Goal: Task Accomplishment & Management: Manage account settings

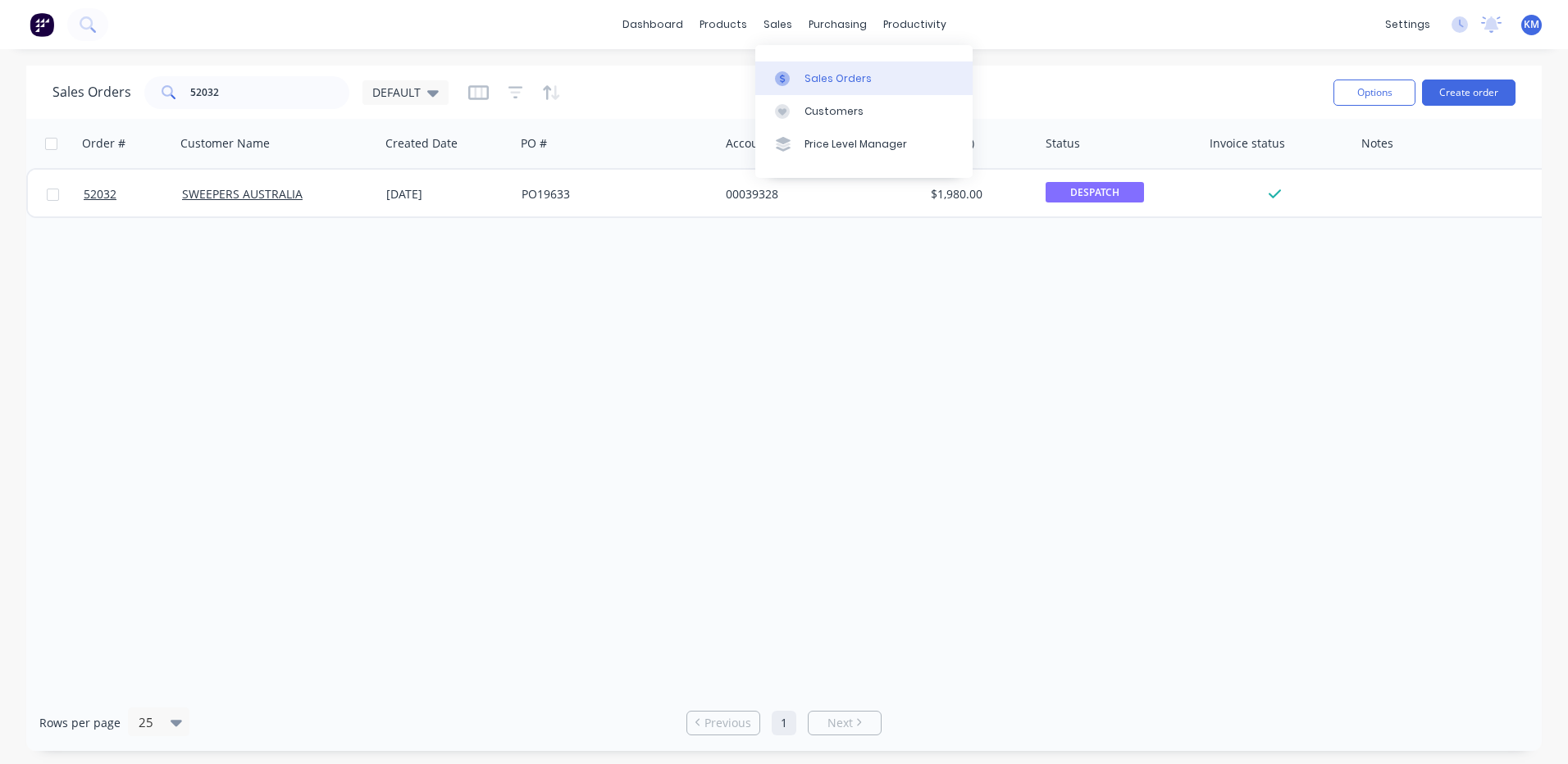
click at [801, 67] on link "Sales Orders" at bounding box center [863, 77] width 217 height 33
click at [300, 96] on input "52032" at bounding box center [270, 92] width 160 height 33
type input "51680"
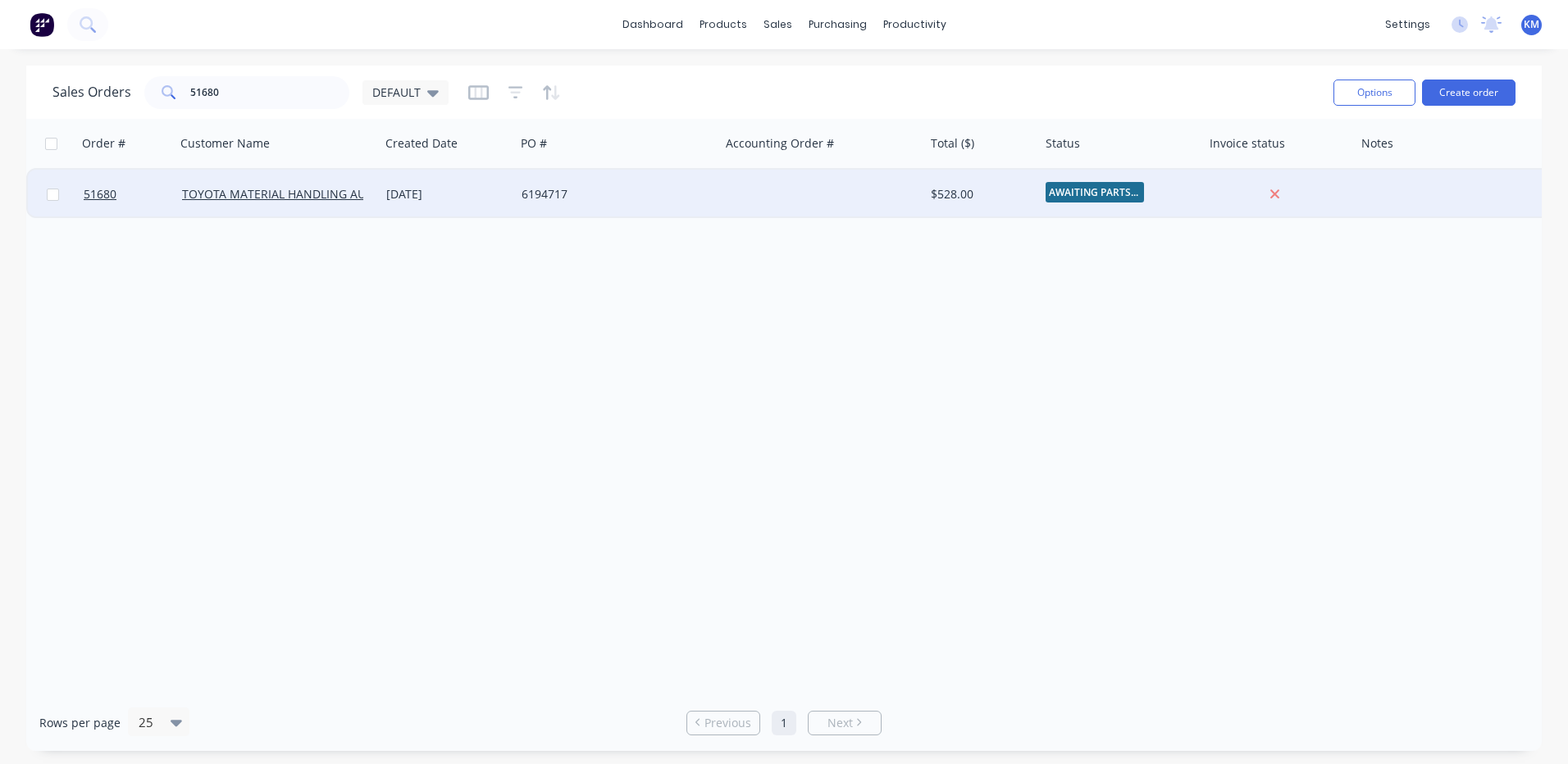
click at [503, 200] on div "[DATE]" at bounding box center [447, 195] width 122 height 17
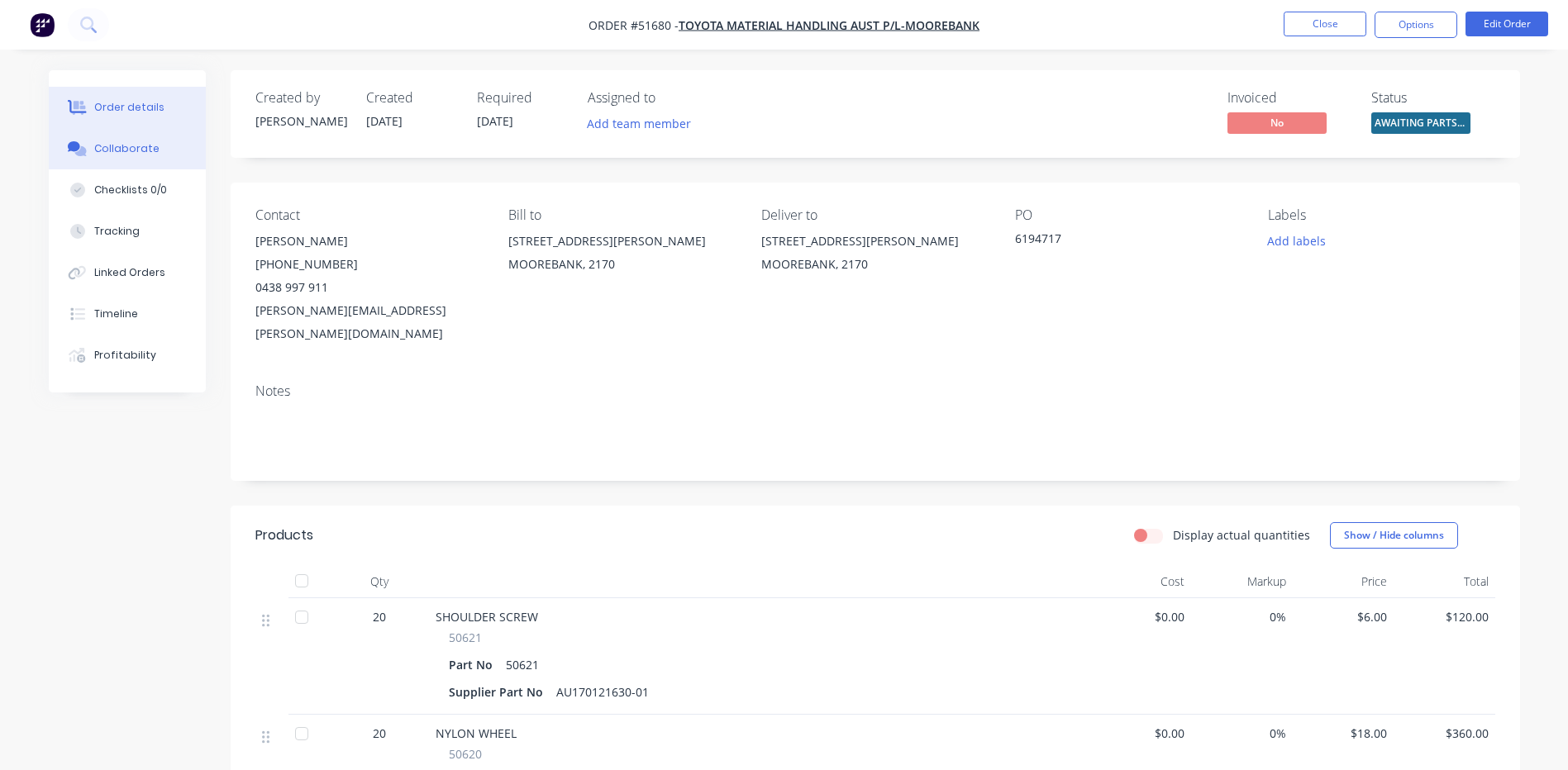
click at [168, 146] on button "Collaborate" at bounding box center [128, 149] width 157 height 41
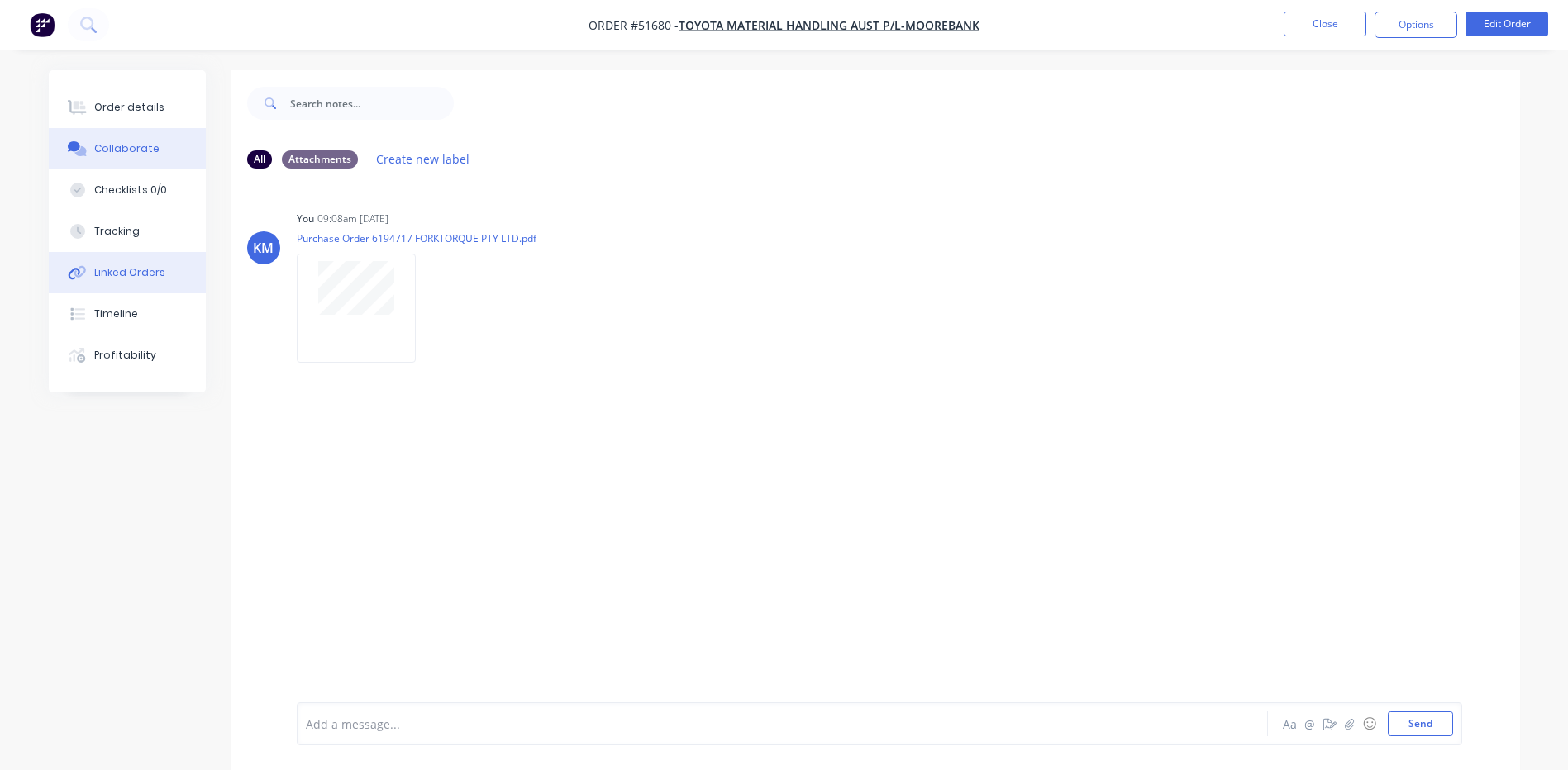
click at [112, 288] on button "Linked Orders" at bounding box center [128, 272] width 157 height 41
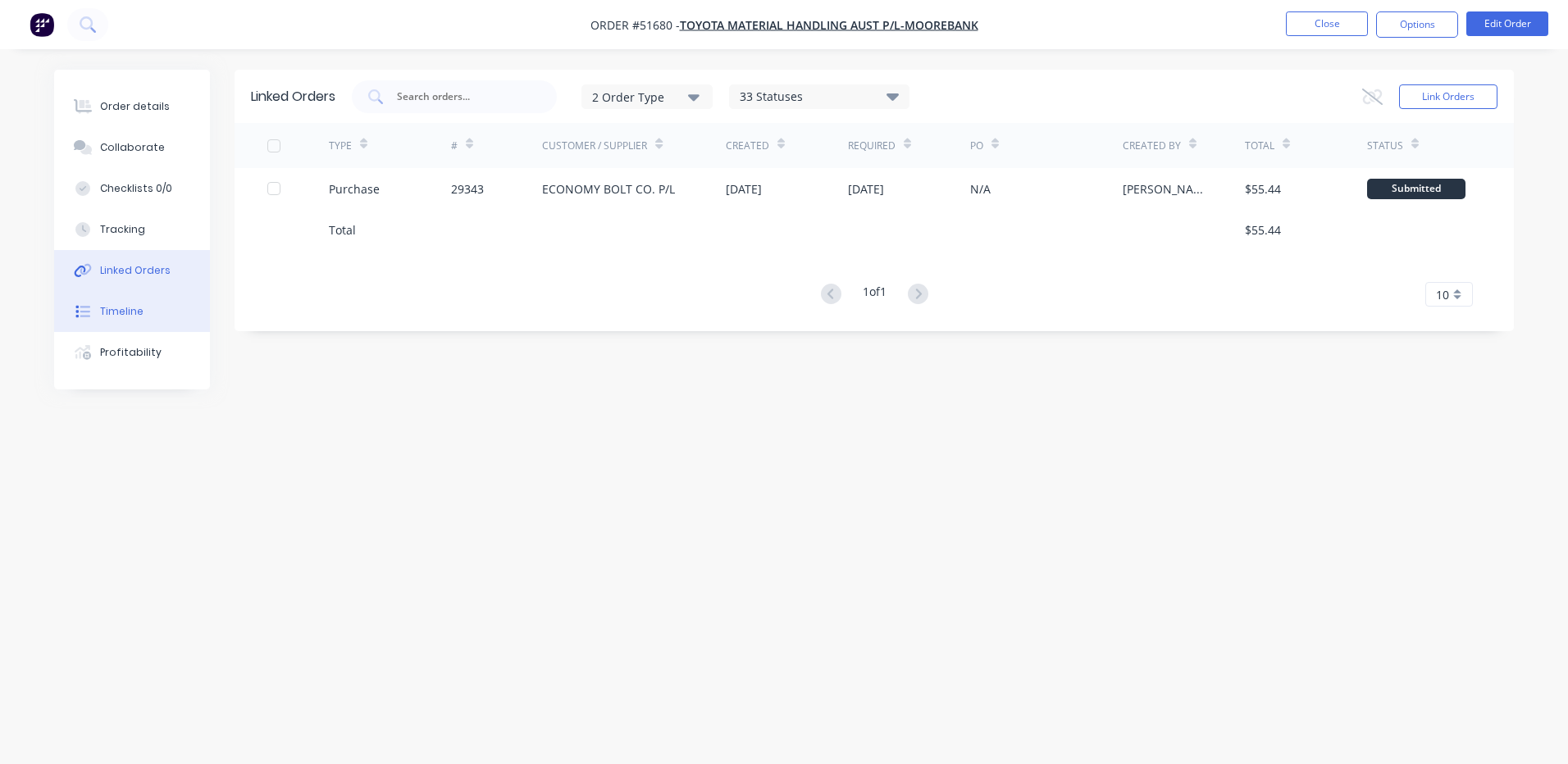
click at [138, 309] on div "Timeline" at bounding box center [122, 312] width 44 height 15
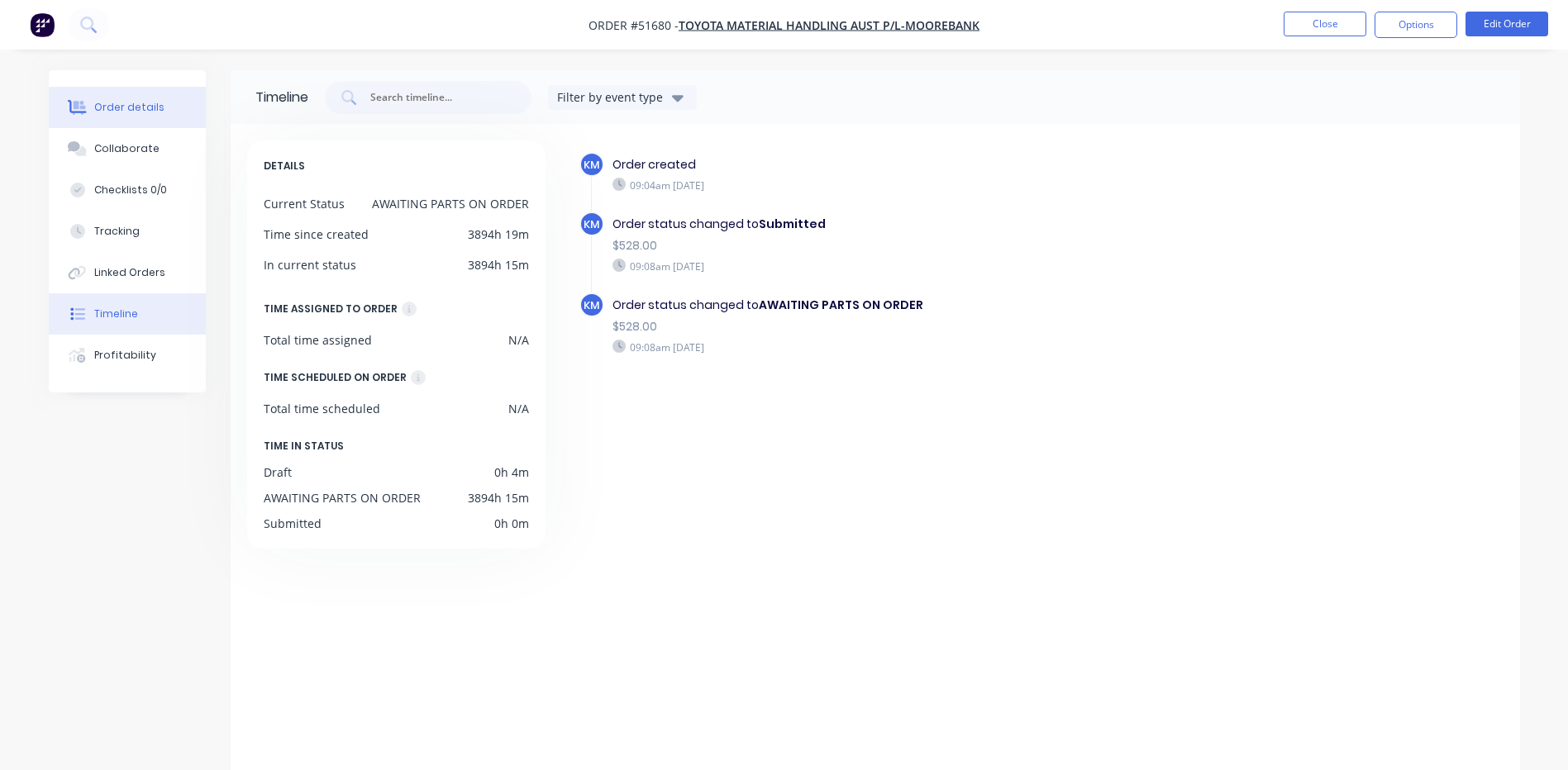
click at [170, 106] on button "Order details" at bounding box center [128, 107] width 157 height 41
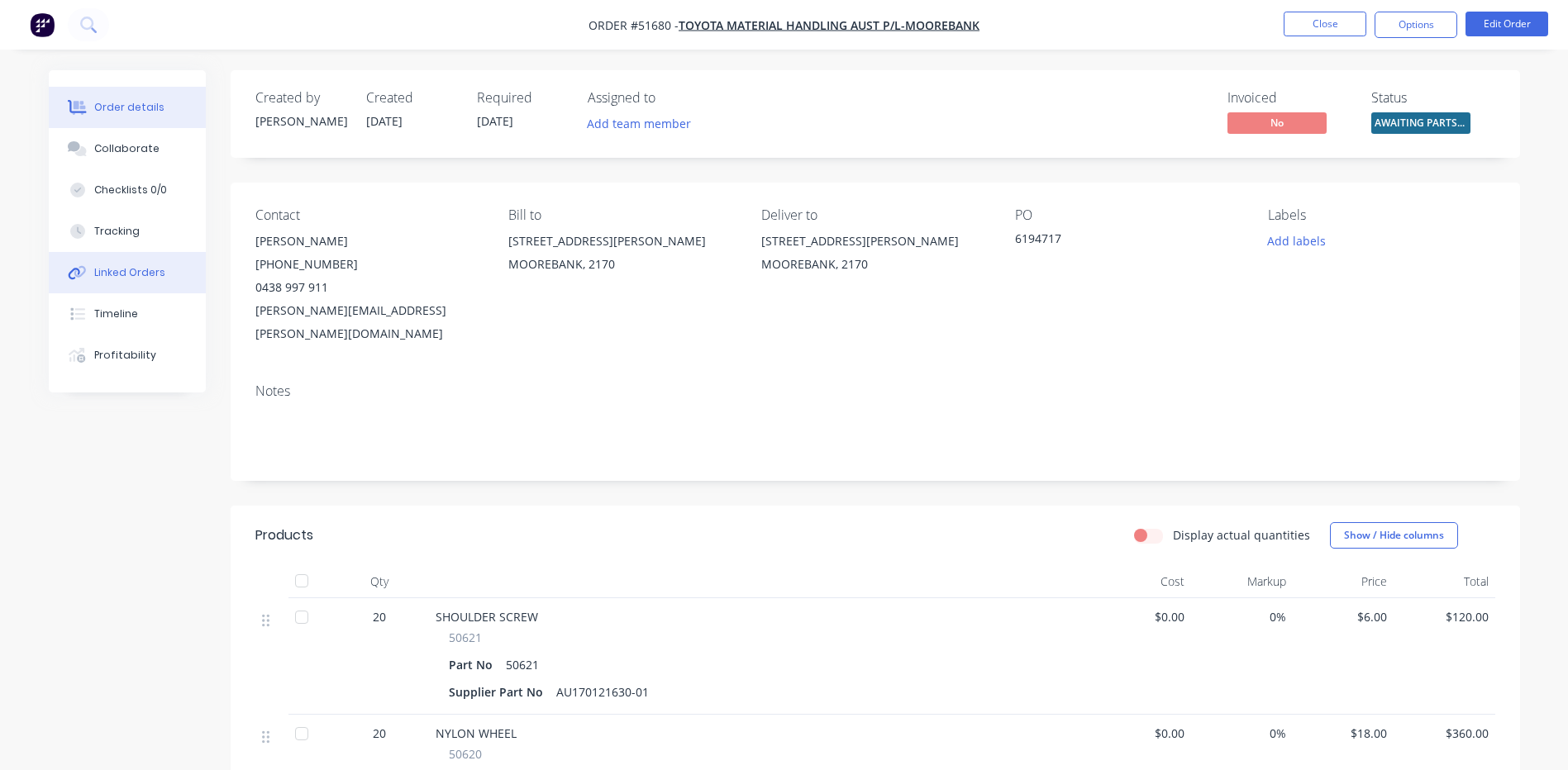
click at [158, 286] on button "Linked Orders" at bounding box center [128, 272] width 157 height 41
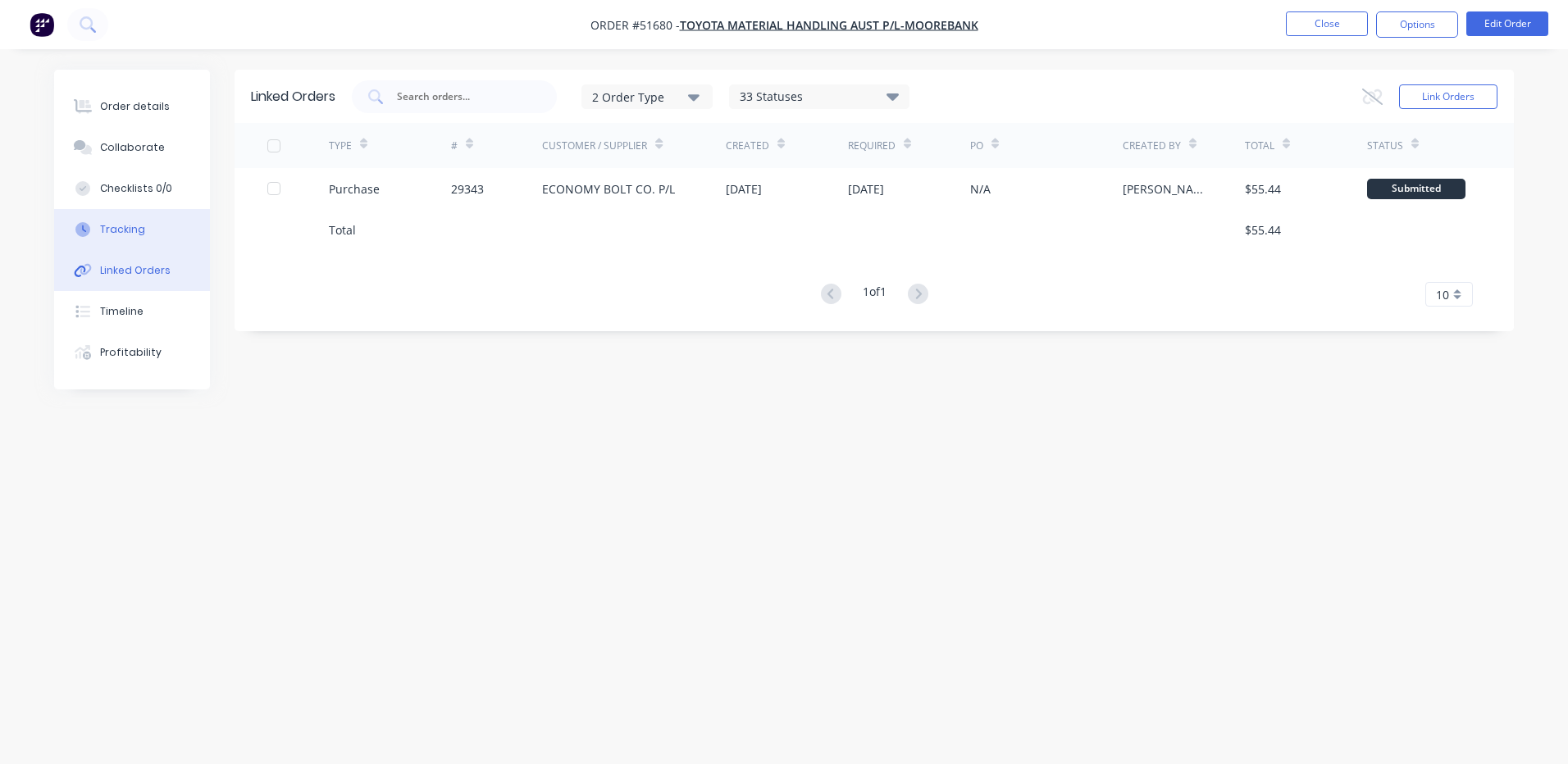
click at [122, 237] on button "Tracking" at bounding box center [133, 229] width 156 height 41
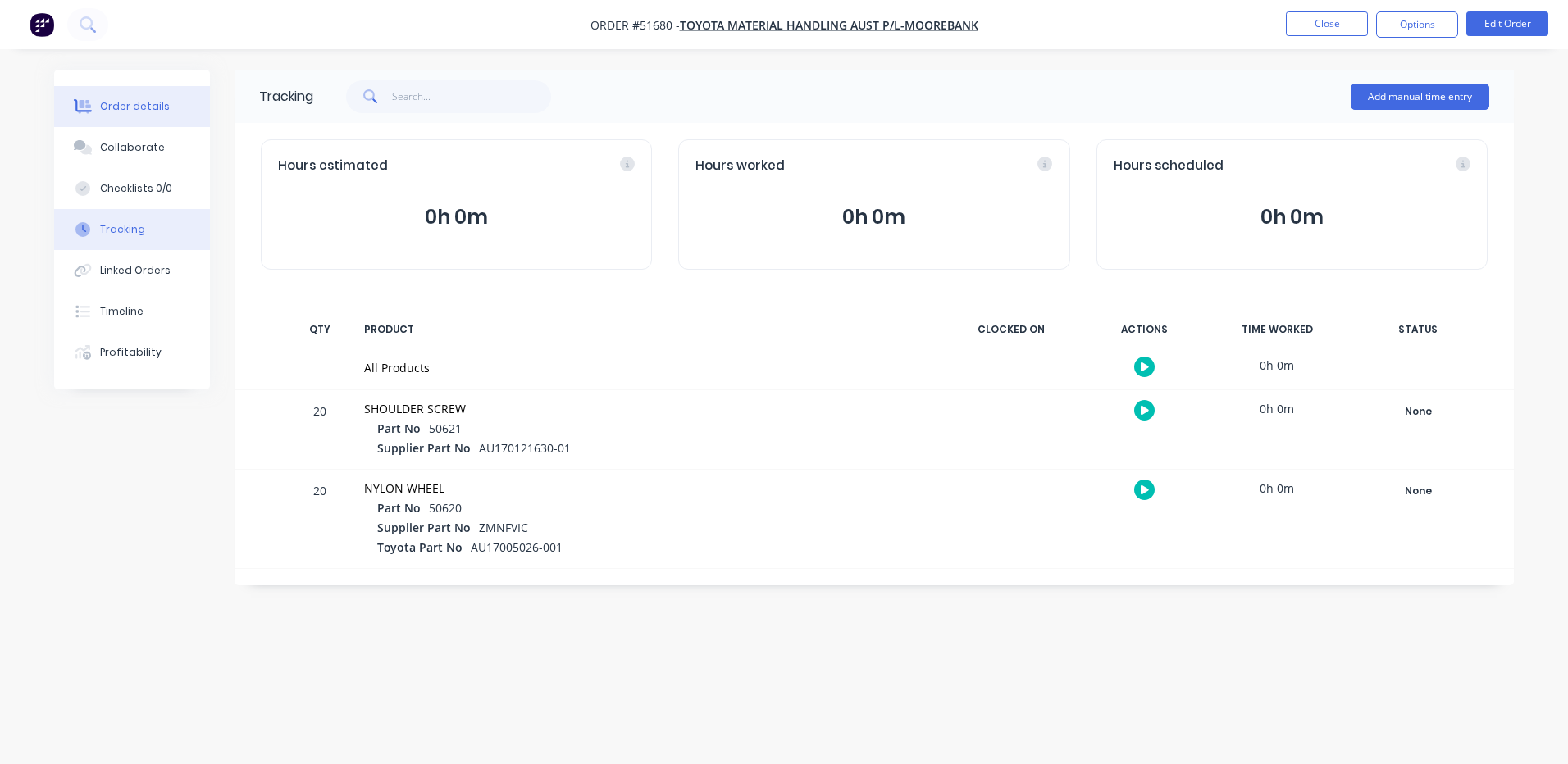
click at [152, 113] on div "Order details" at bounding box center [134, 107] width 70 height 15
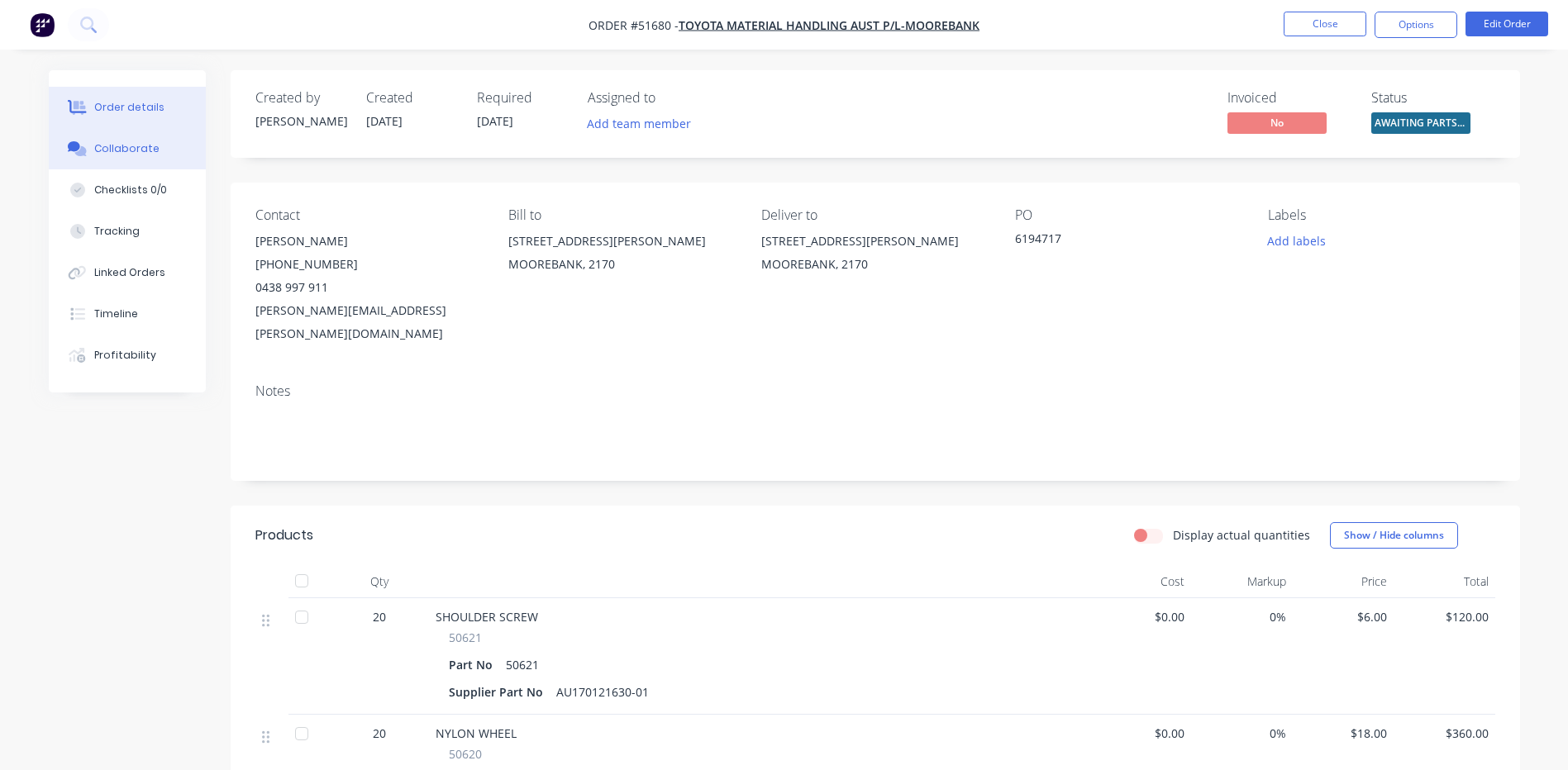
click at [173, 155] on button "Collaborate" at bounding box center [128, 149] width 157 height 41
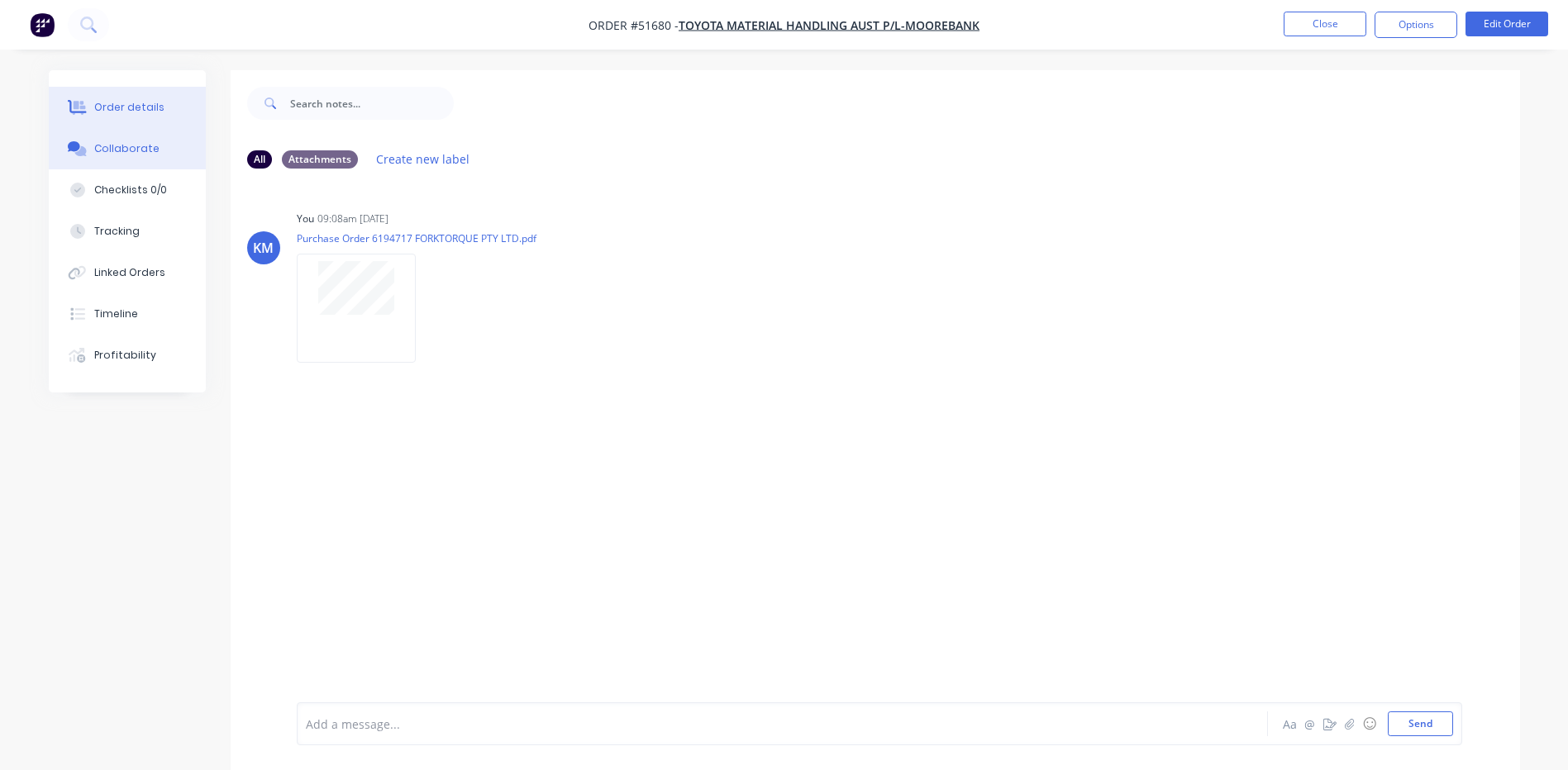
click at [155, 100] on div "Order details" at bounding box center [129, 107] width 70 height 15
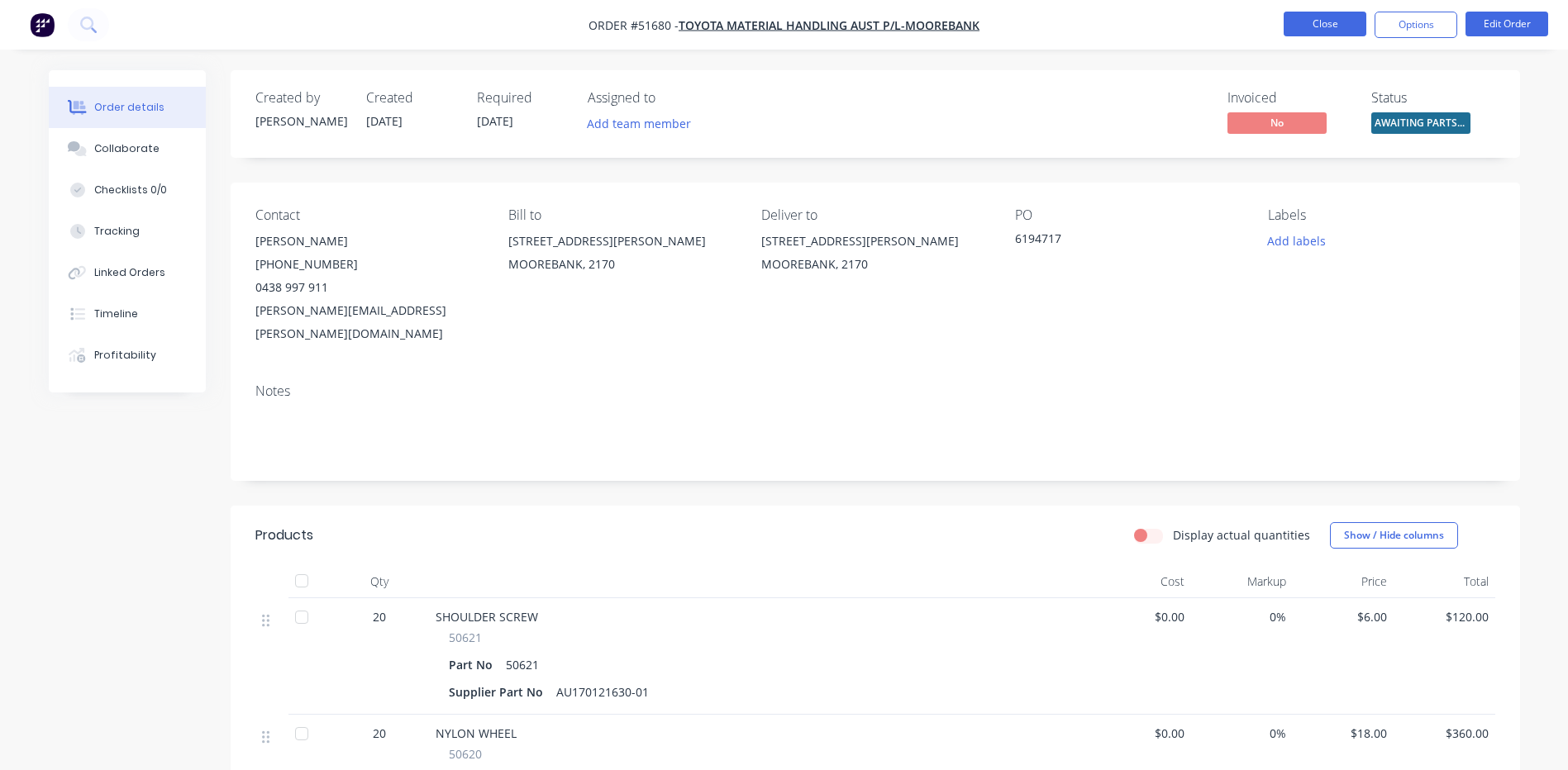
click at [1305, 25] on button "Close" at bounding box center [1325, 24] width 83 height 25
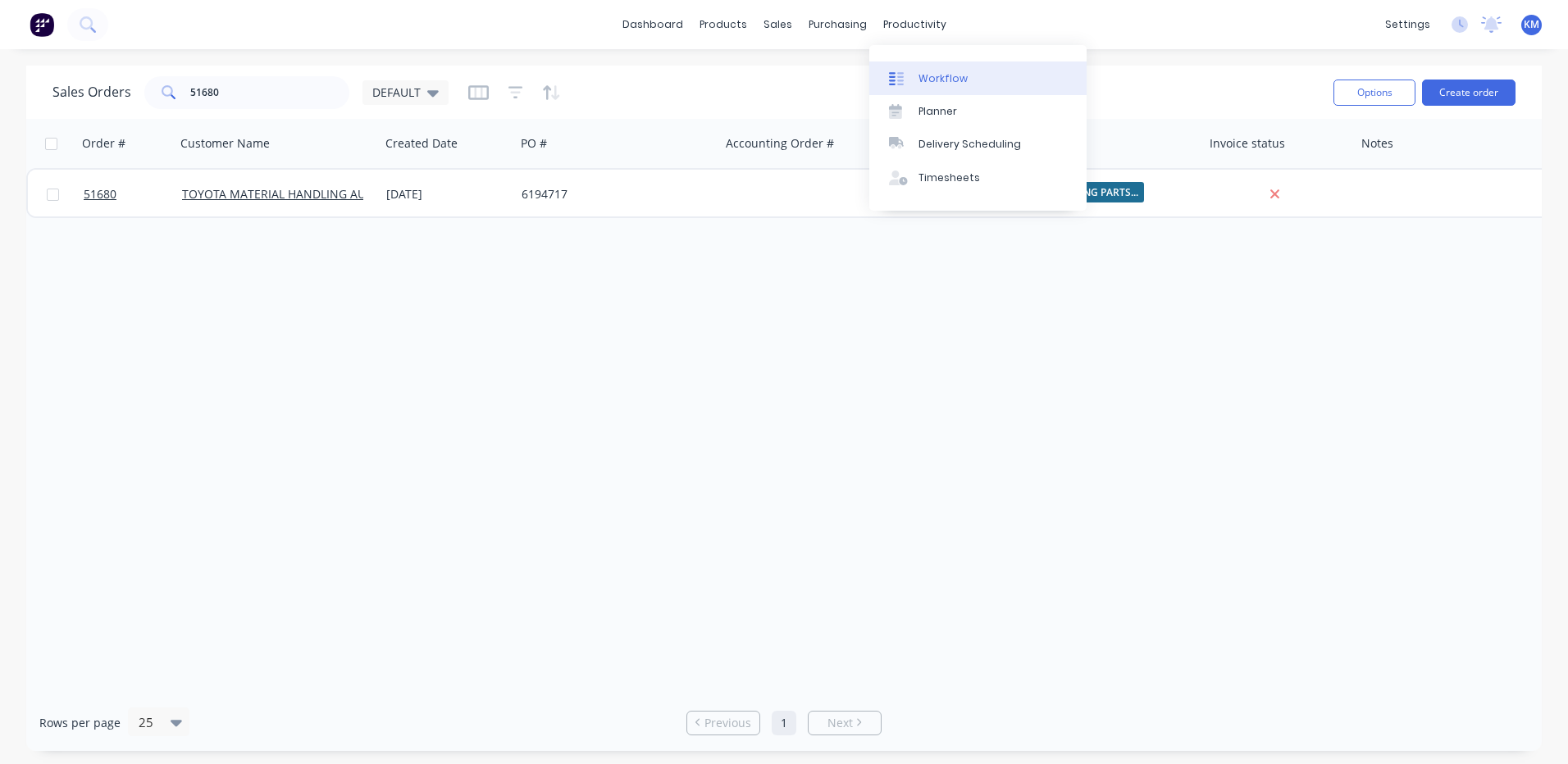
click at [925, 65] on link "Workflow" at bounding box center [977, 77] width 217 height 33
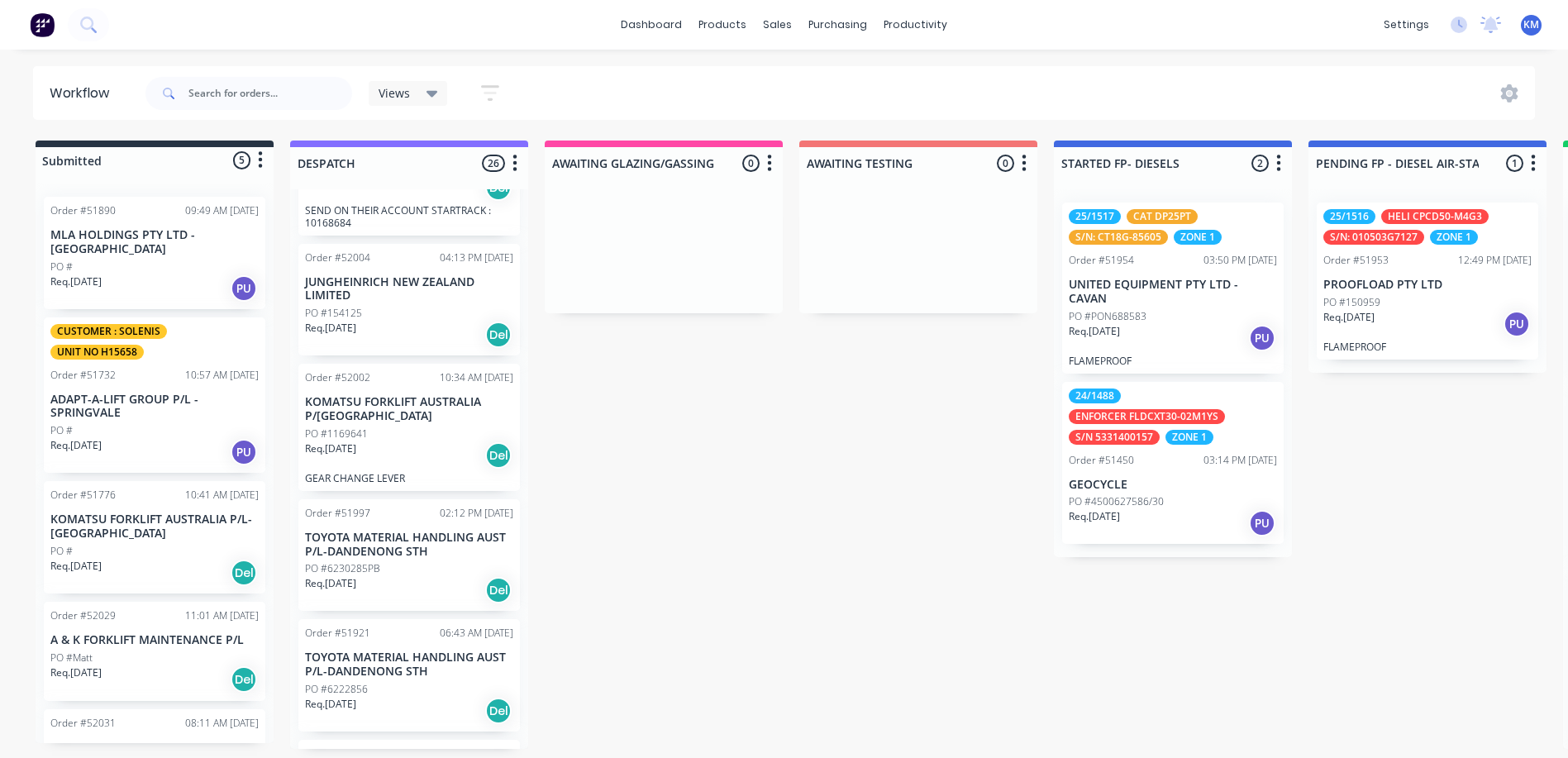
scroll to position [849, 0]
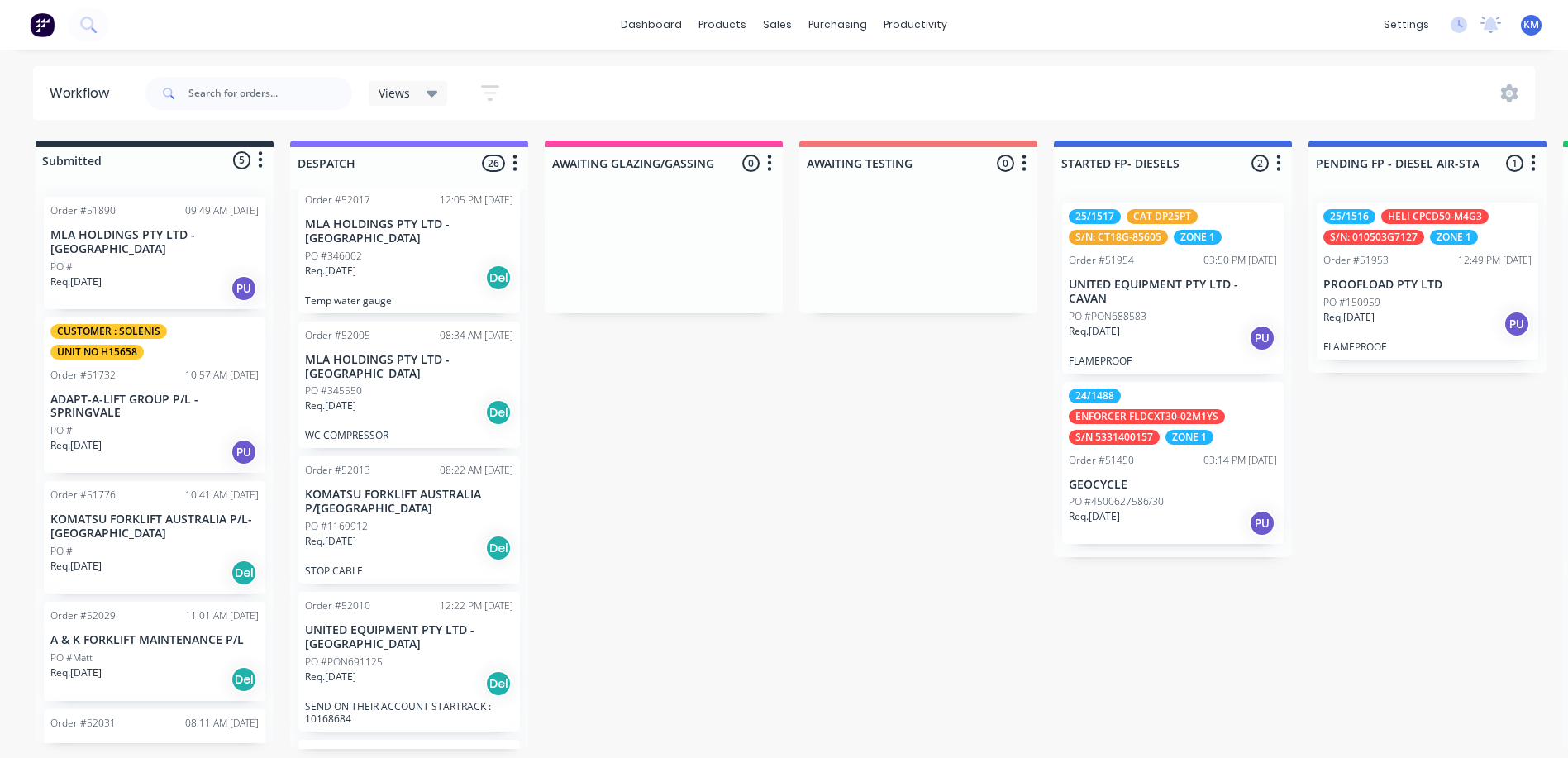
click at [188, 648] on div "Order #52029 11:01 AM [DATE] A & K FORKLIFT MAINTENANCE P/L PO #Matt Req. [DATE…" at bounding box center [155, 651] width 222 height 99
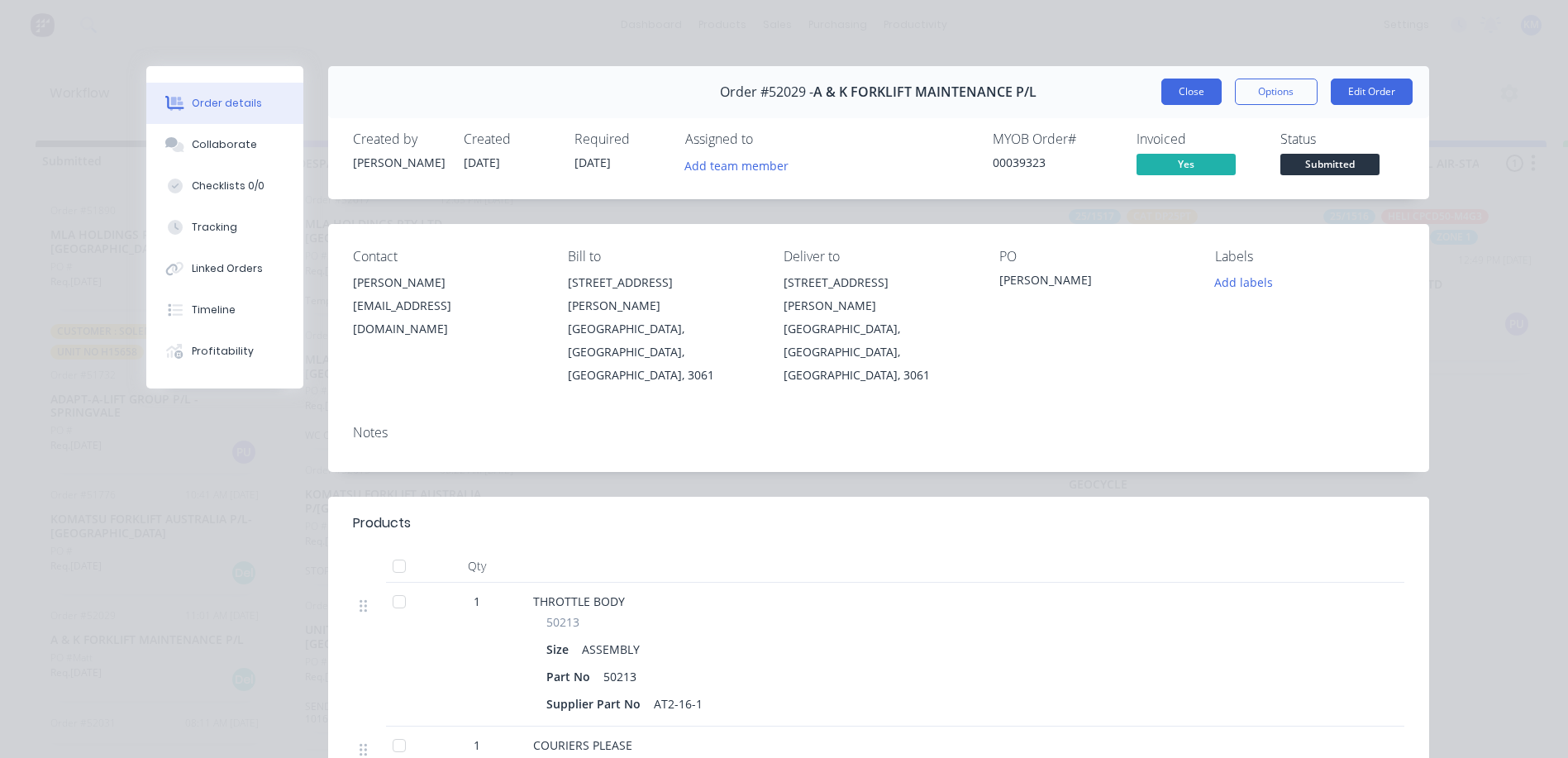
click at [1176, 94] on button "Close" at bounding box center [1191, 91] width 60 height 26
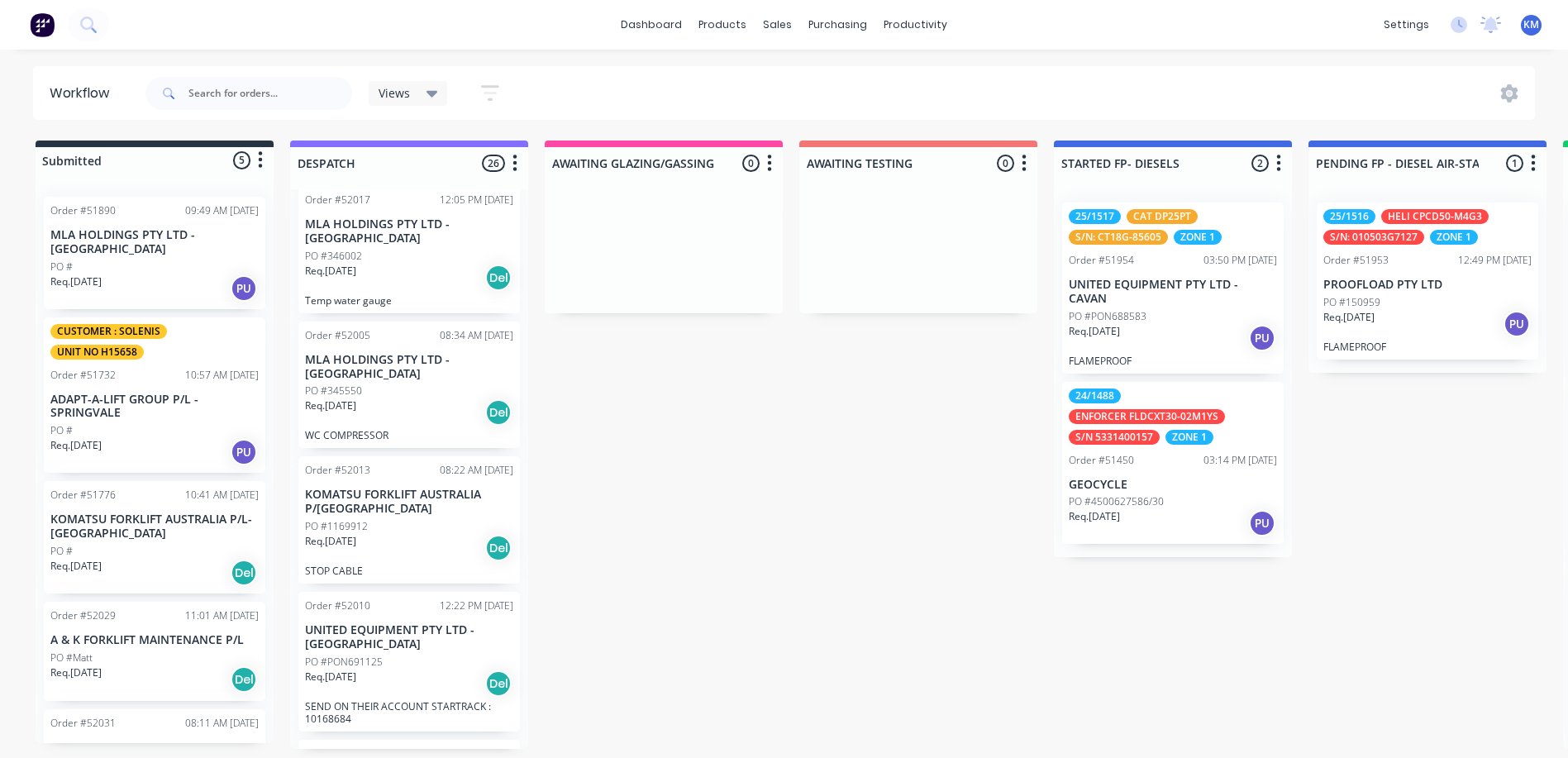
click at [166, 636] on p "A & K FORKLIFT MAINTENANCE P/L" at bounding box center [155, 640] width 208 height 14
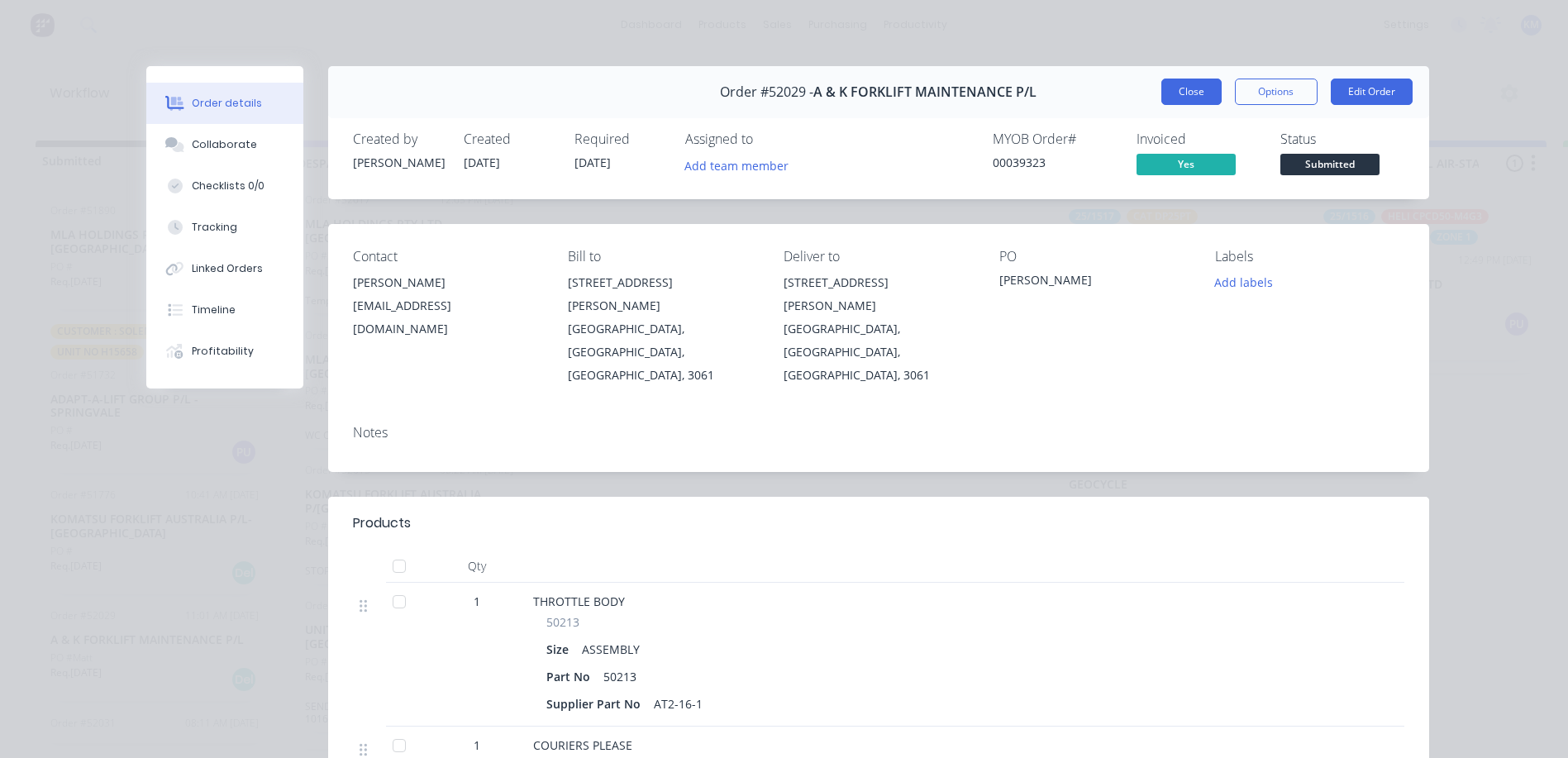
click at [1173, 91] on button "Close" at bounding box center [1191, 91] width 60 height 26
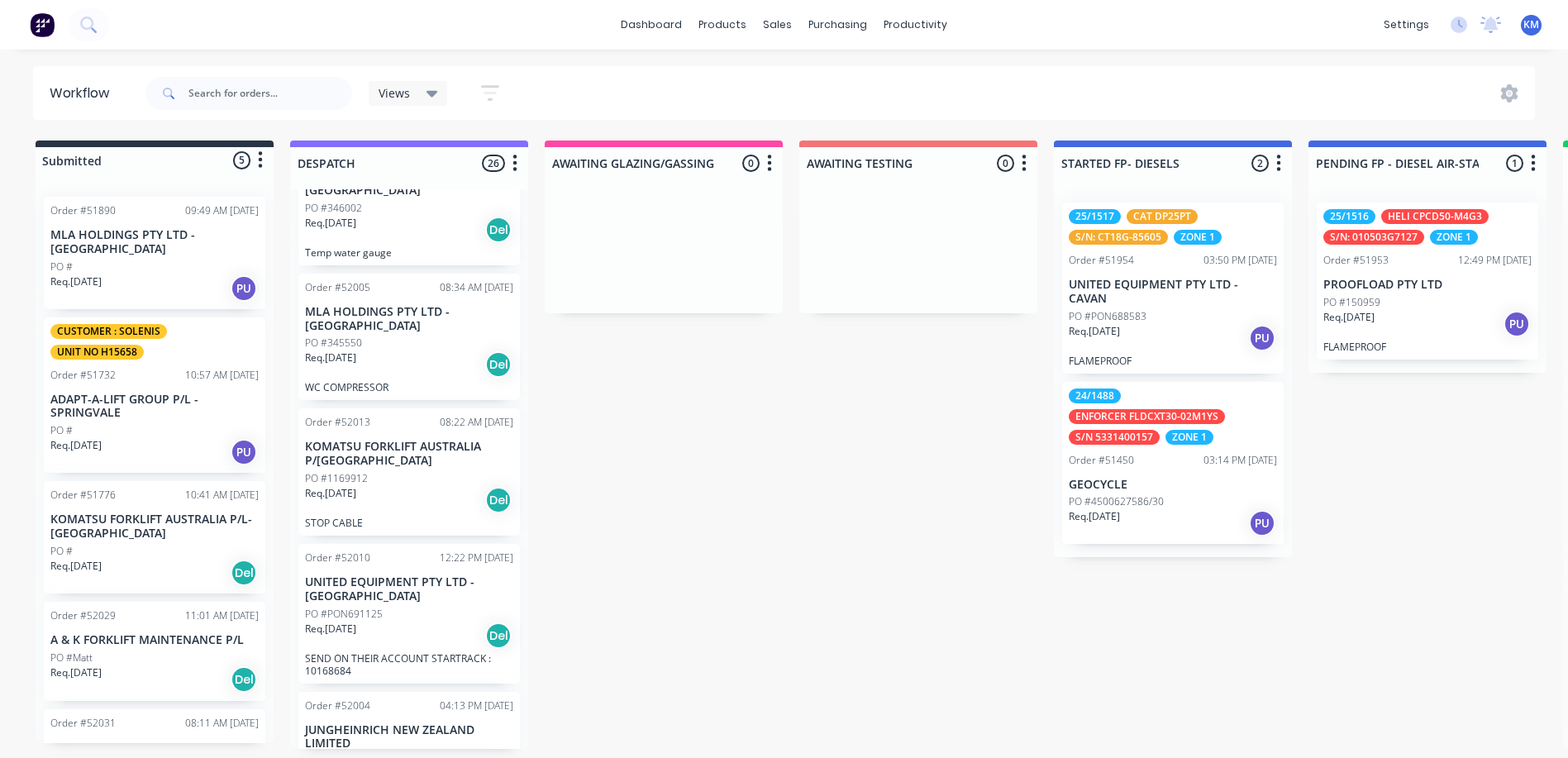
scroll to position [932, 0]
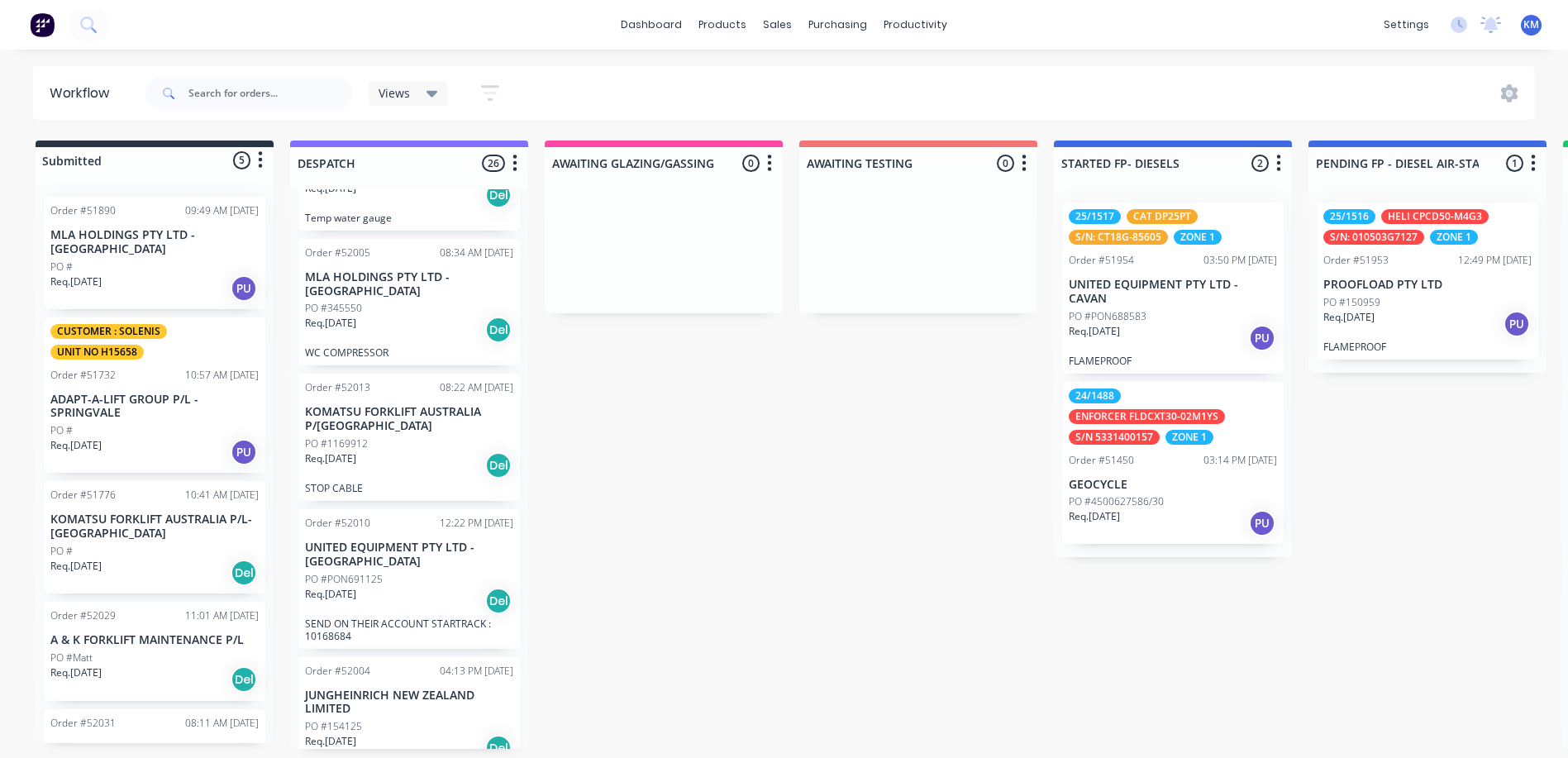
click at [423, 577] on div "PO #PON691125" at bounding box center [409, 579] width 208 height 15
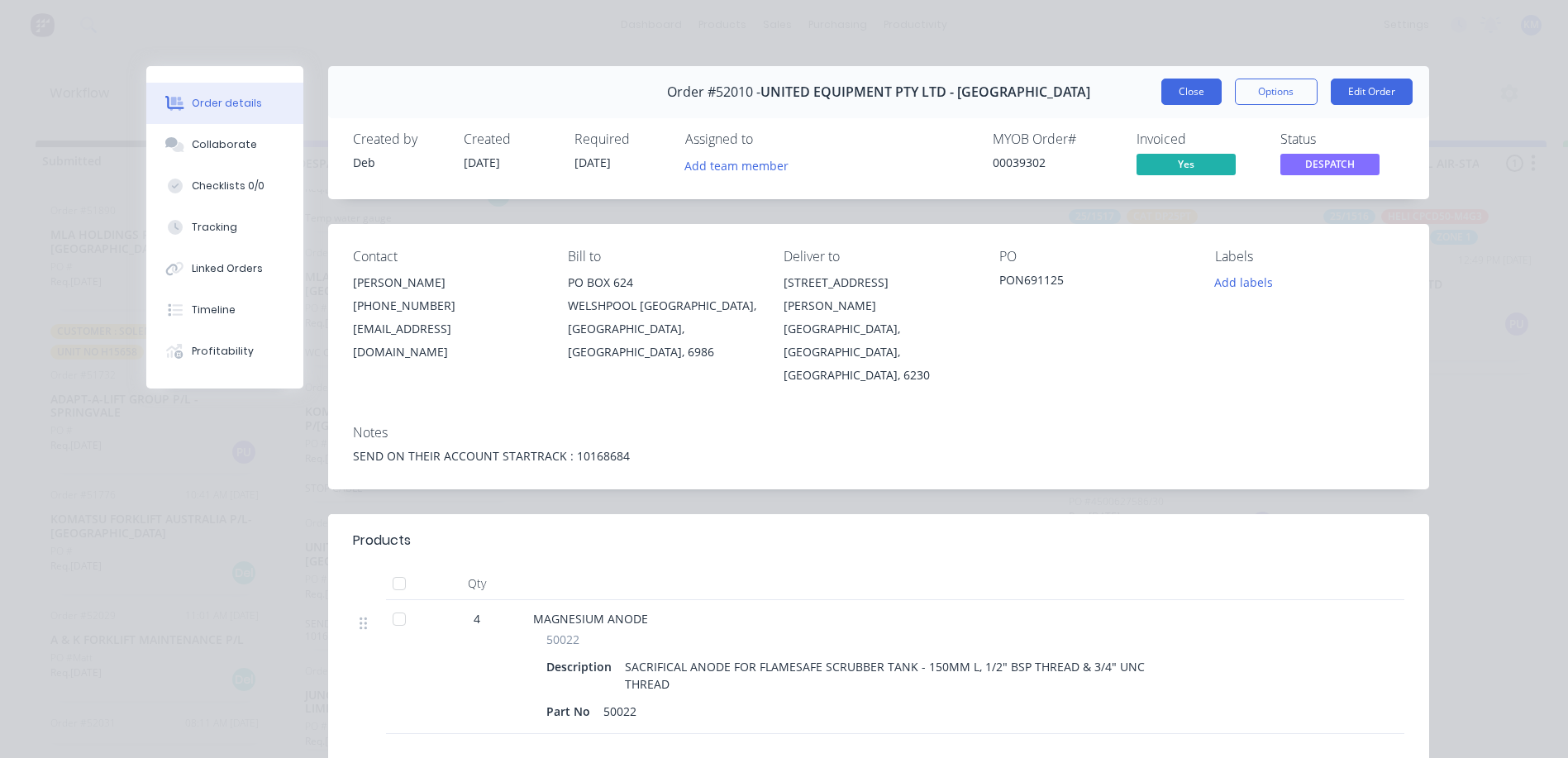
click at [1177, 91] on button "Close" at bounding box center [1191, 91] width 60 height 26
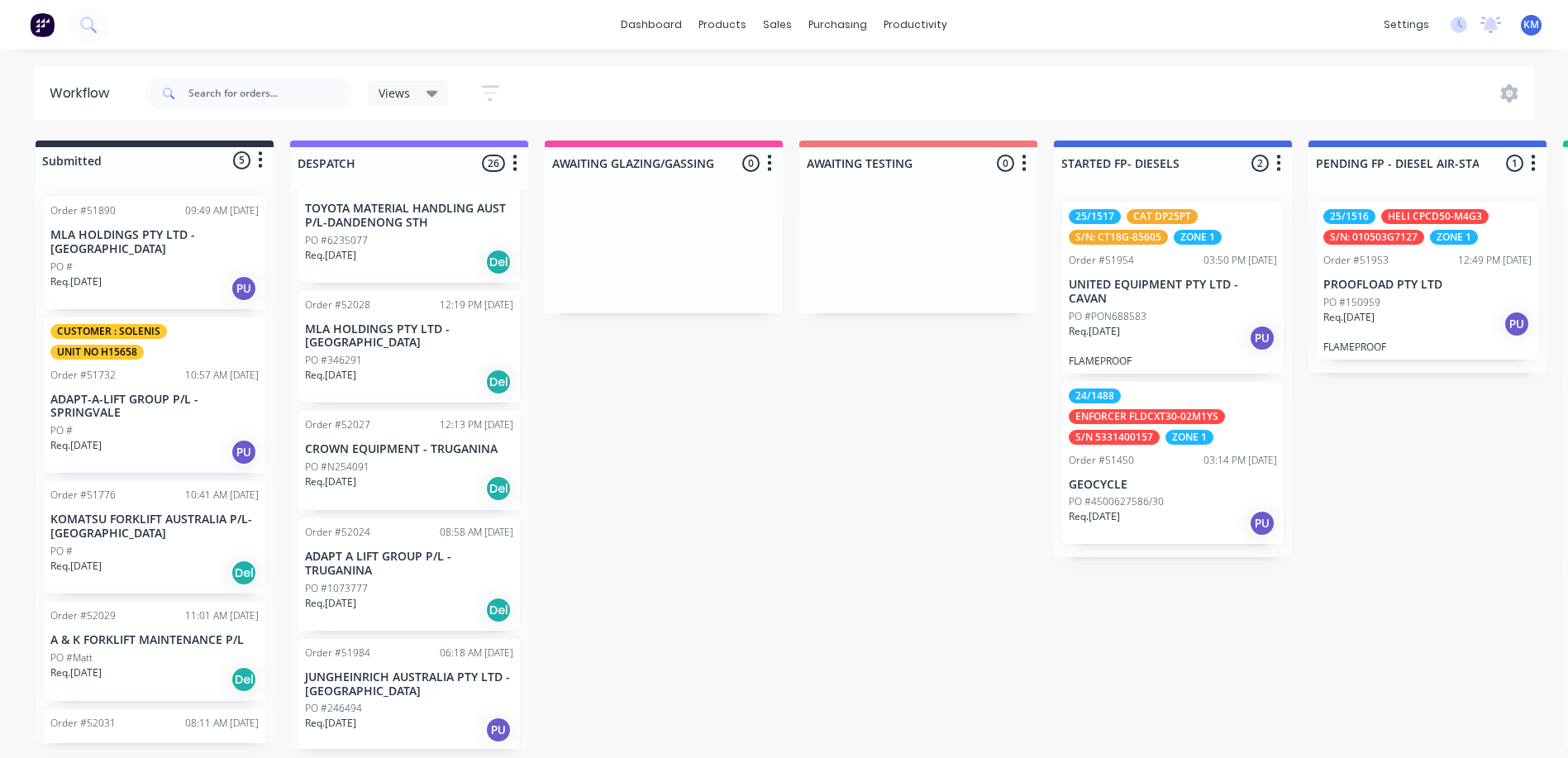
scroll to position [0, 0]
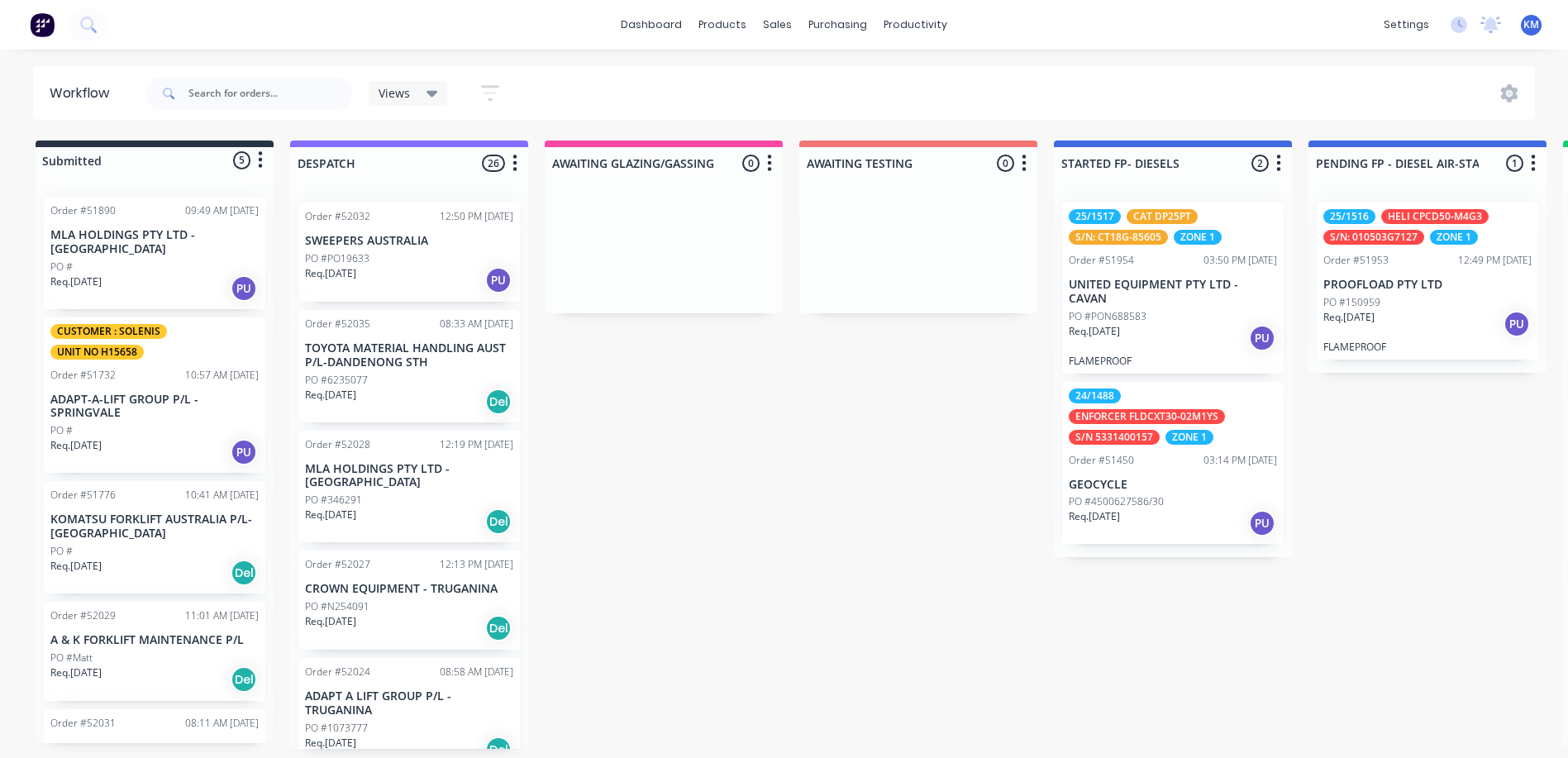
click at [350, 219] on div "Order #52032" at bounding box center [337, 217] width 65 height 15
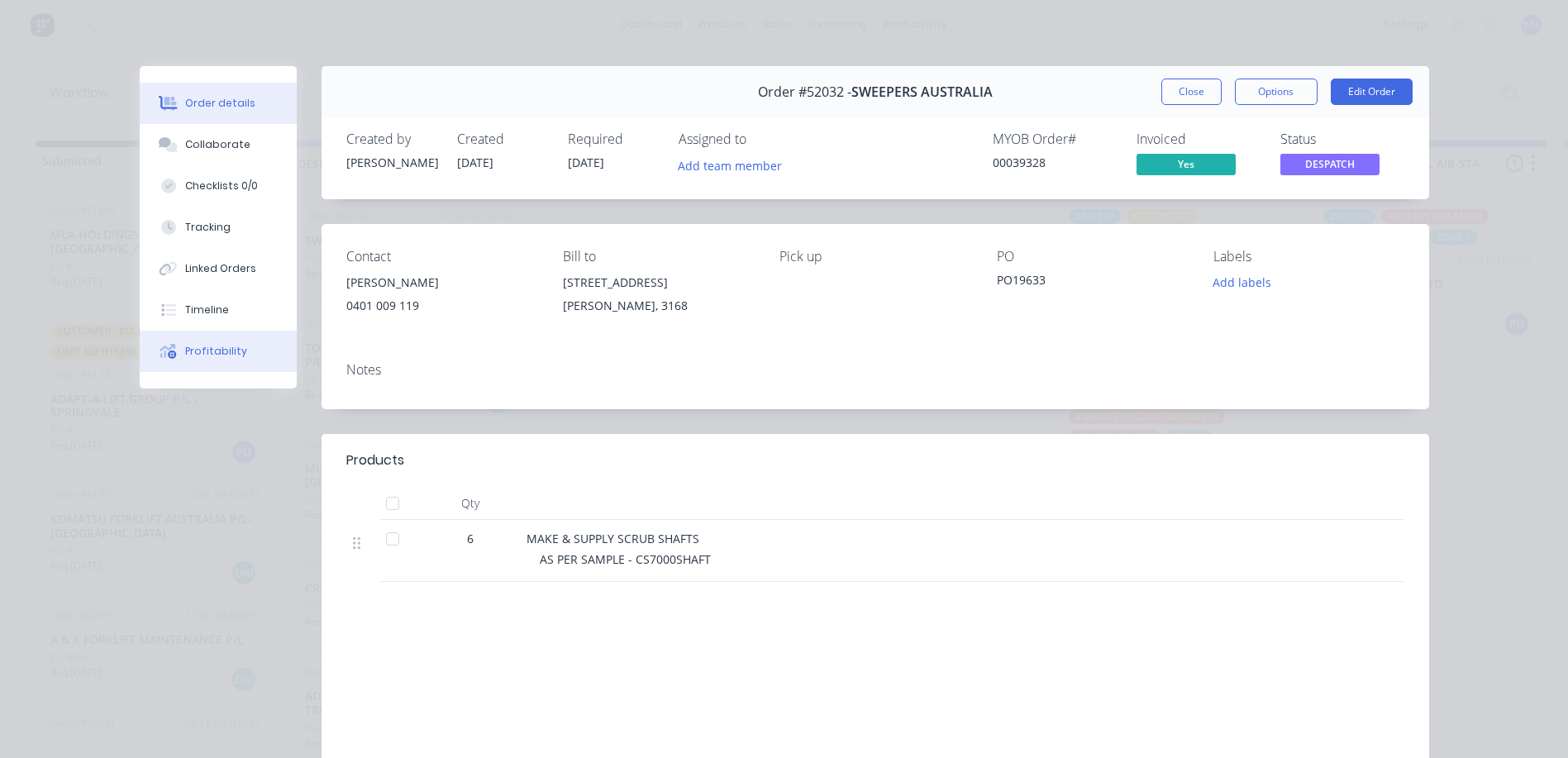
click at [183, 341] on button "Profitability" at bounding box center [218, 351] width 157 height 41
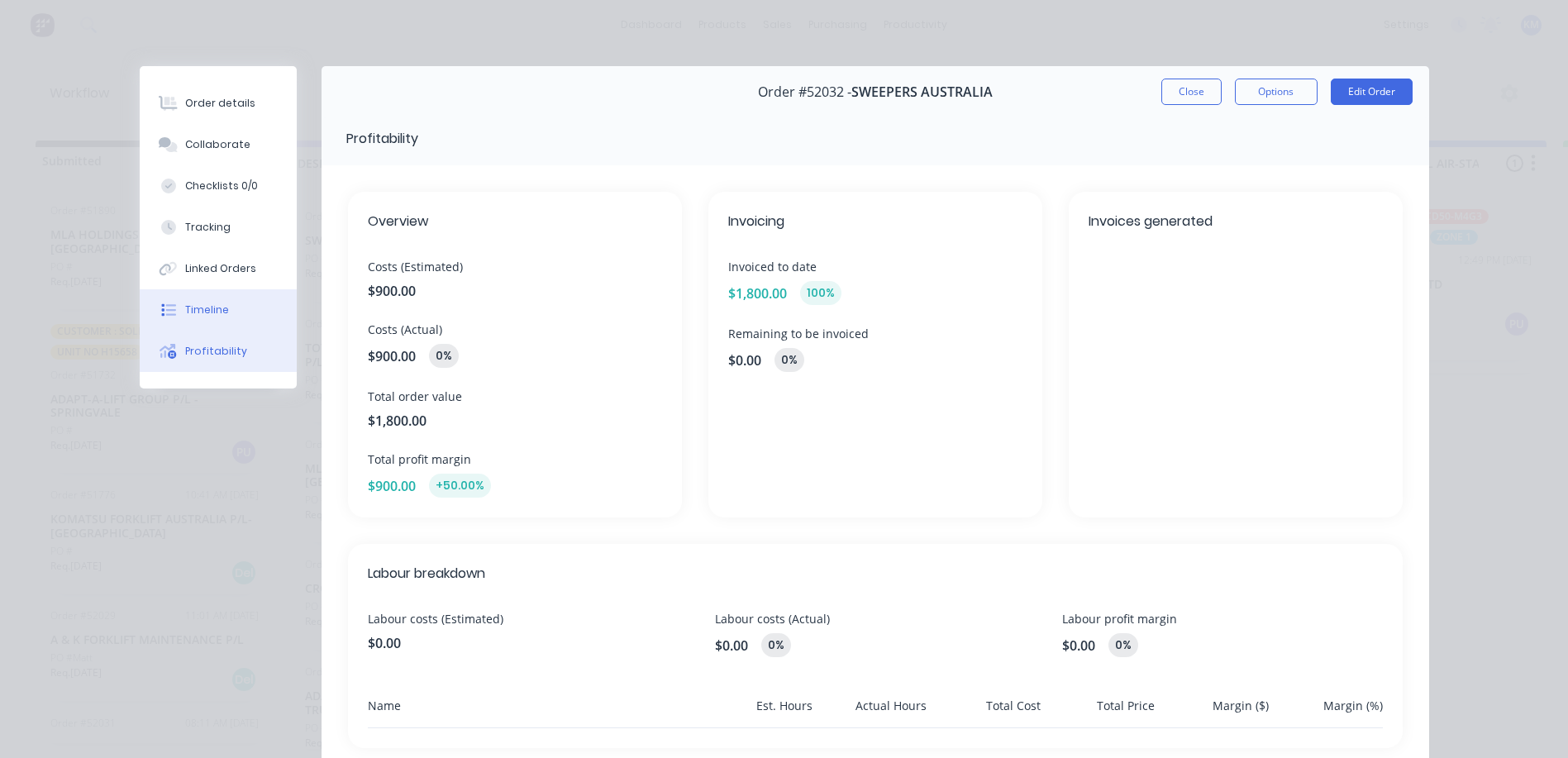
click at [210, 305] on div "Timeline" at bounding box center [207, 310] width 44 height 15
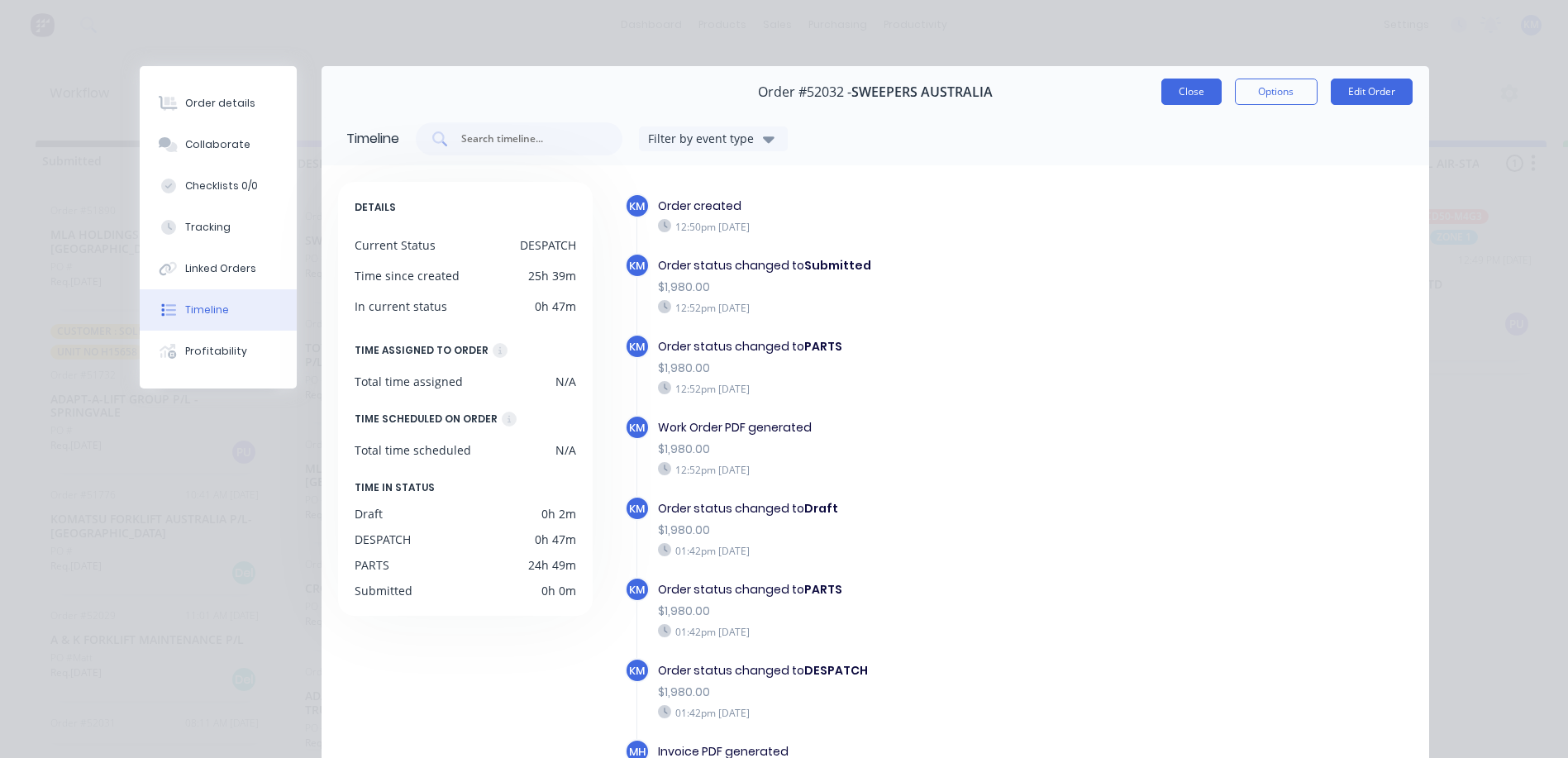
click at [1200, 92] on button "Close" at bounding box center [1191, 91] width 60 height 26
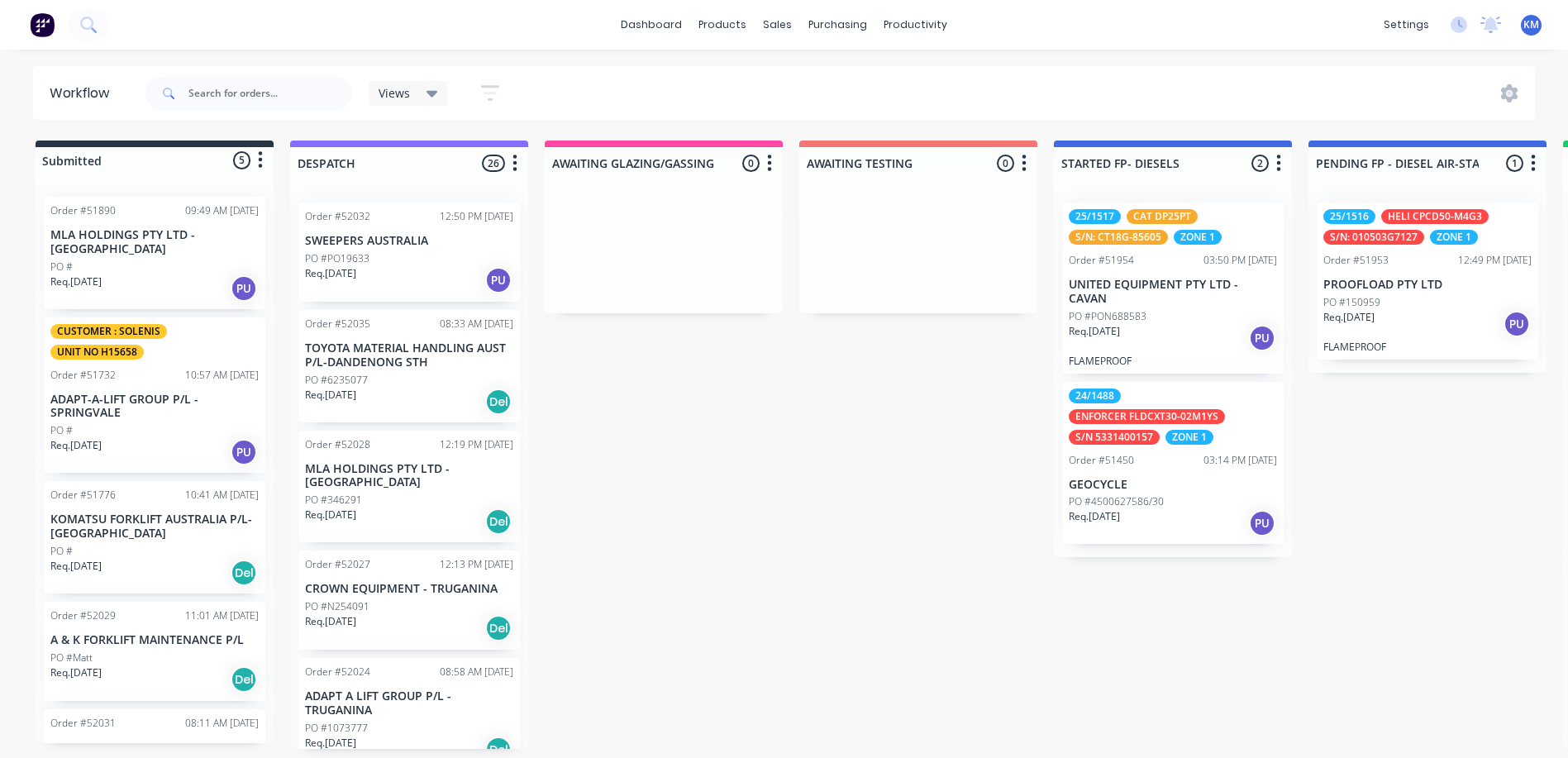
scroll to position [0, 1]
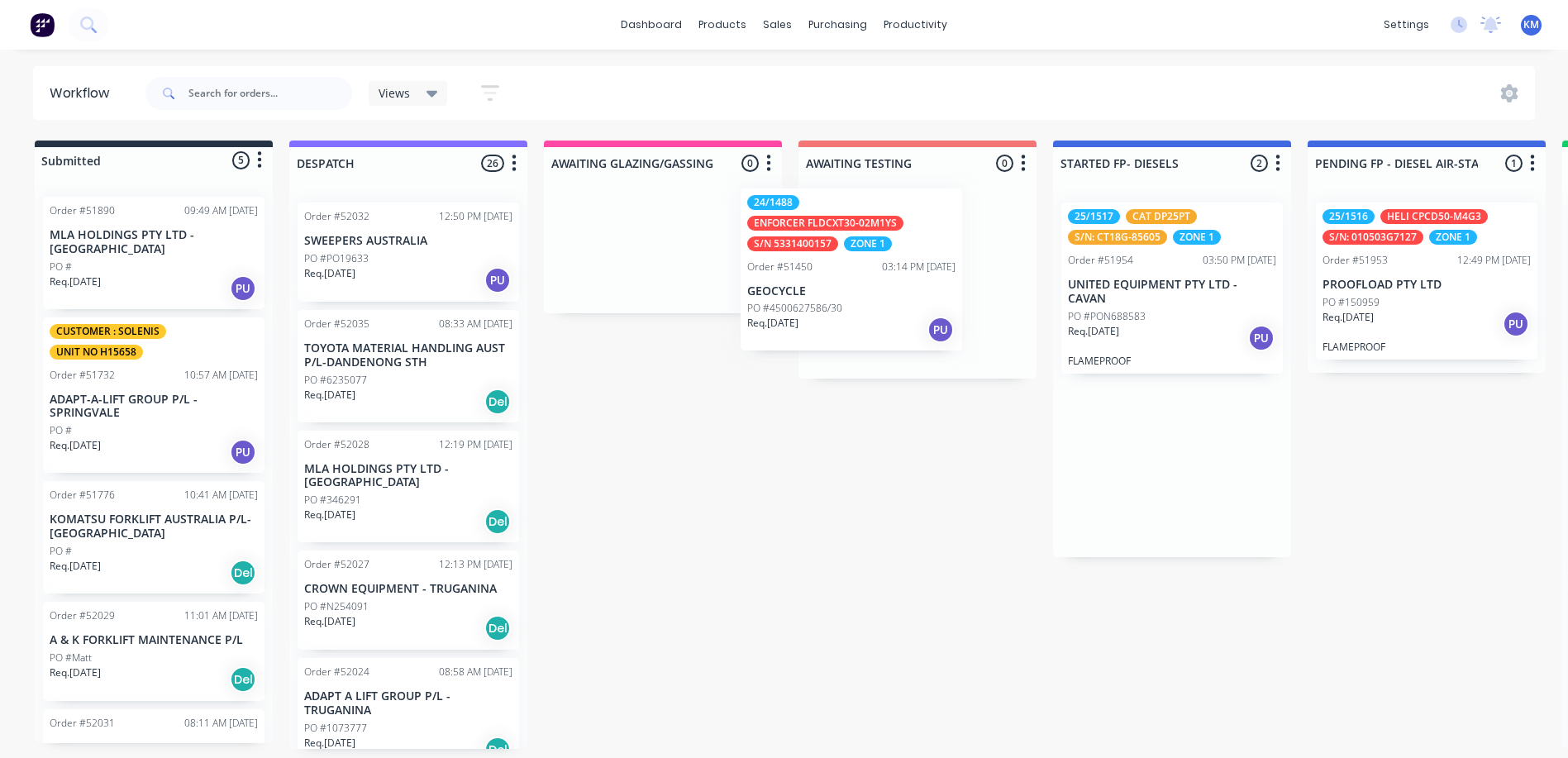
drag, startPoint x: 1192, startPoint y: 499, endPoint x: 859, endPoint y: 304, distance: 385.9
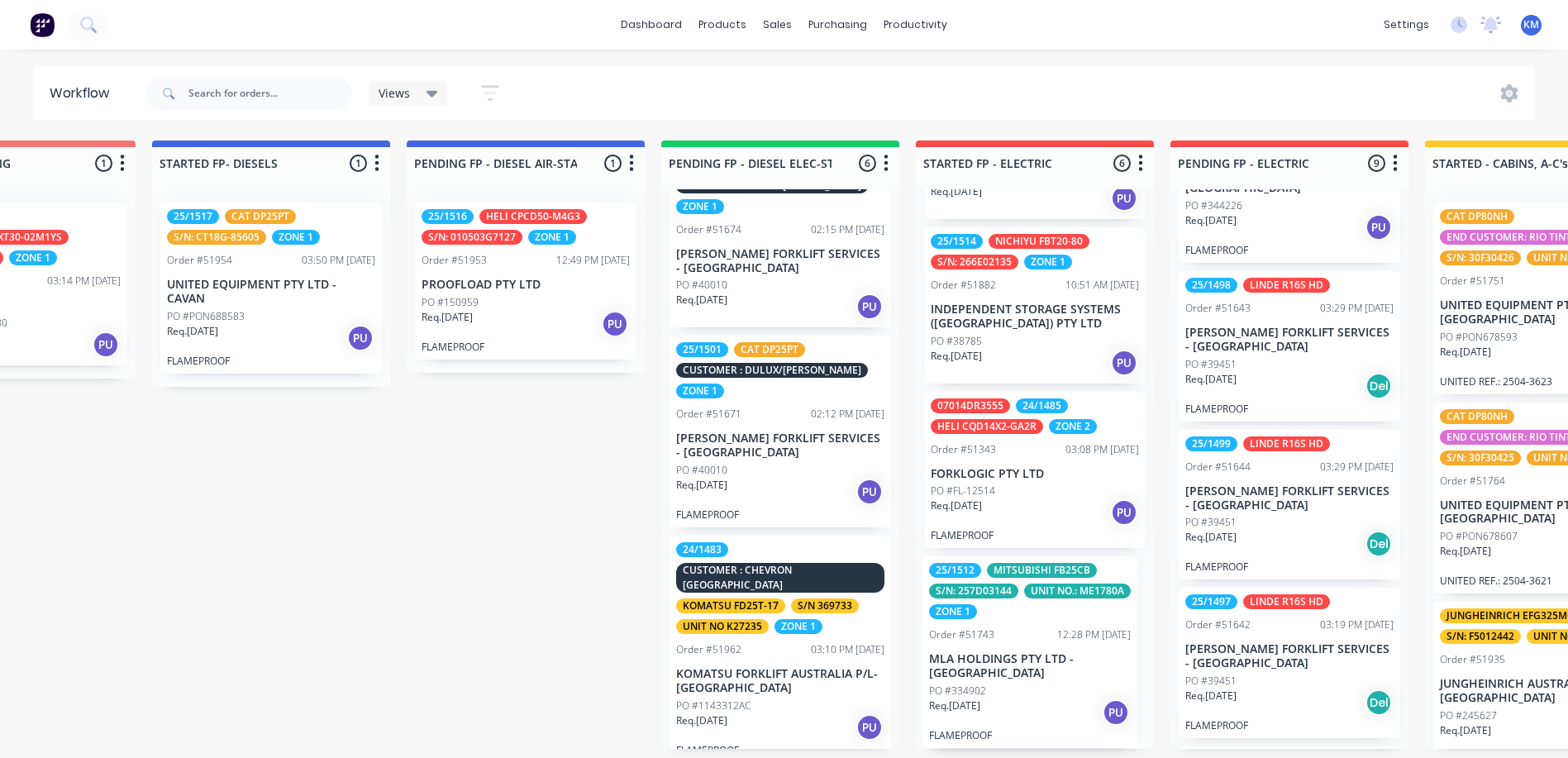
scroll to position [3, 902]
click at [1074, 615] on div "24/1486 CUSTOMER : DULUX IN STOCK S/N A7R0H01540V YALE MP20KUX ZONE 1 Order #51…" at bounding box center [1035, 470] width 238 height 560
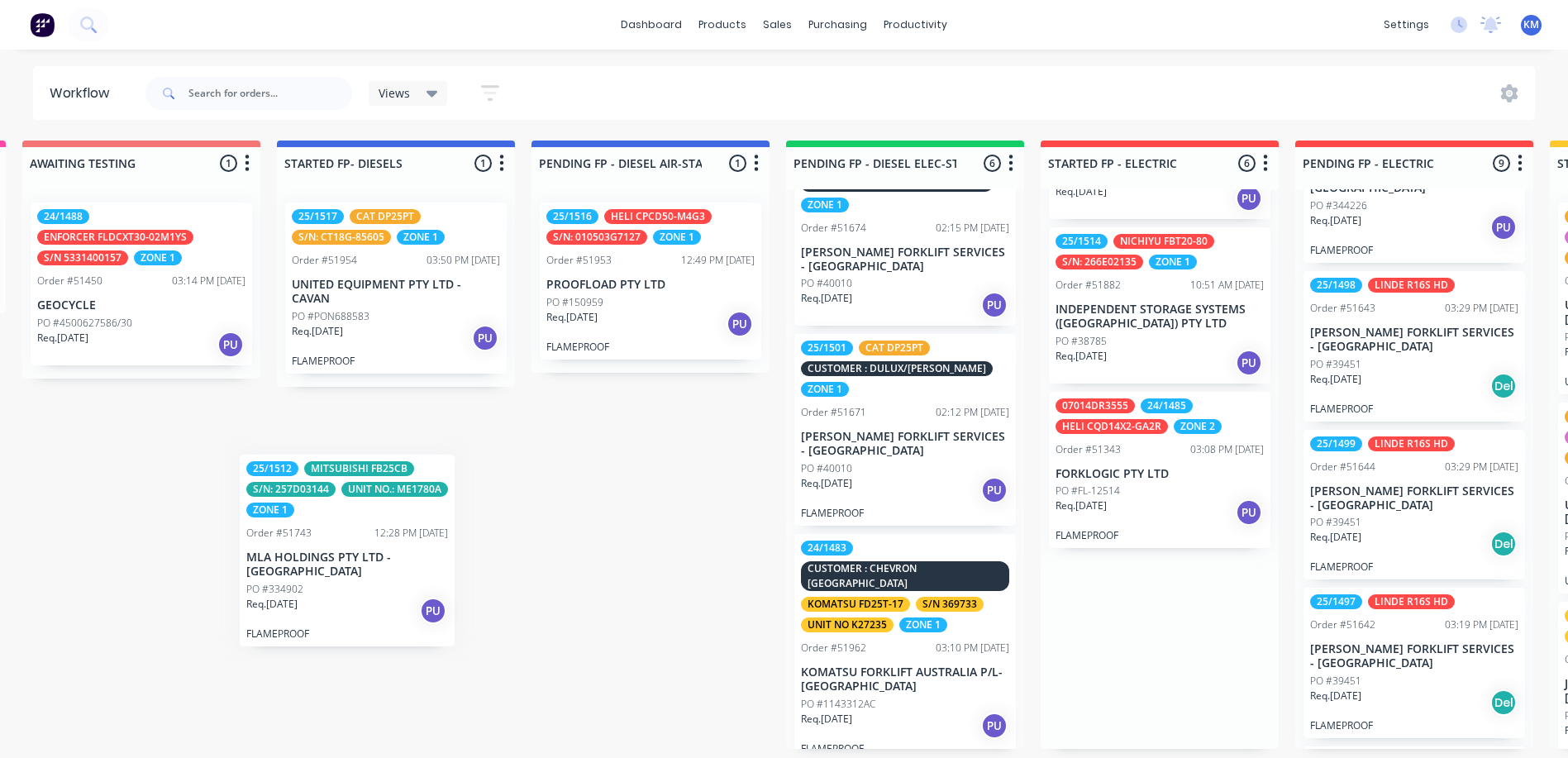
scroll to position [607, 0]
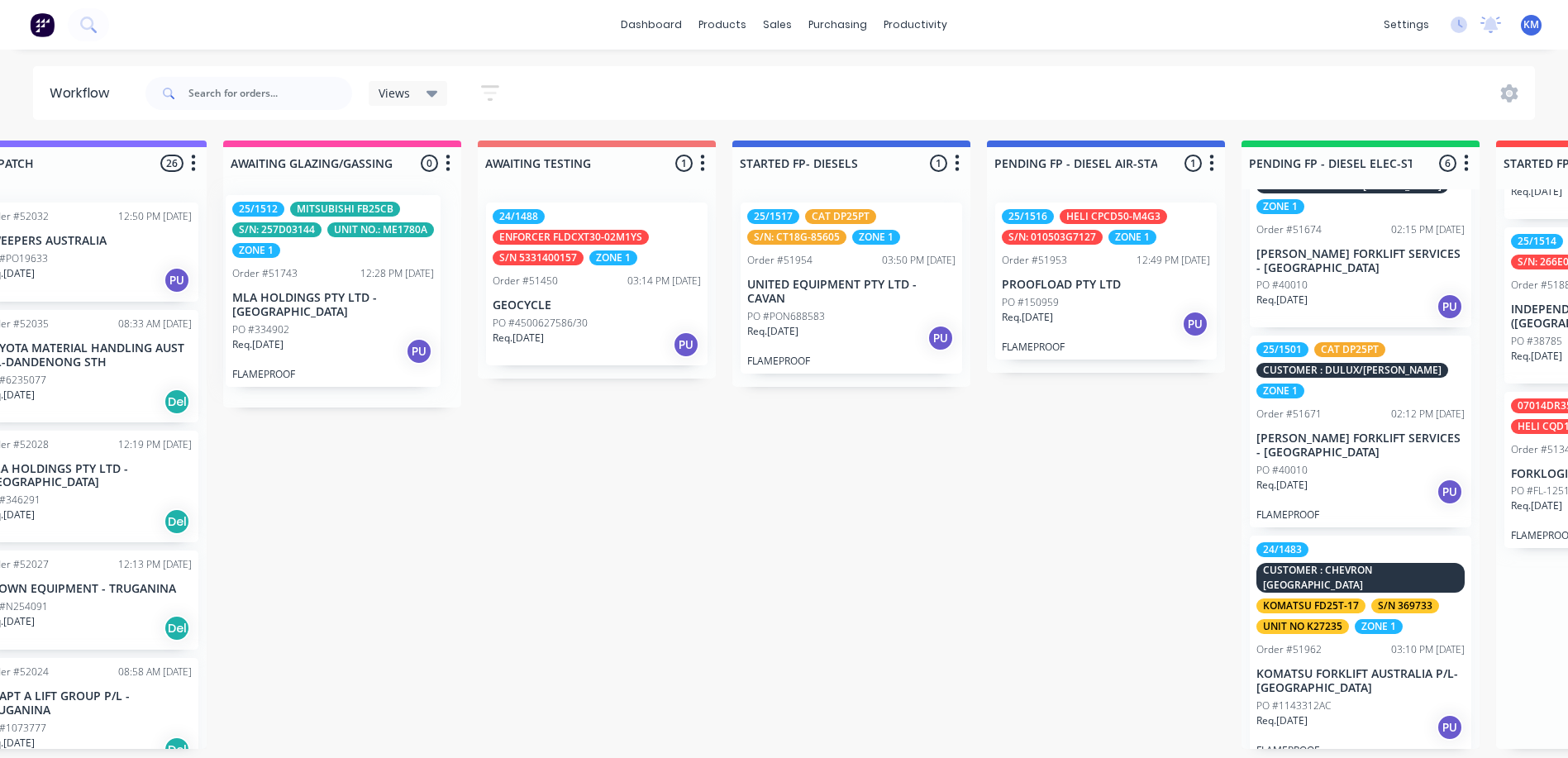
drag, startPoint x: 1073, startPoint y: 621, endPoint x: 367, endPoint y: 262, distance: 792.0
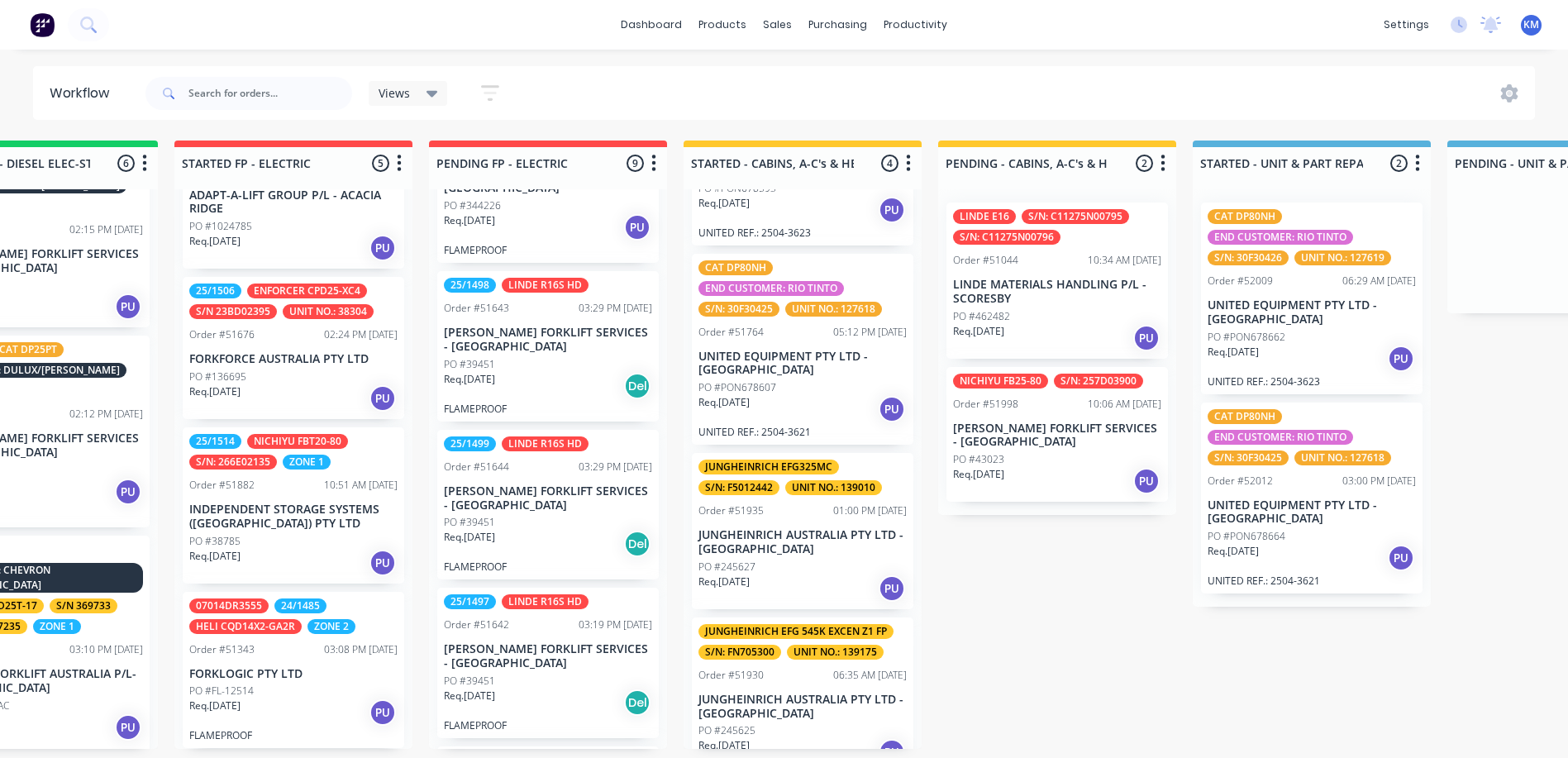
scroll to position [173, 0]
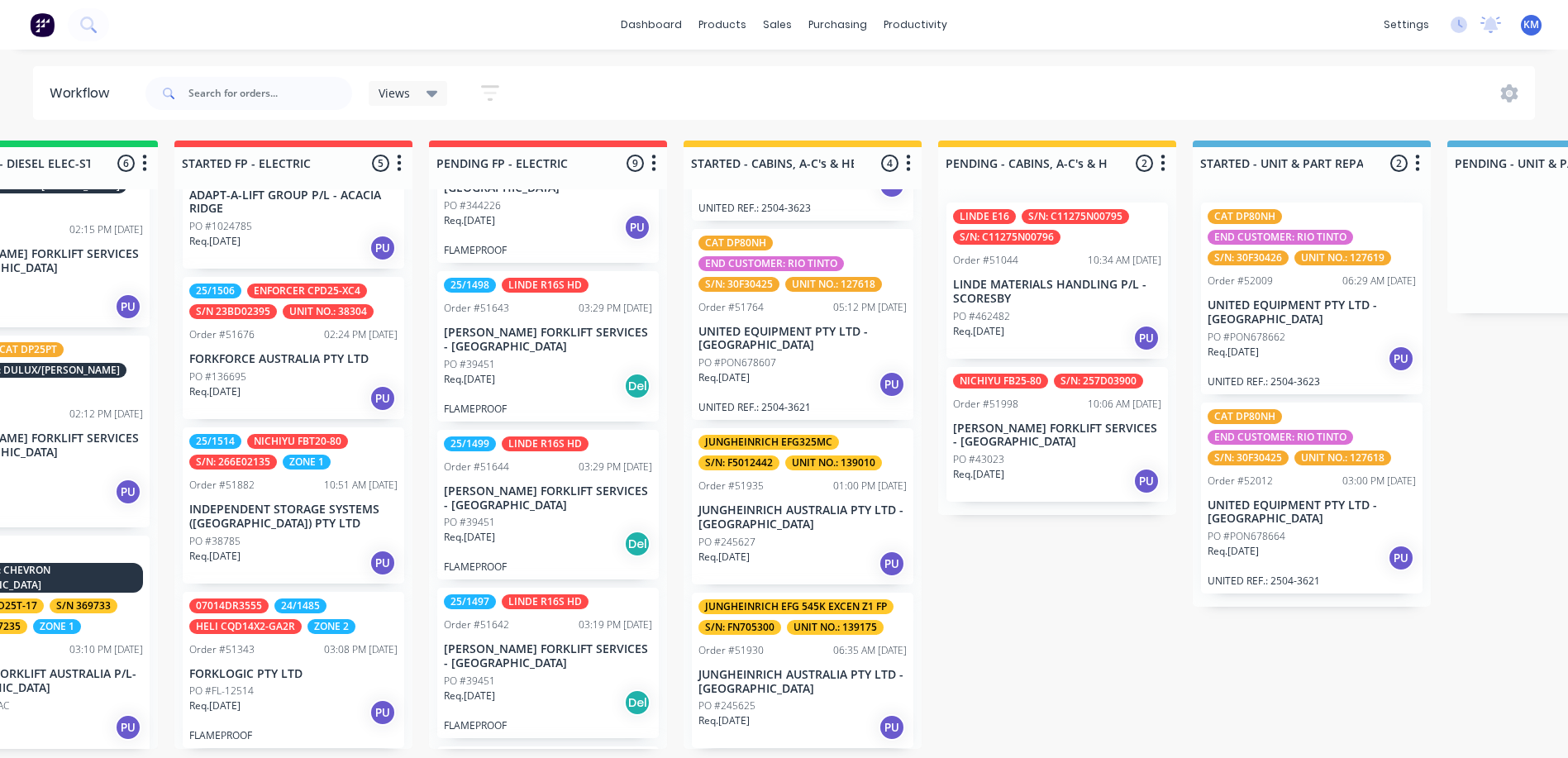
click at [1087, 315] on div "PO #462482" at bounding box center [1057, 317] width 208 height 15
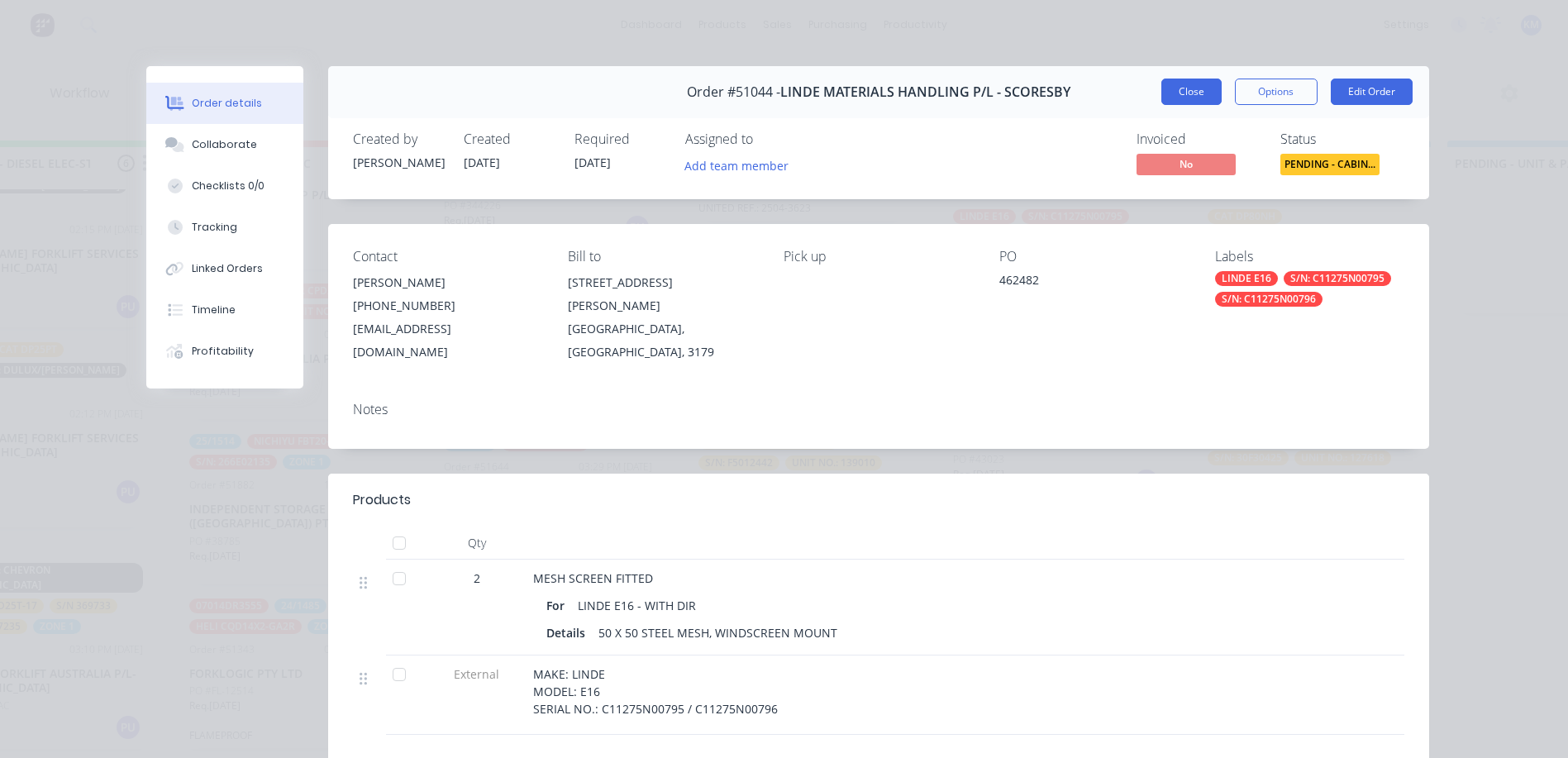
click at [1184, 83] on button "Close" at bounding box center [1191, 91] width 60 height 26
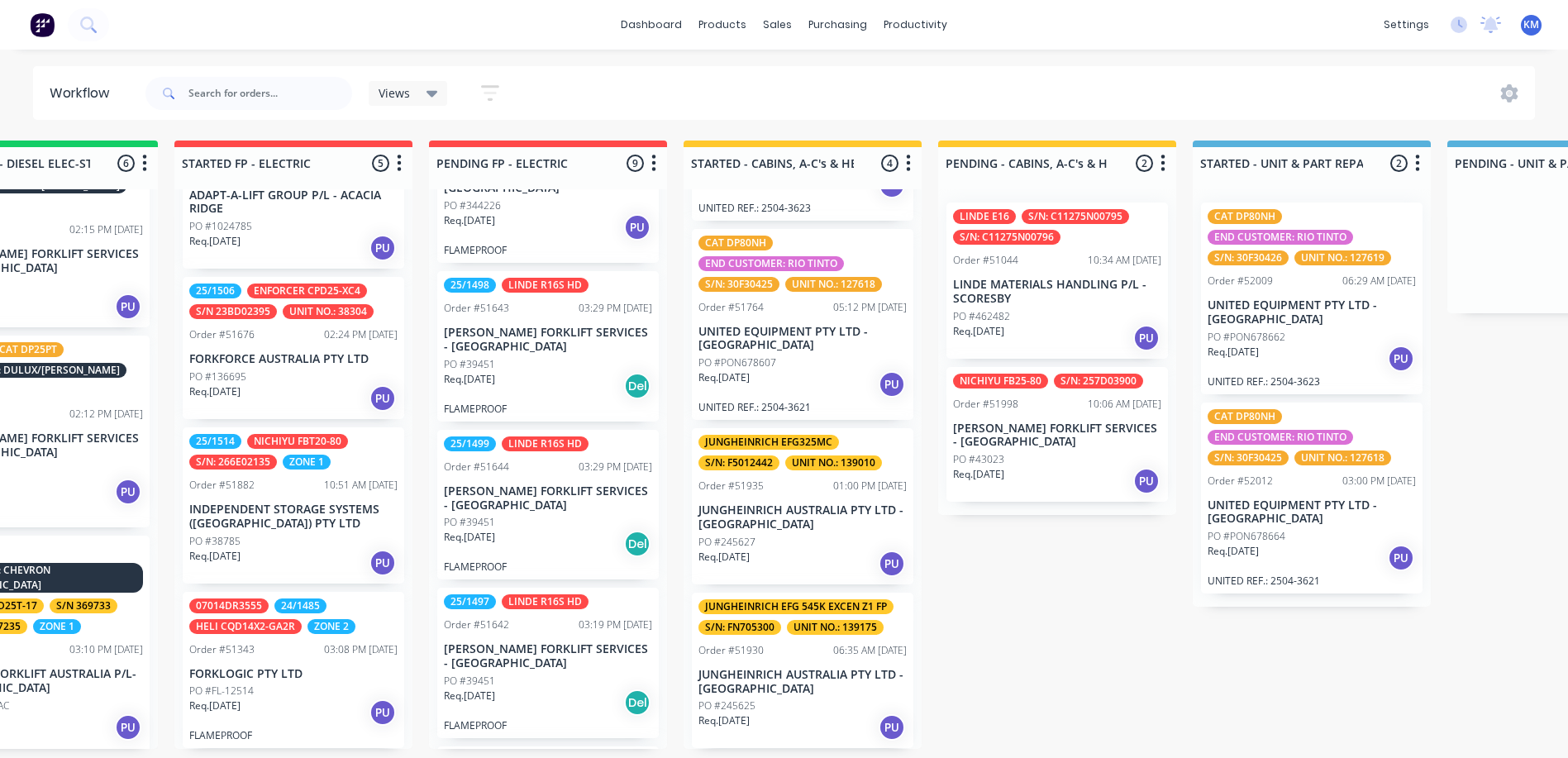
click at [1054, 422] on p "[PERSON_NAME] FORKLIFT SERVICES - [GEOGRAPHIC_DATA]" at bounding box center [1057, 436] width 208 height 28
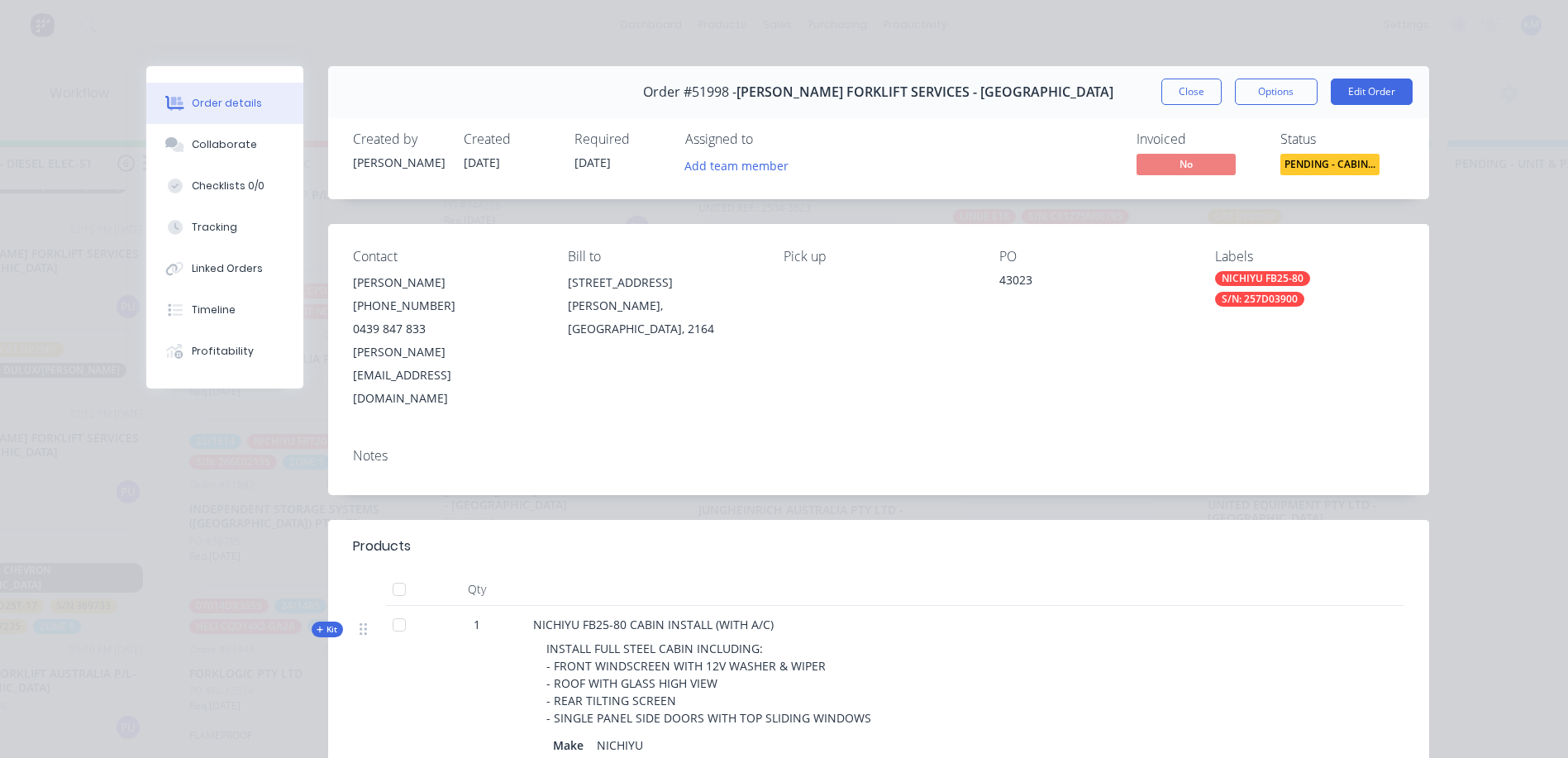
click at [1198, 94] on button "Close" at bounding box center [1191, 91] width 60 height 26
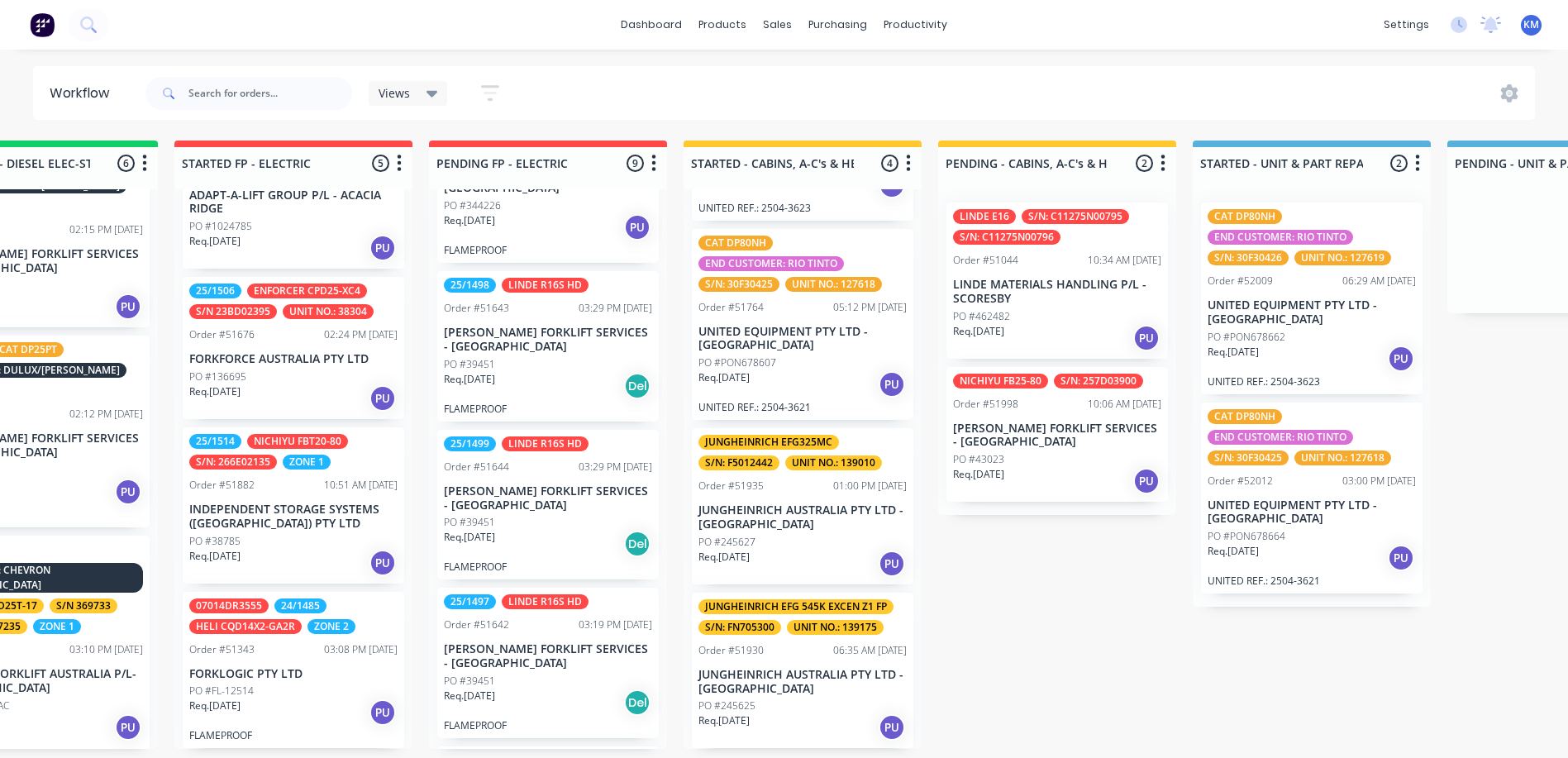
click at [1071, 310] on div "PO #462482" at bounding box center [1057, 317] width 208 height 15
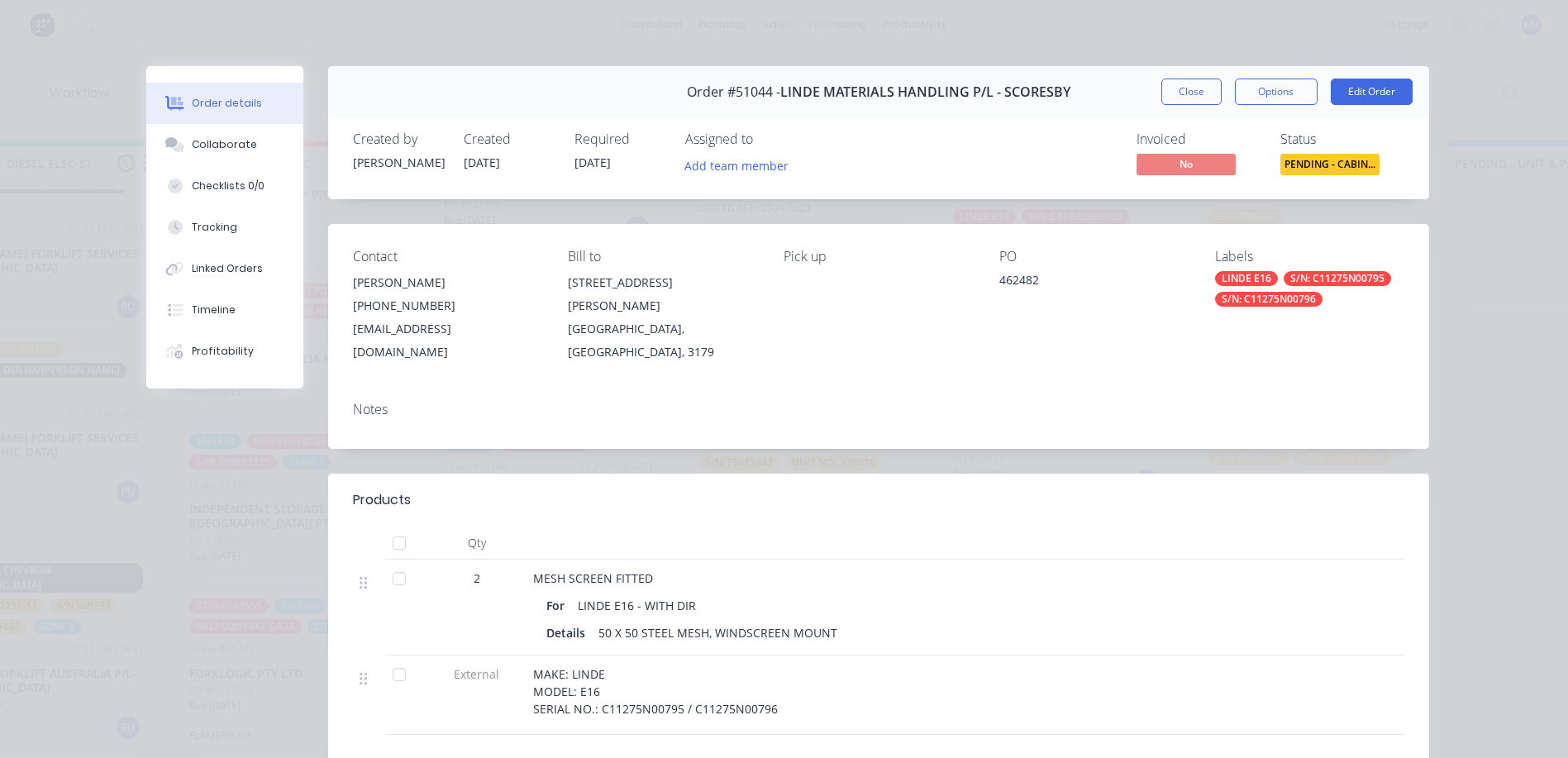
click at [1171, 91] on button "Close" at bounding box center [1191, 91] width 60 height 26
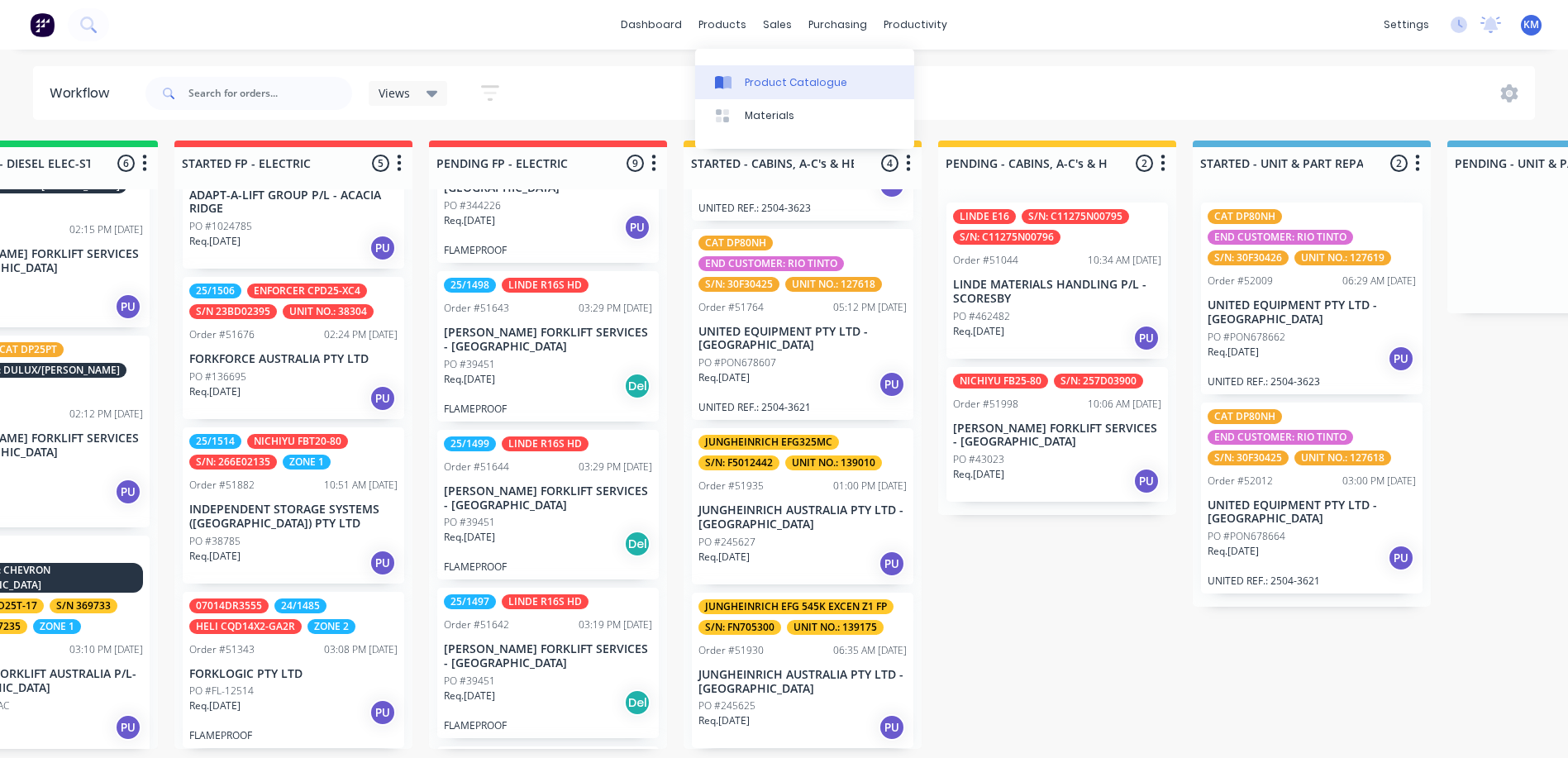
click at [741, 68] on link "Product Catalogue" at bounding box center [804, 81] width 219 height 33
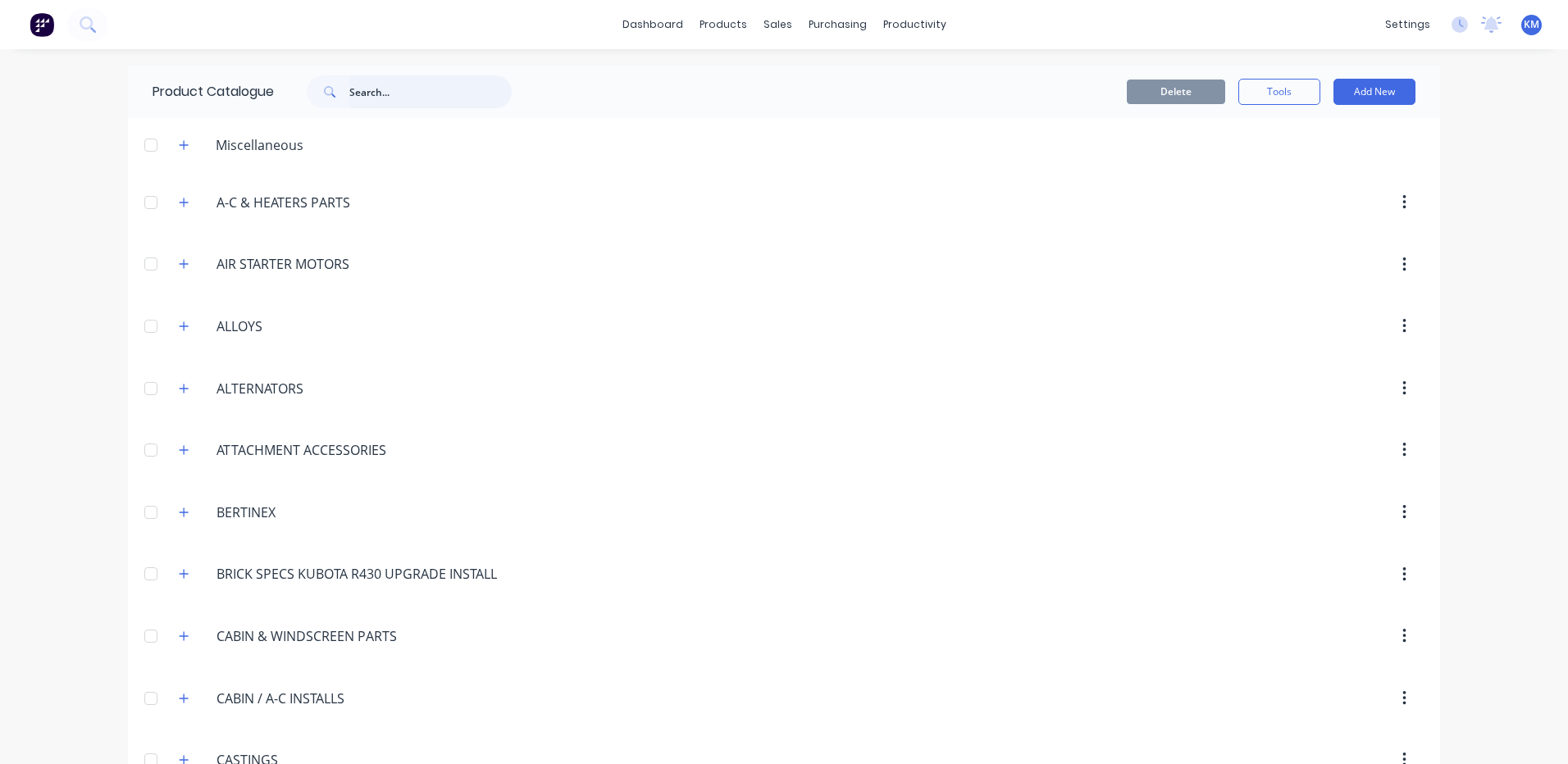
drag, startPoint x: 365, startPoint y: 90, endPoint x: 368, endPoint y: 81, distance: 9.5
click at [365, 90] on input "text" at bounding box center [430, 91] width 163 height 33
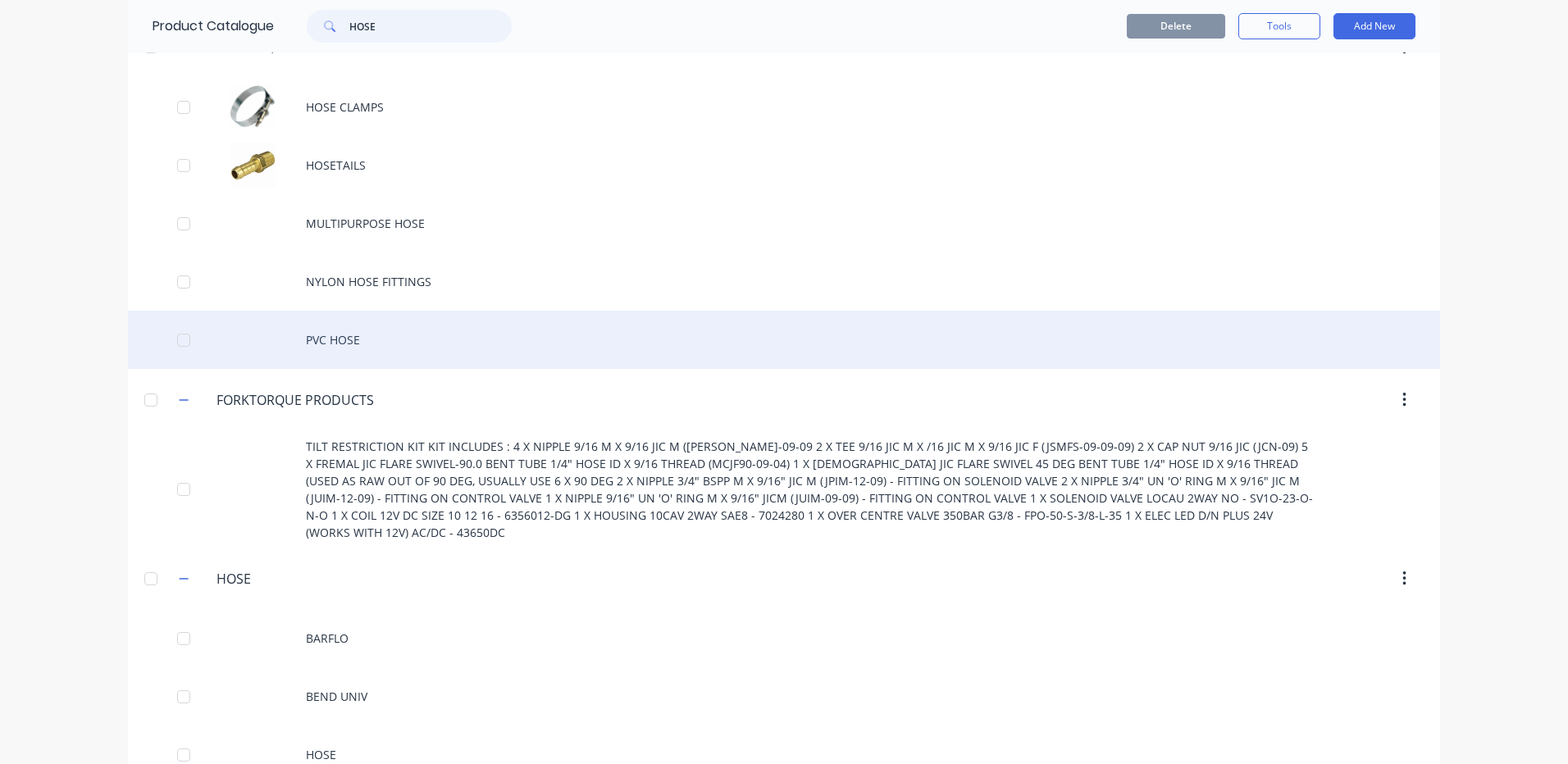
scroll to position [299, 0]
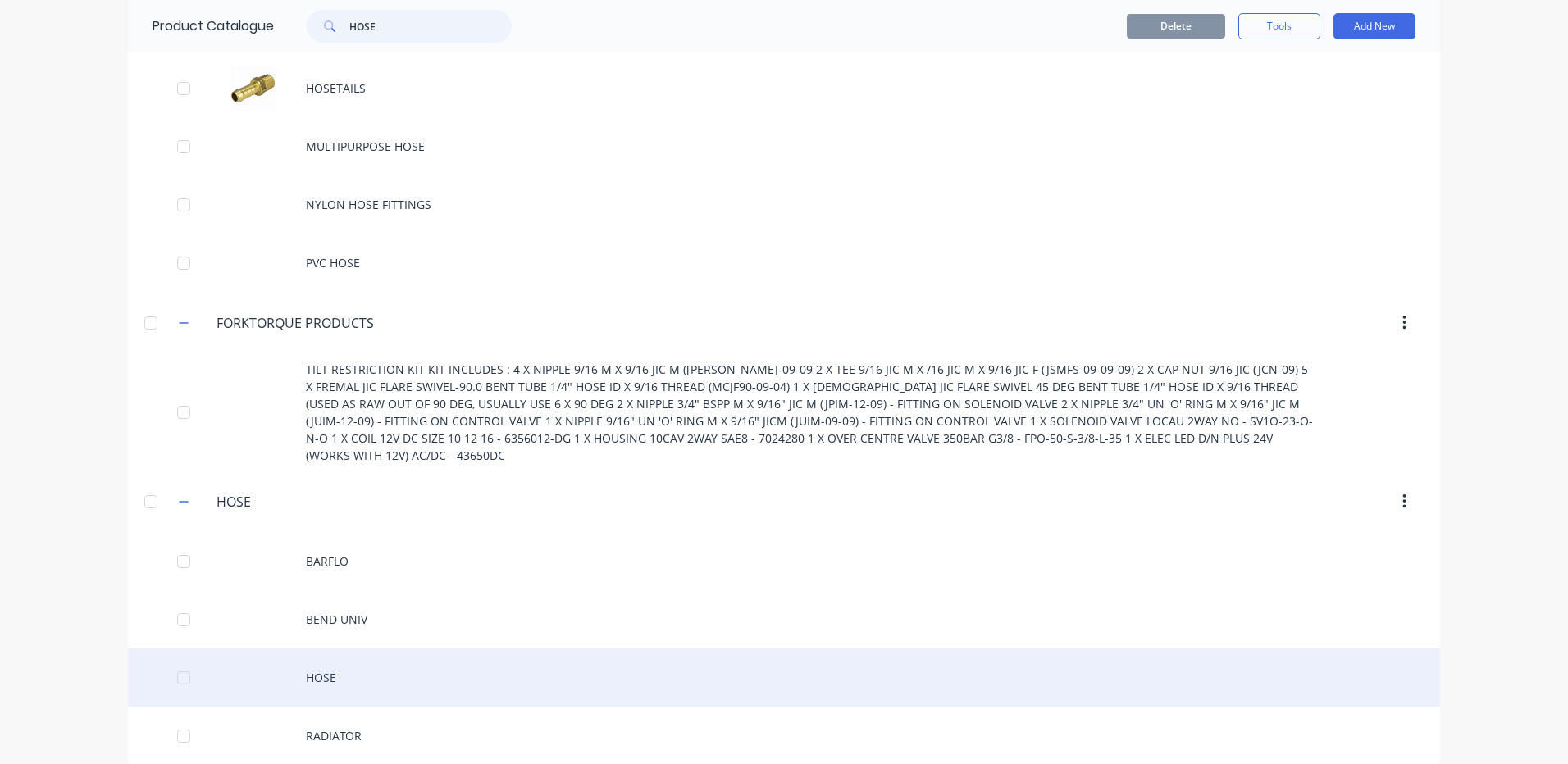
type input "HOSE"
click at [421, 651] on div "HOSE" at bounding box center [784, 677] width 1312 height 58
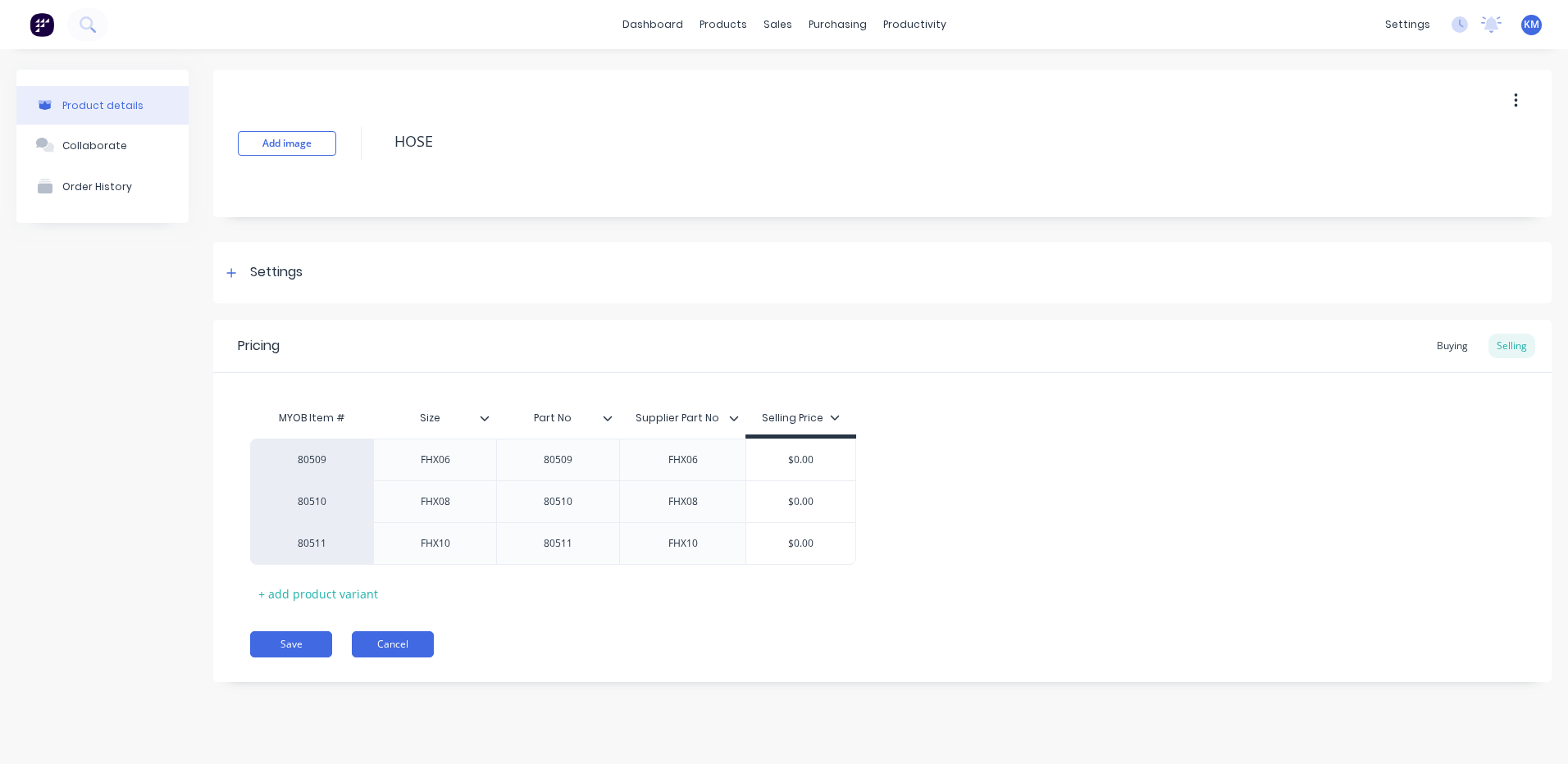
click at [420, 646] on button "Cancel" at bounding box center [393, 644] width 82 height 26
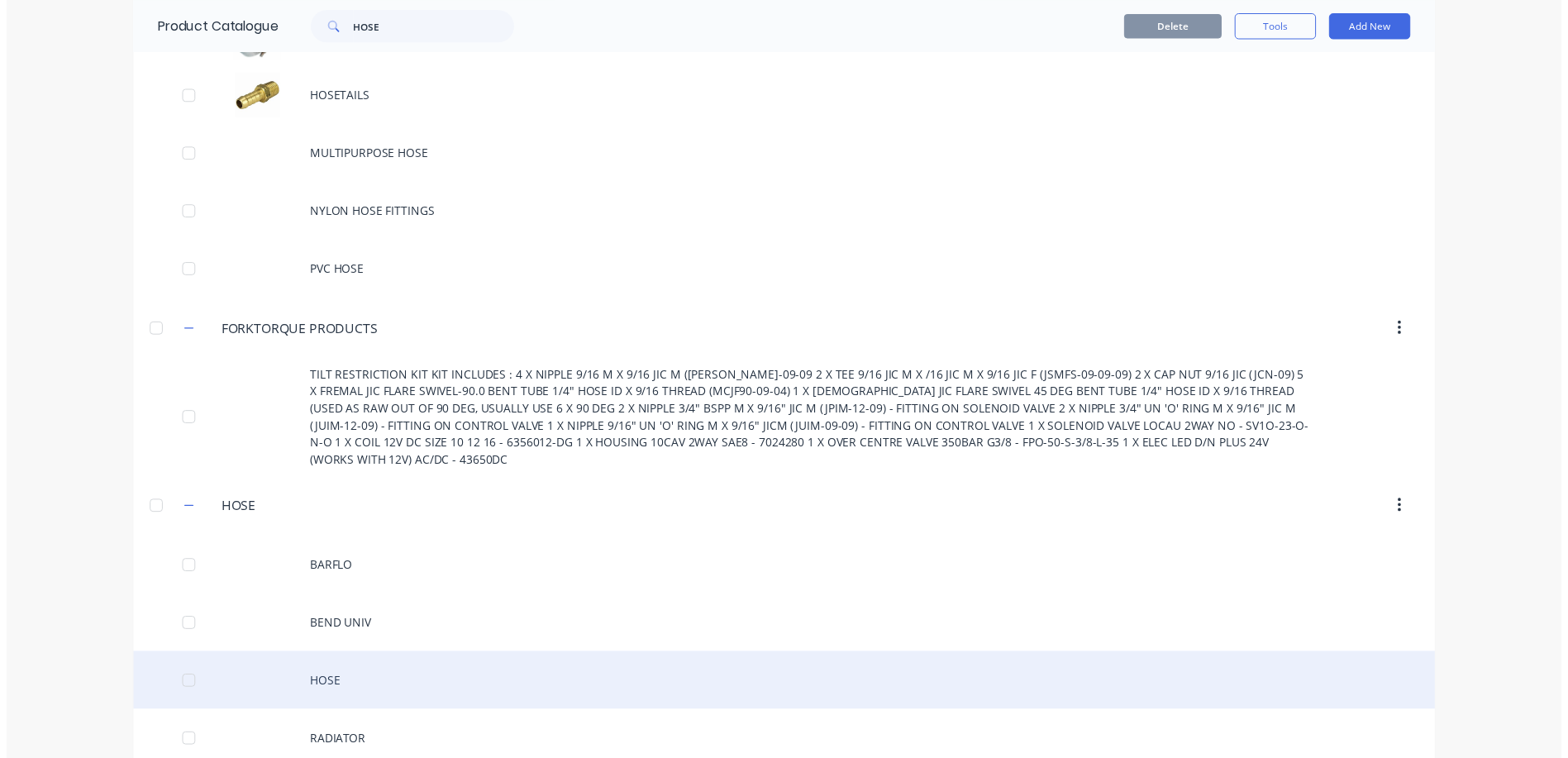
scroll to position [302, 0]
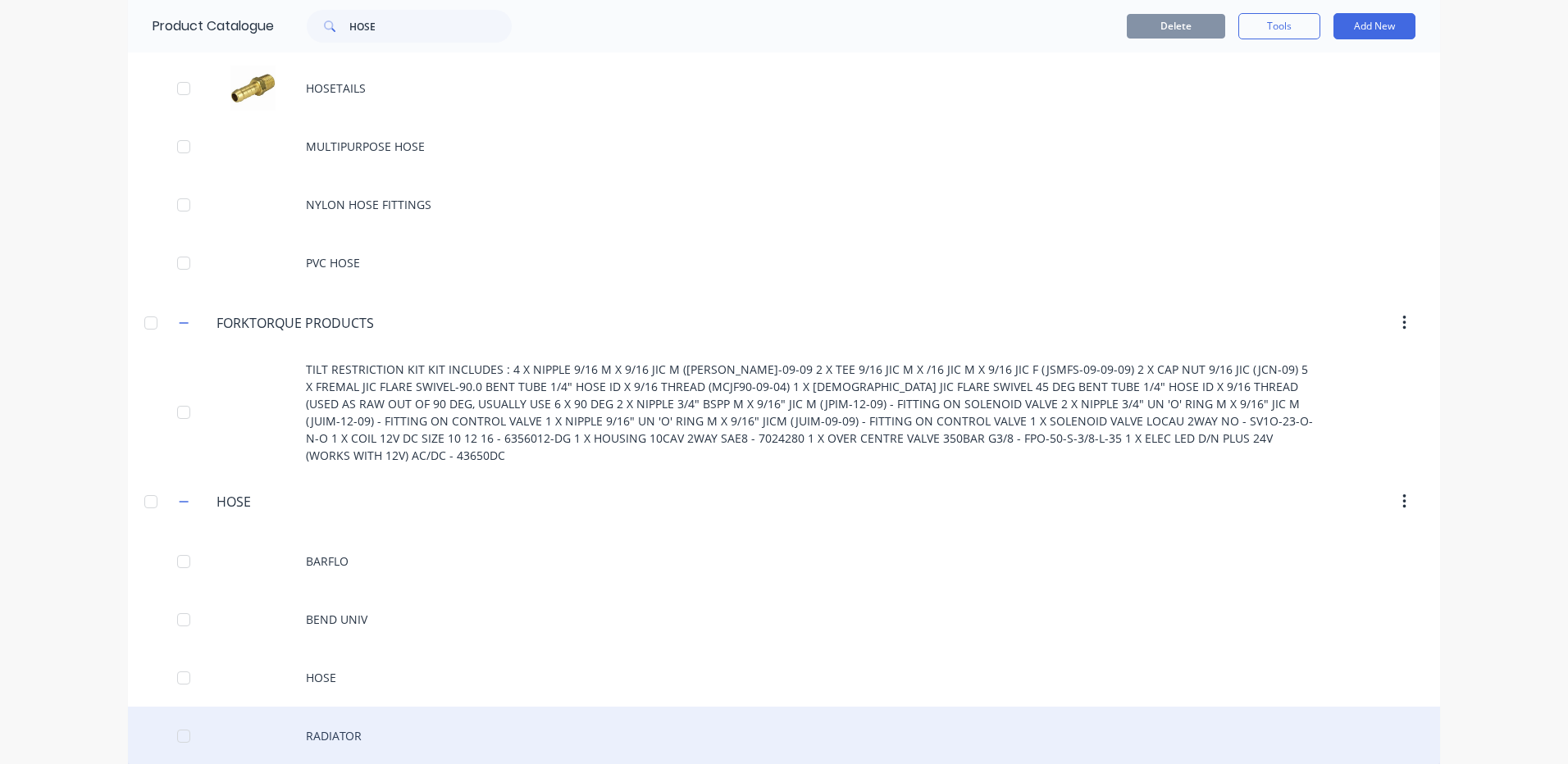
click at [420, 707] on div "RADIATOR" at bounding box center [784, 735] width 1312 height 58
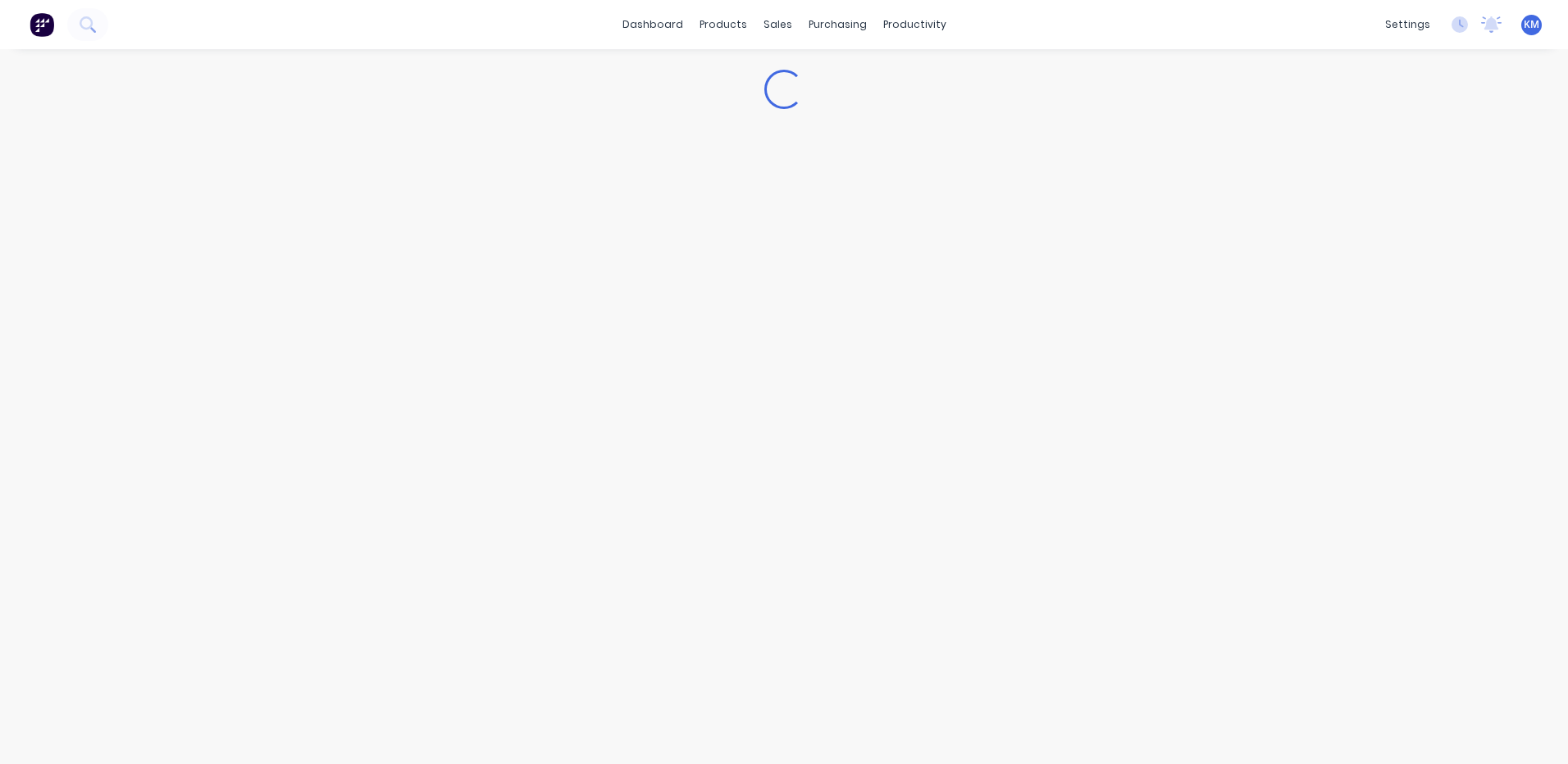
type textarea "x"
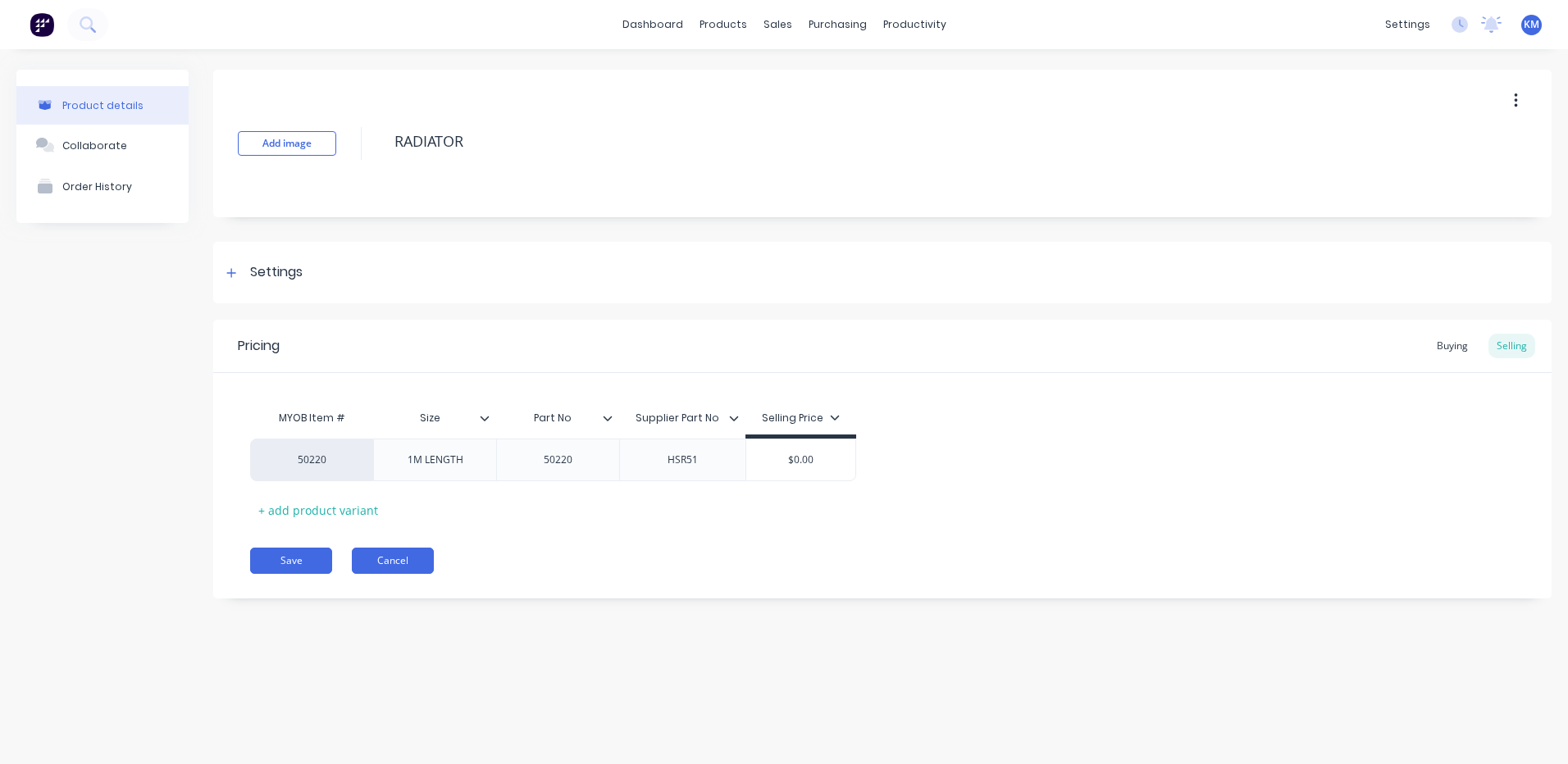
click at [404, 561] on button "Cancel" at bounding box center [393, 560] width 82 height 26
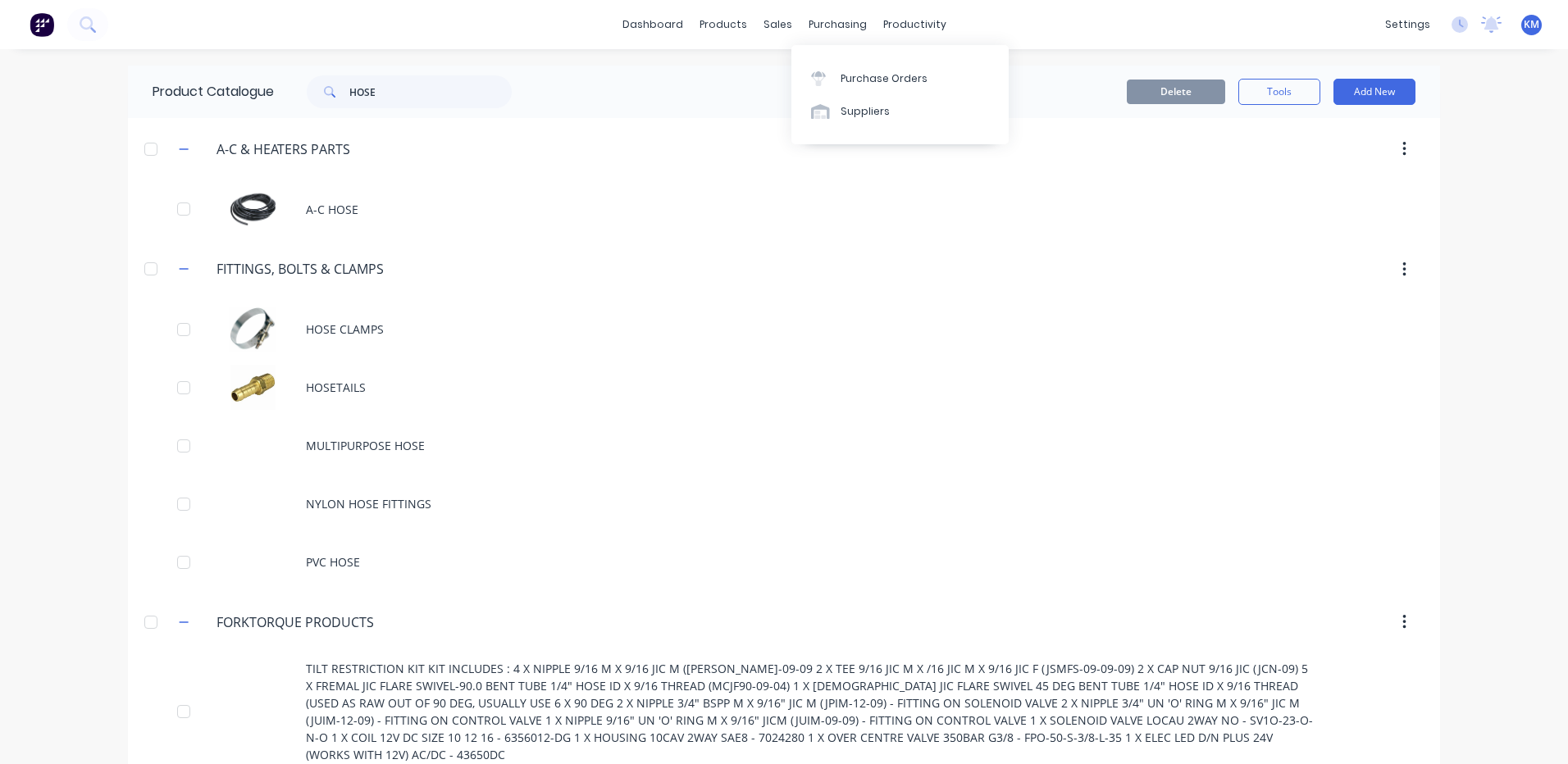
click at [826, 142] on div "Purchase Orders Suppliers" at bounding box center [899, 95] width 217 height 99
click at [826, 128] on link "Suppliers" at bounding box center [899, 111] width 217 height 33
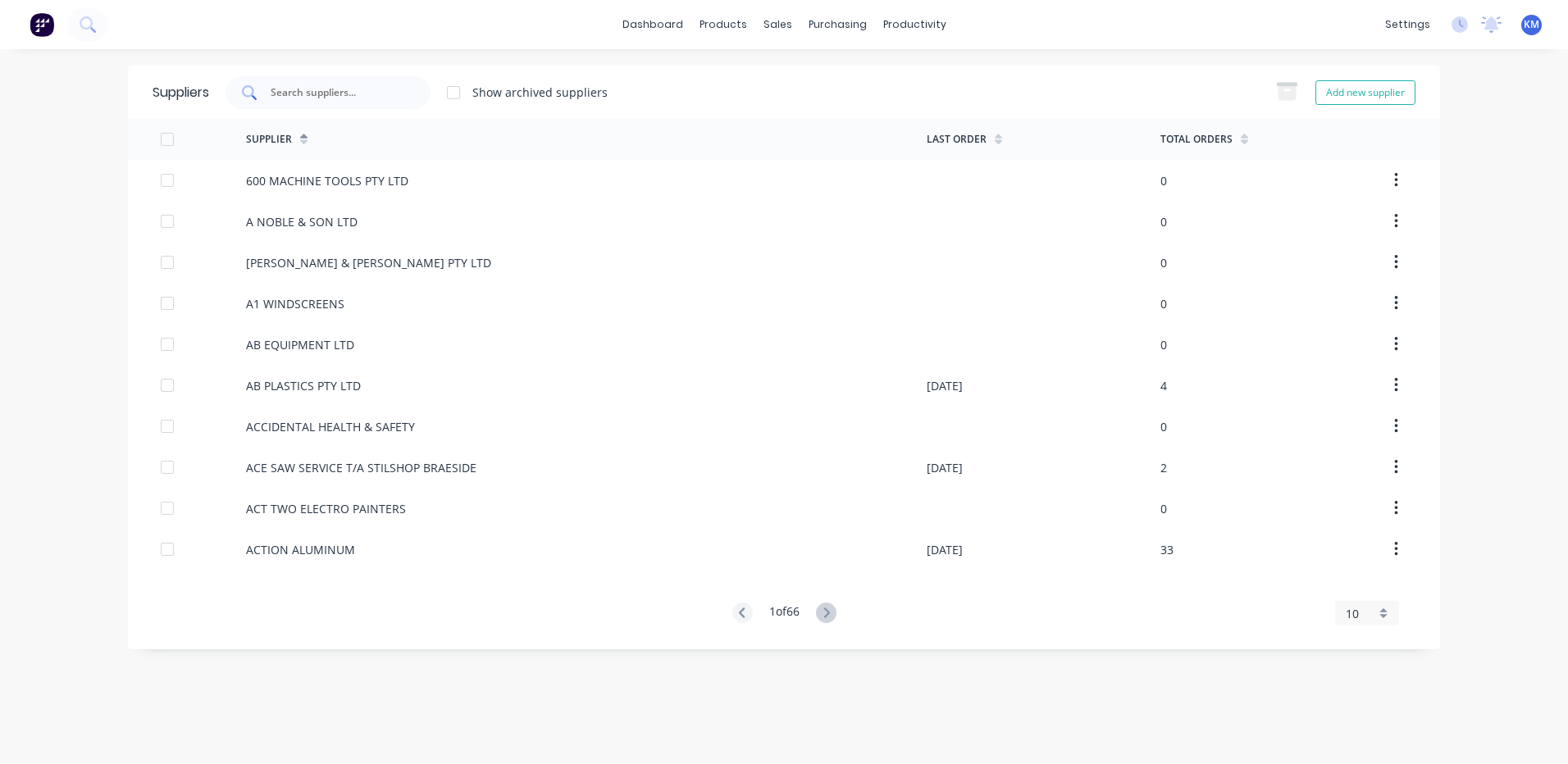
click at [388, 92] on input "text" at bounding box center [337, 93] width 136 height 17
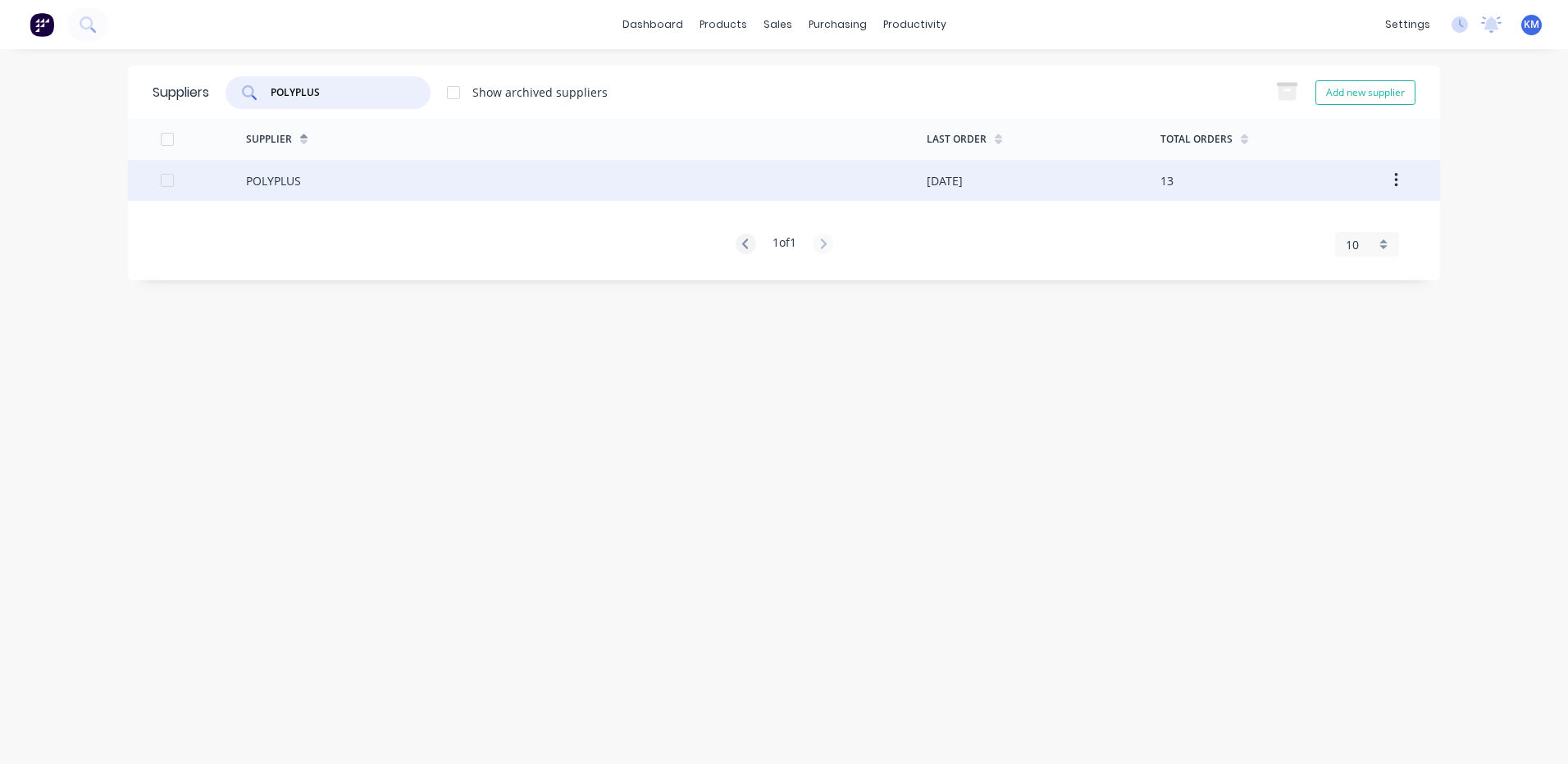
type input "POLYPLUS"
click at [459, 180] on div "POLYPLUS" at bounding box center [586, 180] width 680 height 41
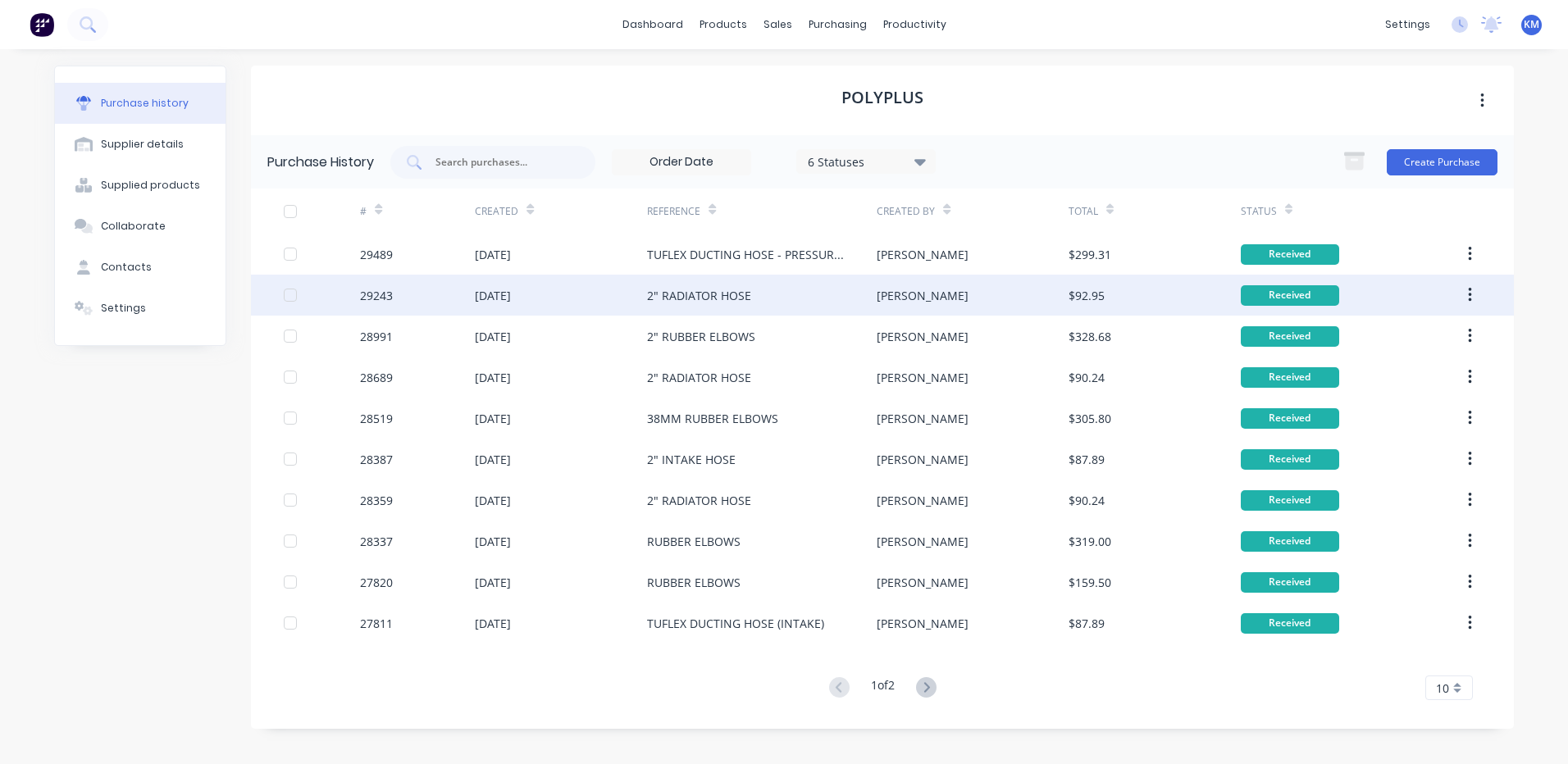
click at [679, 292] on div "2" RADIATOR HOSE" at bounding box center [699, 295] width 104 height 18
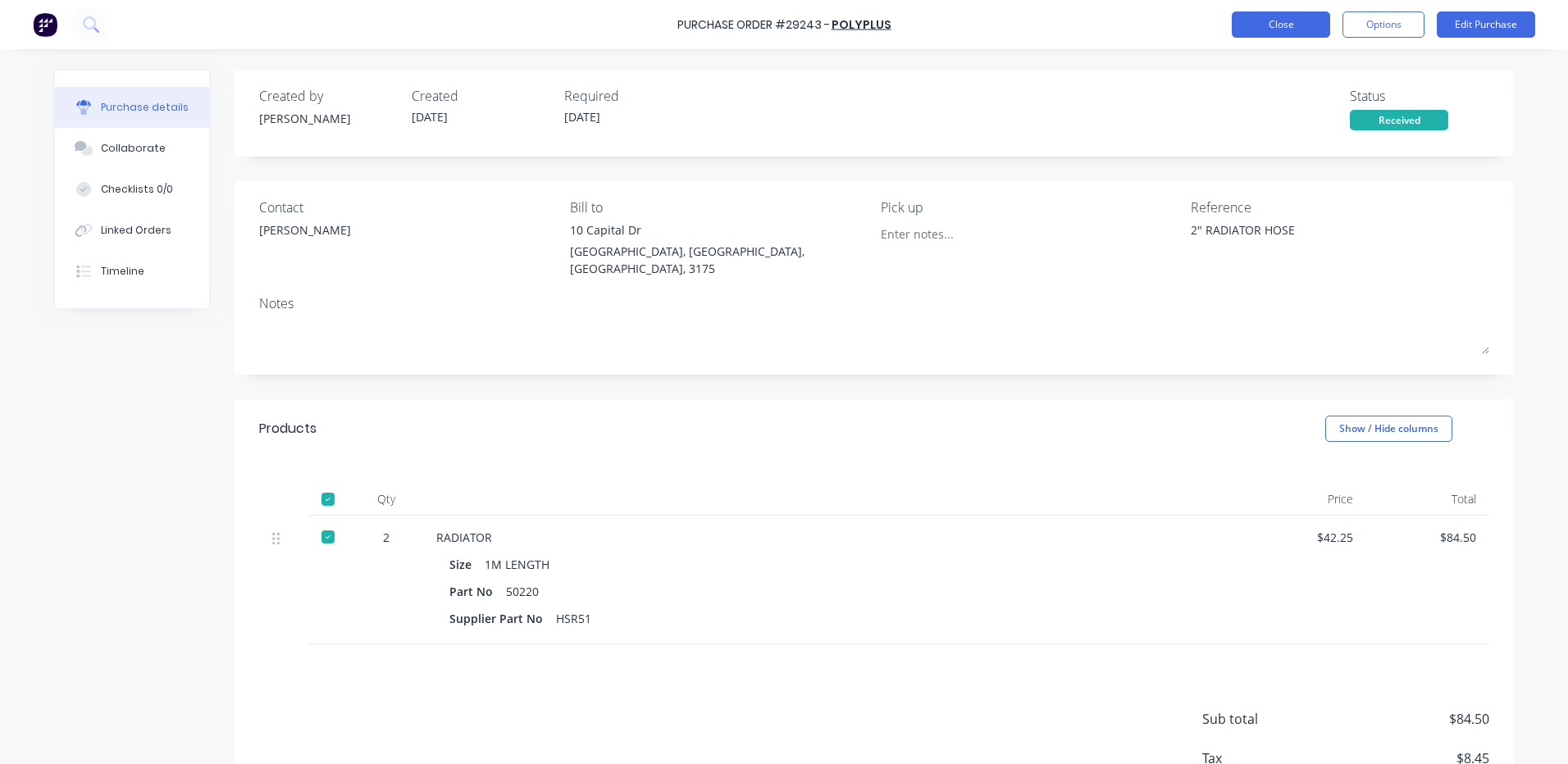
click at [1296, 26] on button "Close" at bounding box center [1280, 24] width 98 height 26
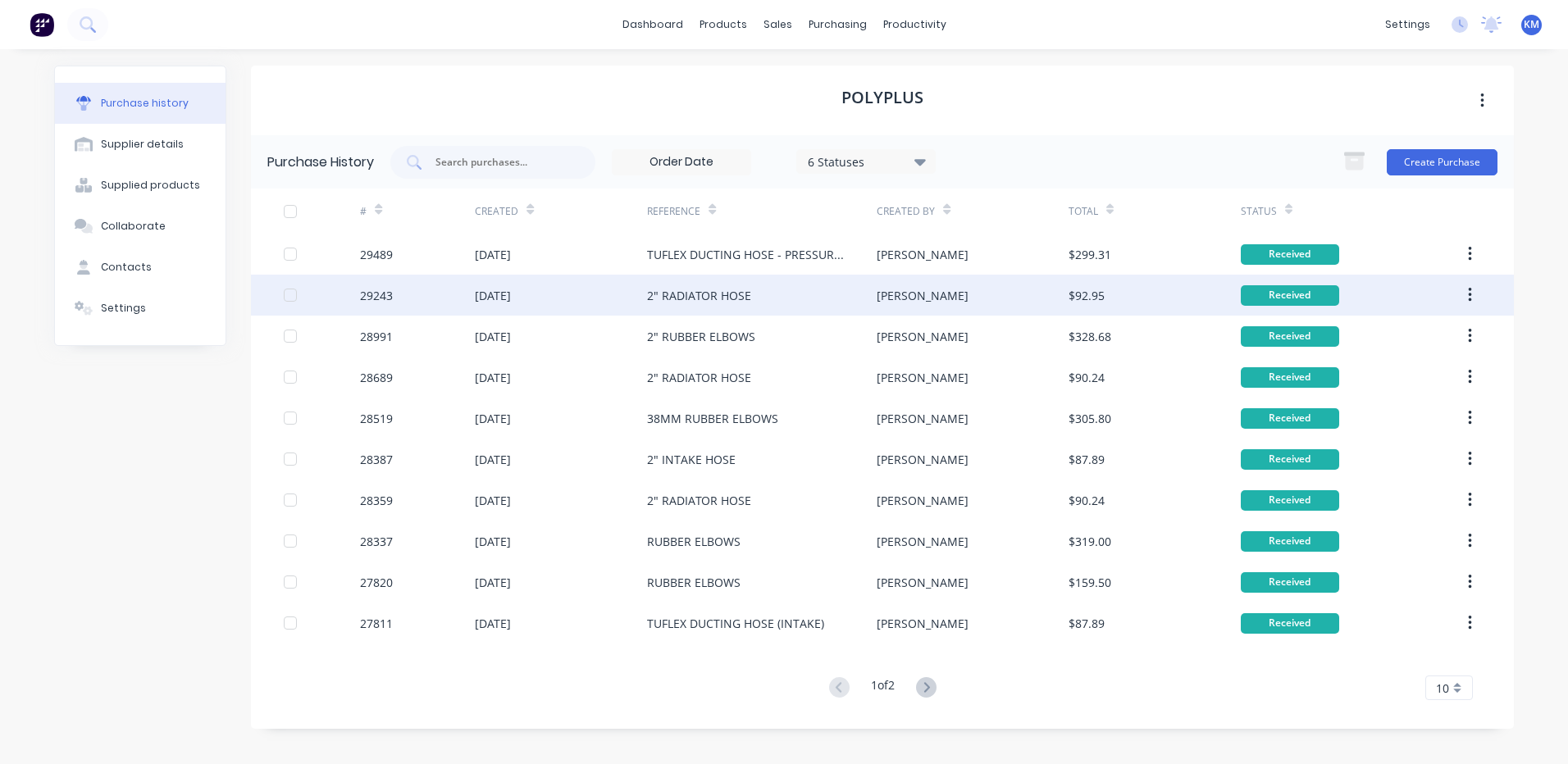
click at [1050, 285] on div "[PERSON_NAME]" at bounding box center [972, 294] width 191 height 41
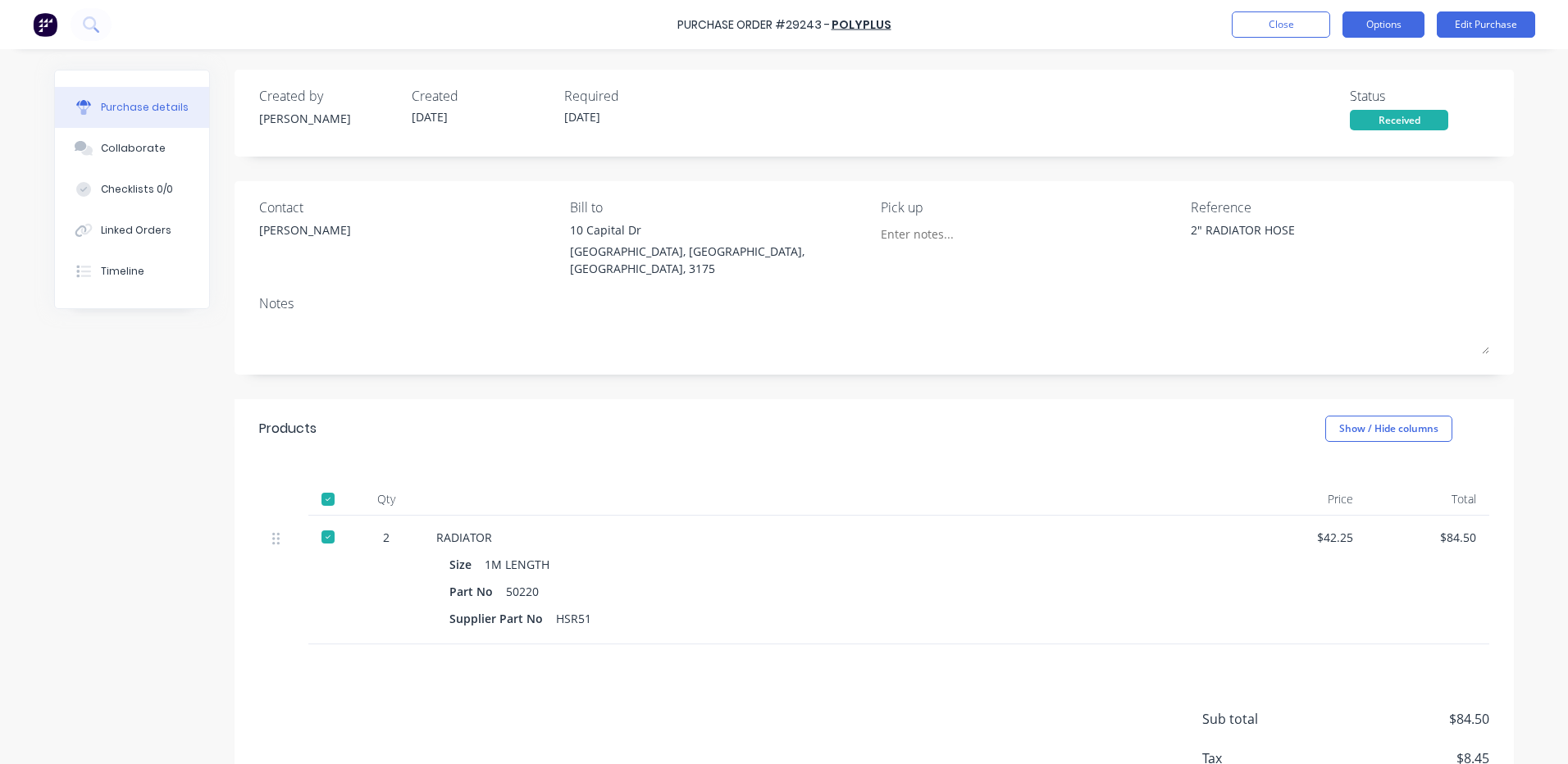
click at [1371, 23] on button "Options" at bounding box center [1383, 24] width 82 height 26
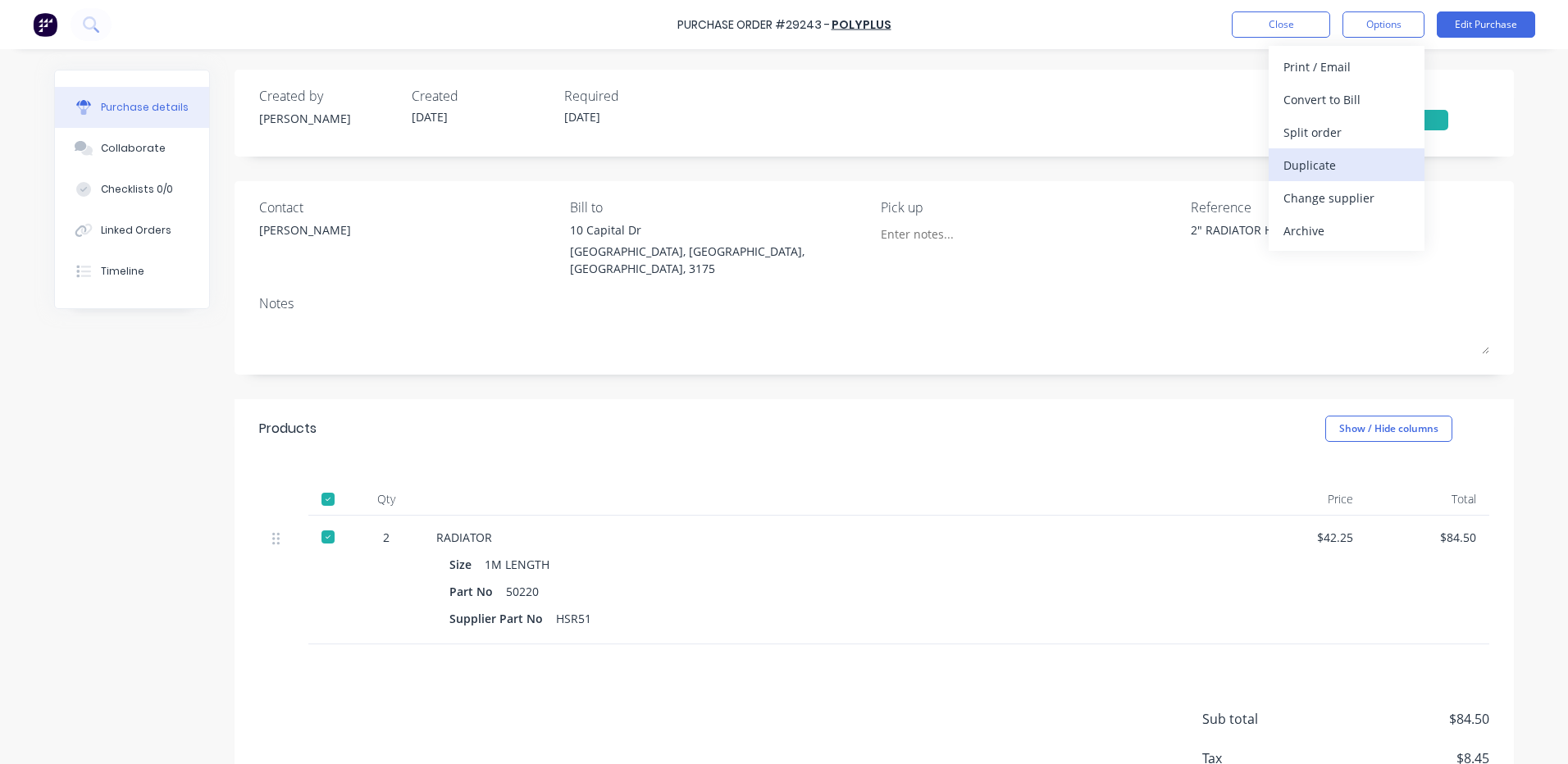
click at [1321, 168] on div "Duplicate" at bounding box center [1347, 165] width 127 height 23
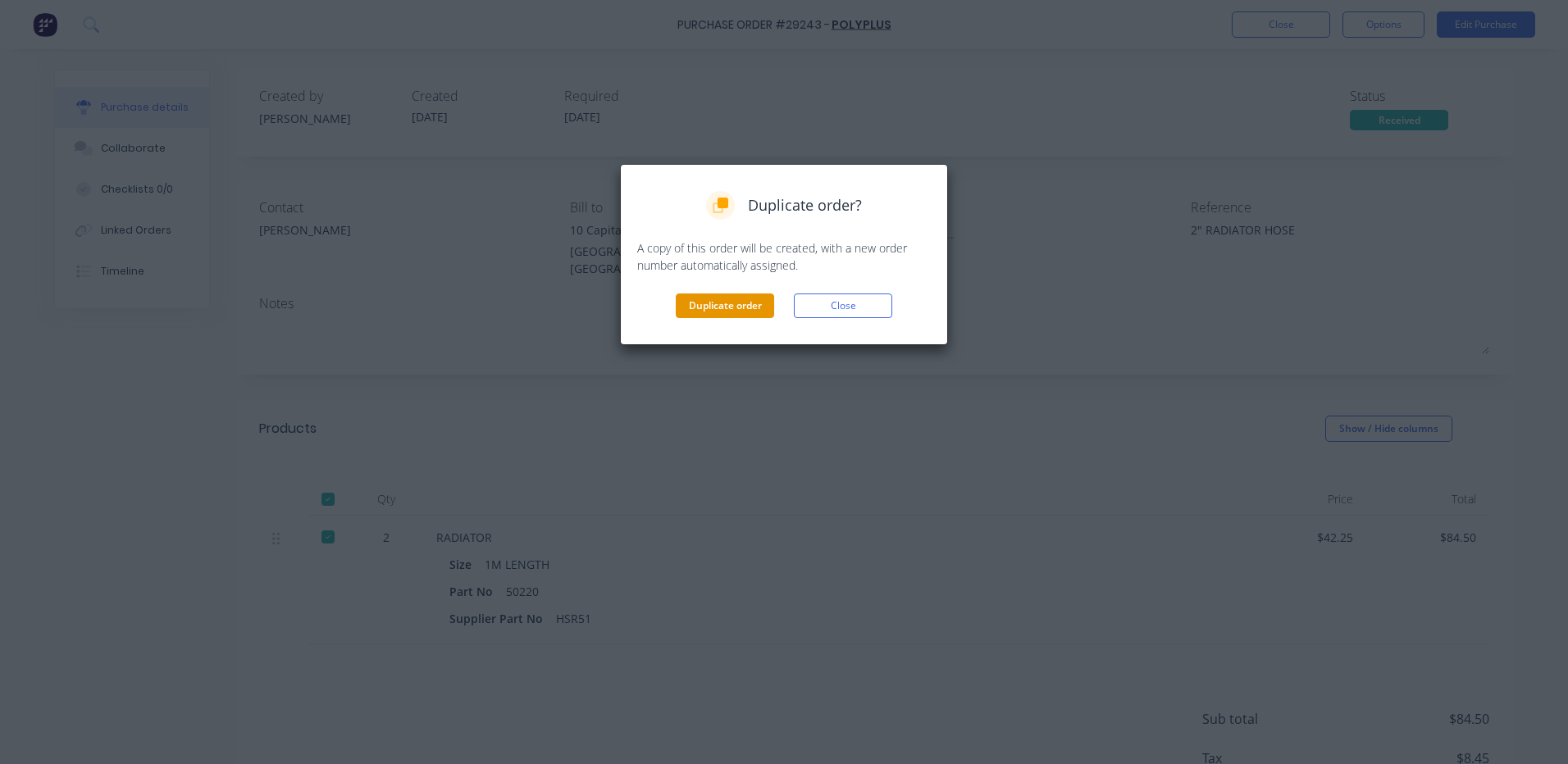
click at [748, 314] on button "Duplicate order" at bounding box center [725, 305] width 98 height 24
type textarea "x"
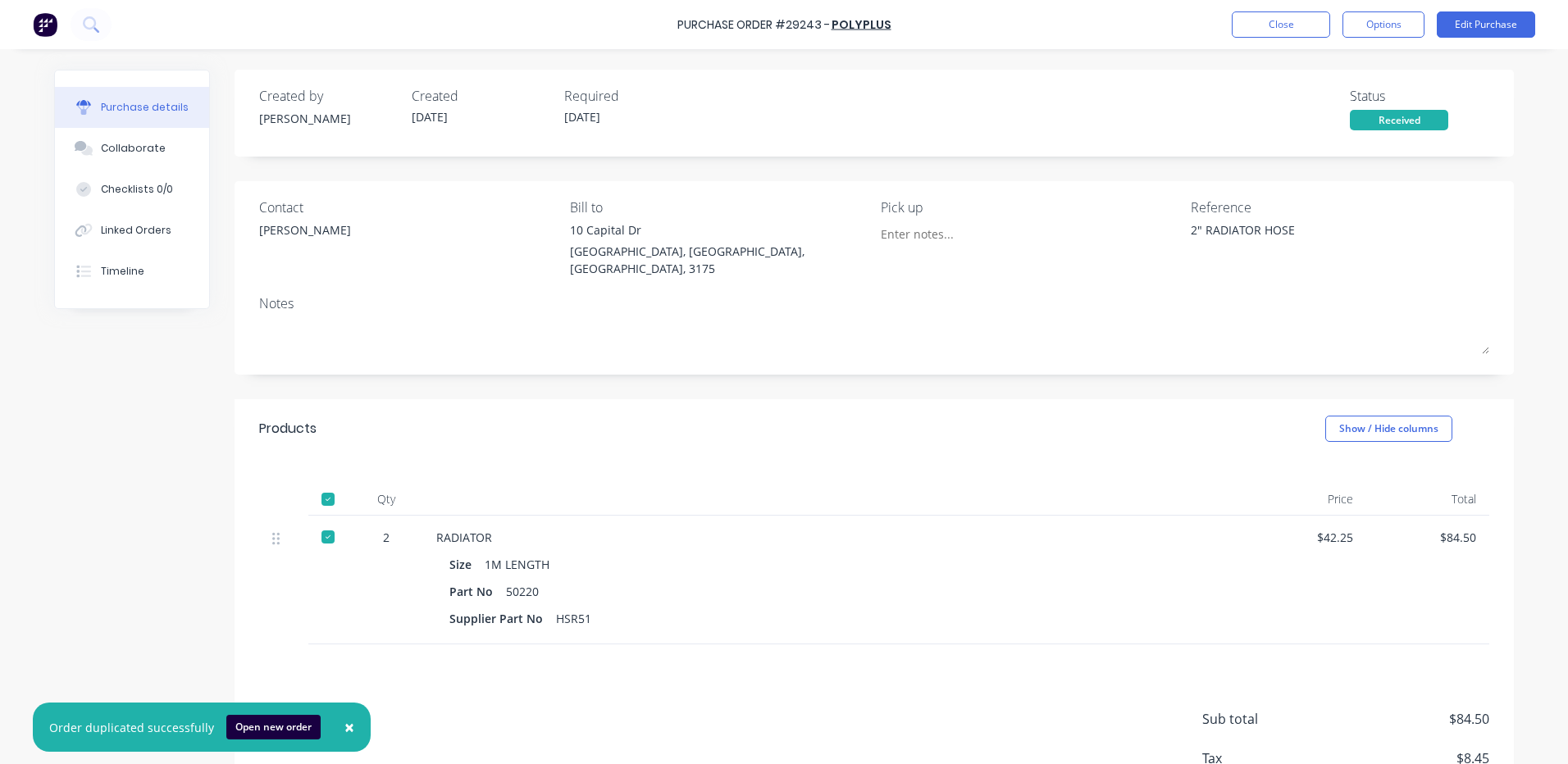
click at [1078, 237] on div "Contact [PERSON_NAME] [PERSON_NAME] to [STREET_ADDRESS][PERSON_NAME] Pick up Re…" at bounding box center [874, 242] width 1230 height 88
click at [1267, 27] on button "Close" at bounding box center [1280, 24] width 98 height 26
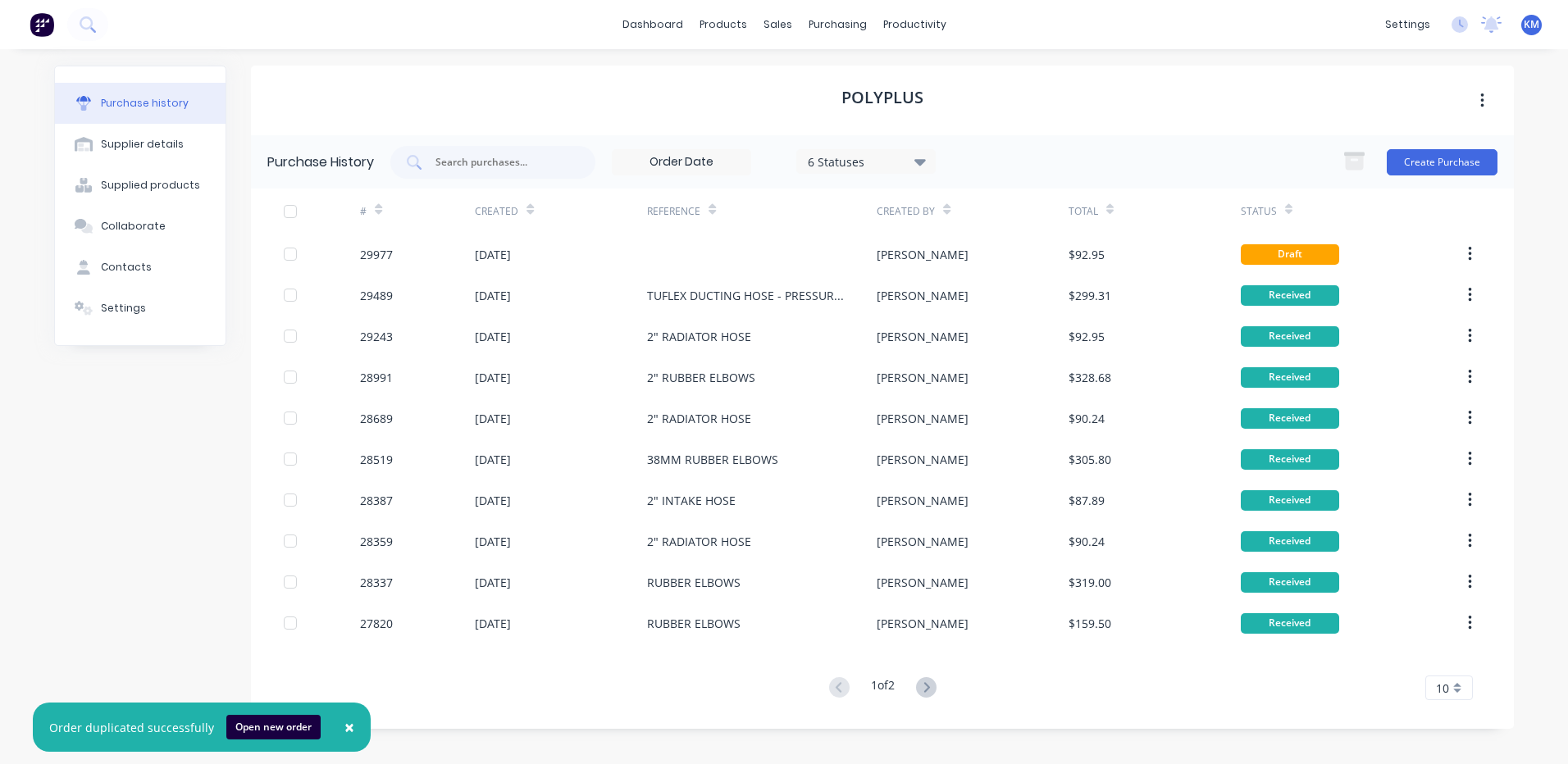
click at [791, 265] on div at bounding box center [762, 254] width 230 height 41
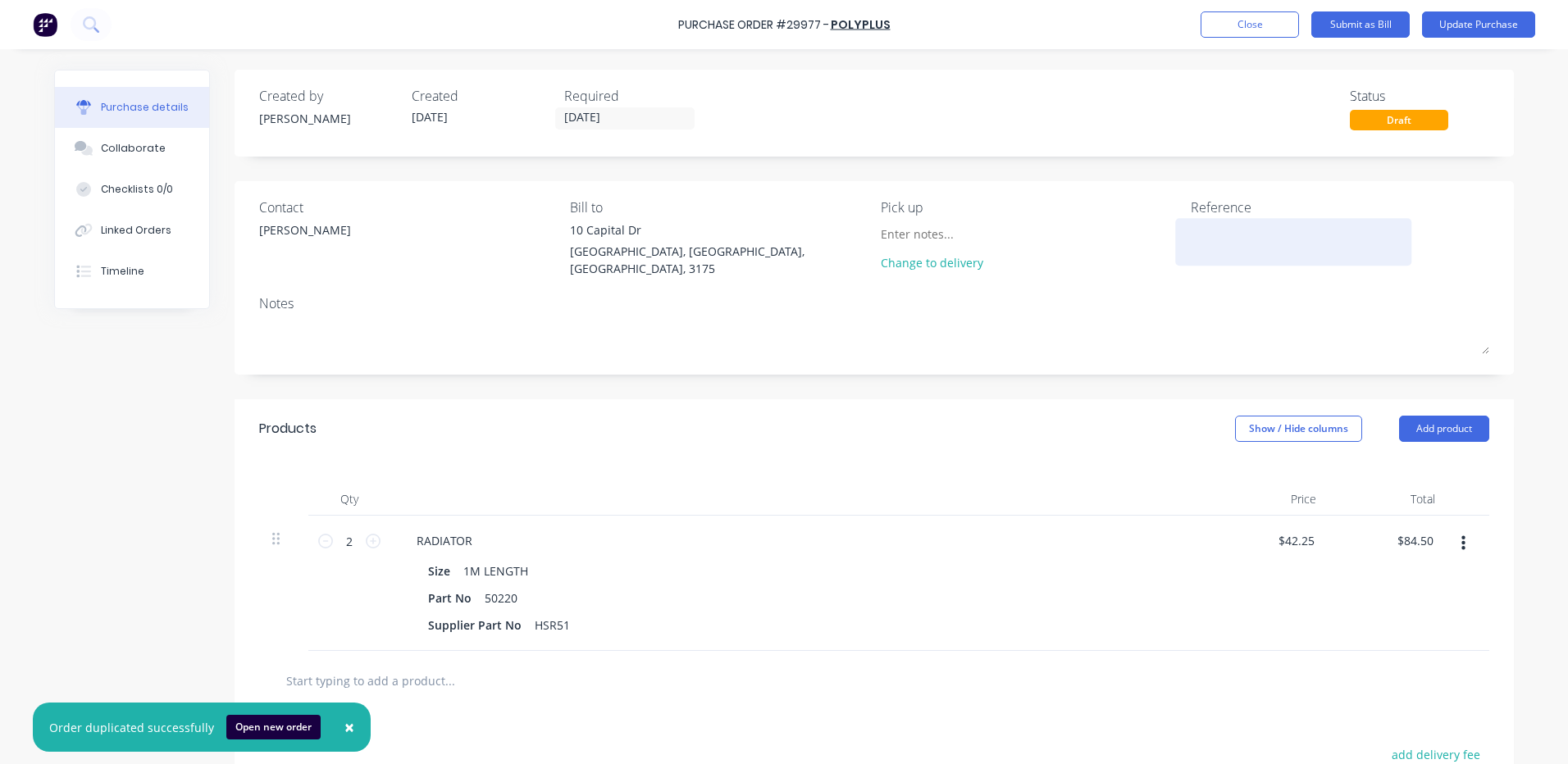
paste textarea "2" RADIATOR HOSE"
type textarea "2" RADIATOR HOSE"
type textarea "x"
type textarea "2" RADIATOR HOSE"
click at [366, 541] on icon at bounding box center [373, 541] width 15 height 15
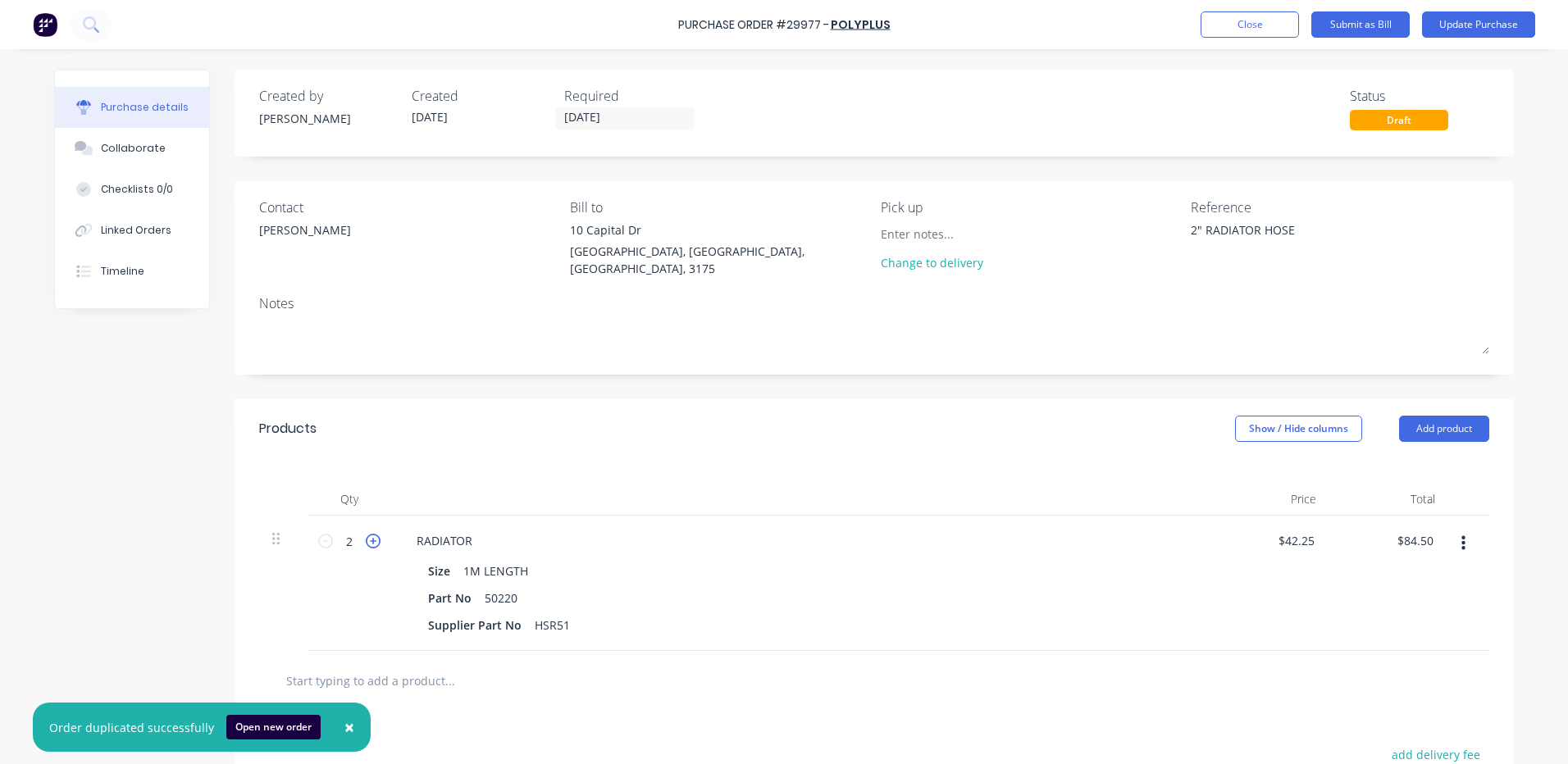
type textarea "x"
type input "3"
type input "$126.75"
click at [524, 439] on div "Products Show / Hide columns Add product" at bounding box center [874, 429] width 1279 height 59
click at [135, 231] on div "Linked Orders" at bounding box center [136, 231] width 70 height 15
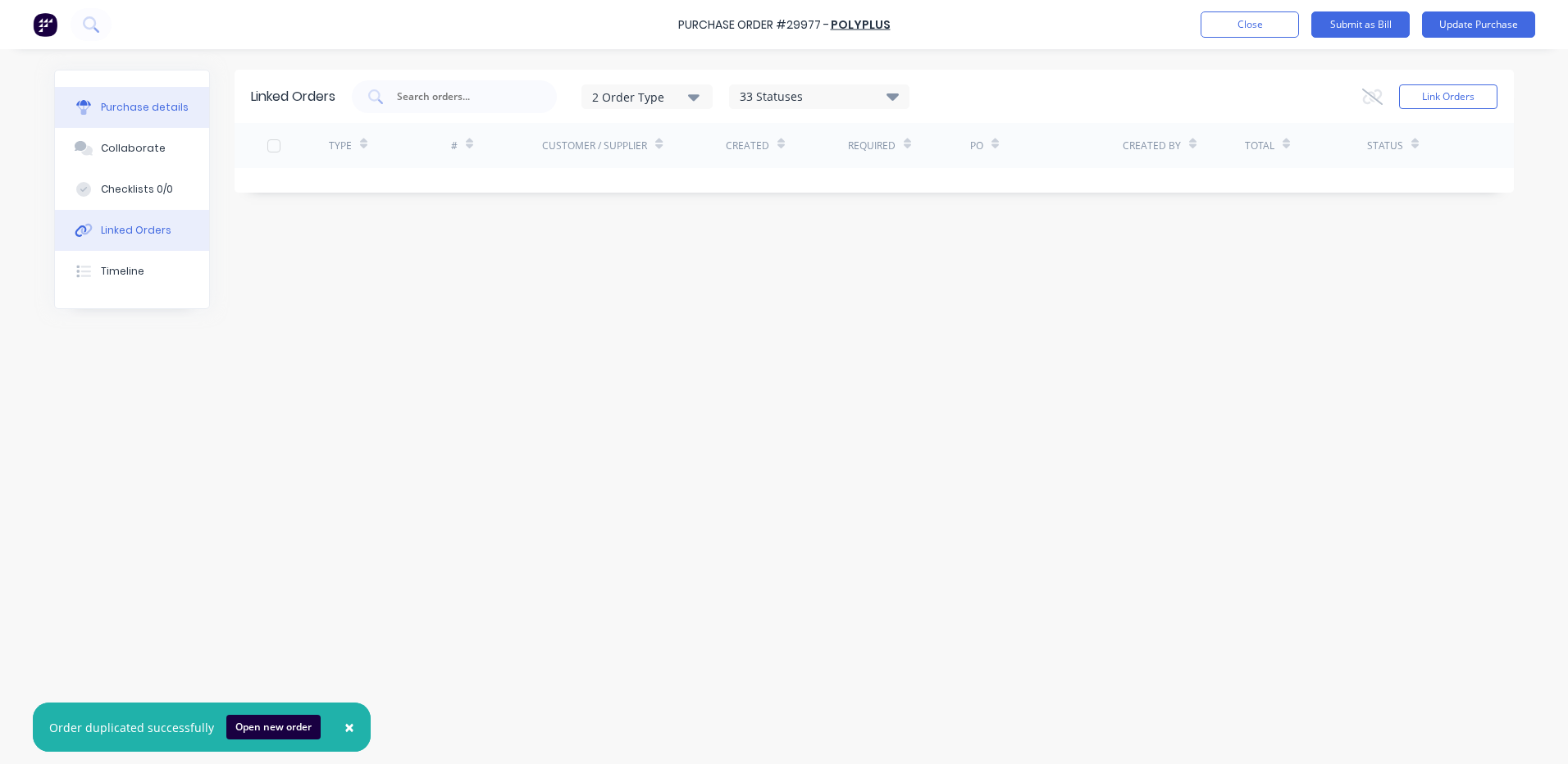
click at [175, 102] on div "Purchase details" at bounding box center [144, 107] width 88 height 15
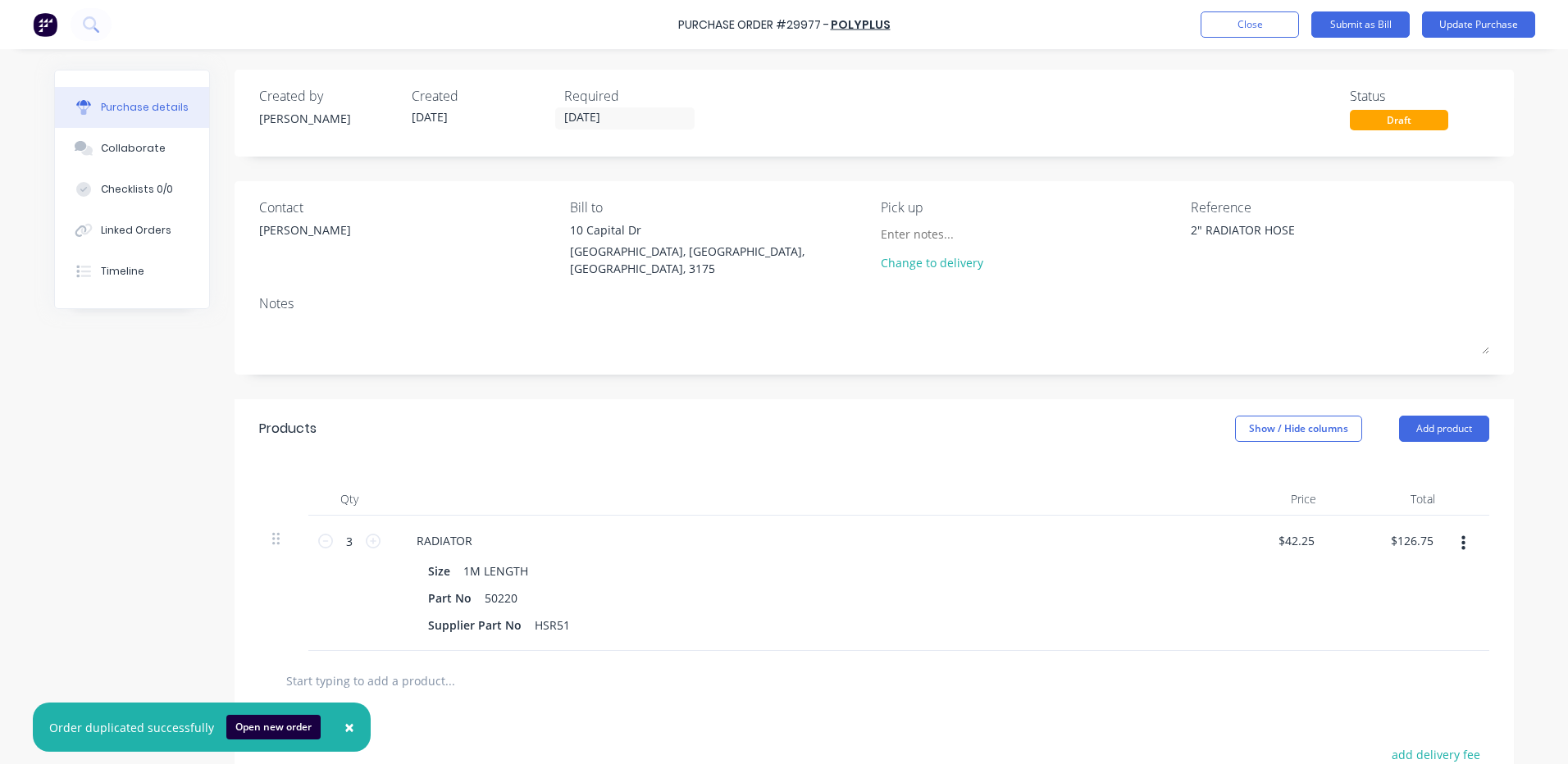
drag, startPoint x: 1463, startPoint y: 24, endPoint x: 1200, endPoint y: 69, distance: 266.8
click at [1463, 25] on button "Update Purchase" at bounding box center [1478, 24] width 113 height 26
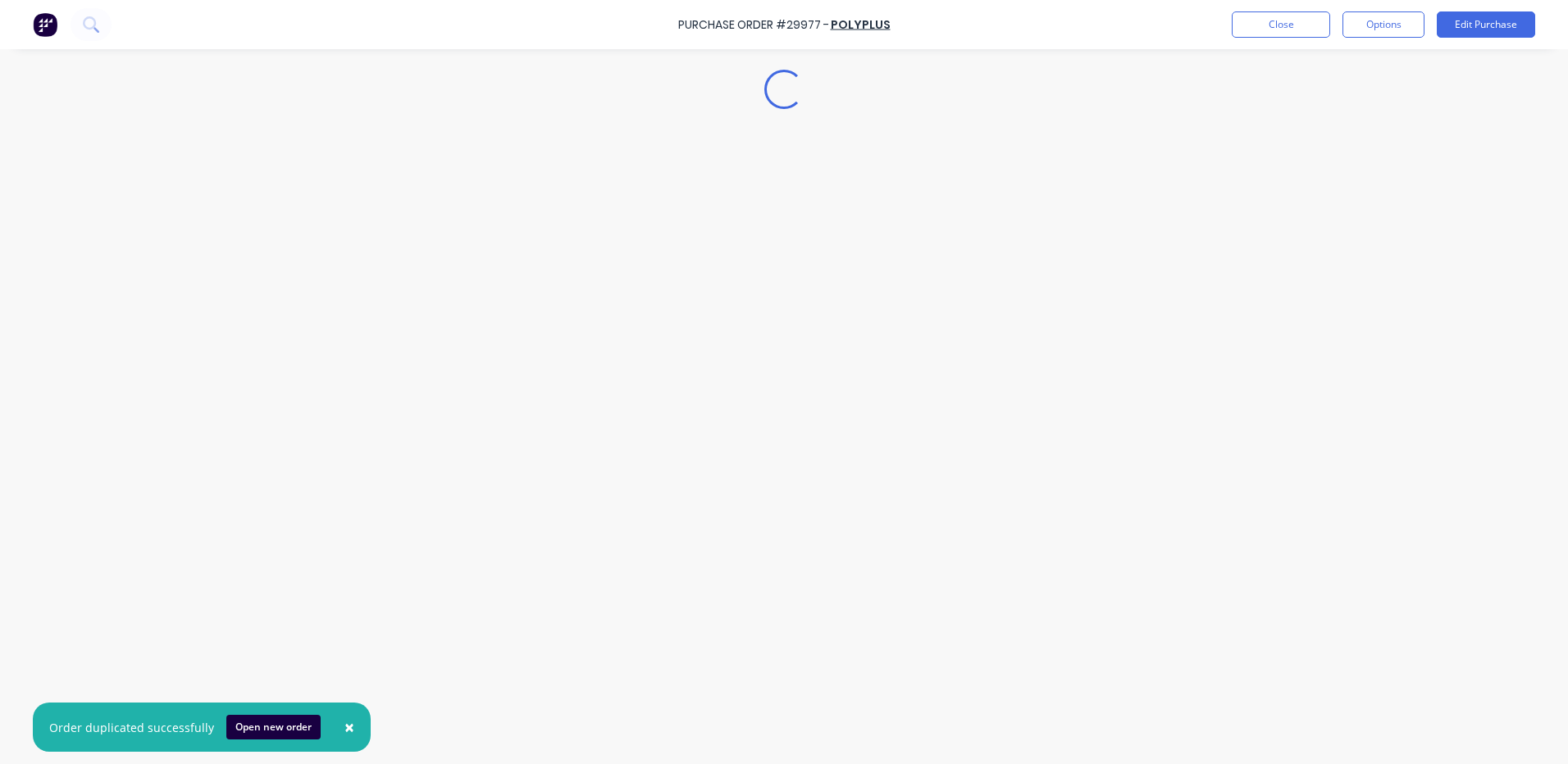
type textarea "x"
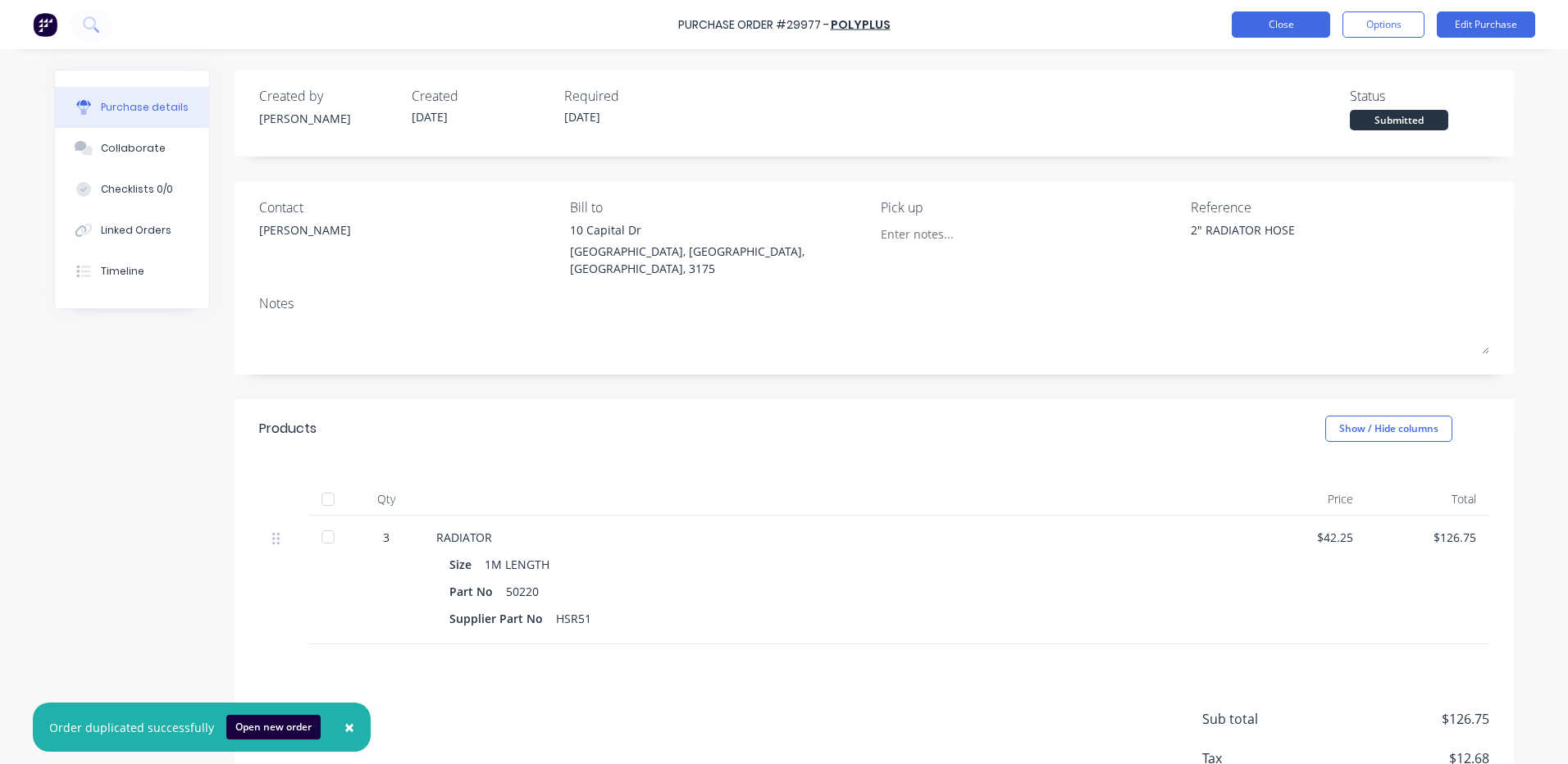
click at [1238, 29] on button "Close" at bounding box center [1280, 24] width 98 height 26
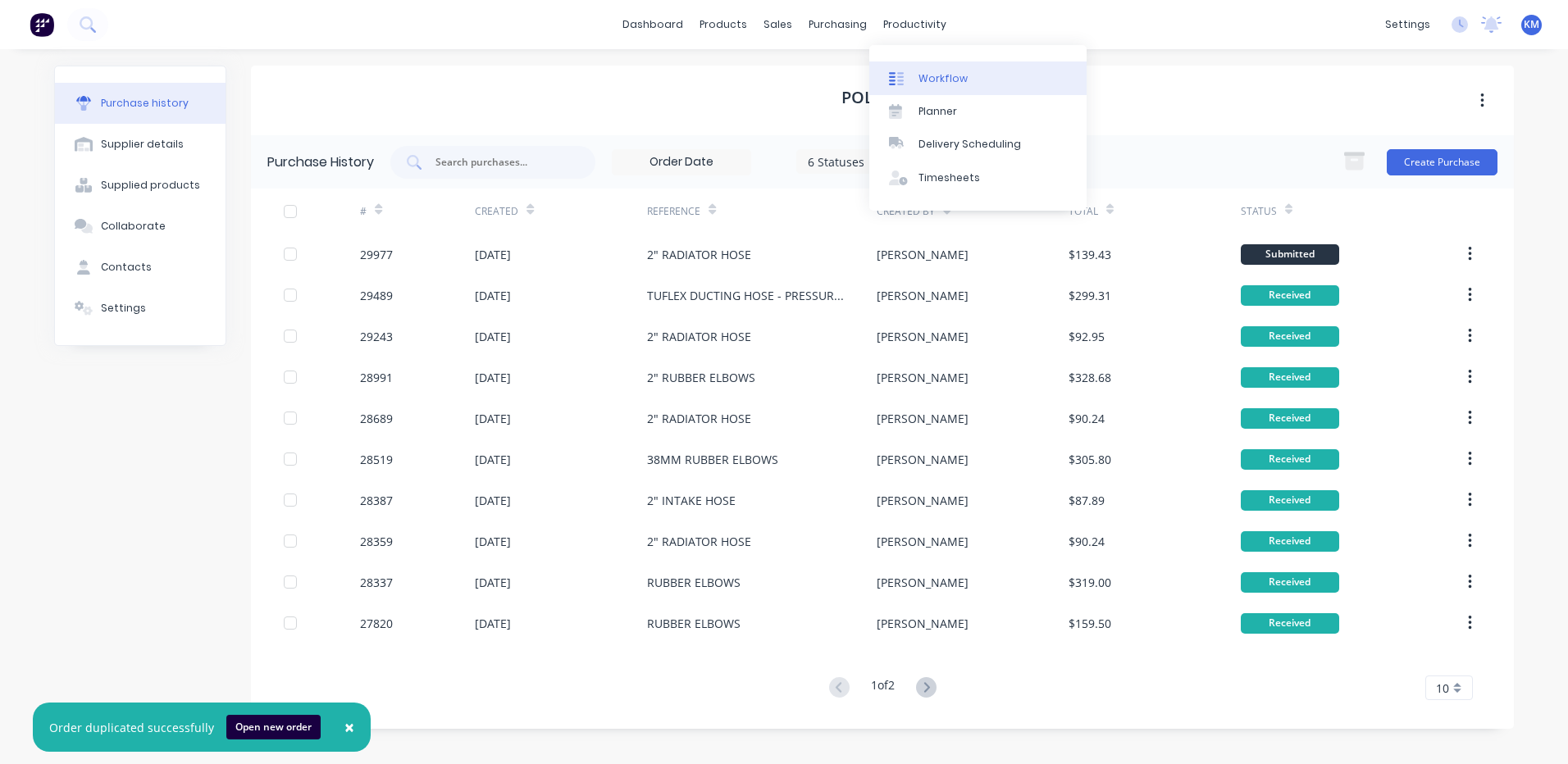
click at [919, 75] on div "Workflow" at bounding box center [943, 79] width 49 height 15
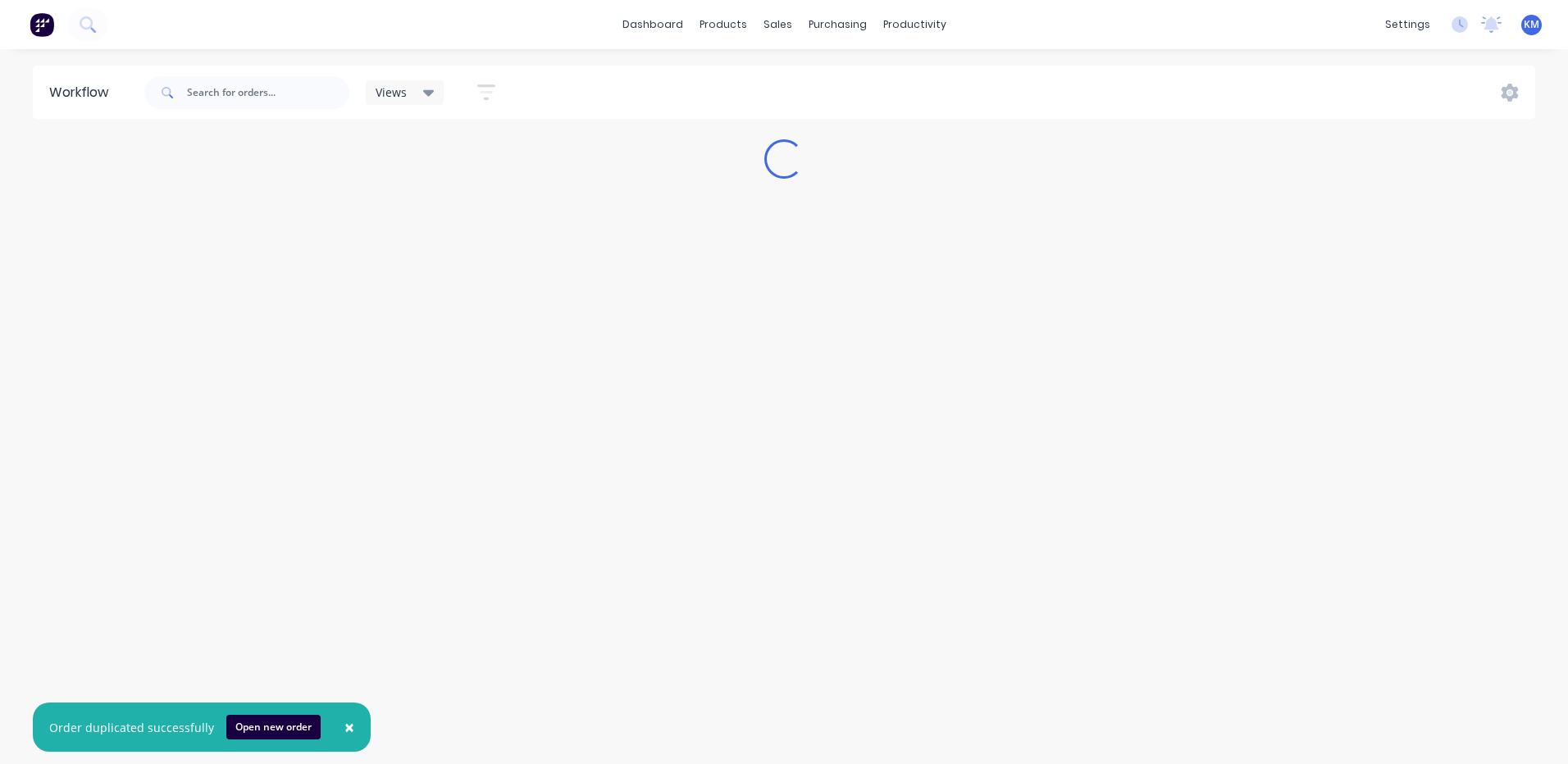
click at [349, 725] on button "×" at bounding box center [349, 727] width 43 height 39
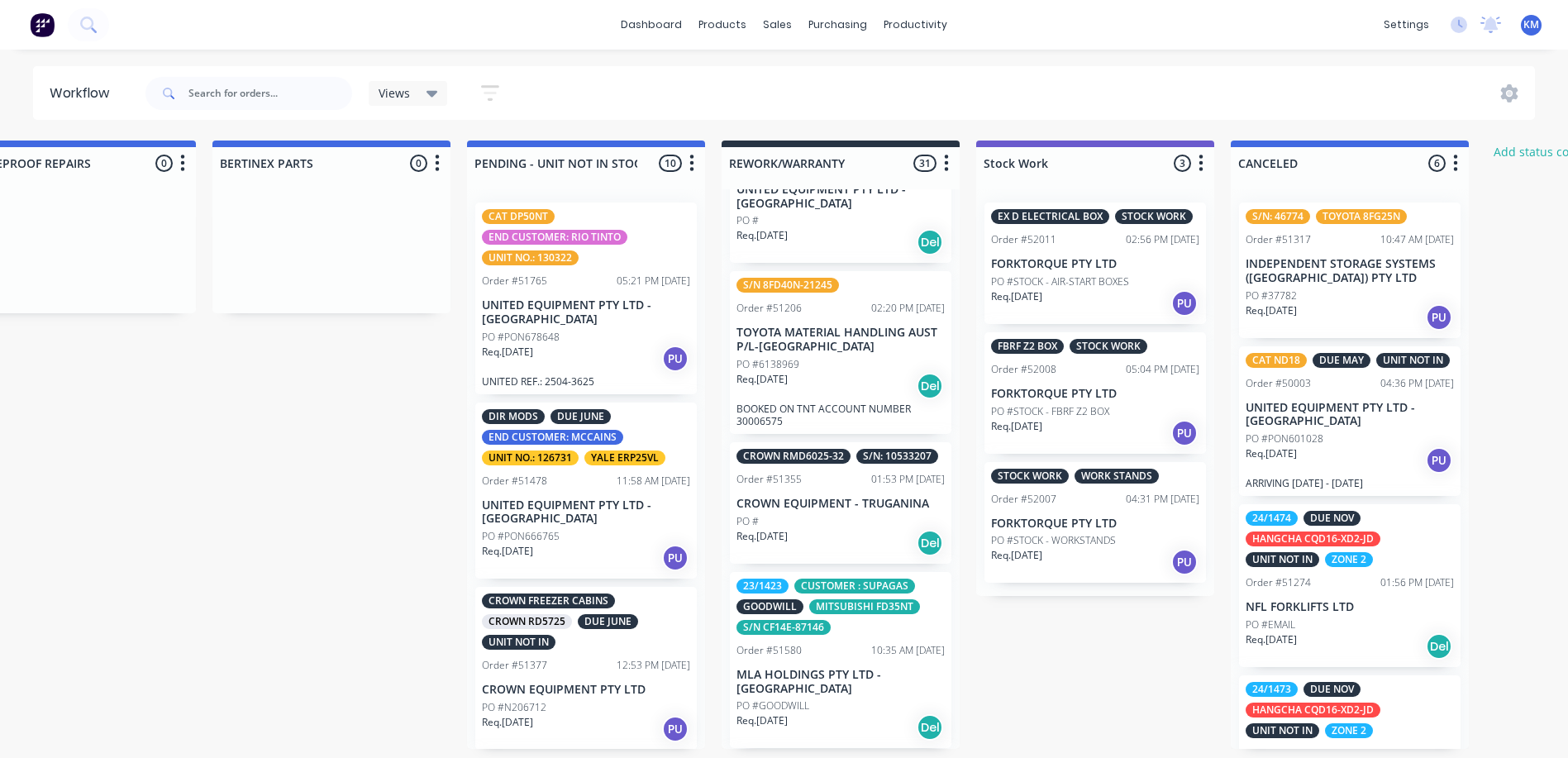
scroll to position [3721, 0]
click at [827, 529] on div "PO #" at bounding box center [841, 521] width 208 height 15
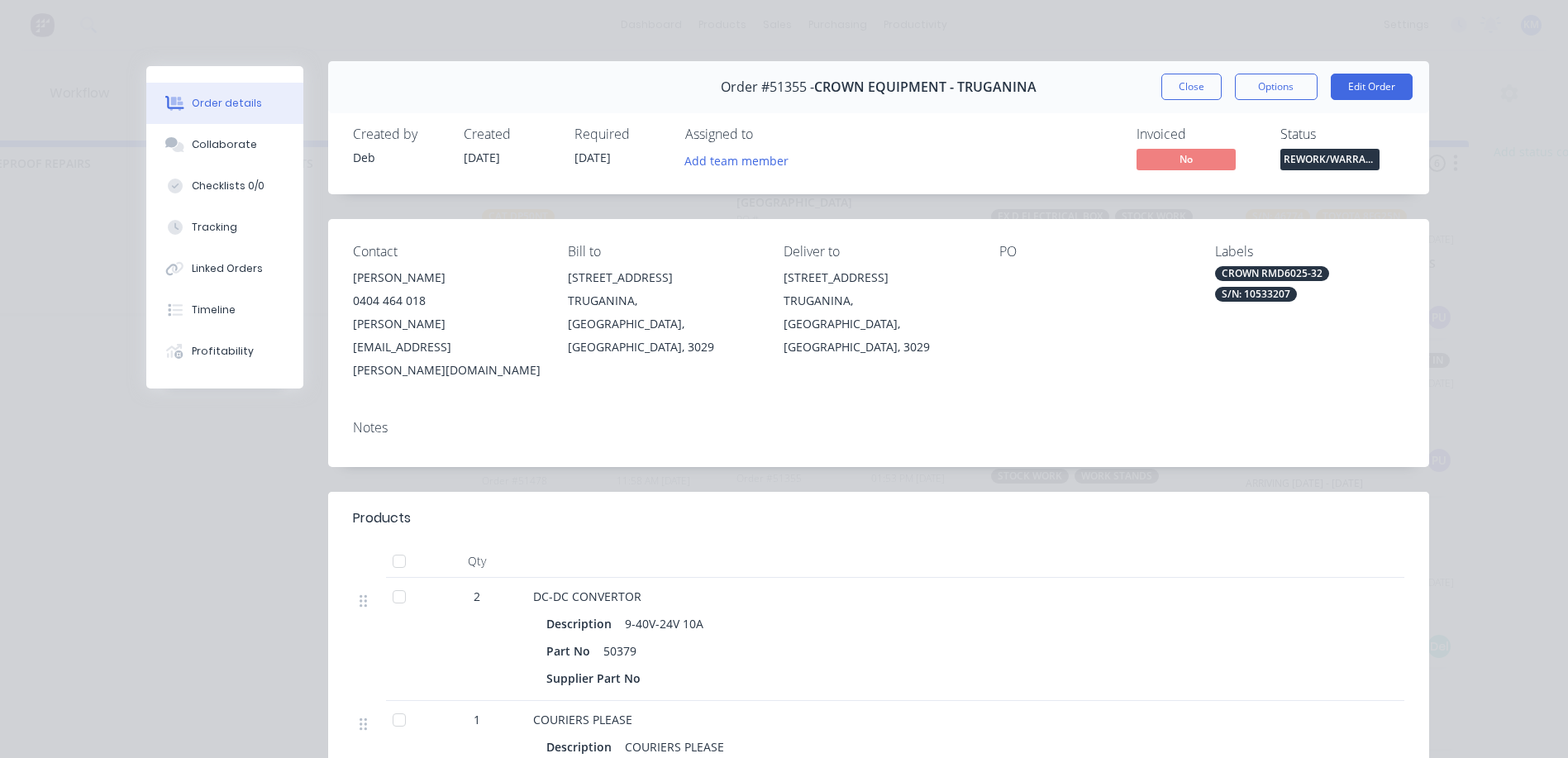
scroll to position [0, 0]
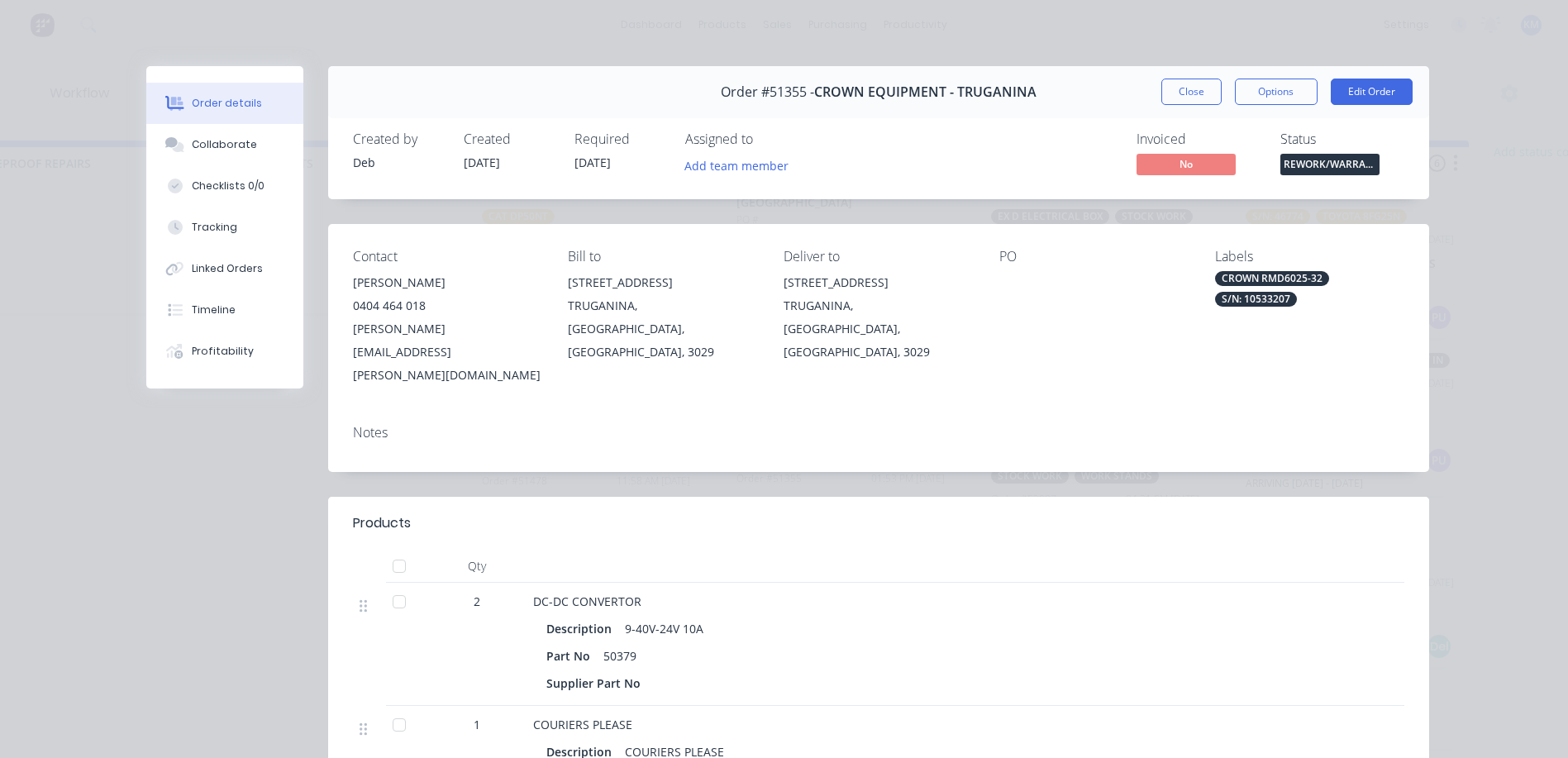
click at [1191, 103] on button "Close" at bounding box center [1191, 91] width 60 height 26
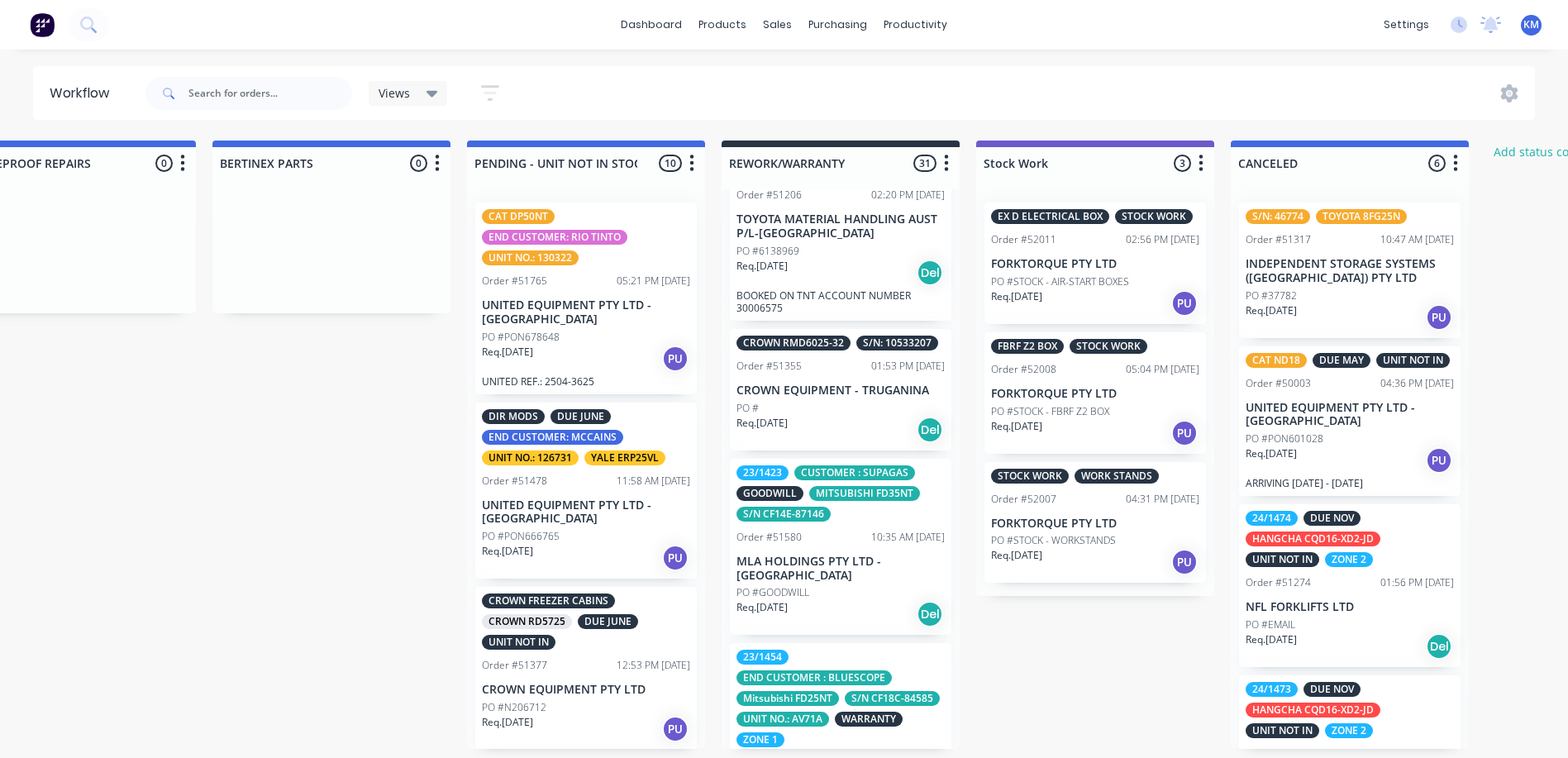
scroll to position [3887, 0]
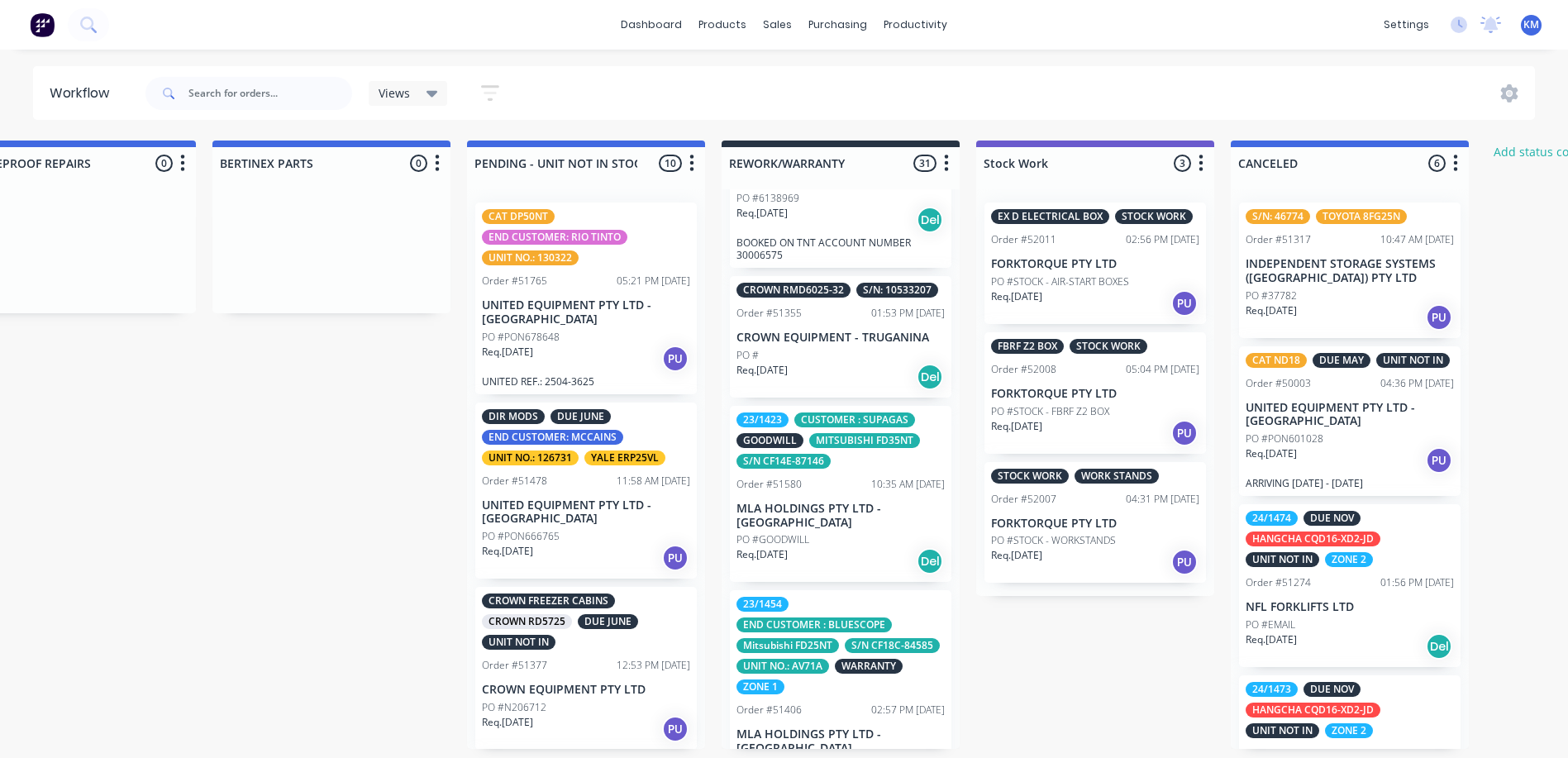
click at [871, 492] on div "10:35 AM [DATE]" at bounding box center [907, 485] width 74 height 15
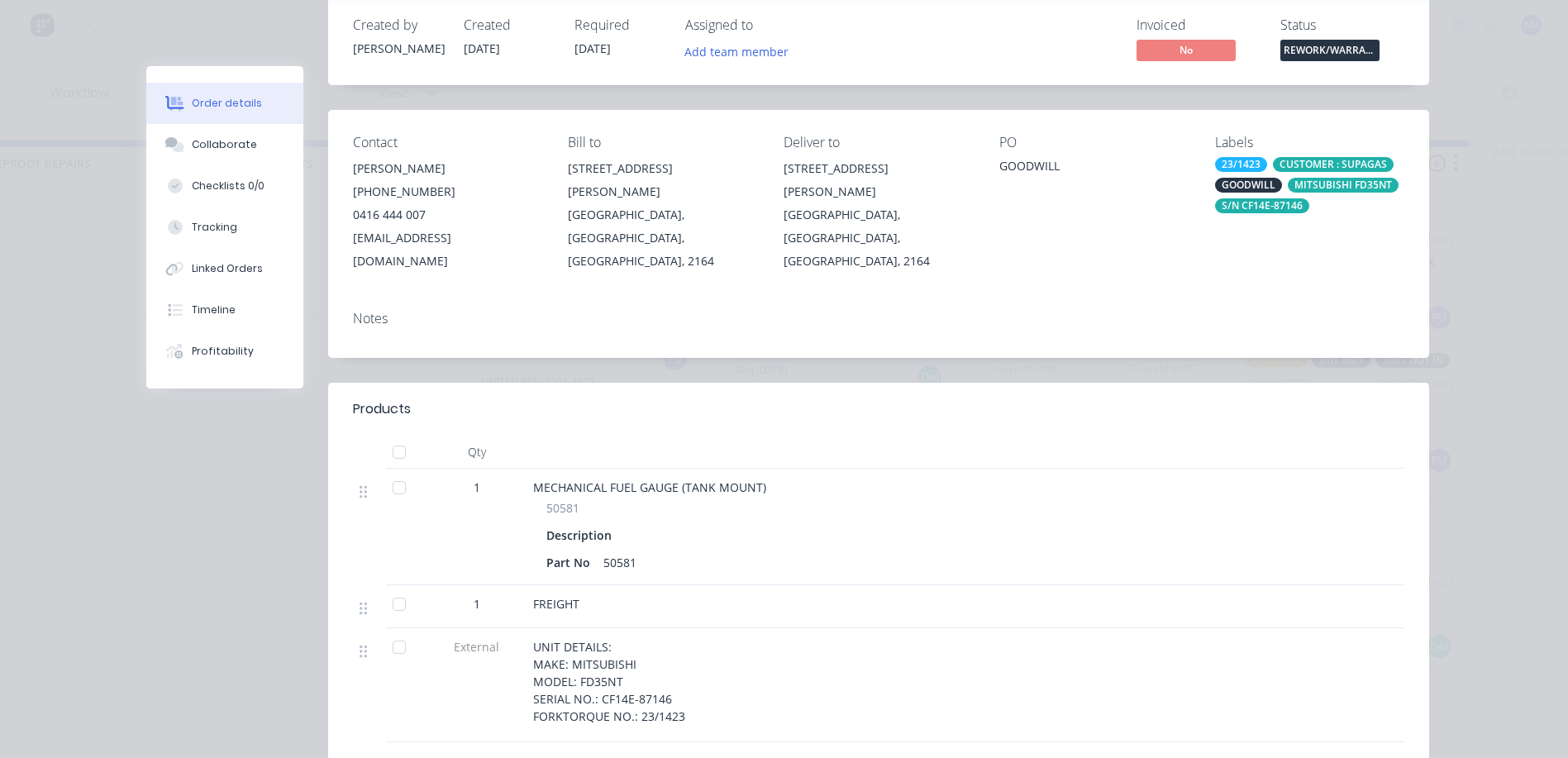
scroll to position [0, 0]
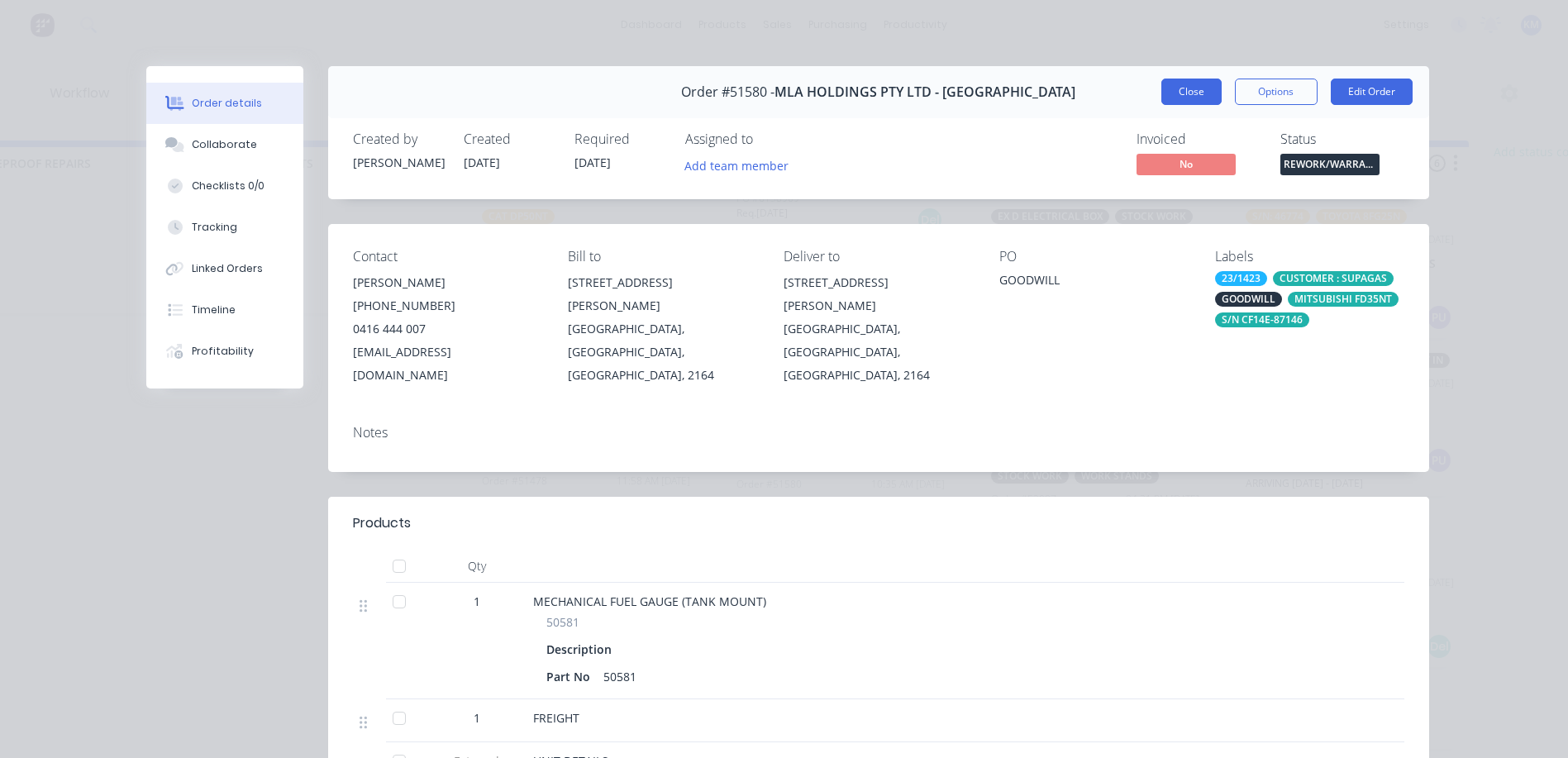
click at [1203, 94] on button "Close" at bounding box center [1191, 91] width 60 height 26
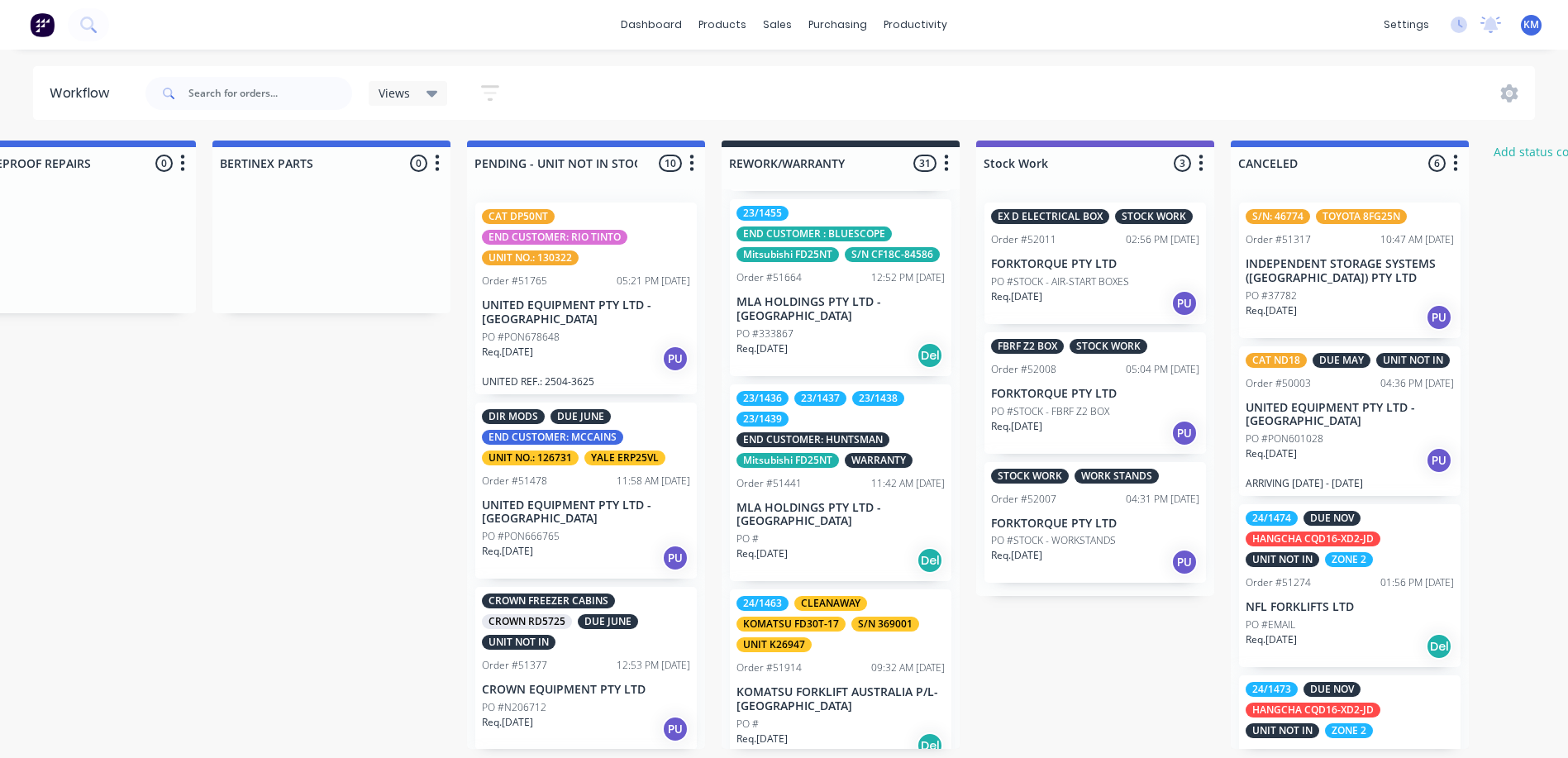
scroll to position [4549, 0]
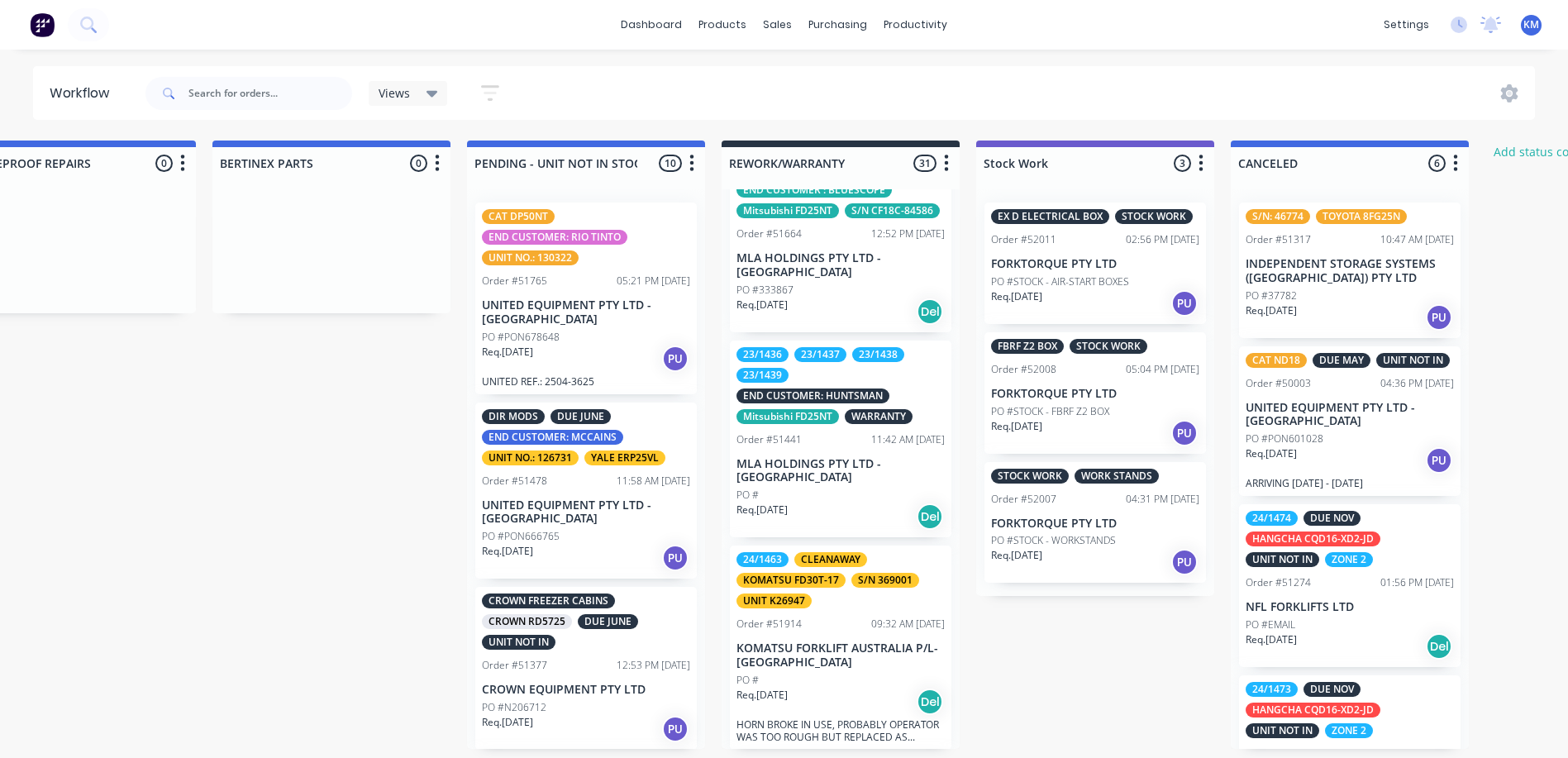
click at [880, 536] on div "23/1436 23/1437 23/1438 23/1439 END CUSTOMER: HUNTSMAN Mitsubishi FD25NT WARRAN…" at bounding box center [841, 440] width 222 height 198
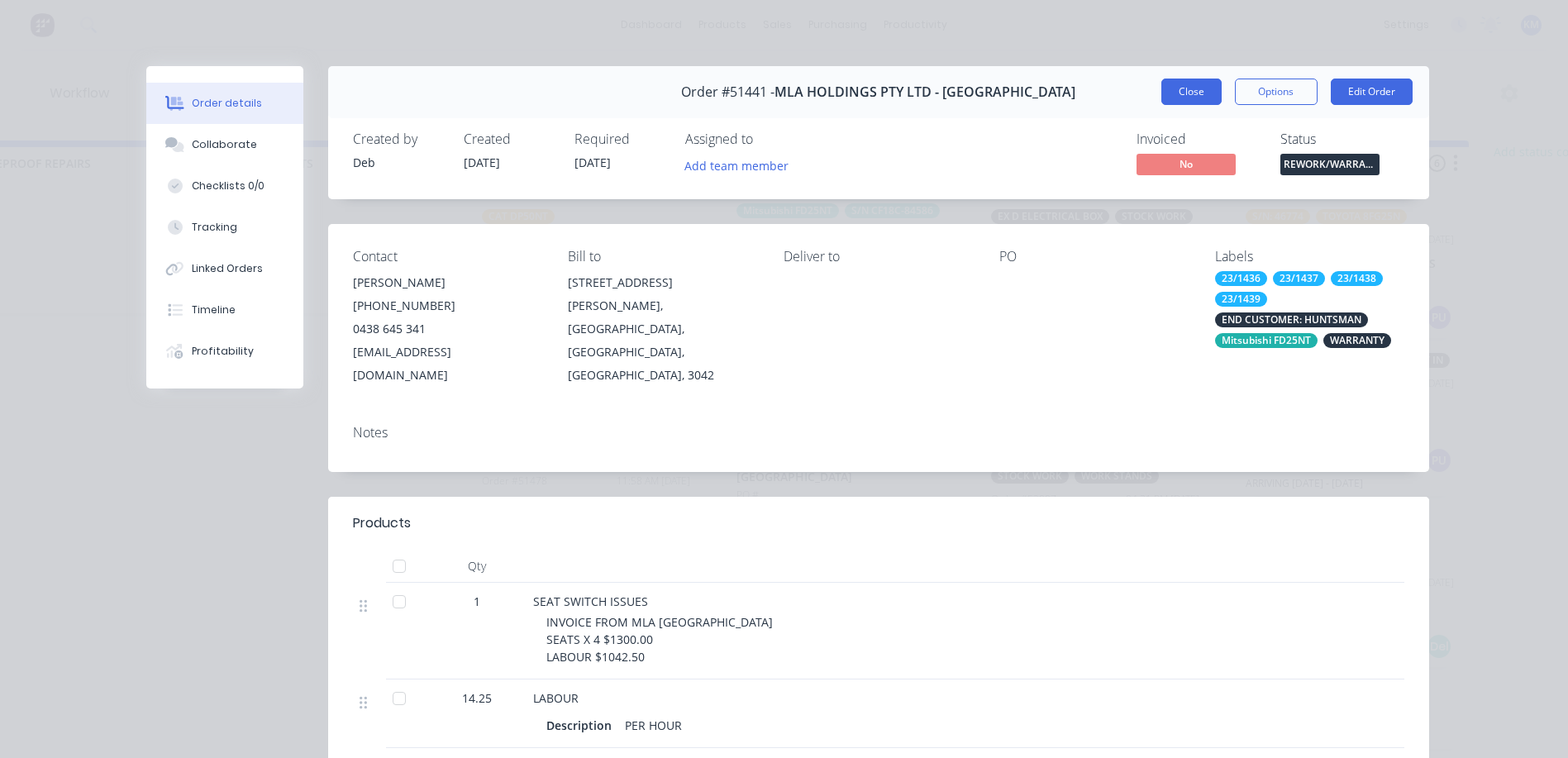
click at [1196, 89] on button "Close" at bounding box center [1191, 91] width 60 height 26
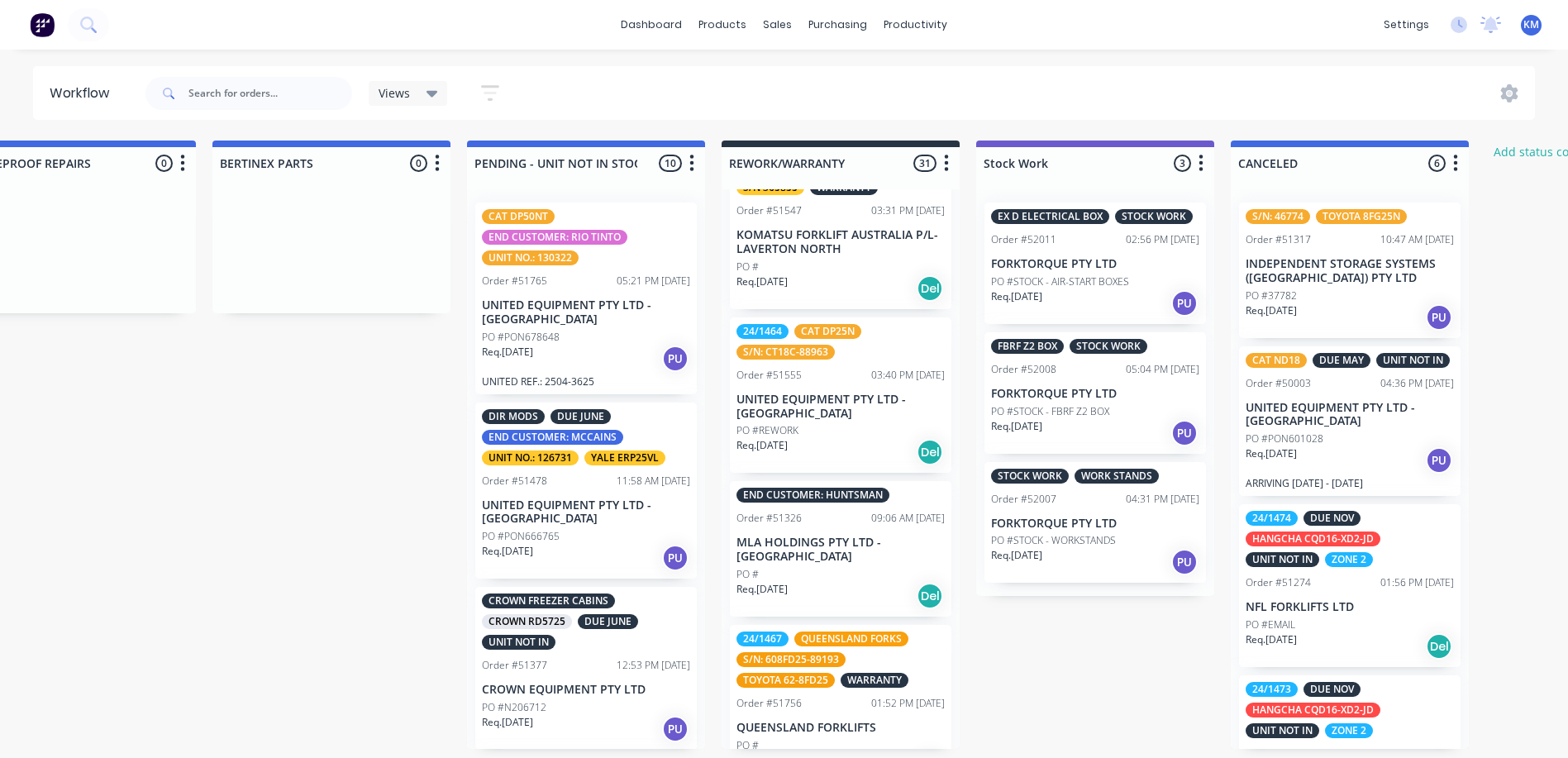
scroll to position [3073, 0]
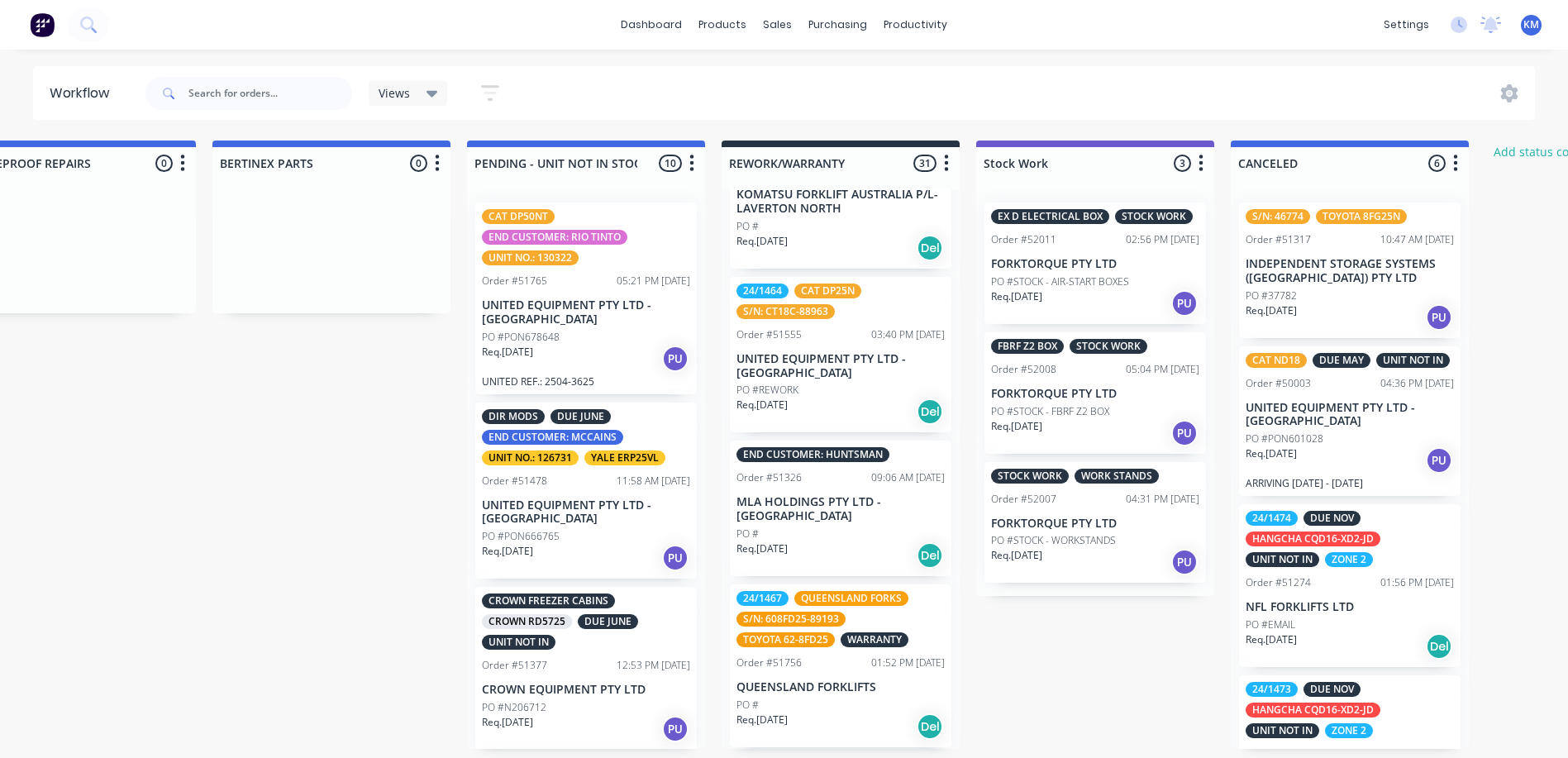
click at [852, 524] on p "MLA HOLDINGS PTY LTD - [GEOGRAPHIC_DATA]" at bounding box center [841, 509] width 208 height 28
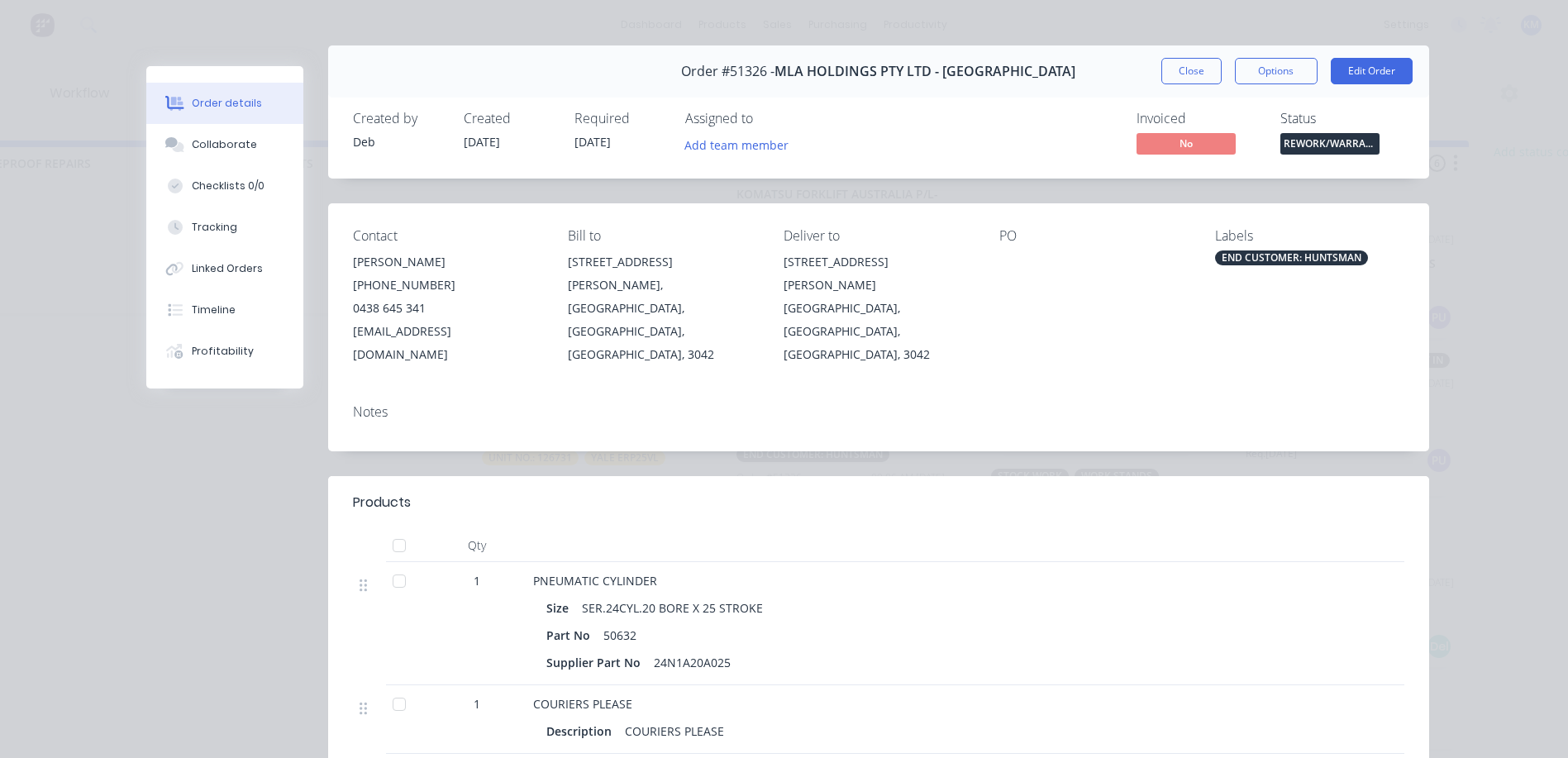
scroll to position [0, 0]
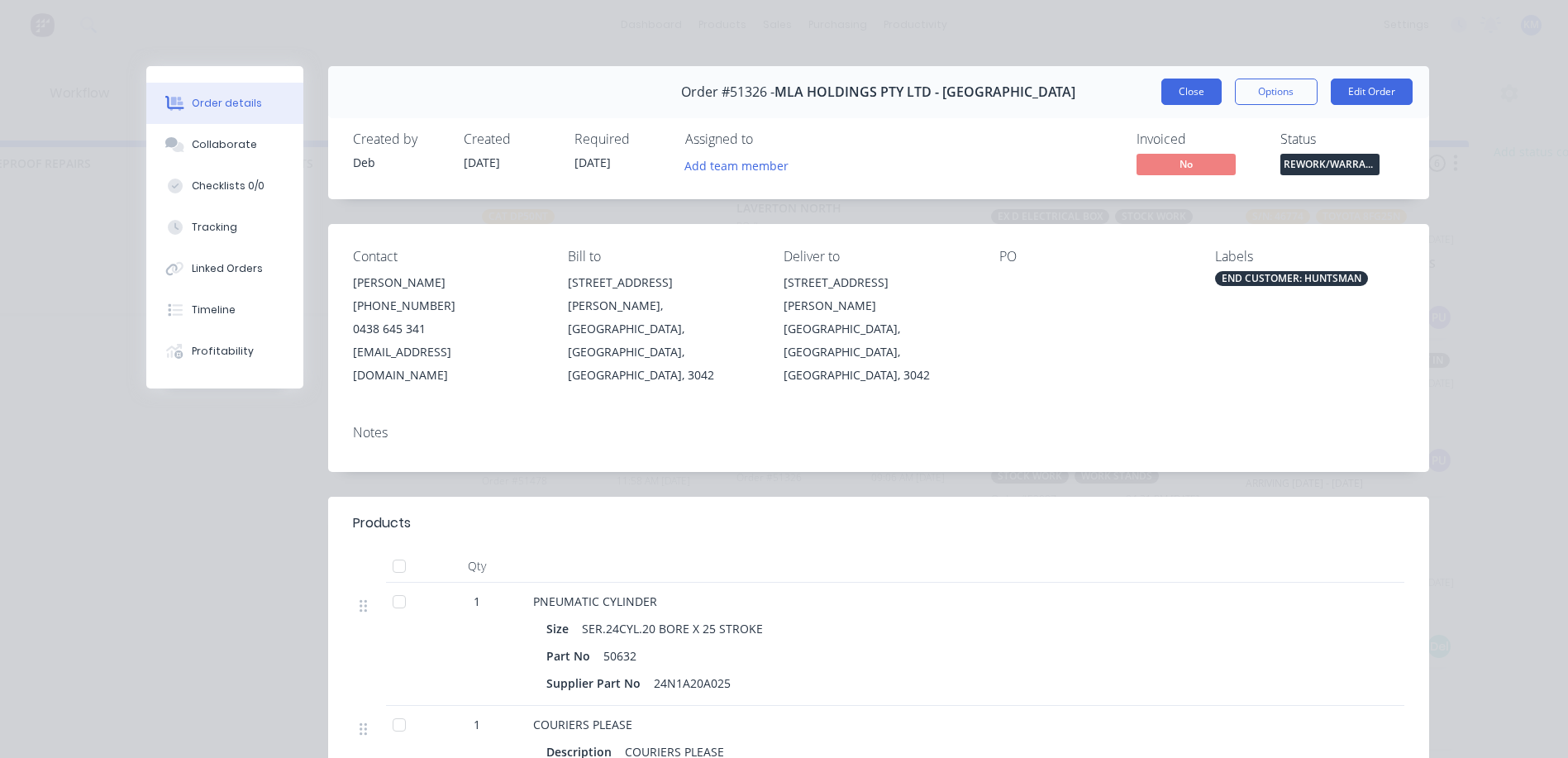
click at [1208, 84] on button "Close" at bounding box center [1191, 91] width 60 height 26
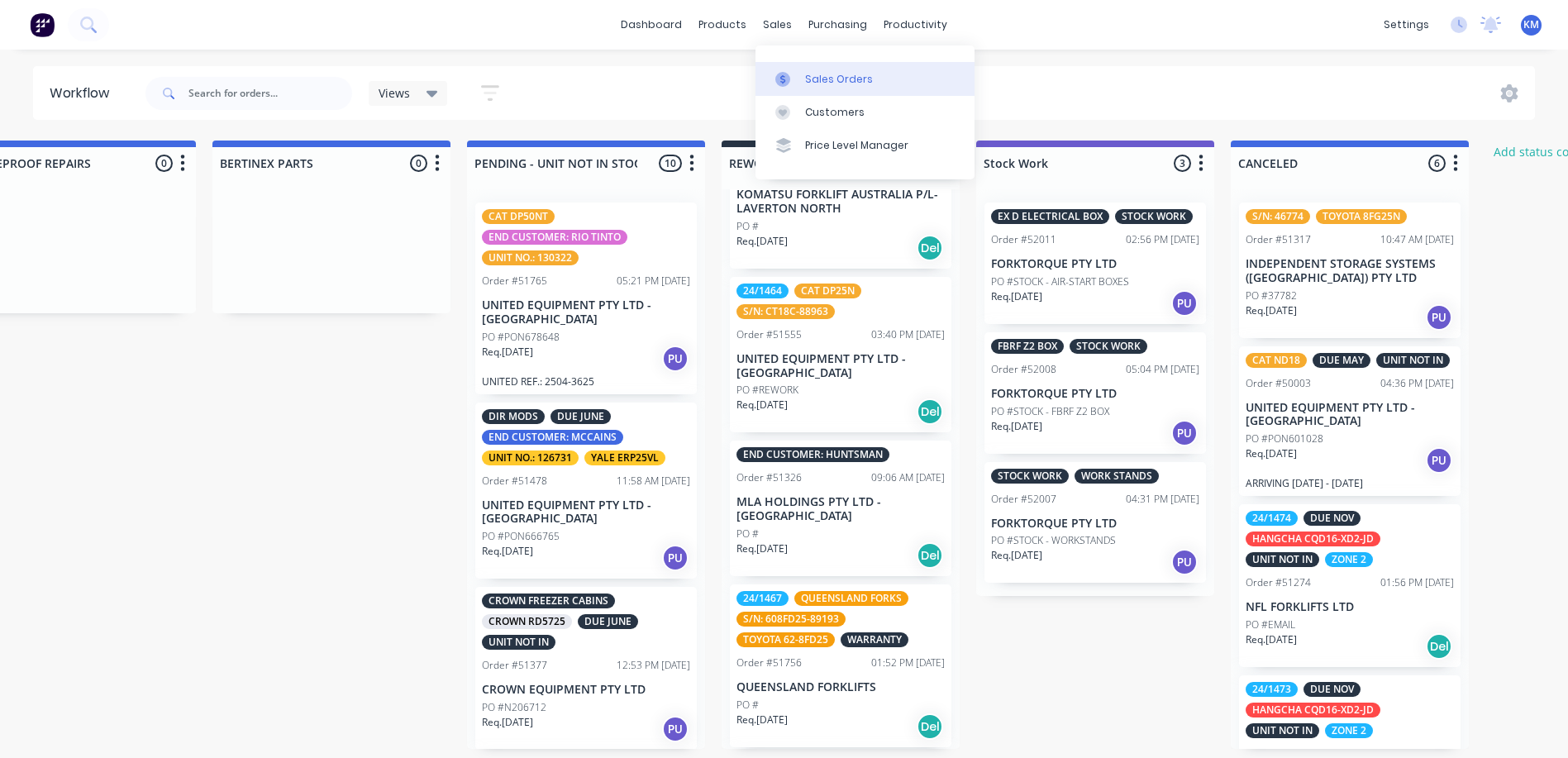
click at [791, 69] on link "Sales Orders" at bounding box center [864, 78] width 219 height 33
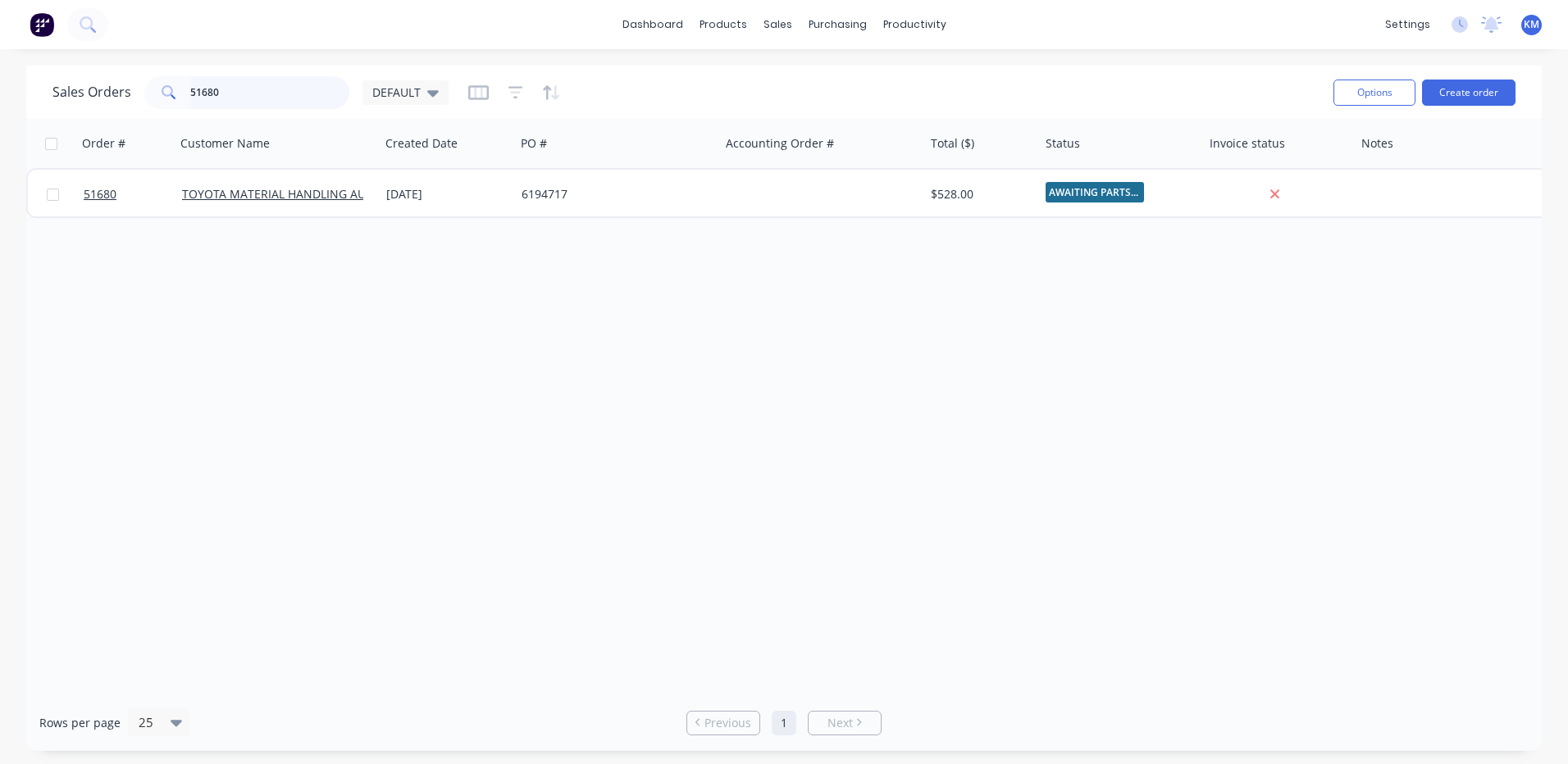
click at [267, 103] on input "51680" at bounding box center [270, 92] width 160 height 33
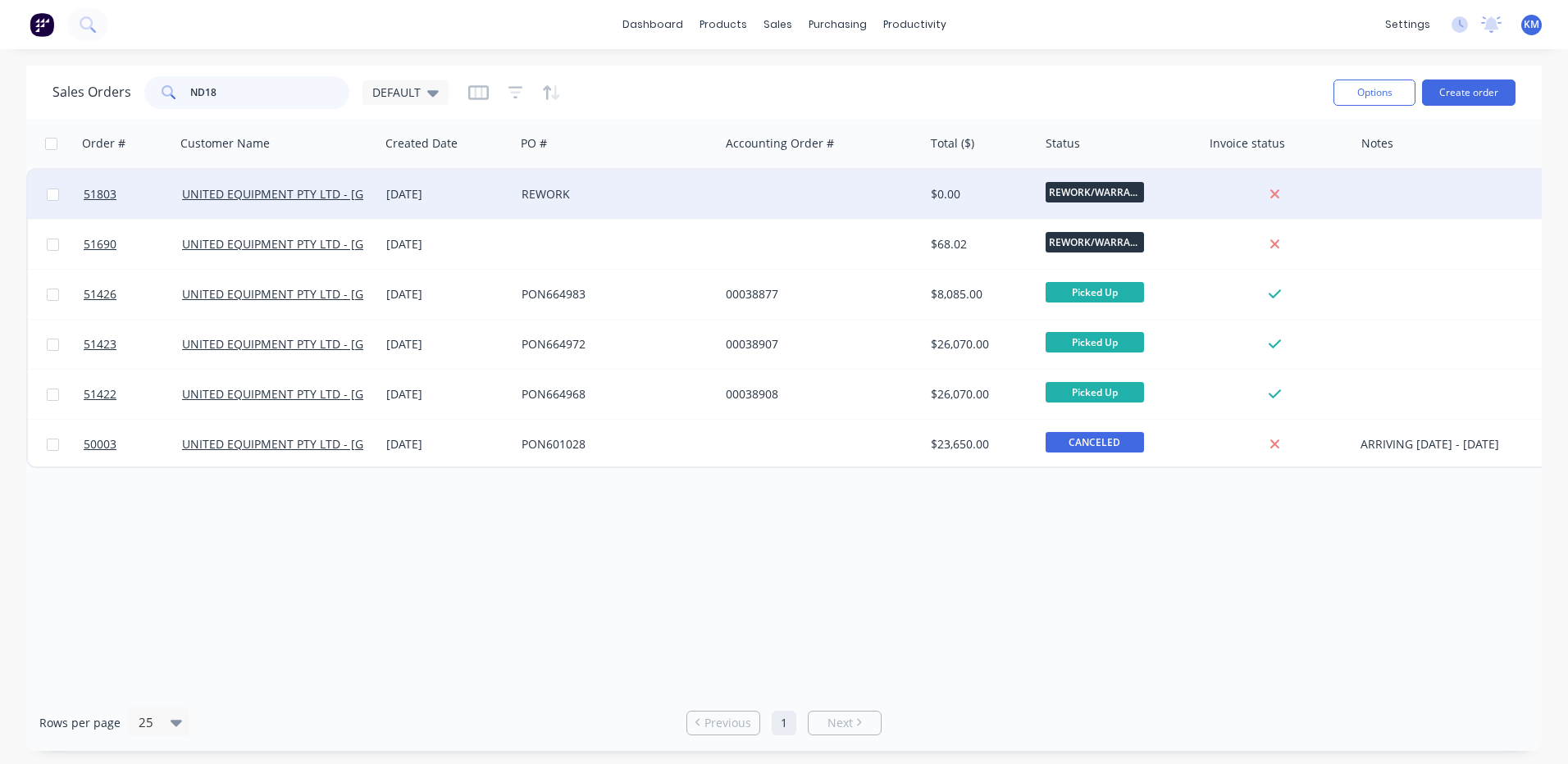
type input "ND18"
click at [461, 200] on div "[DATE]" at bounding box center [447, 195] width 122 height 17
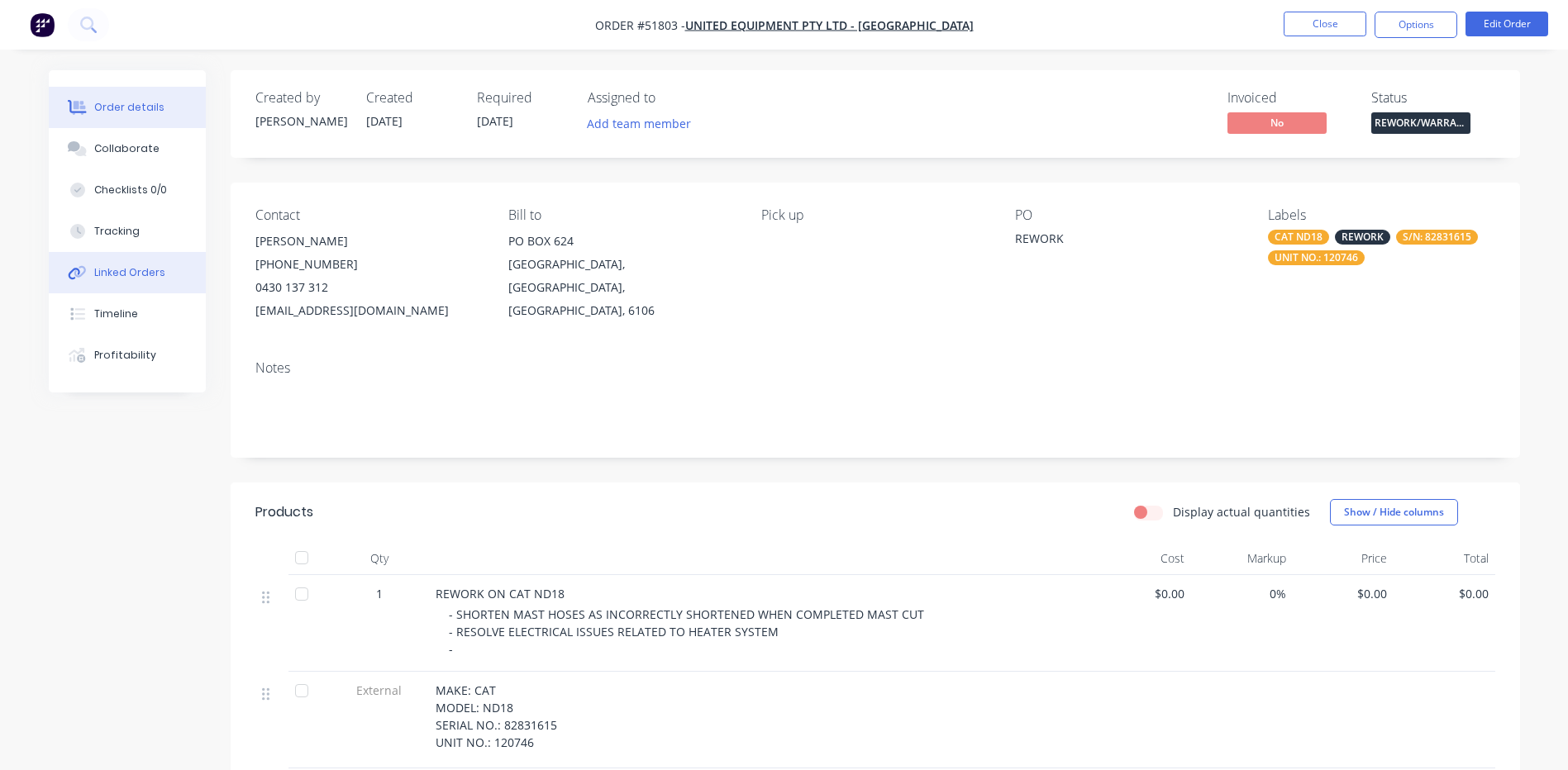
click at [161, 283] on button "Linked Orders" at bounding box center [128, 272] width 157 height 41
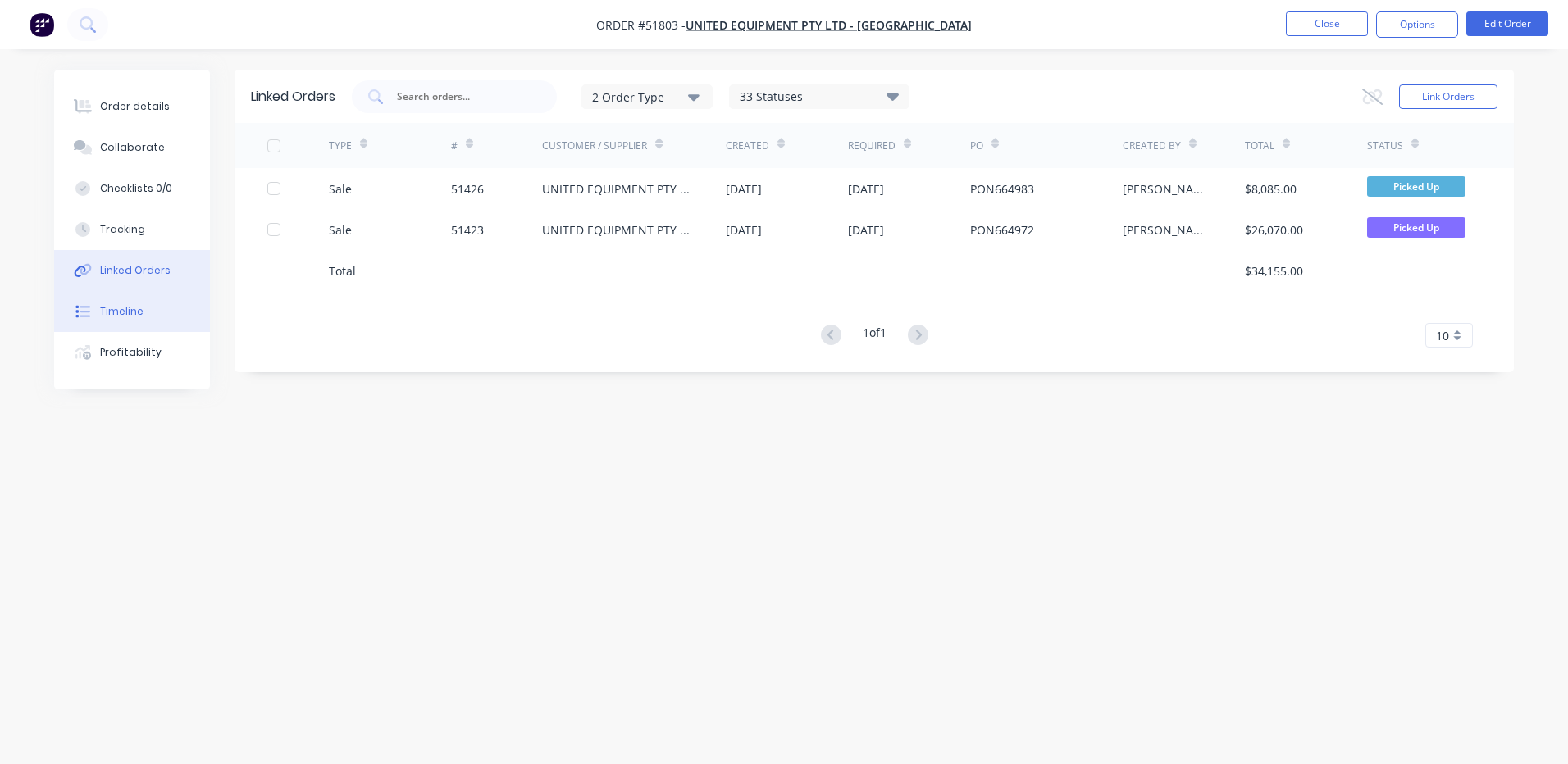
click at [135, 319] on button "Timeline" at bounding box center [133, 311] width 156 height 41
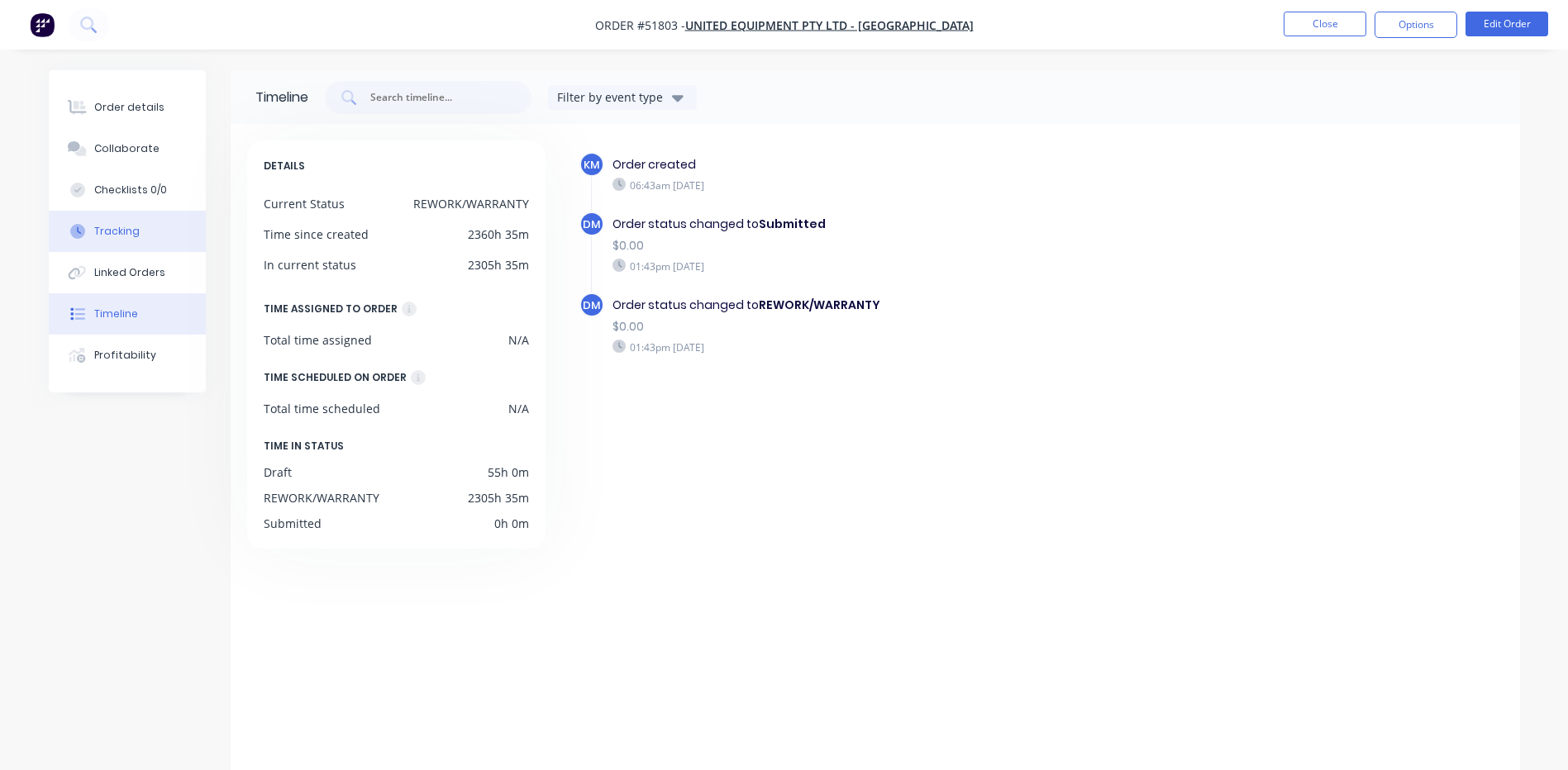
click at [129, 223] on button "Tracking" at bounding box center [128, 231] width 157 height 41
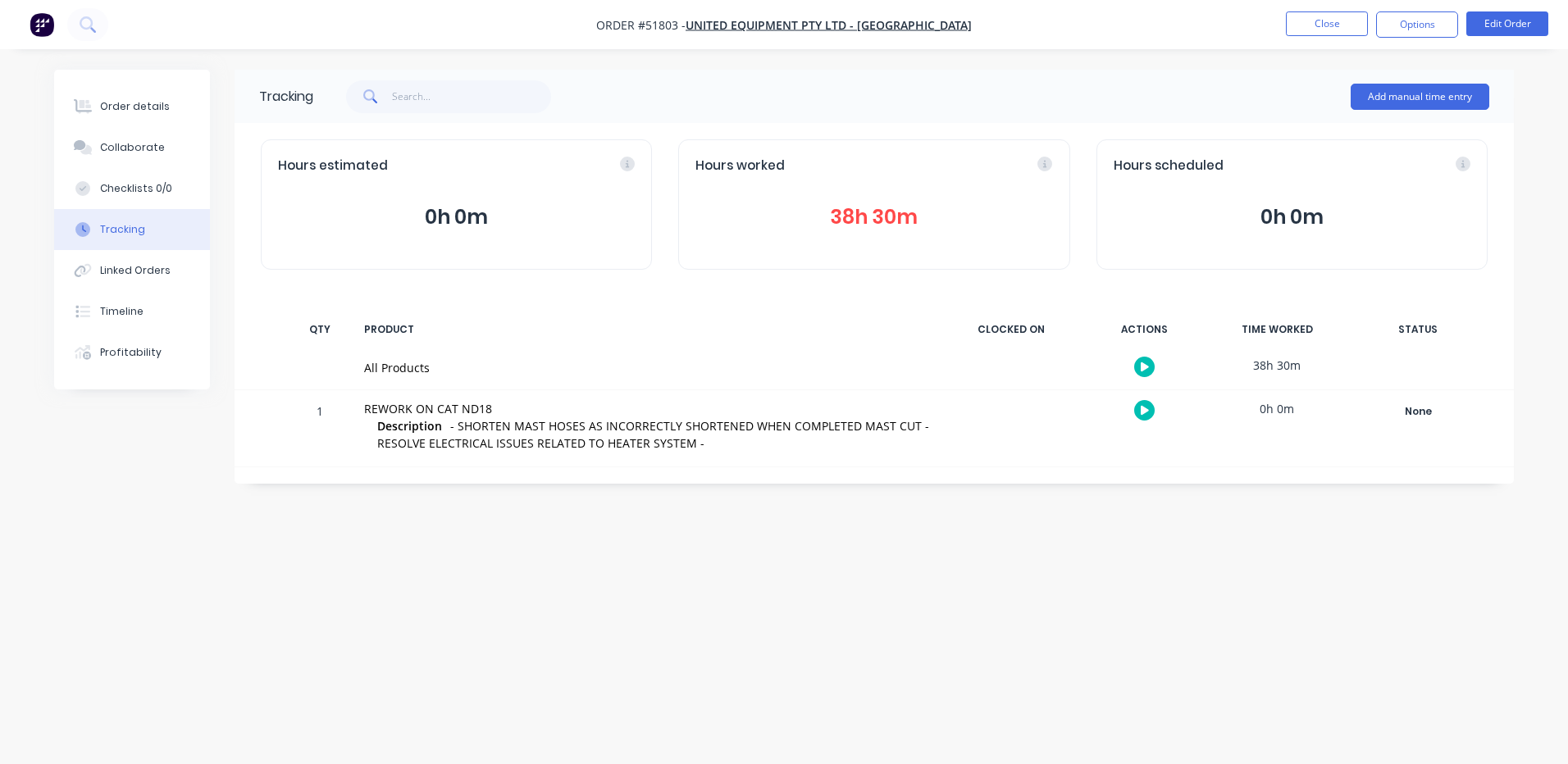
click at [843, 221] on button "38h 30m" at bounding box center [873, 216] width 357 height 31
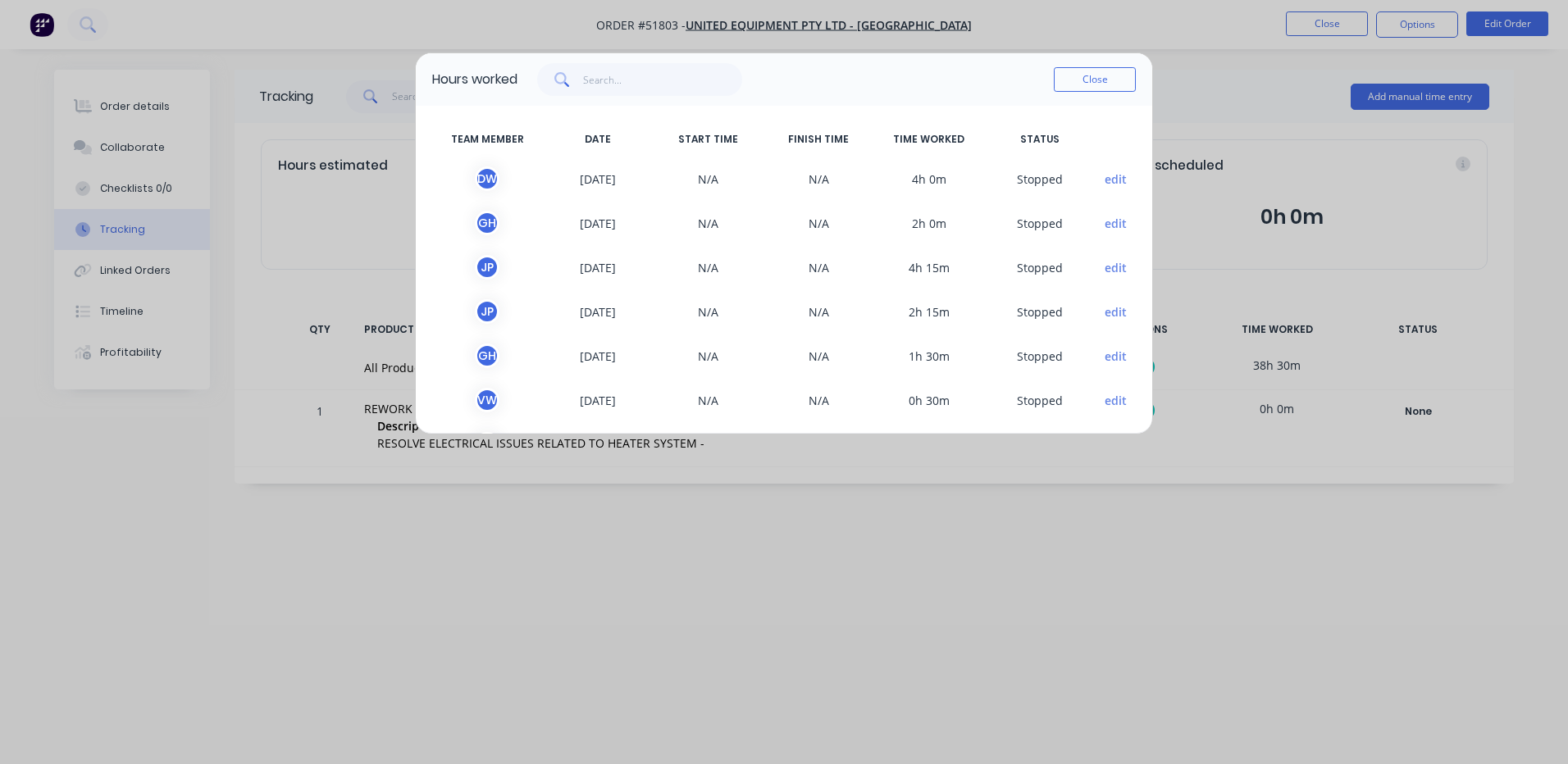
click at [1105, 179] on button "edit" at bounding box center [1116, 179] width 22 height 18
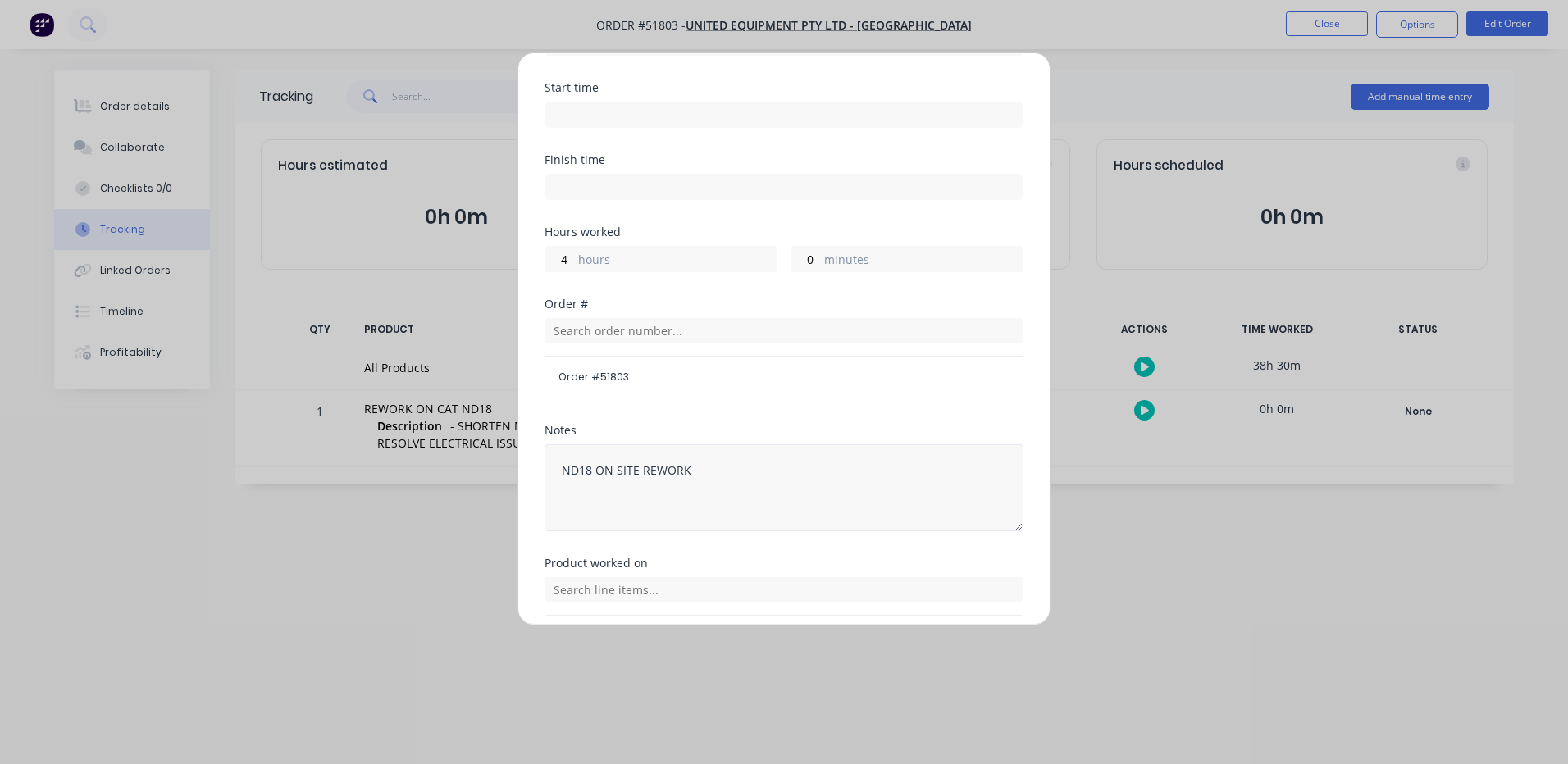
scroll to position [291, 0]
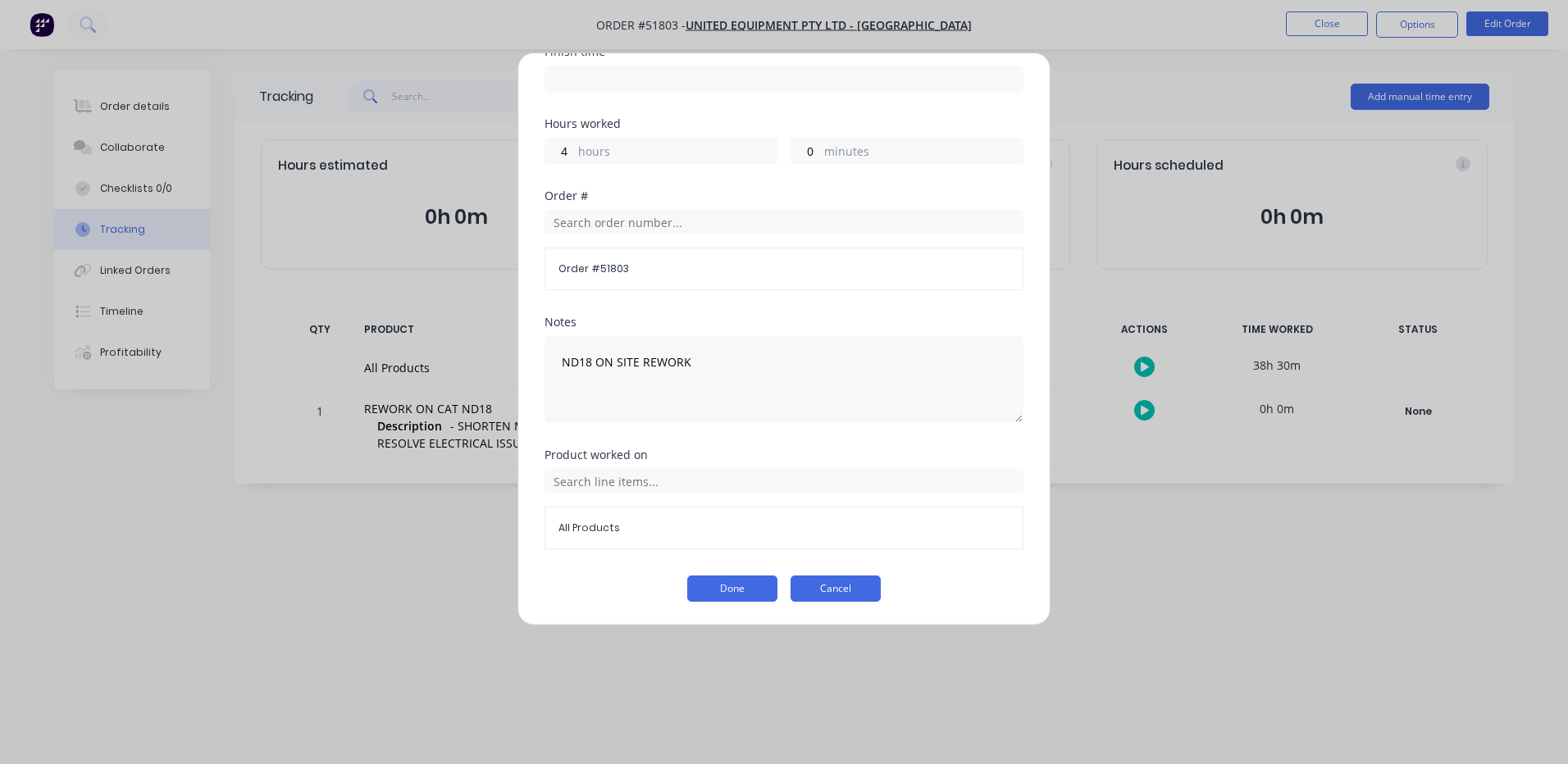
click at [804, 594] on button "Cancel" at bounding box center [836, 588] width 91 height 26
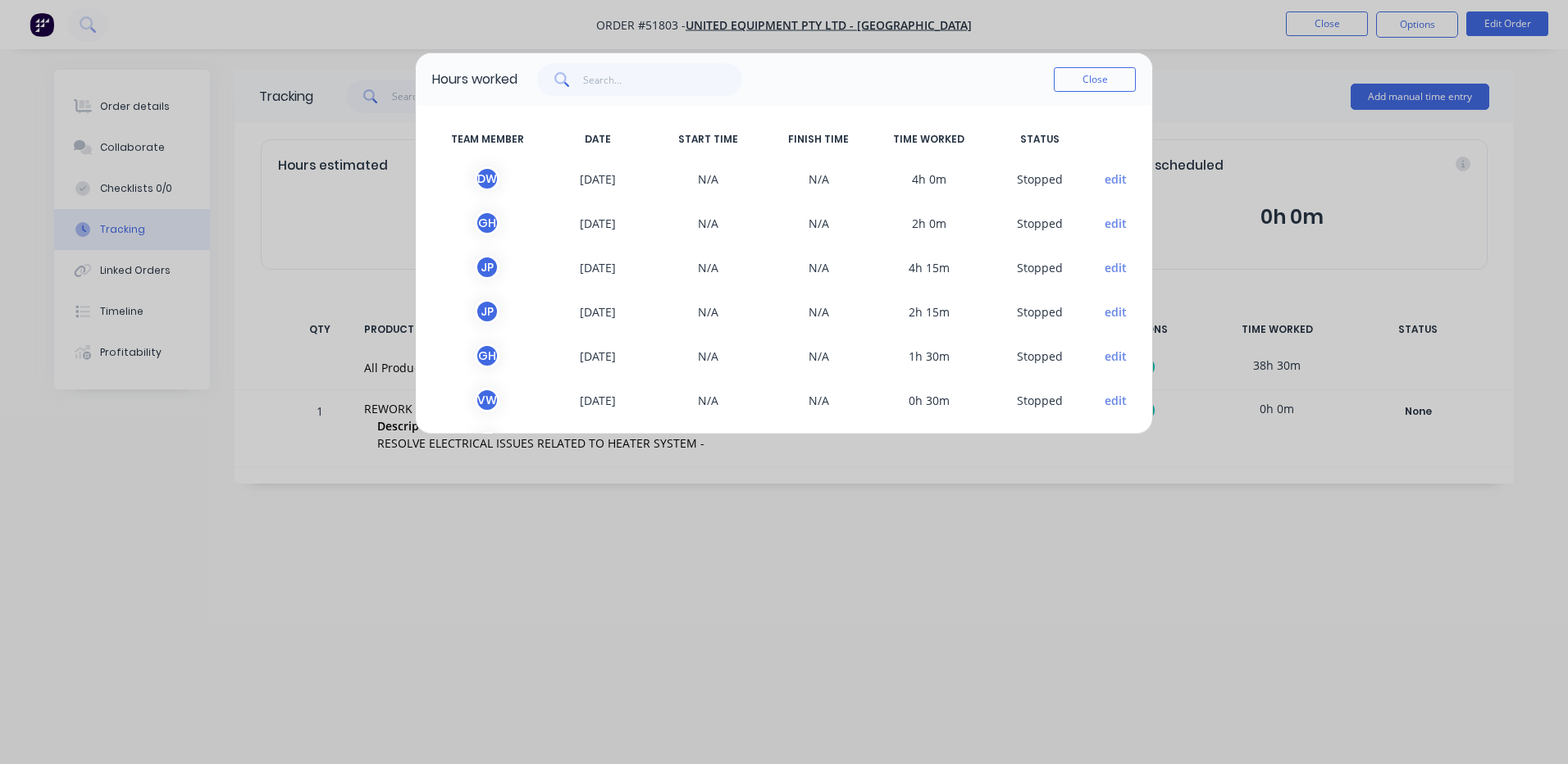
click at [1109, 226] on button "edit" at bounding box center [1116, 223] width 22 height 18
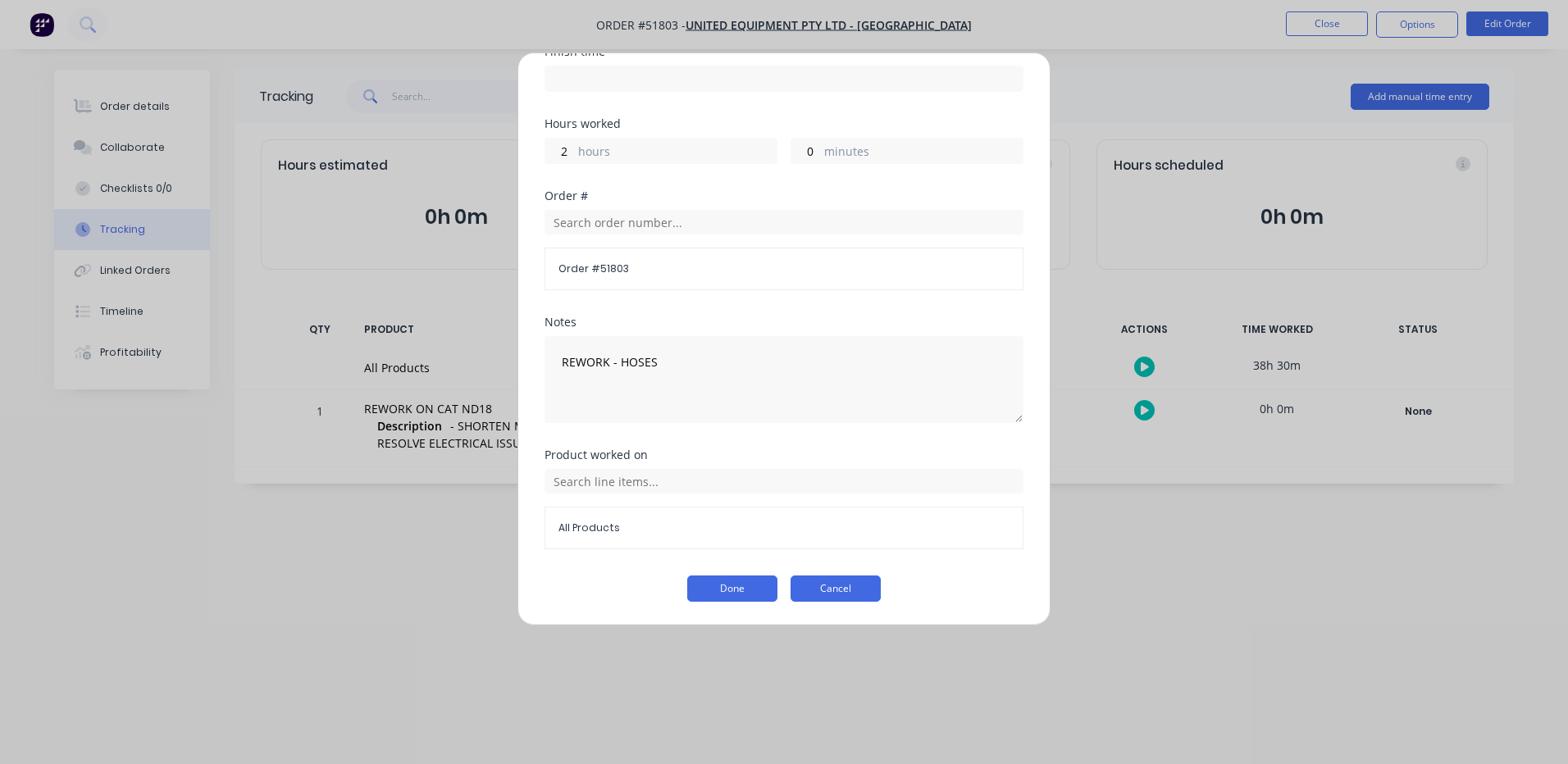
click at [837, 575] on button "Cancel" at bounding box center [836, 588] width 91 height 26
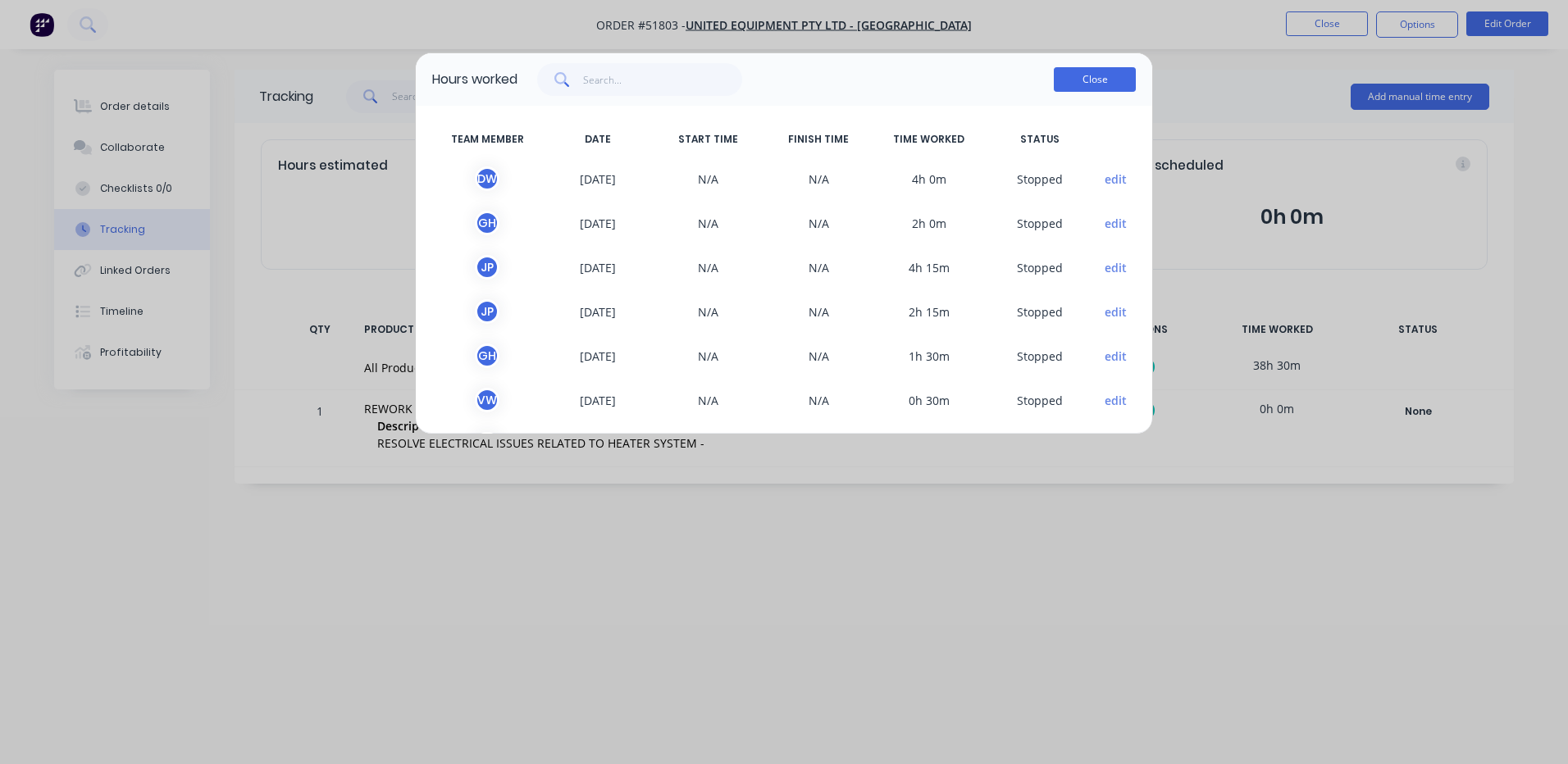
click at [1078, 80] on button "Close" at bounding box center [1095, 79] width 82 height 24
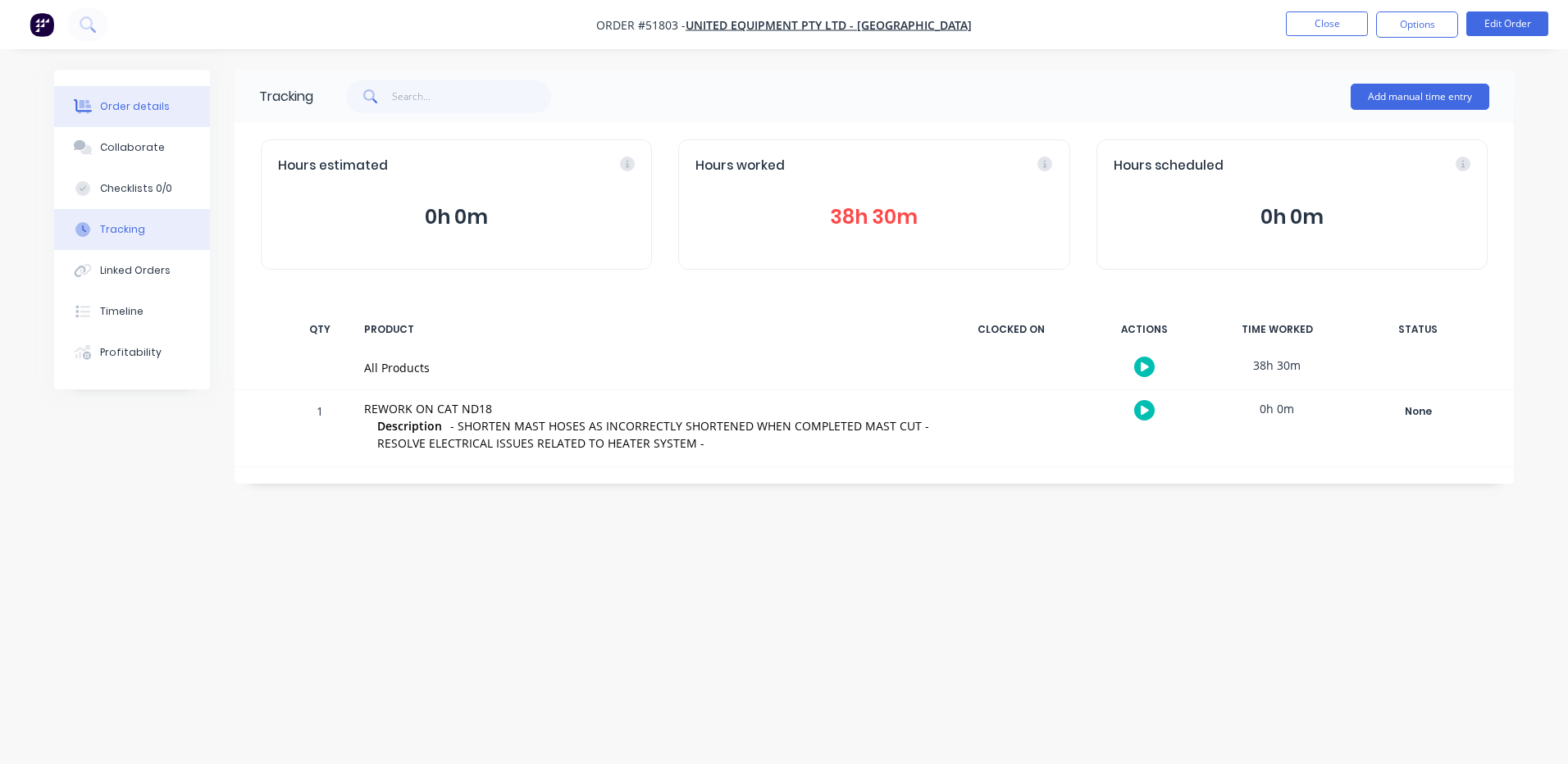
click at [156, 90] on button "Order details" at bounding box center [133, 107] width 156 height 41
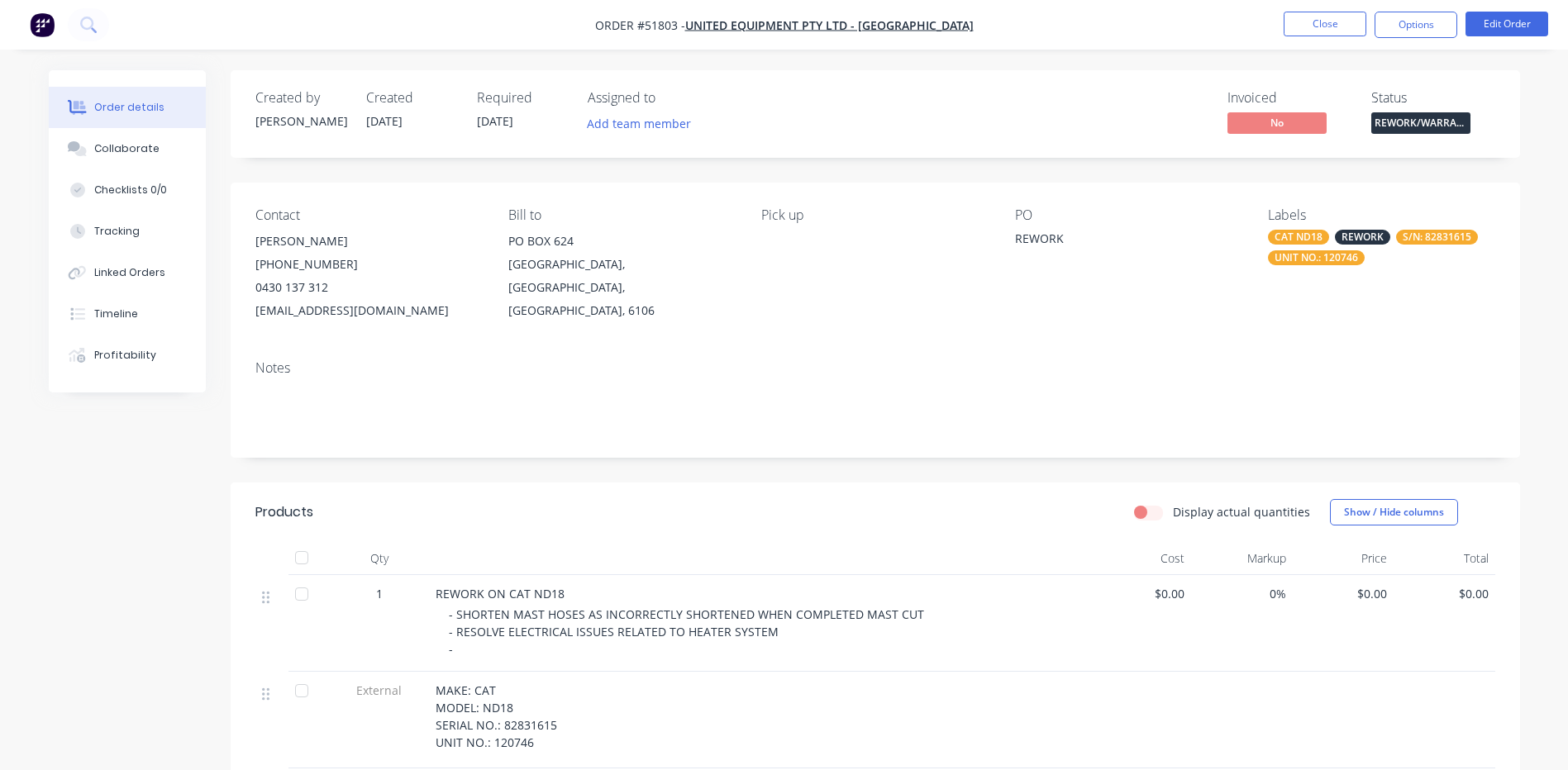
click at [1341, 11] on nav "Order #51803 - UNITED EQUIPMENT PTY LTD - SUNSHINE WEST Close Options Edit Order" at bounding box center [784, 25] width 1568 height 50
click at [1340, 14] on button "Close" at bounding box center [1325, 24] width 83 height 25
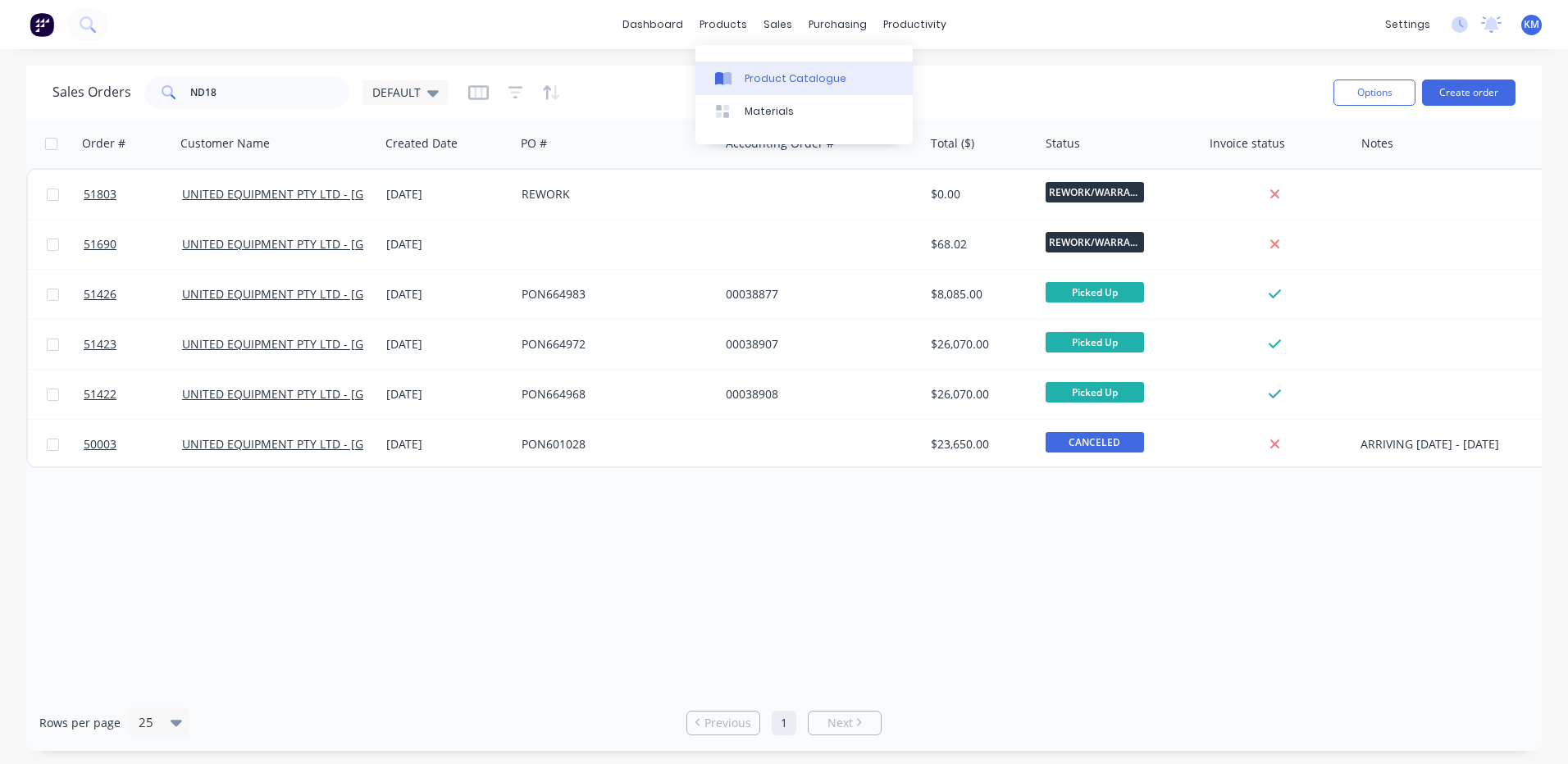
click at [745, 72] on div "Product Catalogue" at bounding box center [795, 79] width 102 height 15
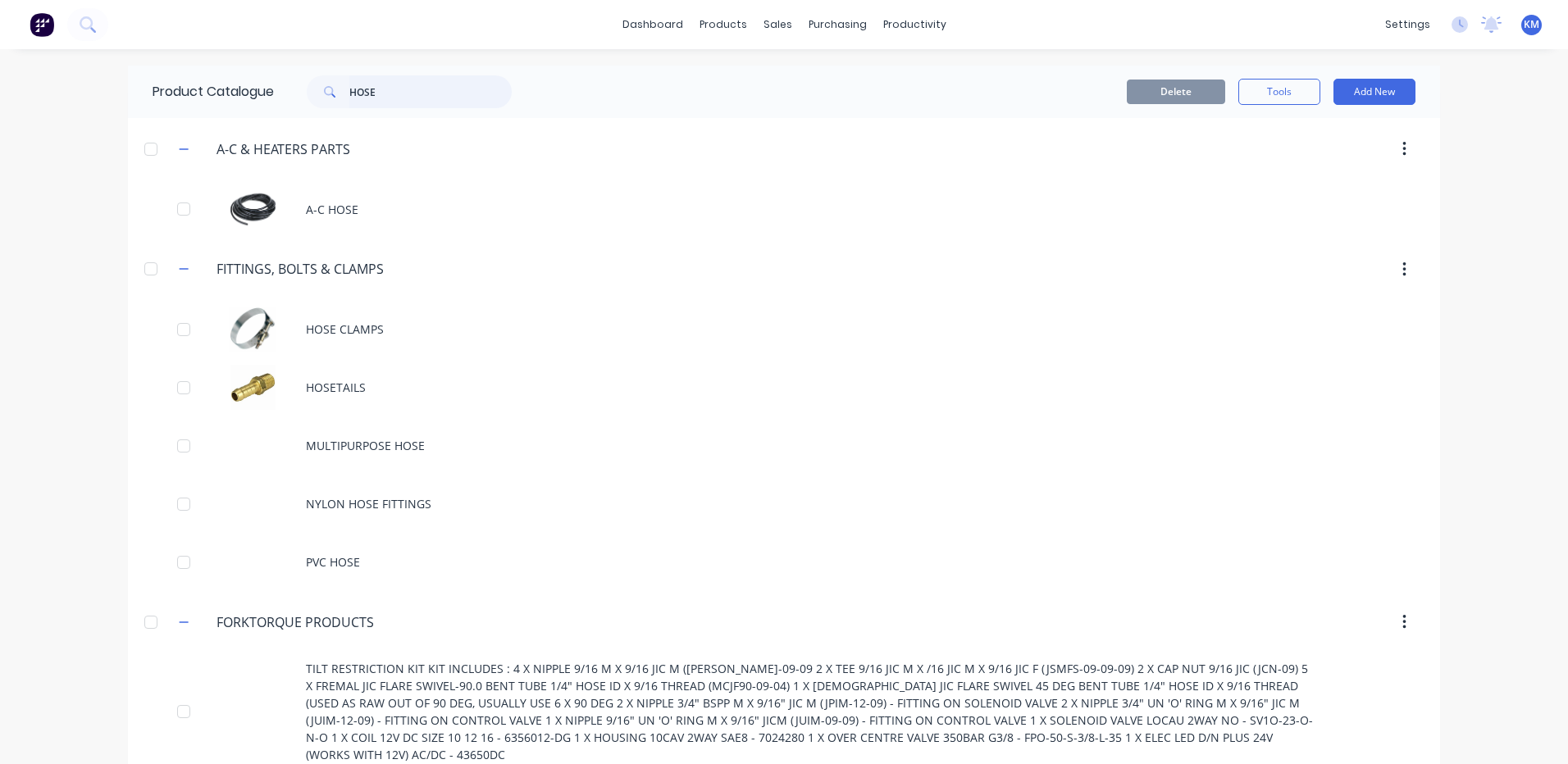
click at [401, 99] on input "HOSE" at bounding box center [430, 91] width 163 height 33
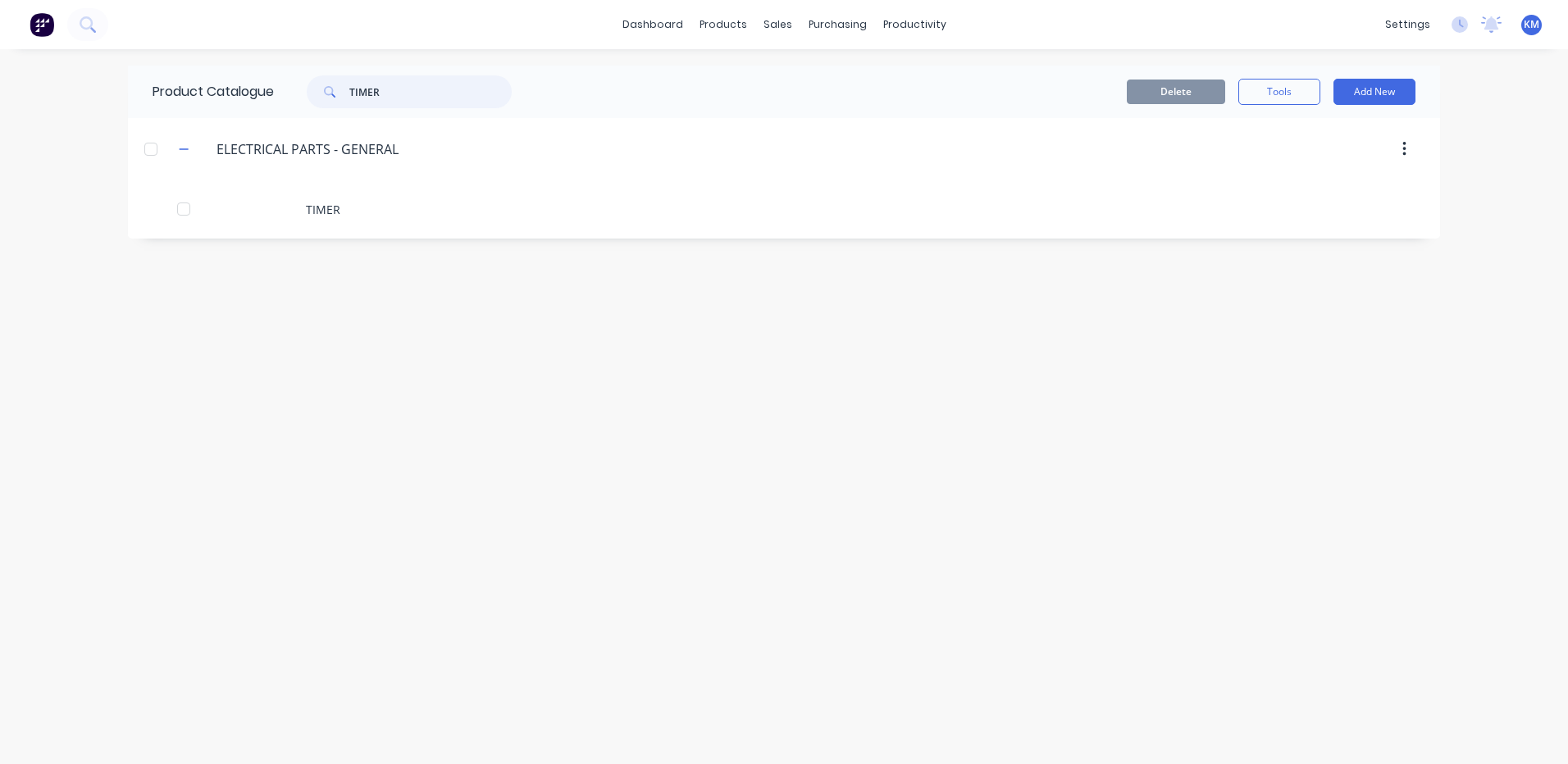
type input "TIMER"
click at [457, 226] on div "TIMER" at bounding box center [784, 209] width 1312 height 58
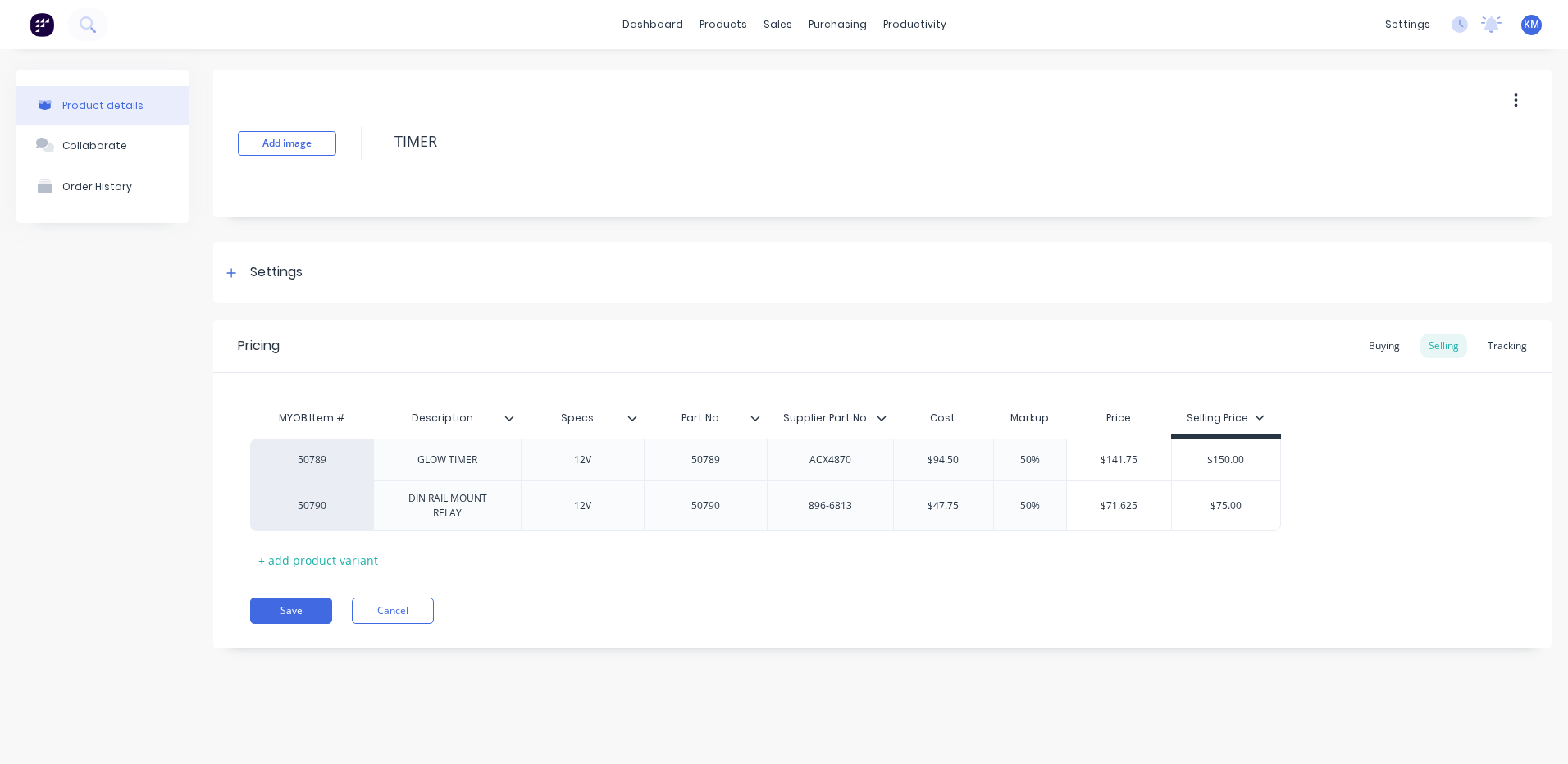
type textarea "x"
click at [416, 605] on button "Cancel" at bounding box center [393, 611] width 82 height 26
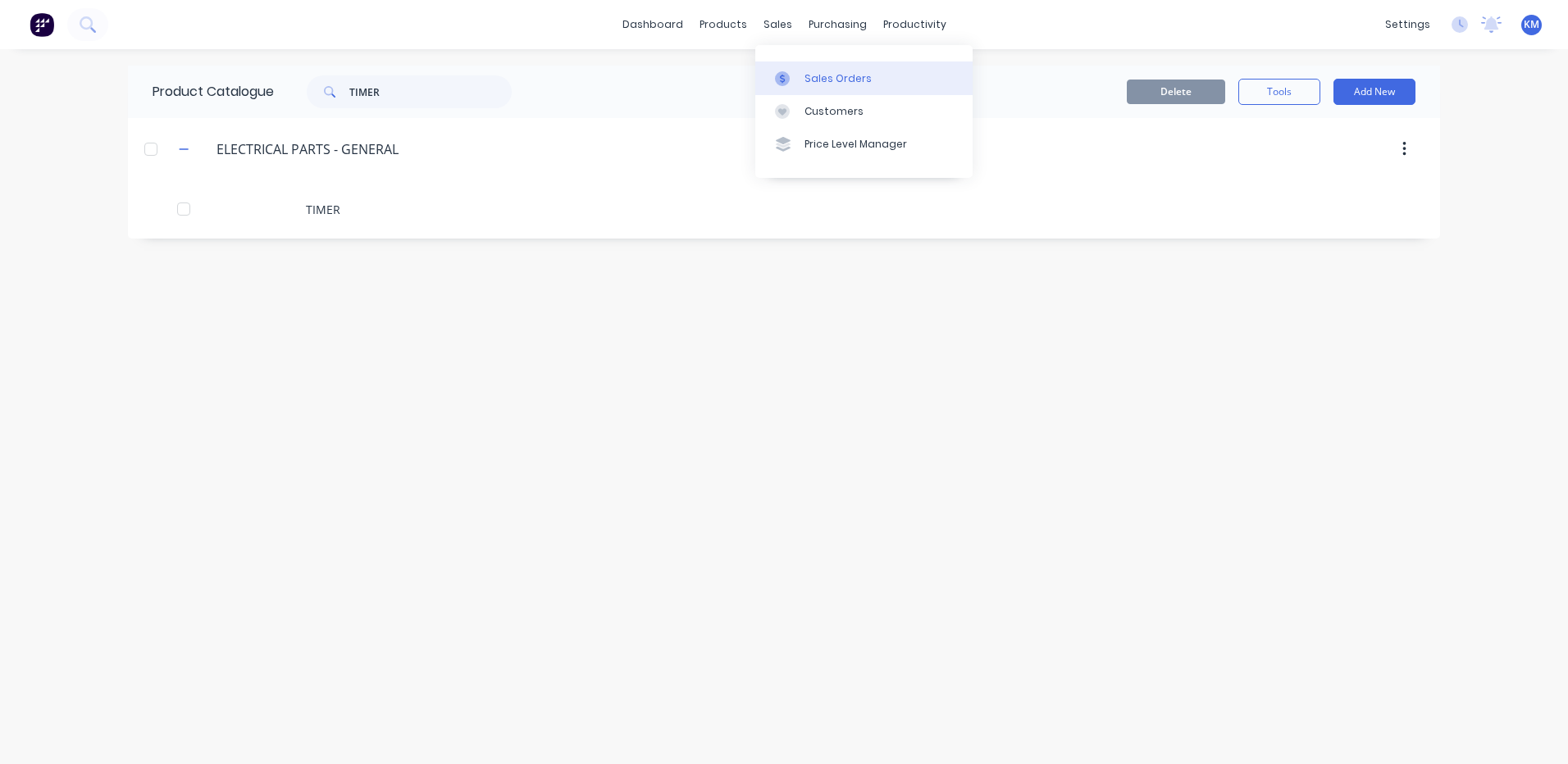
click at [805, 77] on div "Sales Orders" at bounding box center [838, 79] width 67 height 15
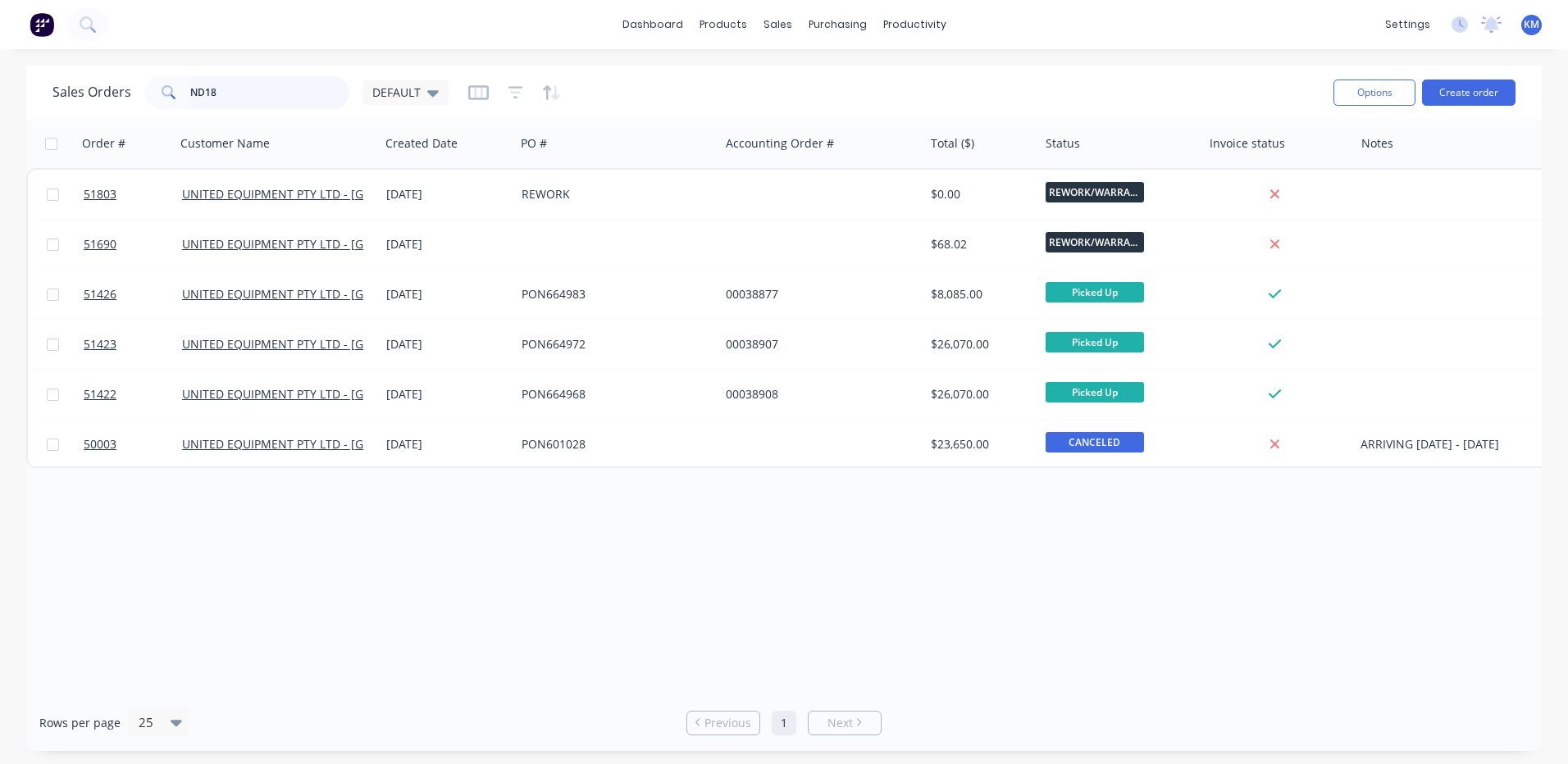
click at [215, 95] on input "ND18" at bounding box center [270, 92] width 160 height 33
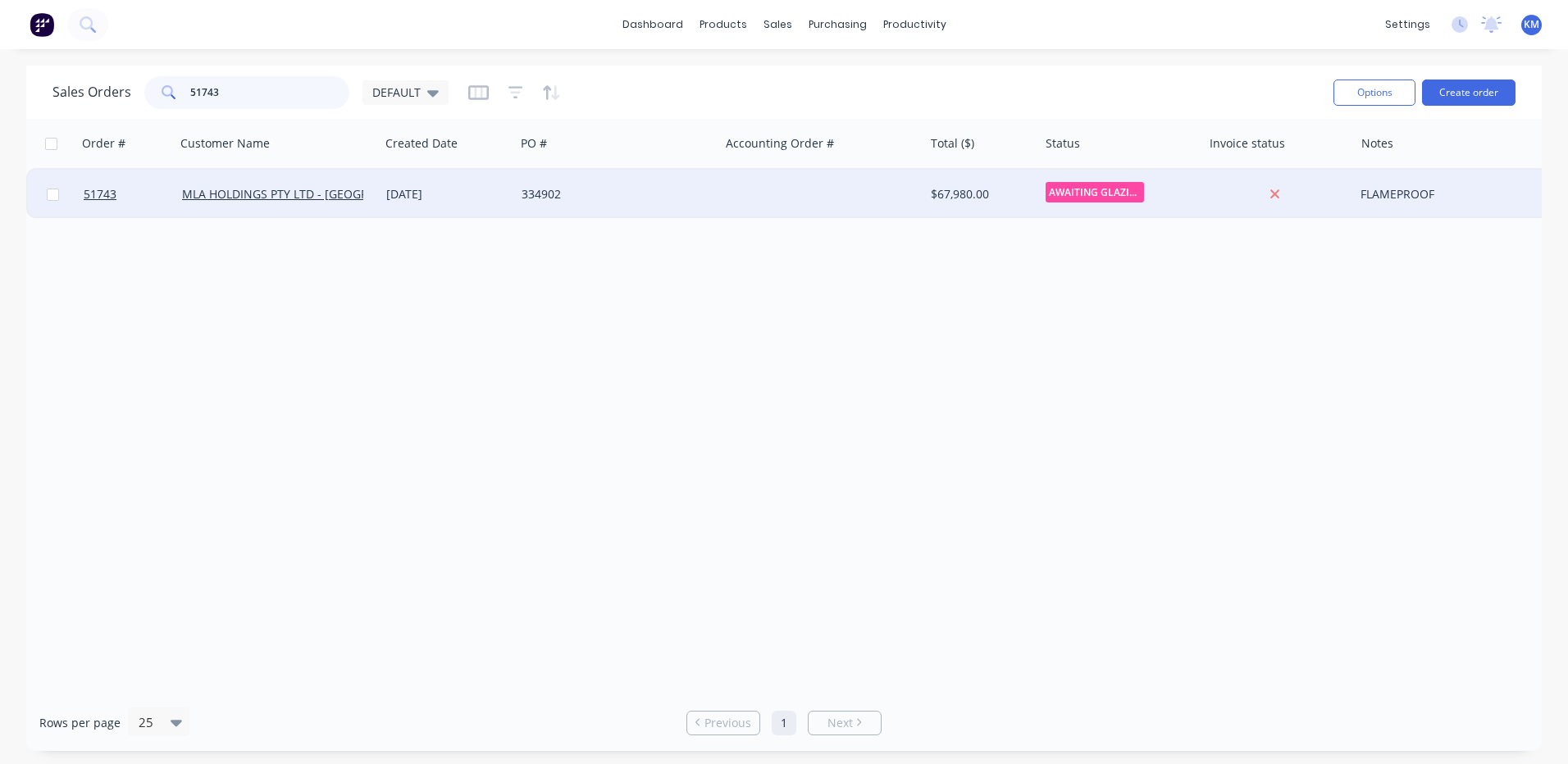
type input "51743"
click at [534, 199] on div "334902" at bounding box center [612, 195] width 182 height 17
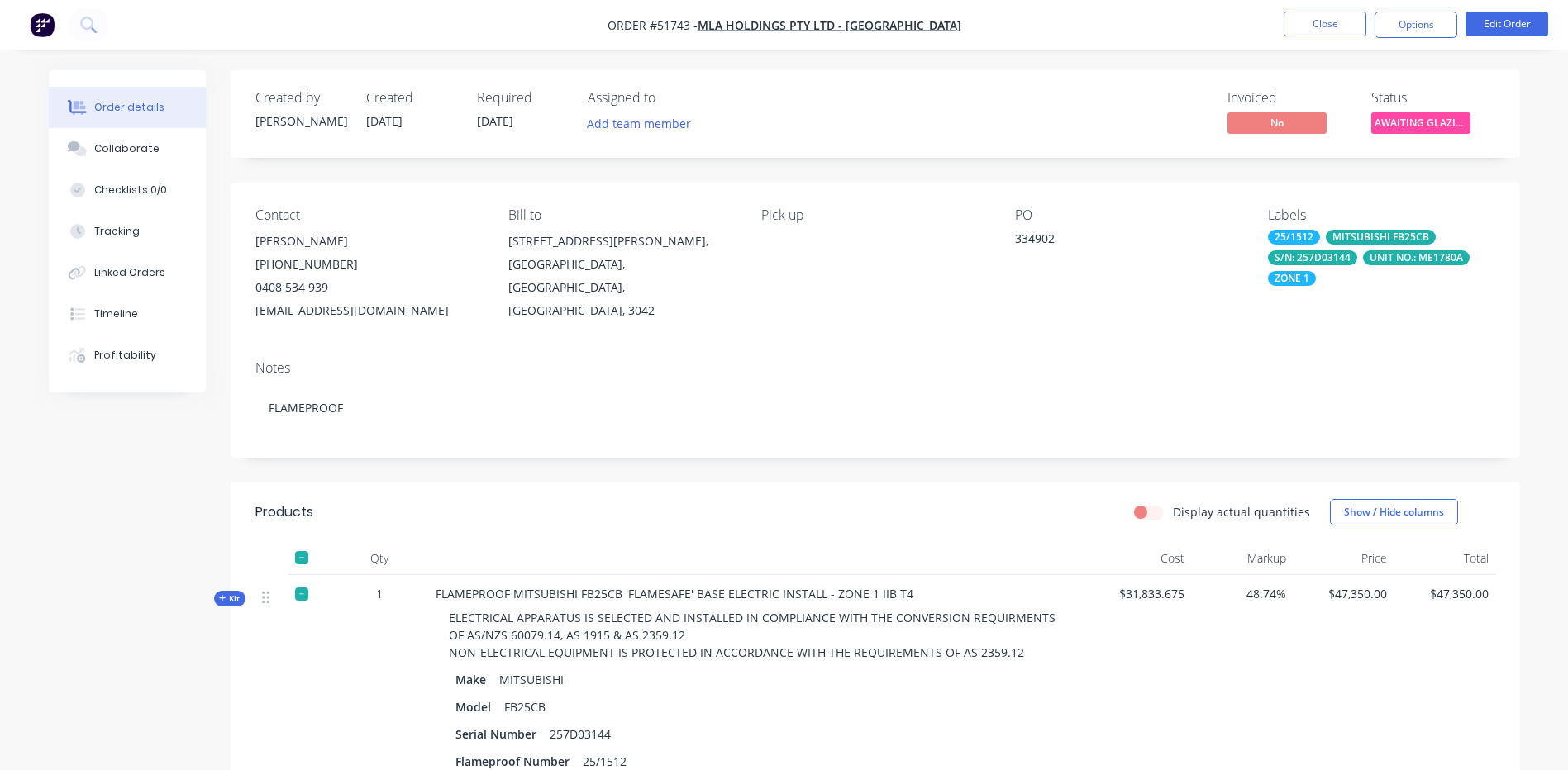
click at [234, 595] on span "Kit" at bounding box center [229, 598] width 21 height 13
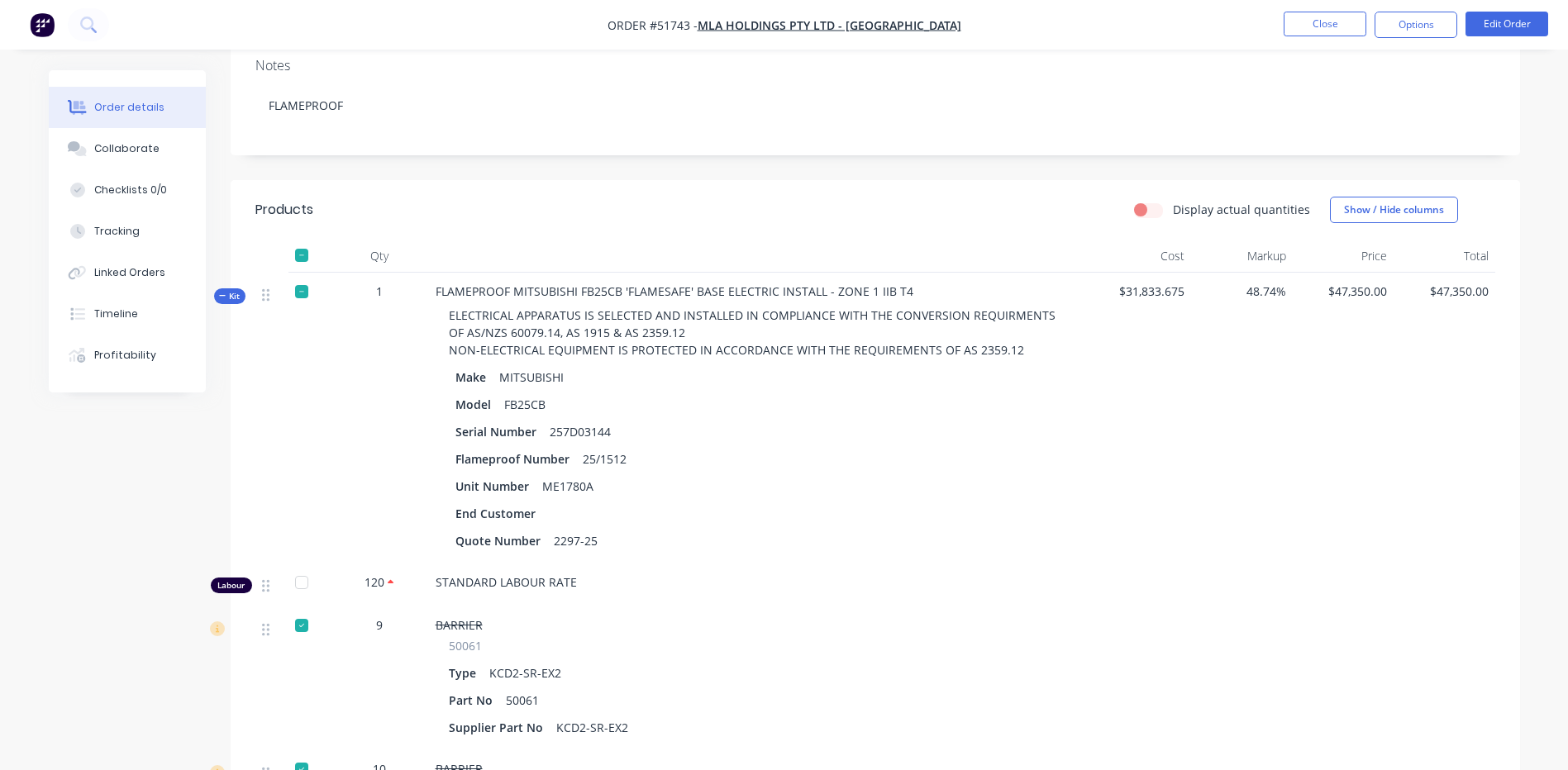
scroll to position [413, 0]
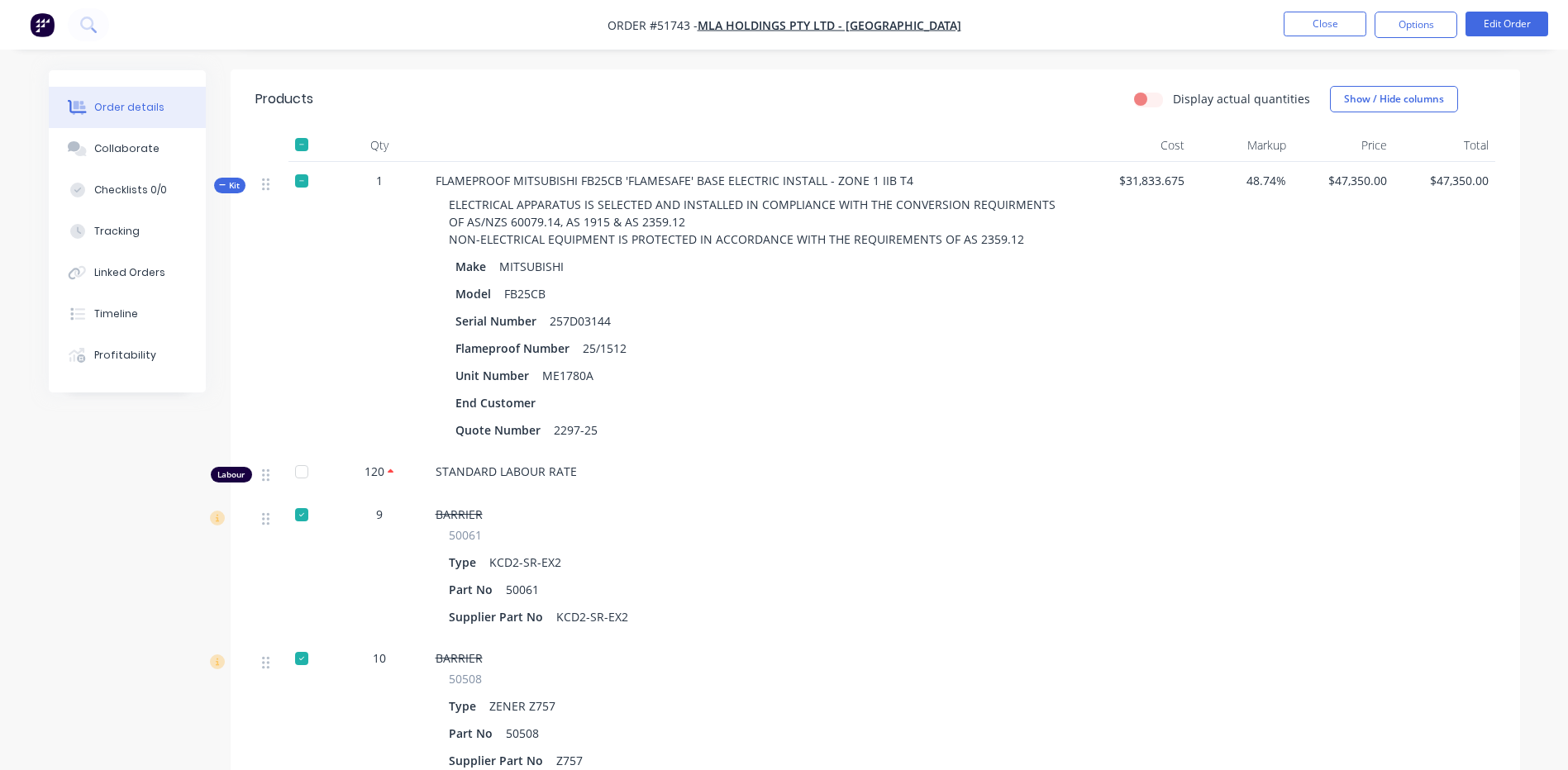
click at [1173, 96] on label "Display actual quantities" at bounding box center [1242, 99] width 137 height 18
click at [1148, 96] on input "Display actual quantities" at bounding box center [1141, 98] width 14 height 16
click at [1160, 90] on div "Display actual quantities" at bounding box center [1222, 99] width 176 height 18
click at [238, 181] on span "Kit" at bounding box center [229, 185] width 21 height 13
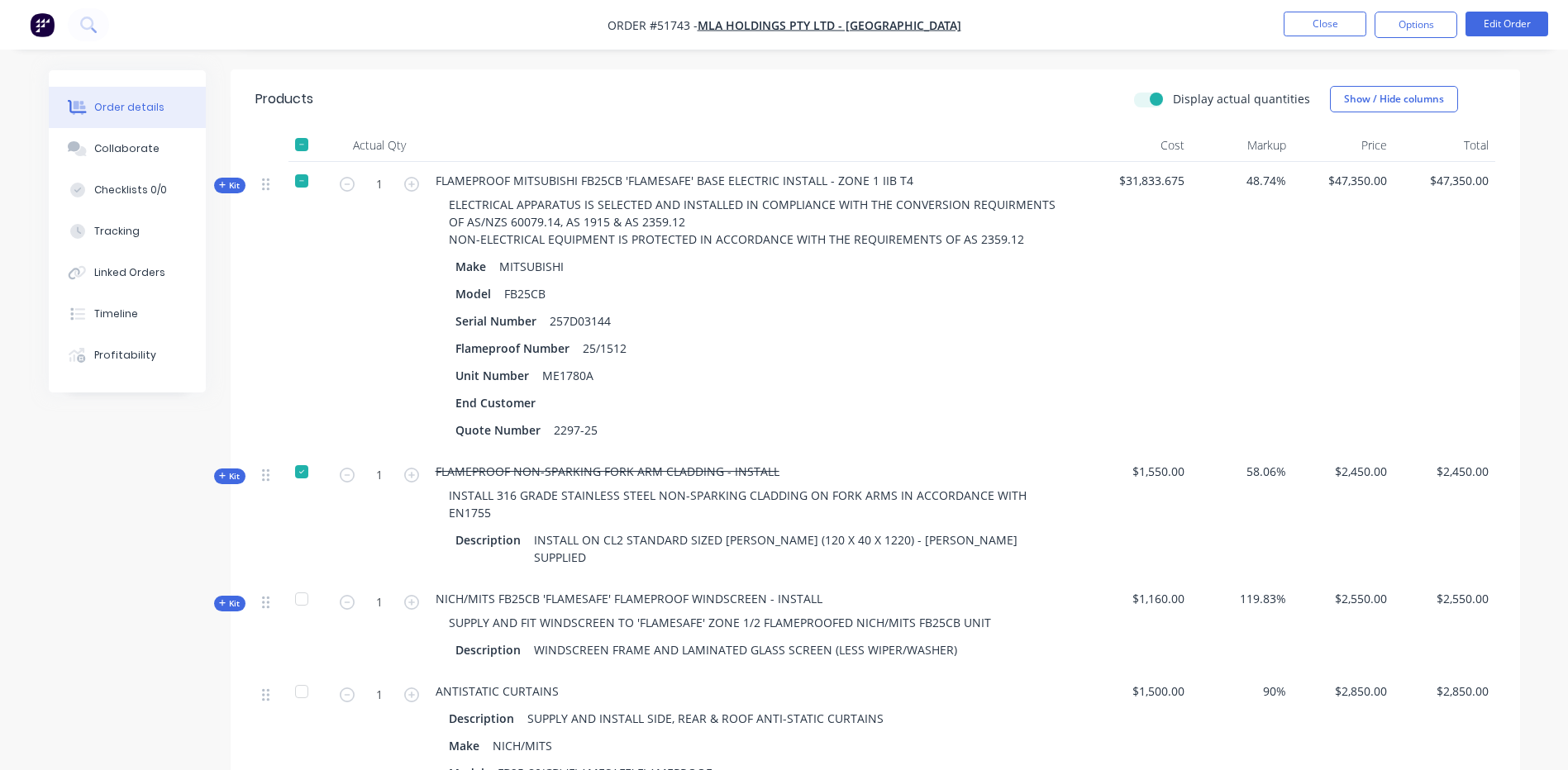
click at [236, 192] on div "Kit" at bounding box center [229, 185] width 31 height 16
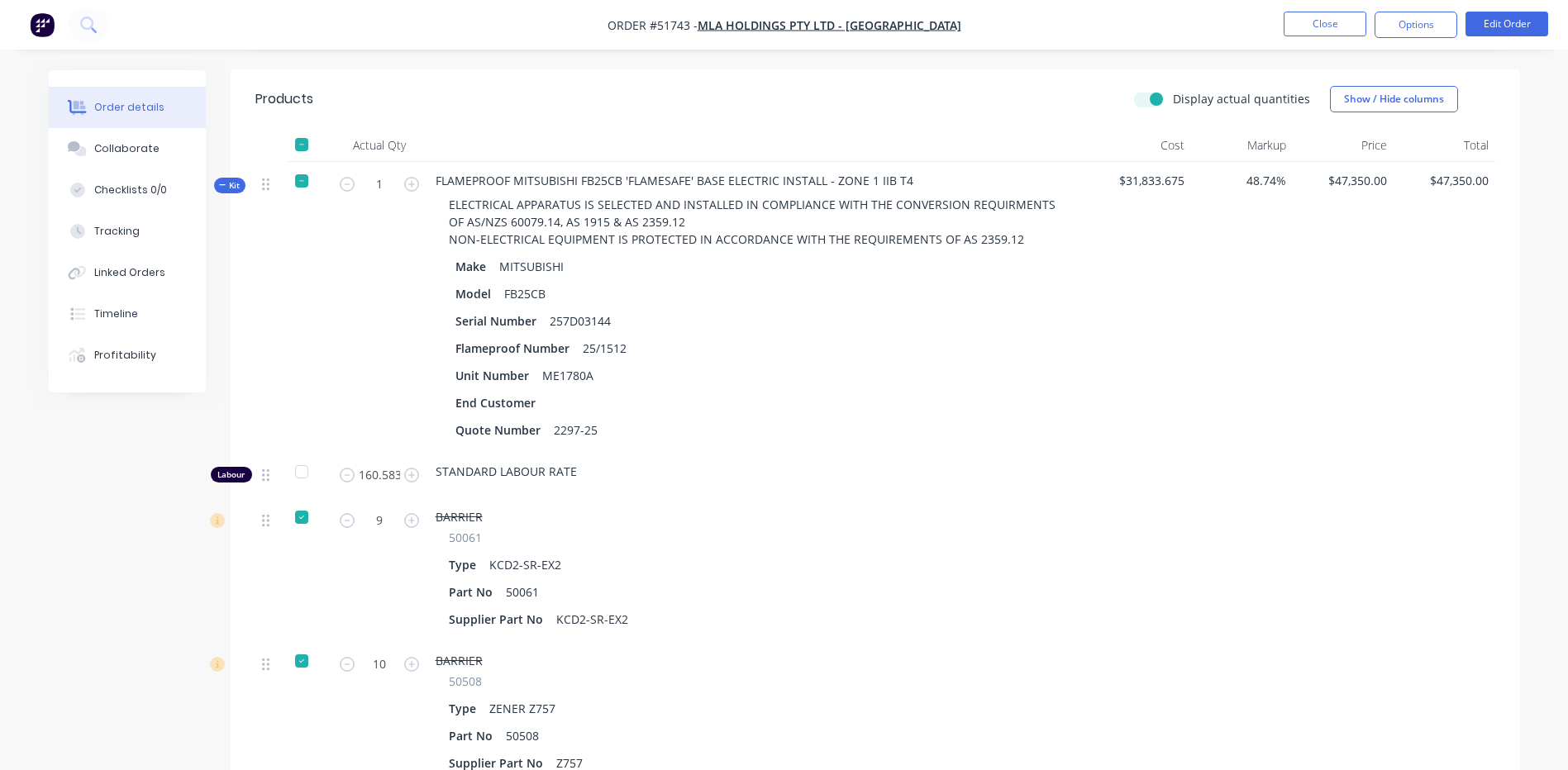
click at [242, 185] on div "Kit" at bounding box center [229, 185] width 31 height 16
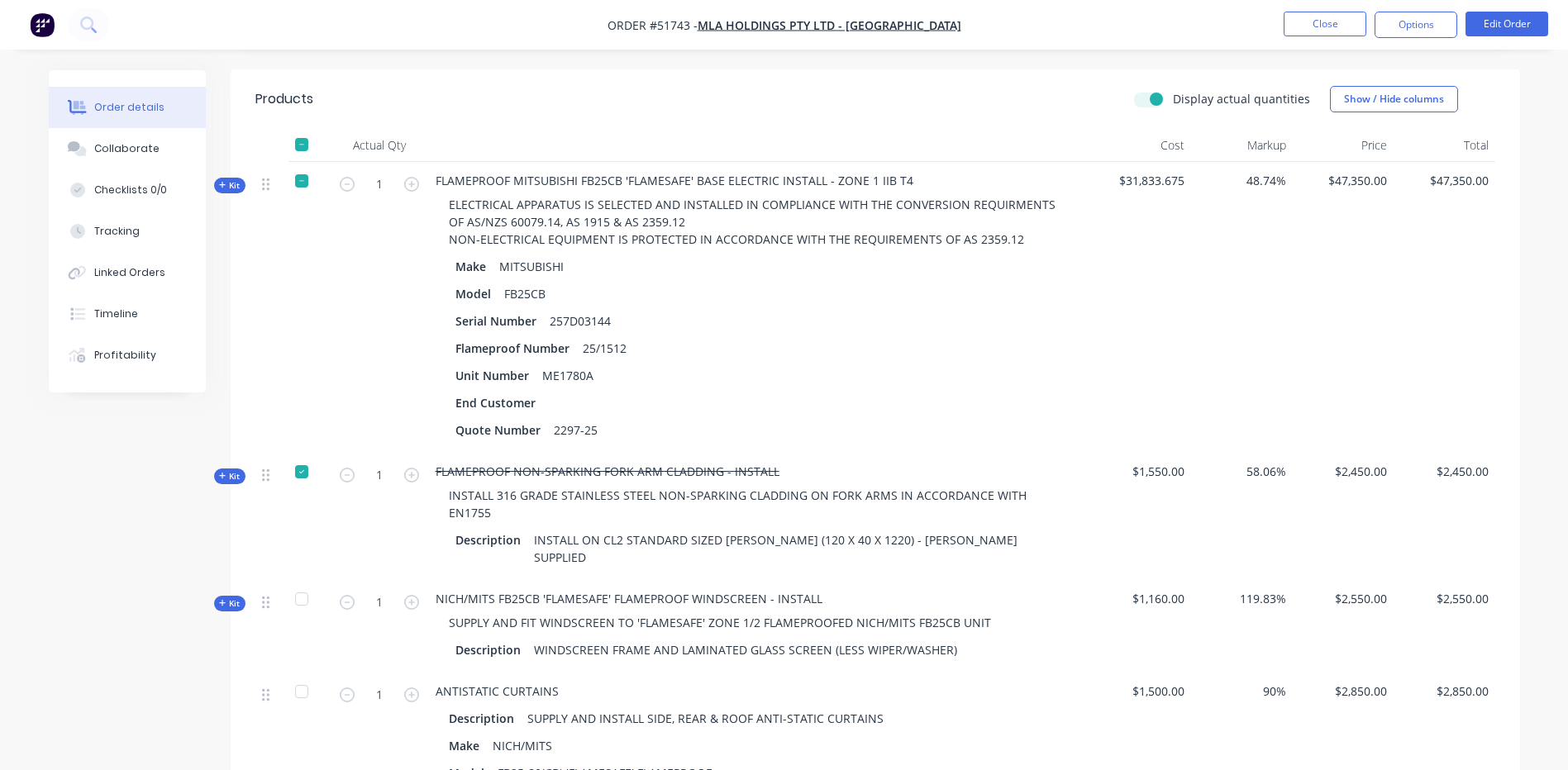
click at [234, 473] on span "Kit" at bounding box center [229, 476] width 21 height 13
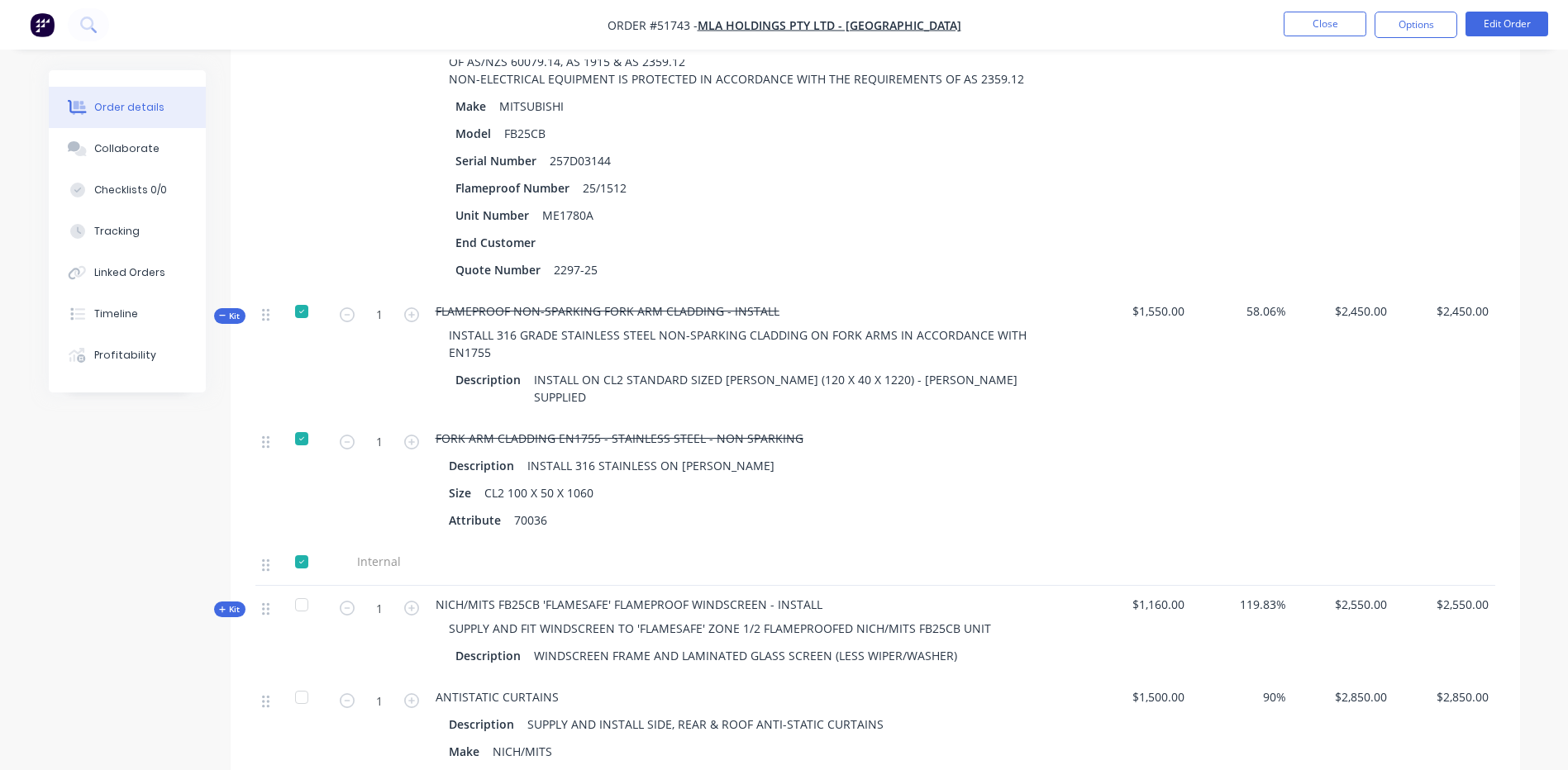
scroll to position [578, 0]
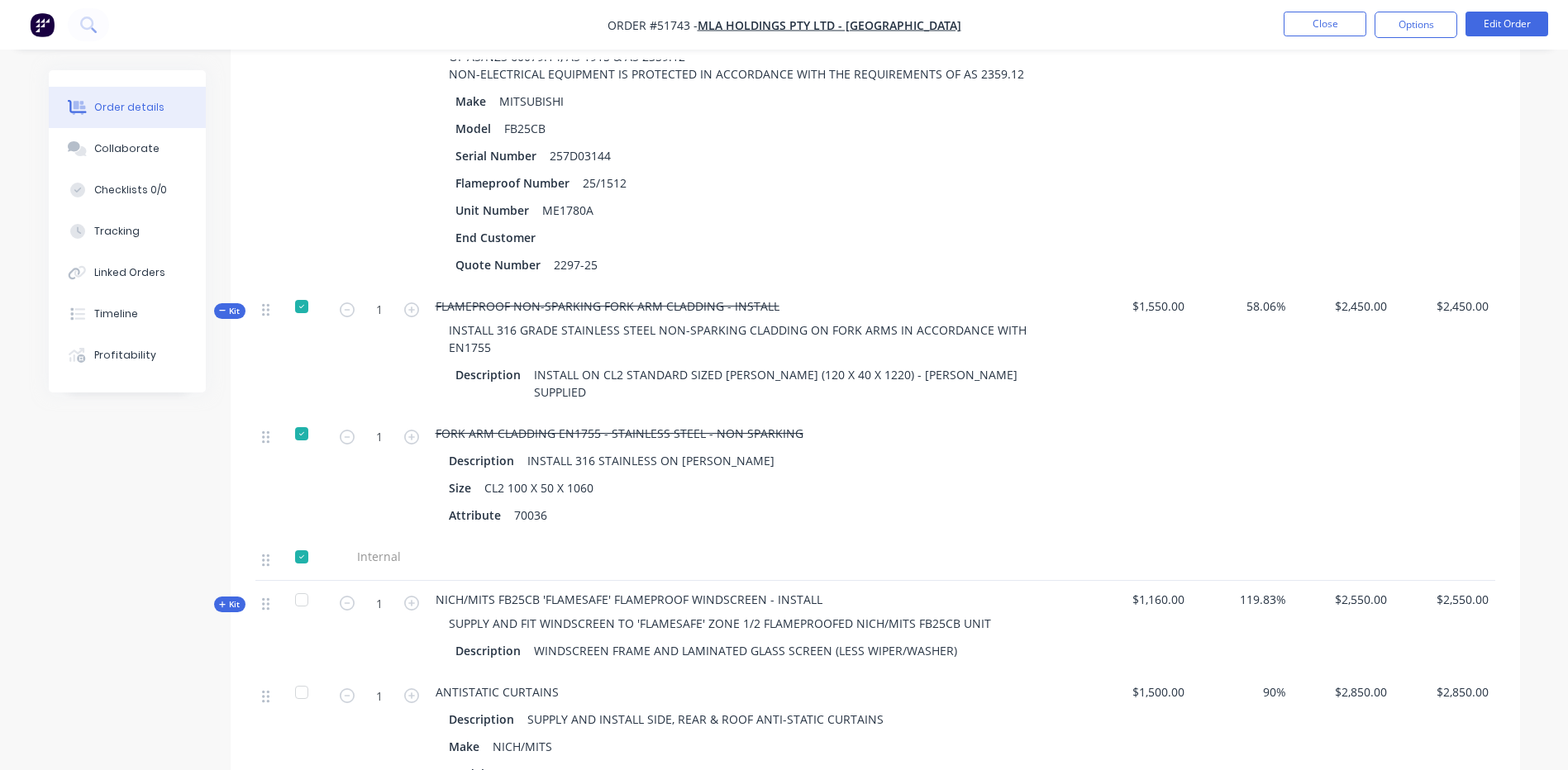
click at [221, 313] on icon at bounding box center [222, 311] width 8 height 8
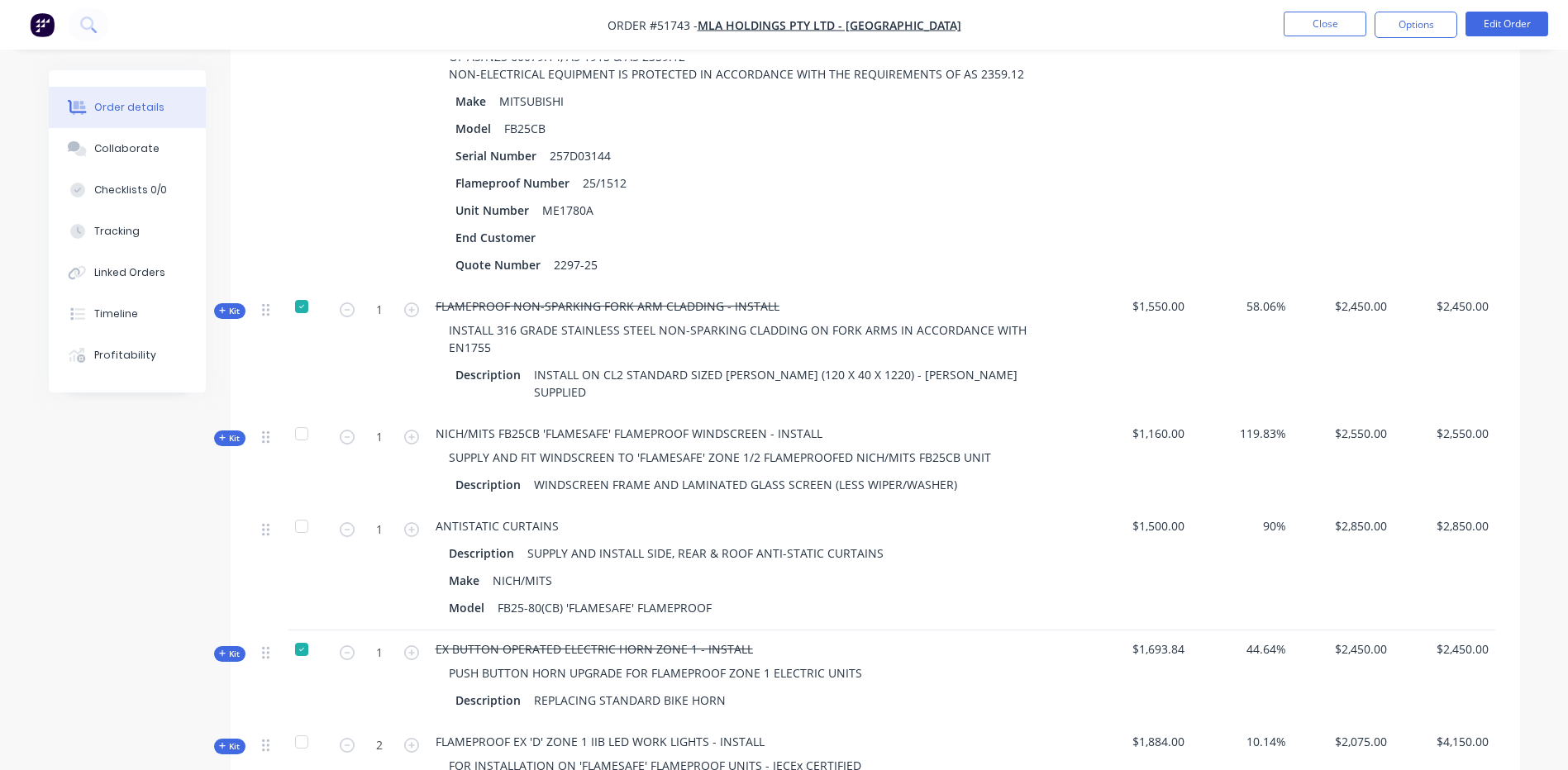
click at [236, 432] on span "Kit" at bounding box center [229, 438] width 21 height 13
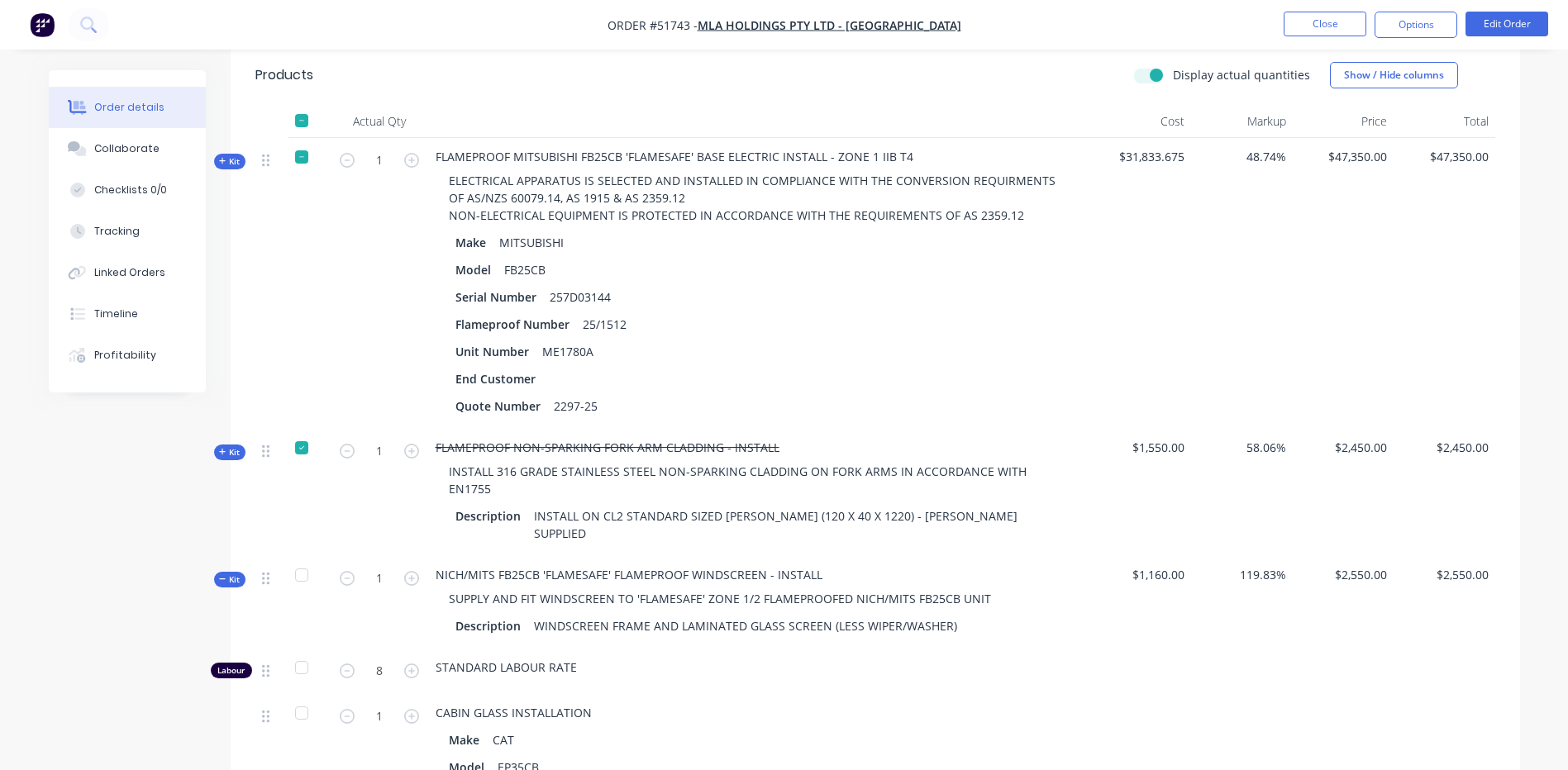
scroll to position [413, 0]
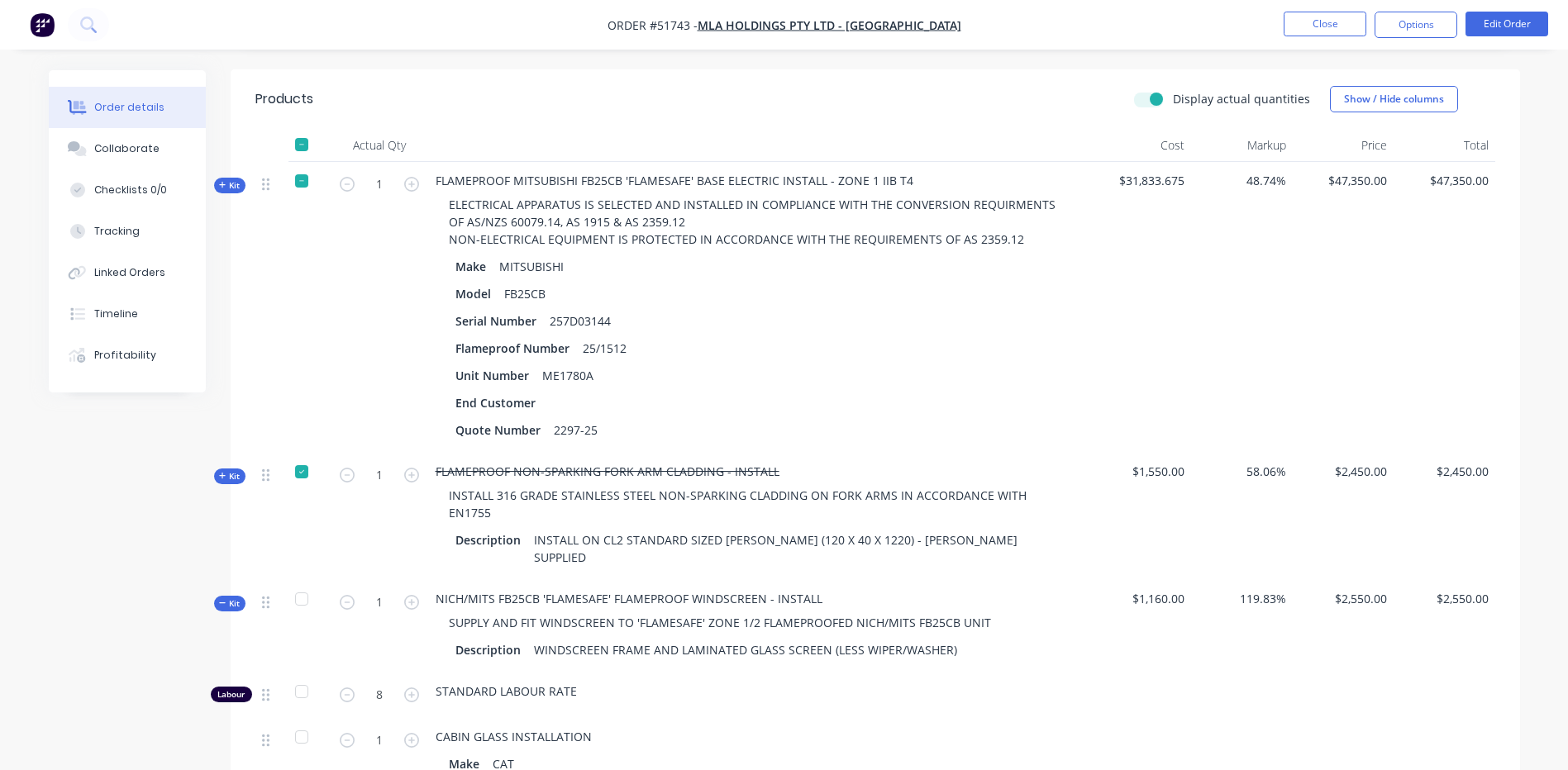
click at [1161, 90] on div "Display actual quantities" at bounding box center [1222, 99] width 176 height 18
click at [1173, 97] on label "Display actual quantities" at bounding box center [1242, 99] width 137 height 18
click at [1148, 97] on input "Display actual quantities" at bounding box center [1141, 98] width 14 height 16
click at [1173, 98] on label "Display actual quantities" at bounding box center [1242, 99] width 137 height 18
click at [1148, 98] on input "Display actual quantities" at bounding box center [1141, 98] width 14 height 16
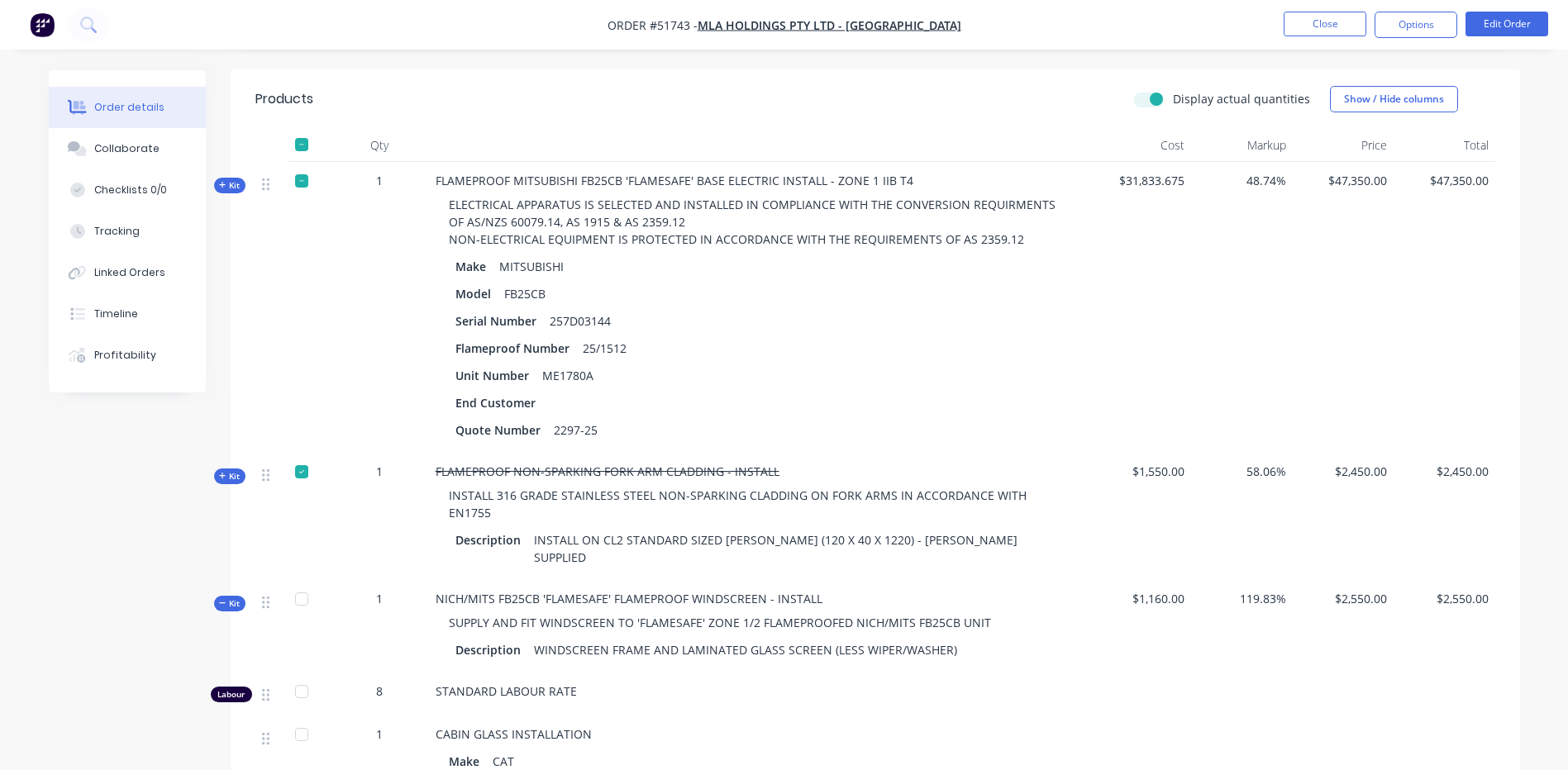
checkbox input "true"
click at [235, 596] on div "Kit" at bounding box center [229, 603] width 31 height 16
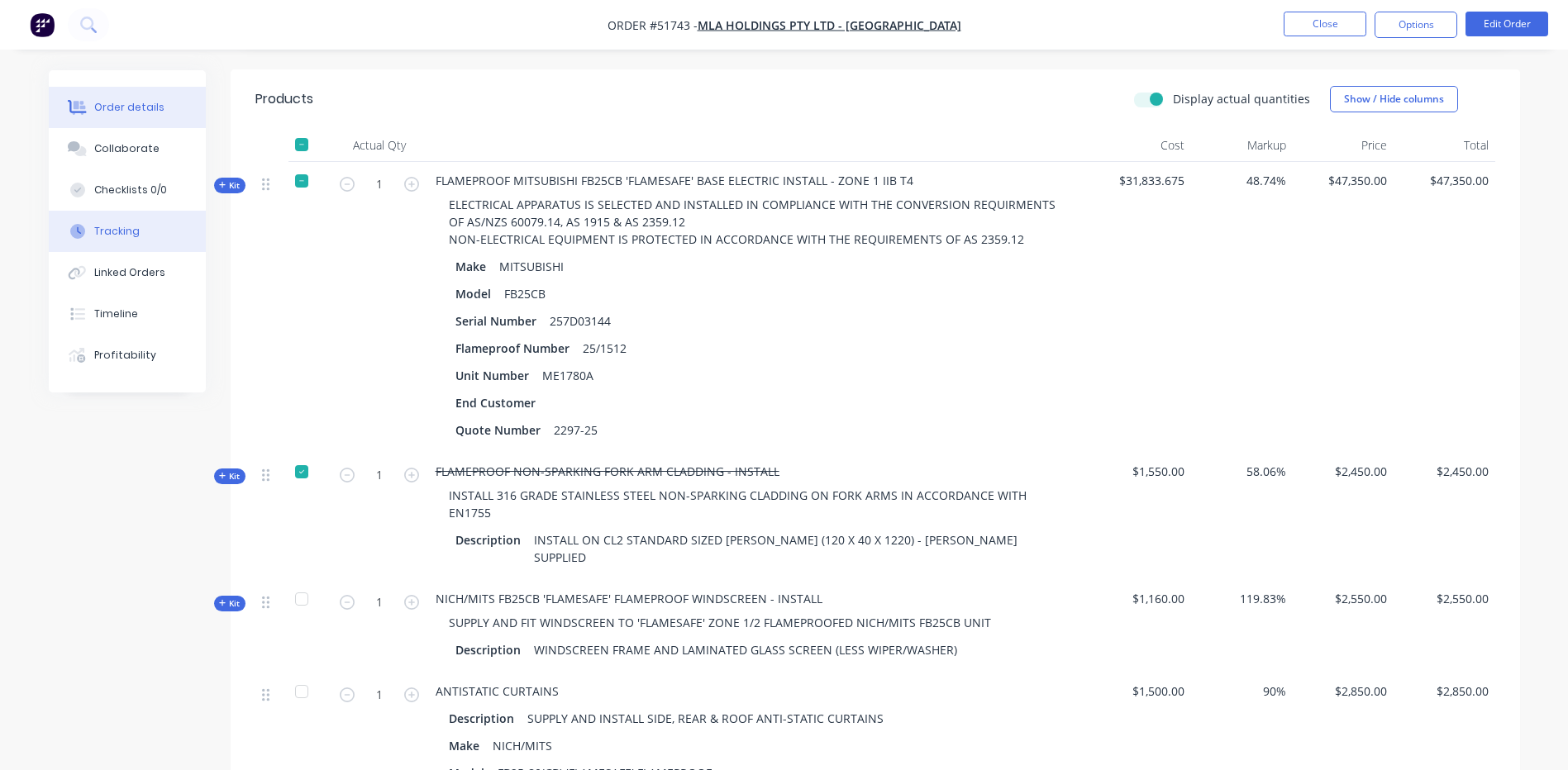
click at [146, 240] on button "Tracking" at bounding box center [128, 231] width 157 height 41
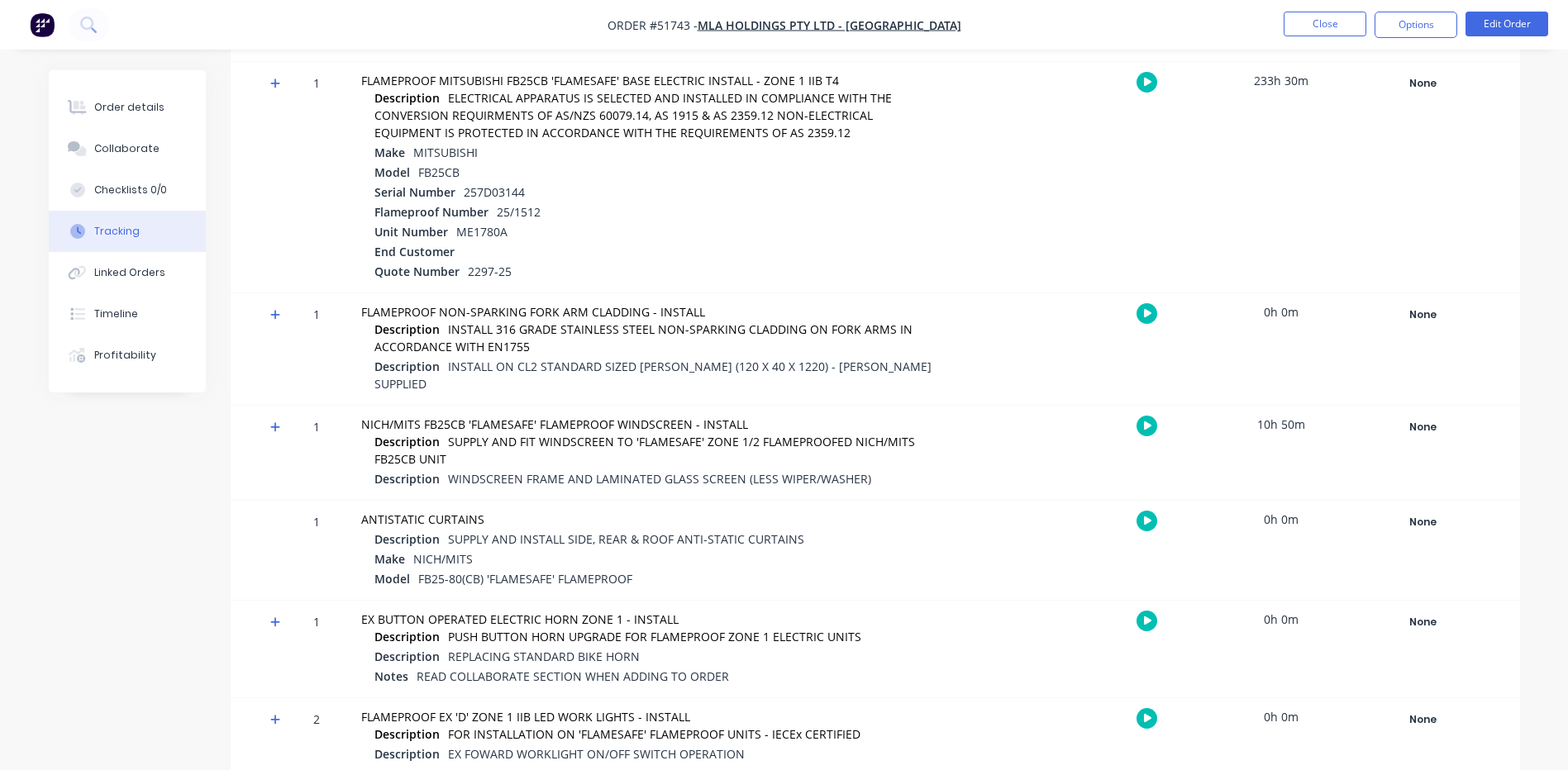
scroll to position [336, 0]
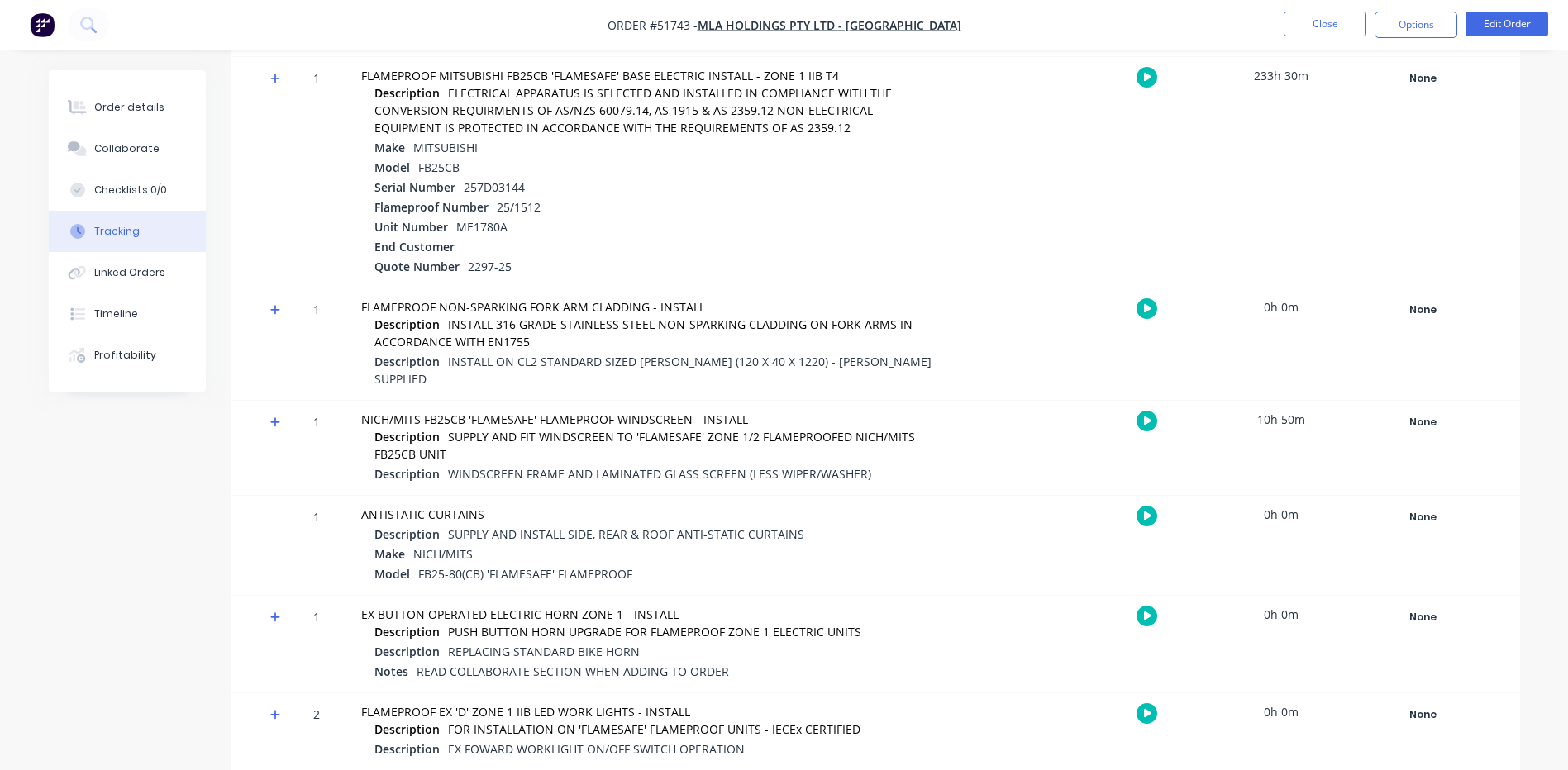
click at [277, 417] on icon at bounding box center [276, 423] width 11 height 12
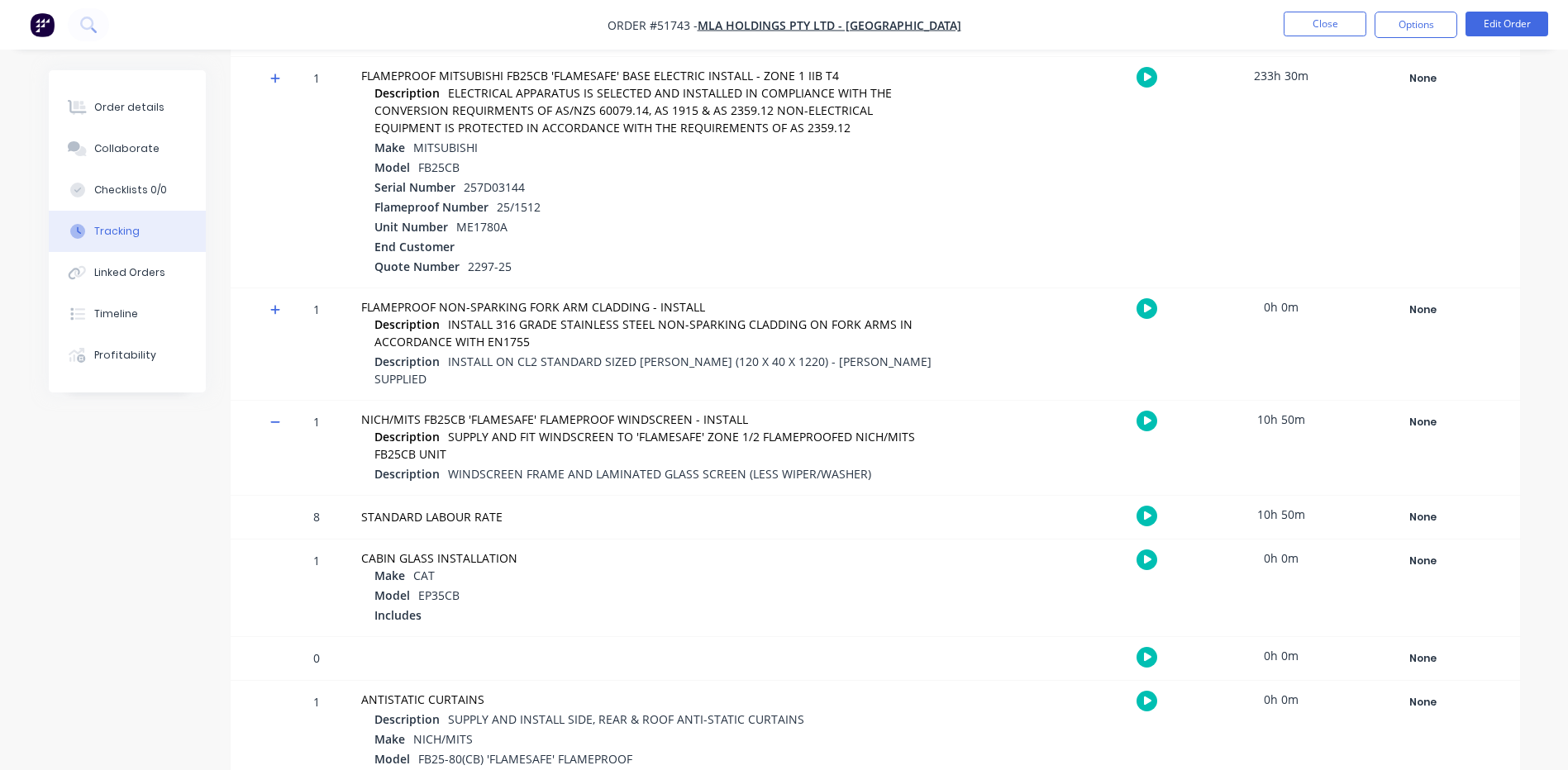
click at [277, 417] on icon at bounding box center [276, 423] width 11 height 12
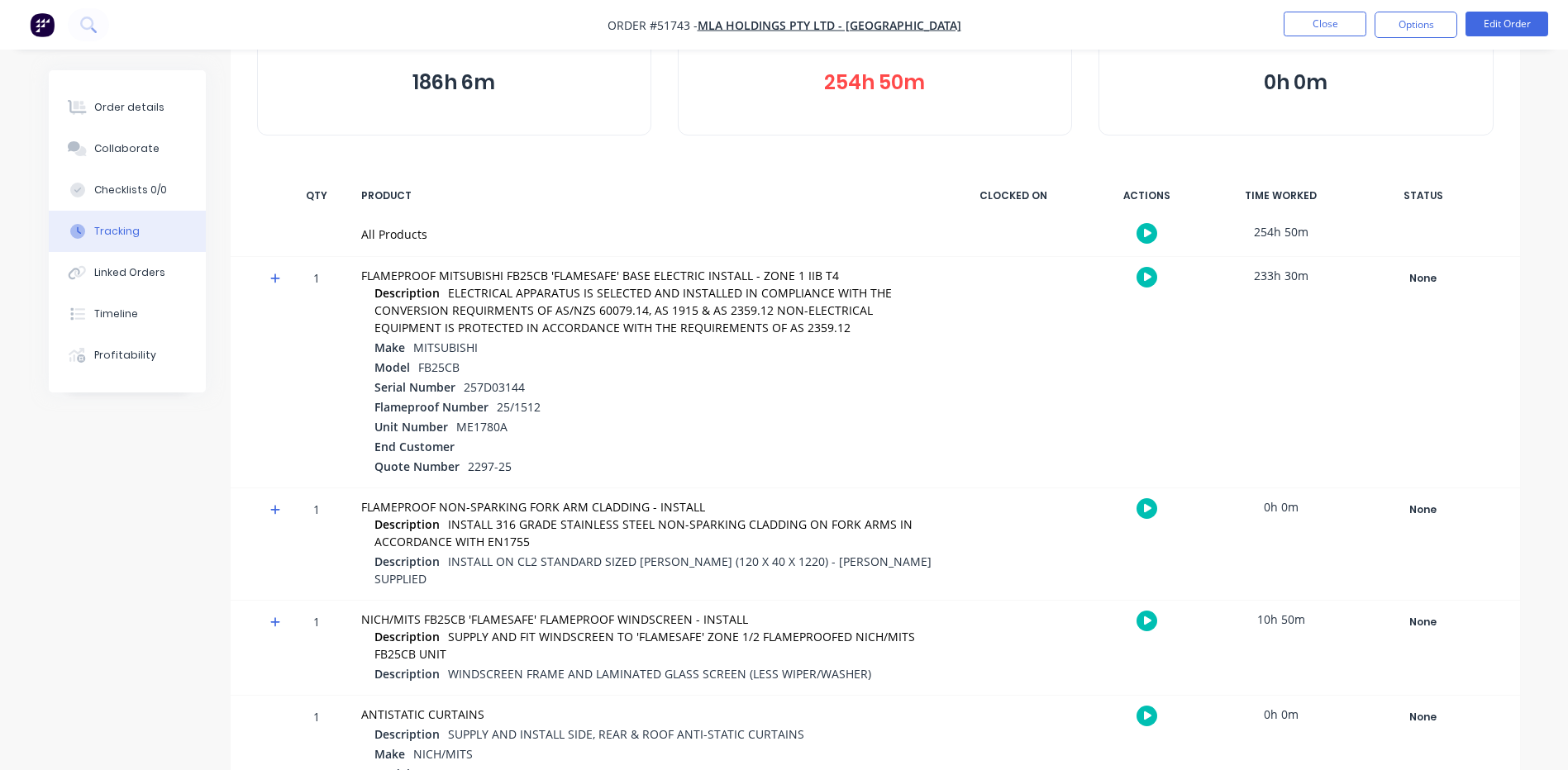
scroll to position [0, 0]
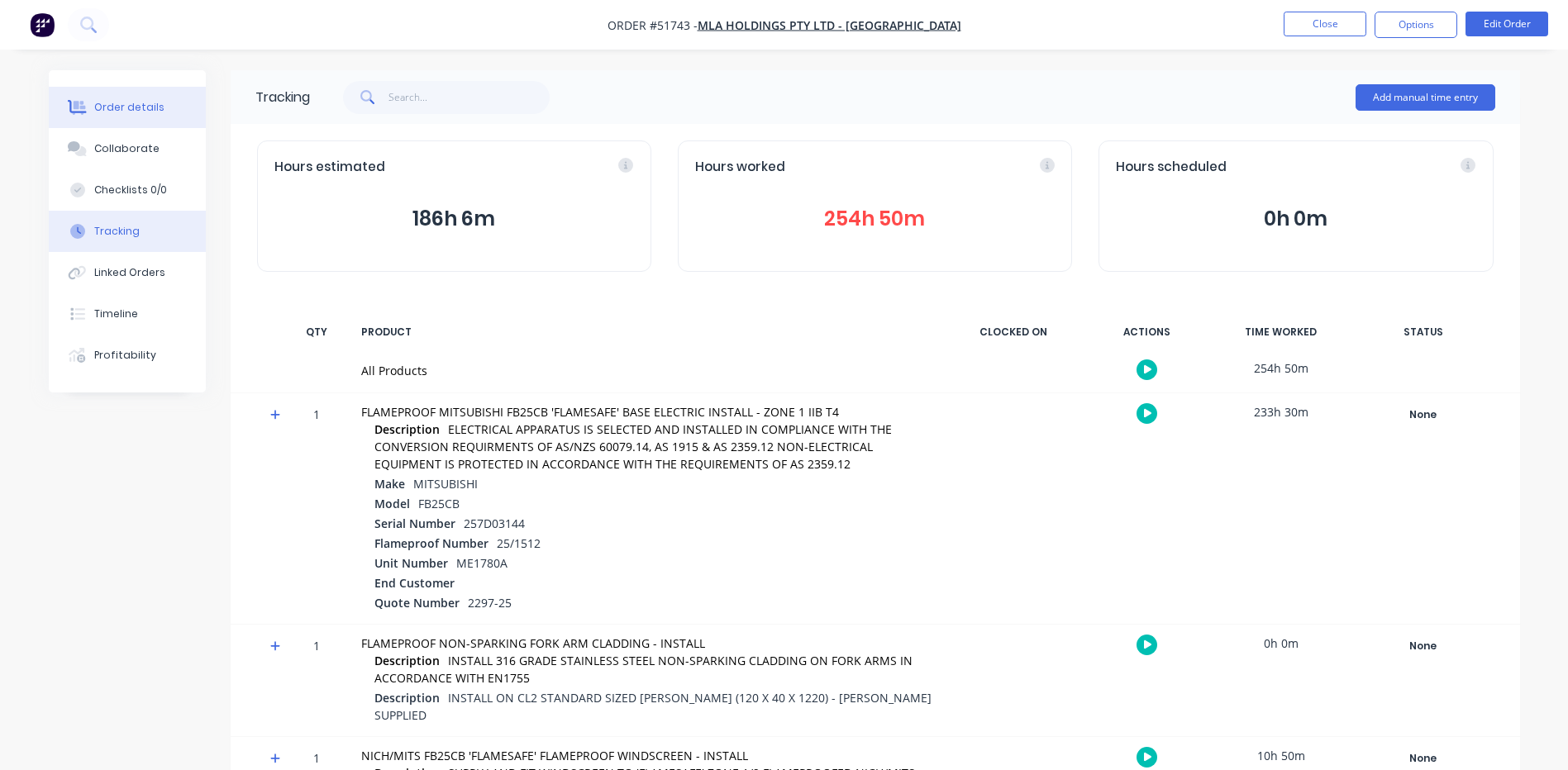
click at [157, 120] on button "Order details" at bounding box center [128, 107] width 157 height 41
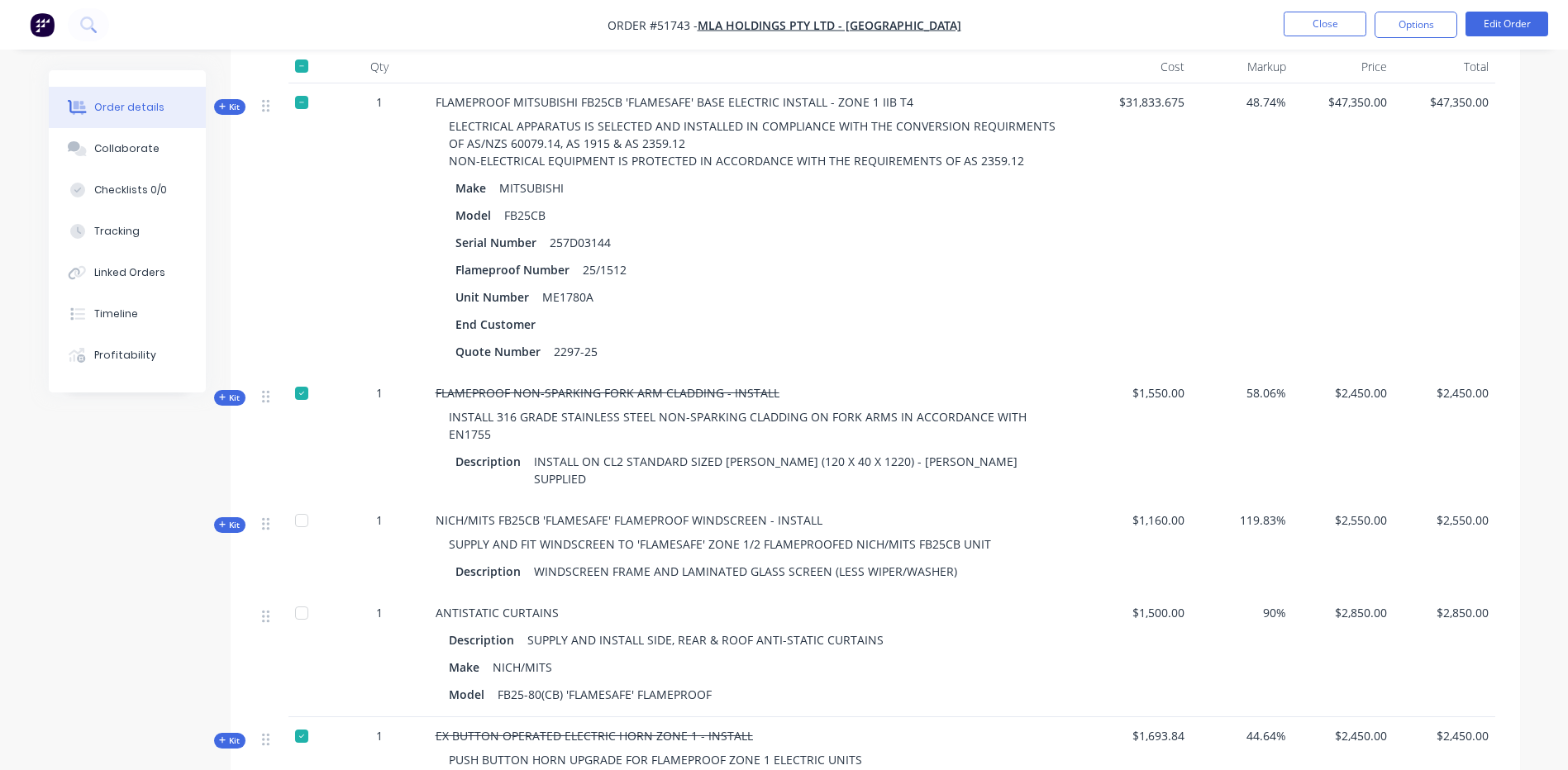
scroll to position [490, 0]
click at [232, 103] on span "Kit" at bounding box center [229, 108] width 21 height 13
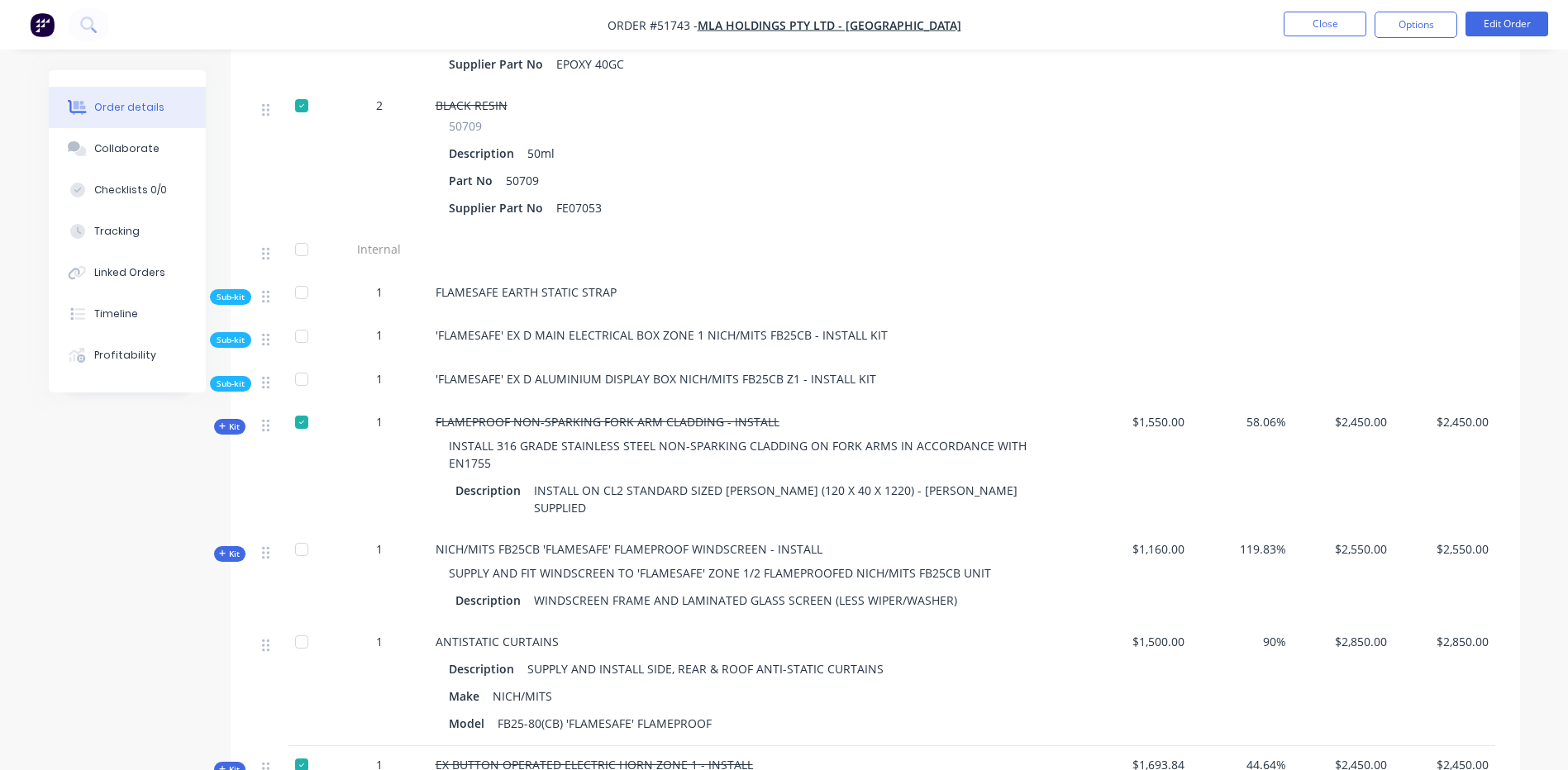
scroll to position [5117, 0]
click at [228, 340] on span "Sub-kit" at bounding box center [230, 341] width 28 height 13
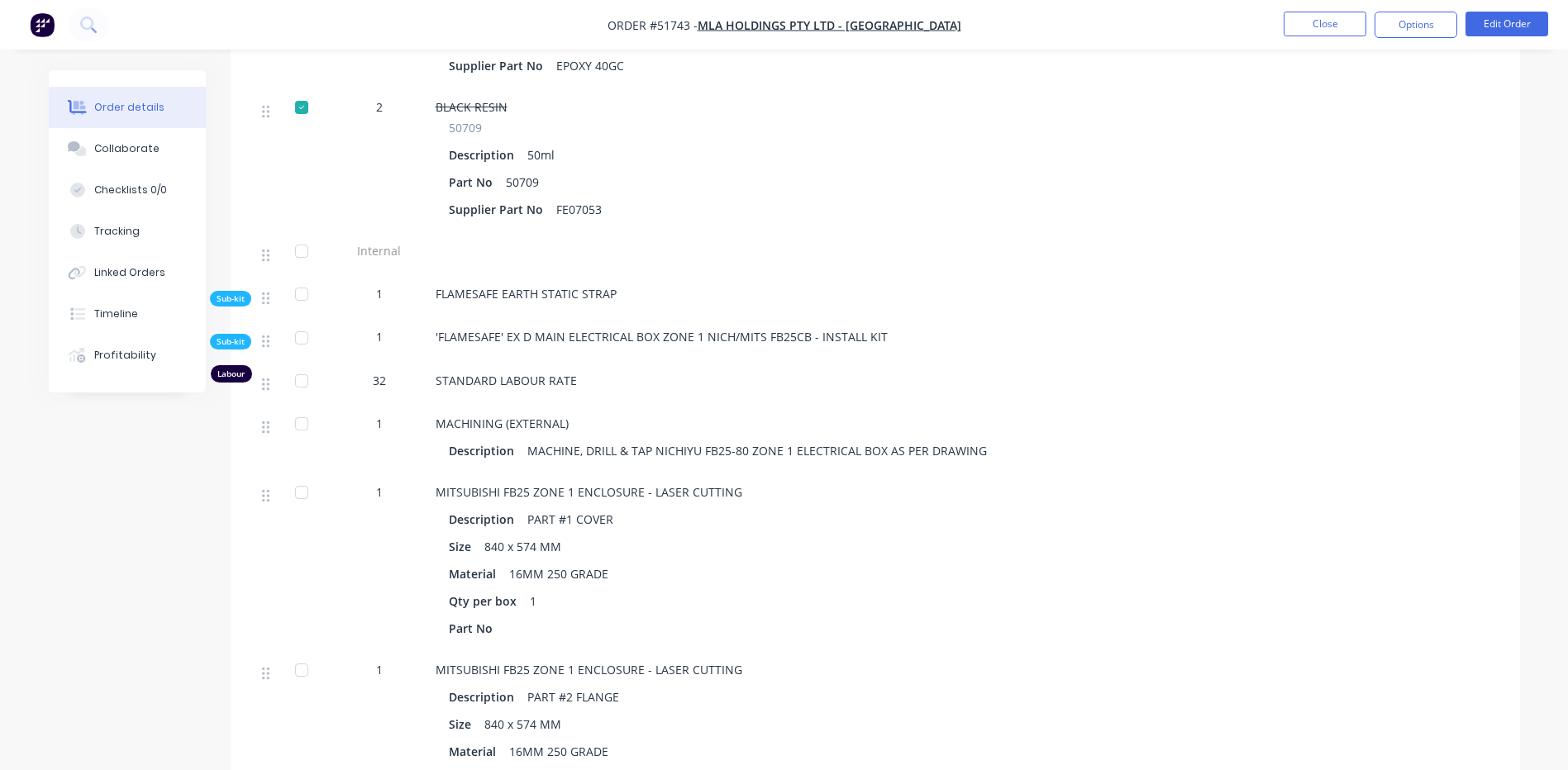
click at [226, 341] on span "Sub-kit" at bounding box center [230, 341] width 28 height 13
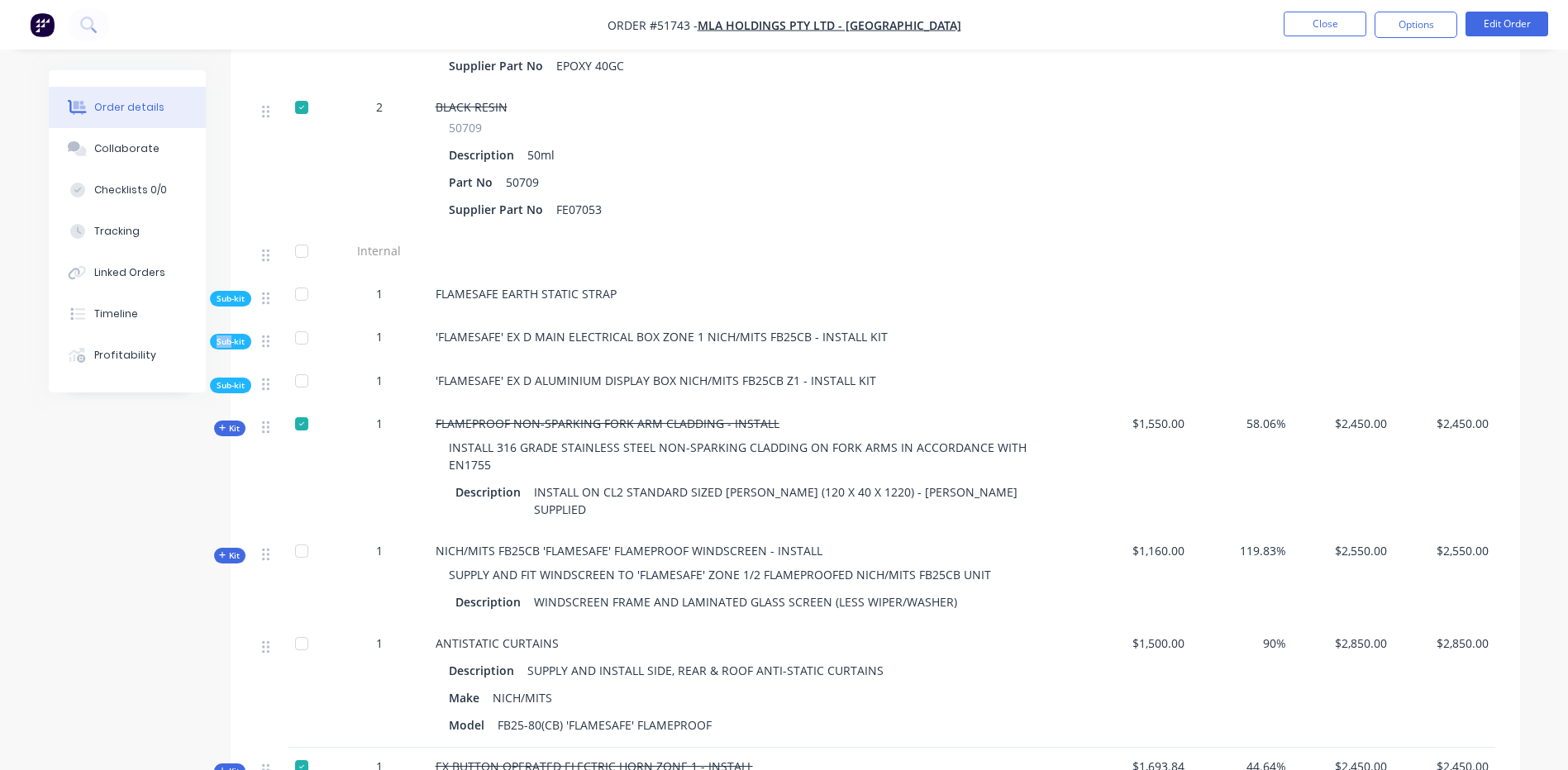
click at [226, 341] on span "Sub-kit" at bounding box center [230, 341] width 28 height 13
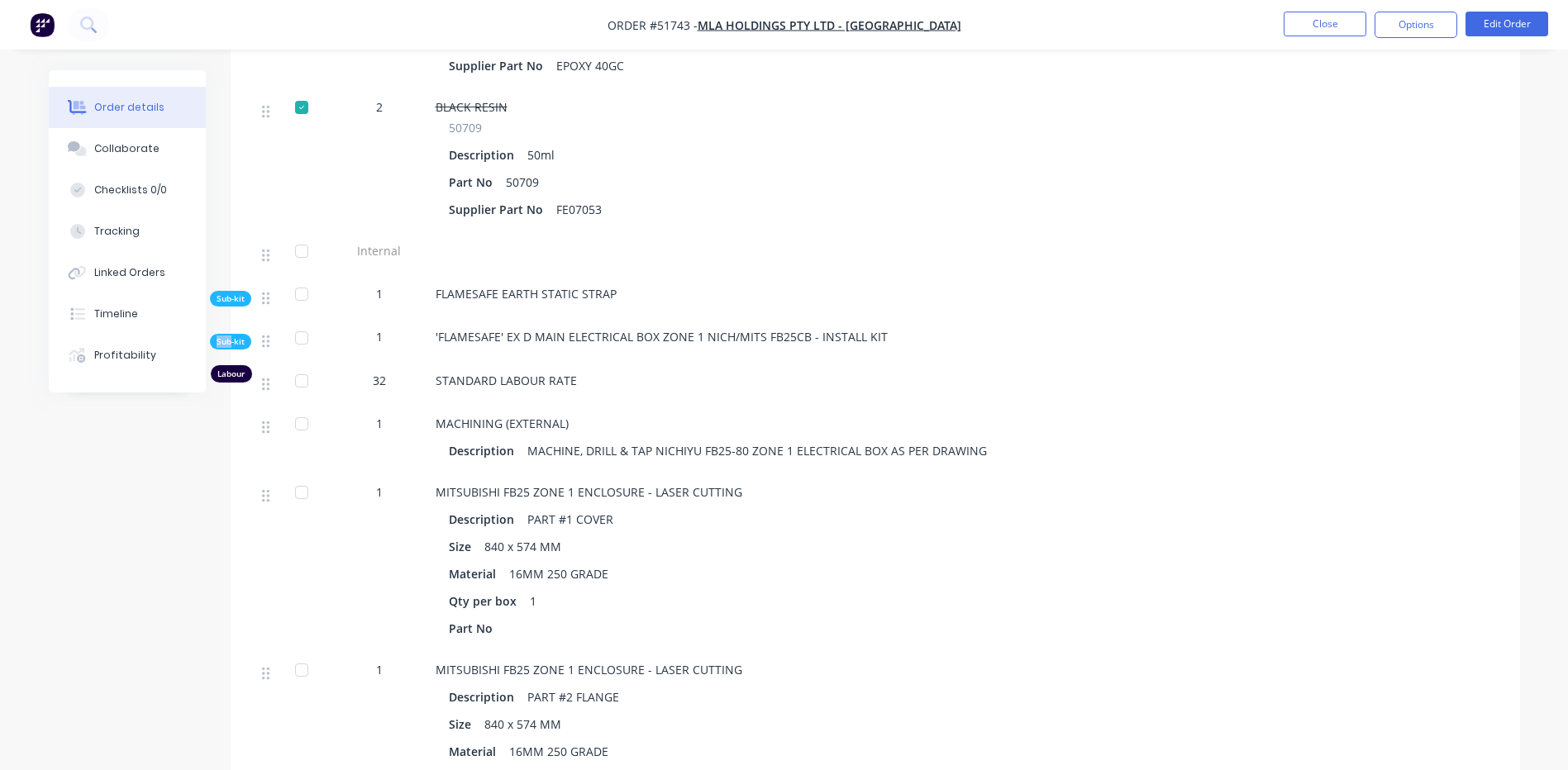
click at [226, 341] on span "Sub-kit" at bounding box center [230, 341] width 28 height 13
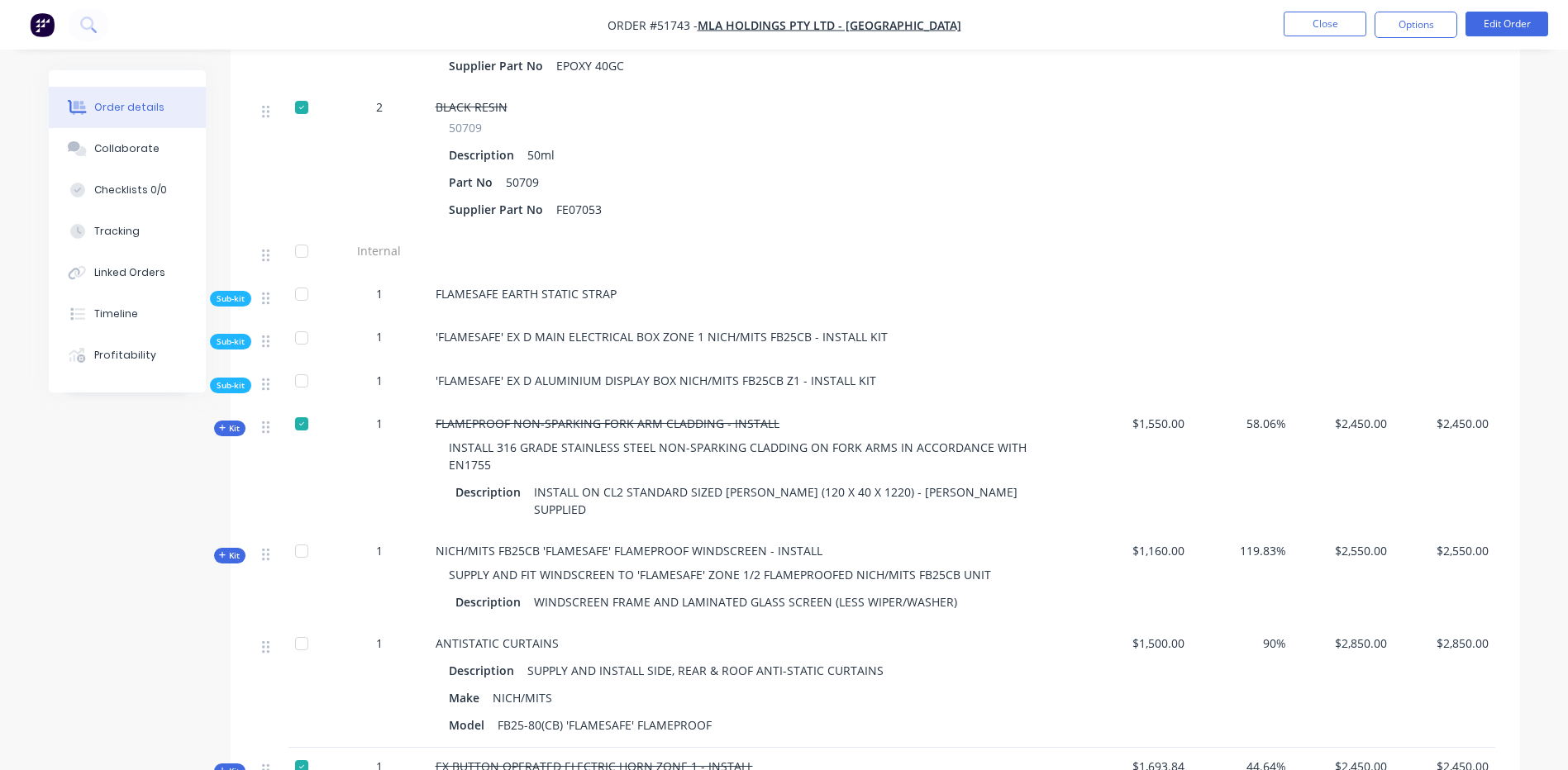
click at [242, 301] on span "Sub-kit" at bounding box center [230, 298] width 28 height 13
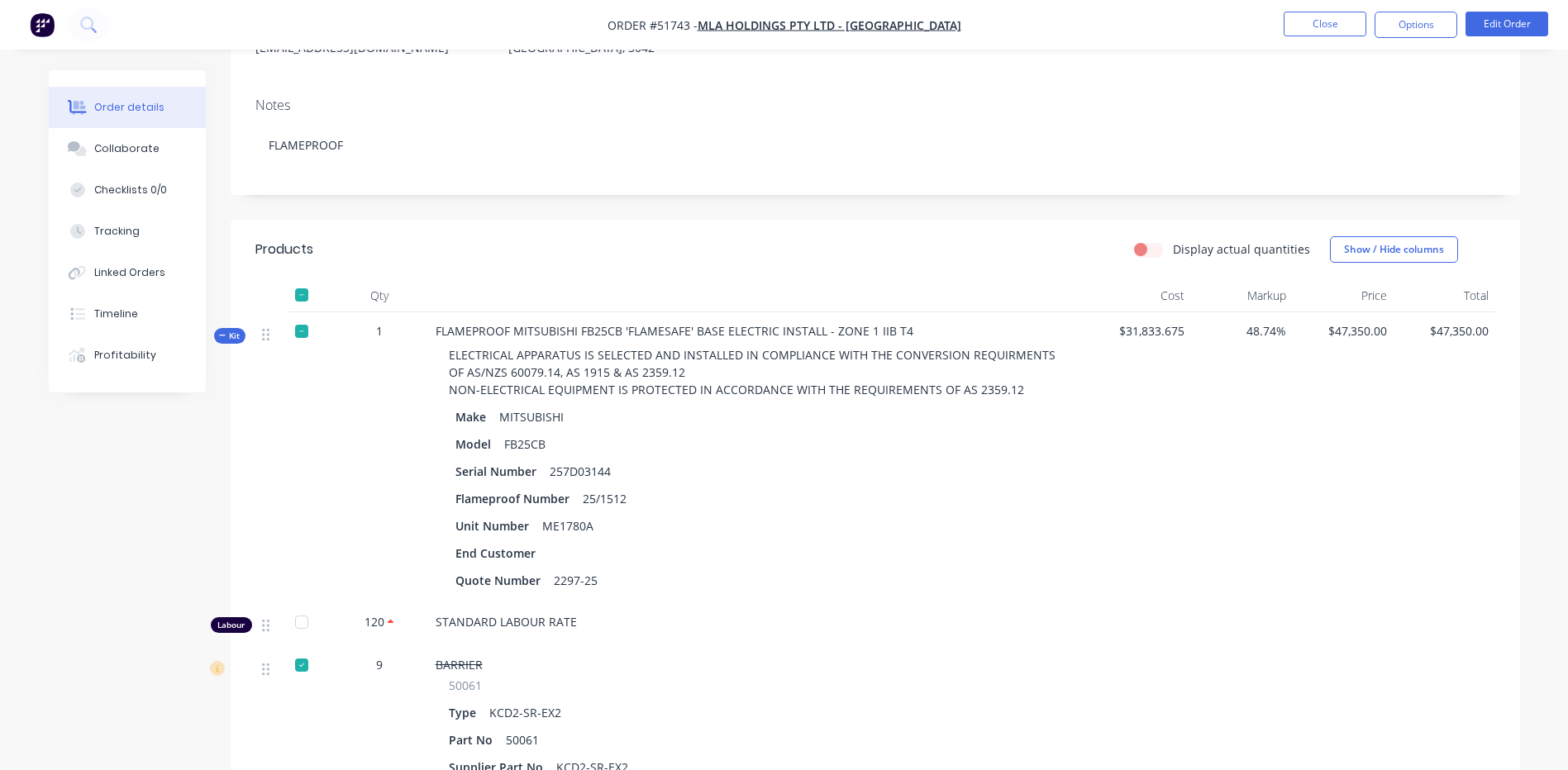
scroll to position [0, 0]
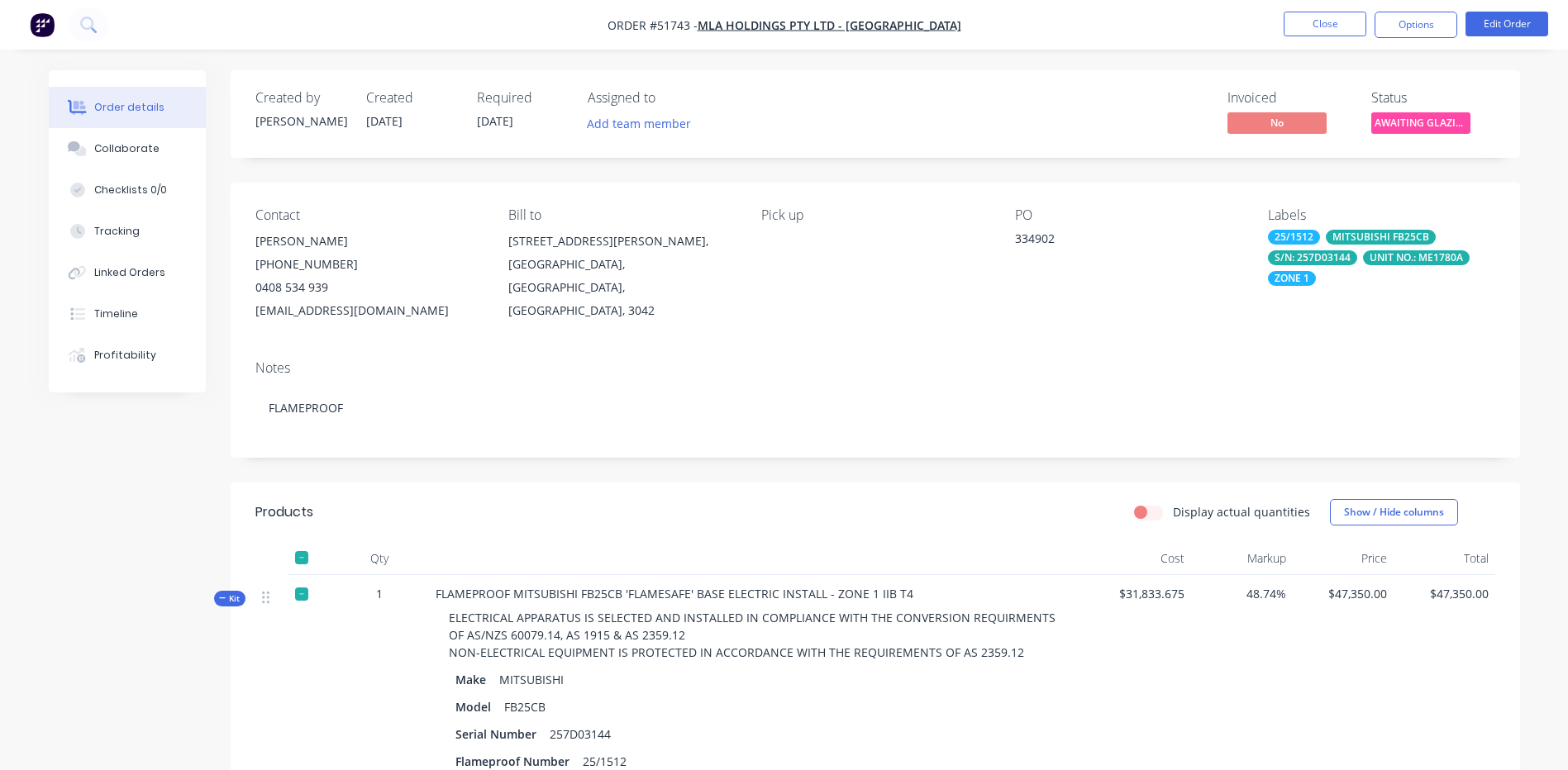
click at [240, 596] on div "Kit" at bounding box center [229, 598] width 31 height 16
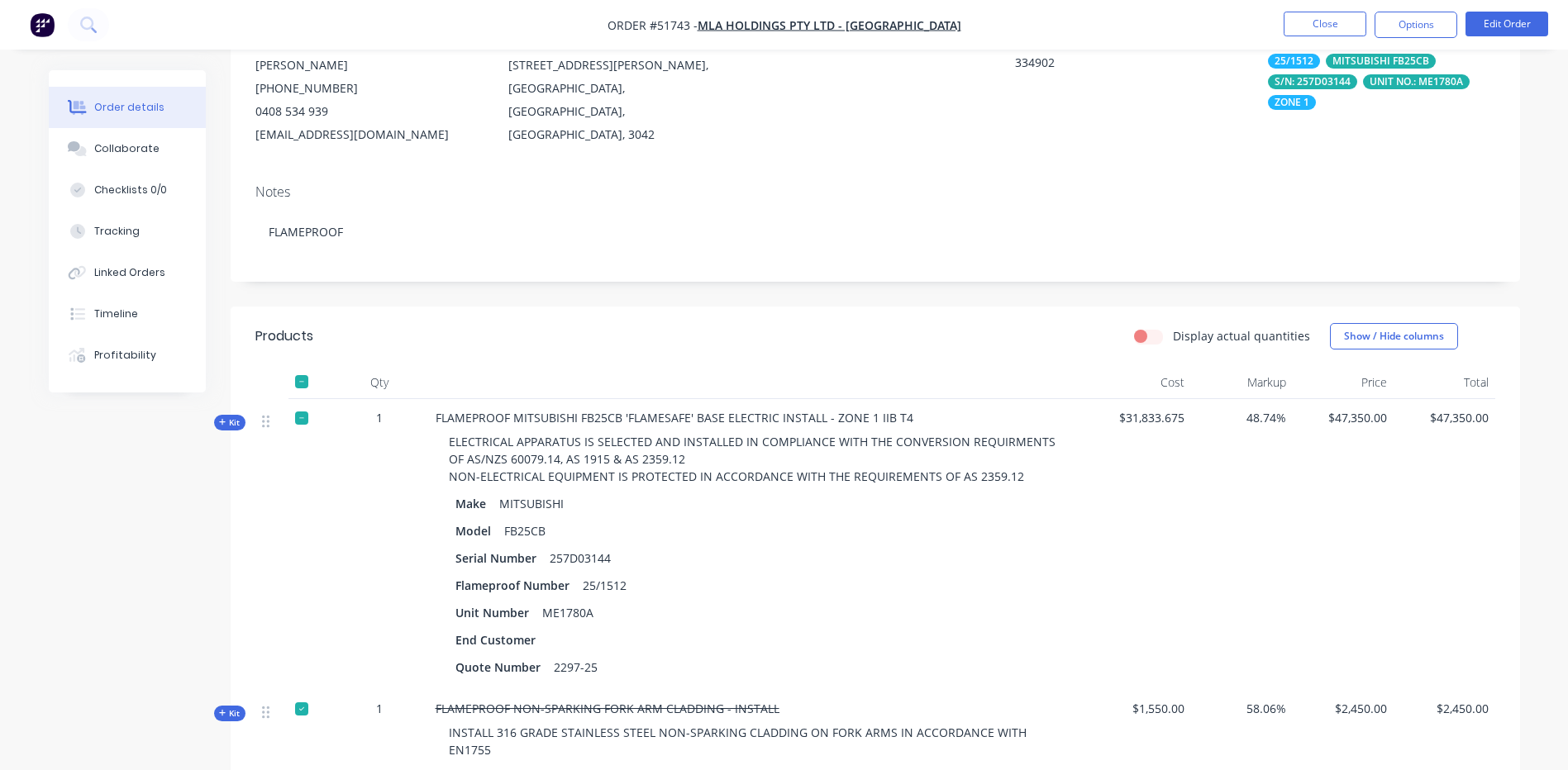
scroll to position [413, 0]
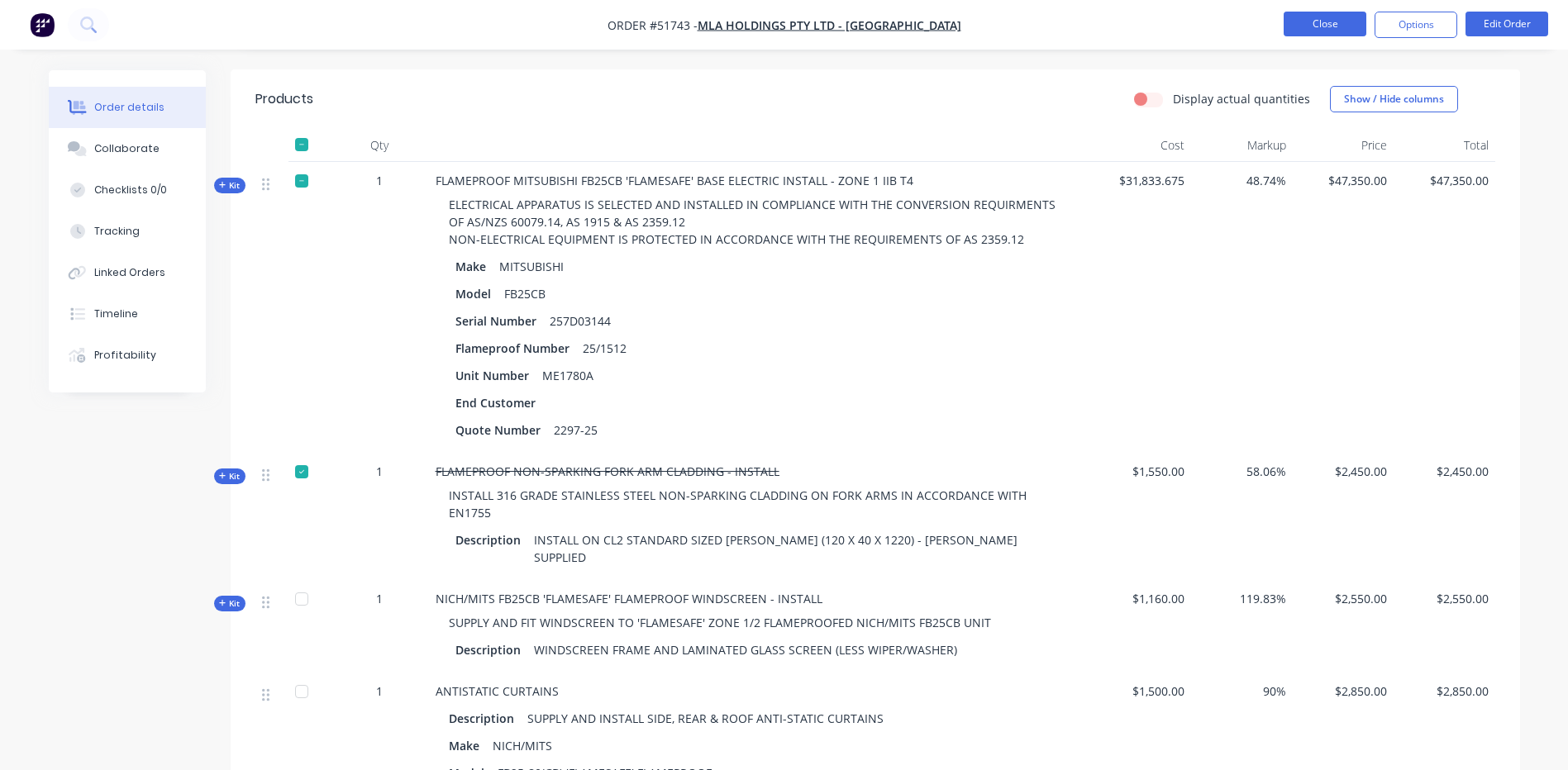
click at [1323, 27] on button "Close" at bounding box center [1325, 24] width 83 height 25
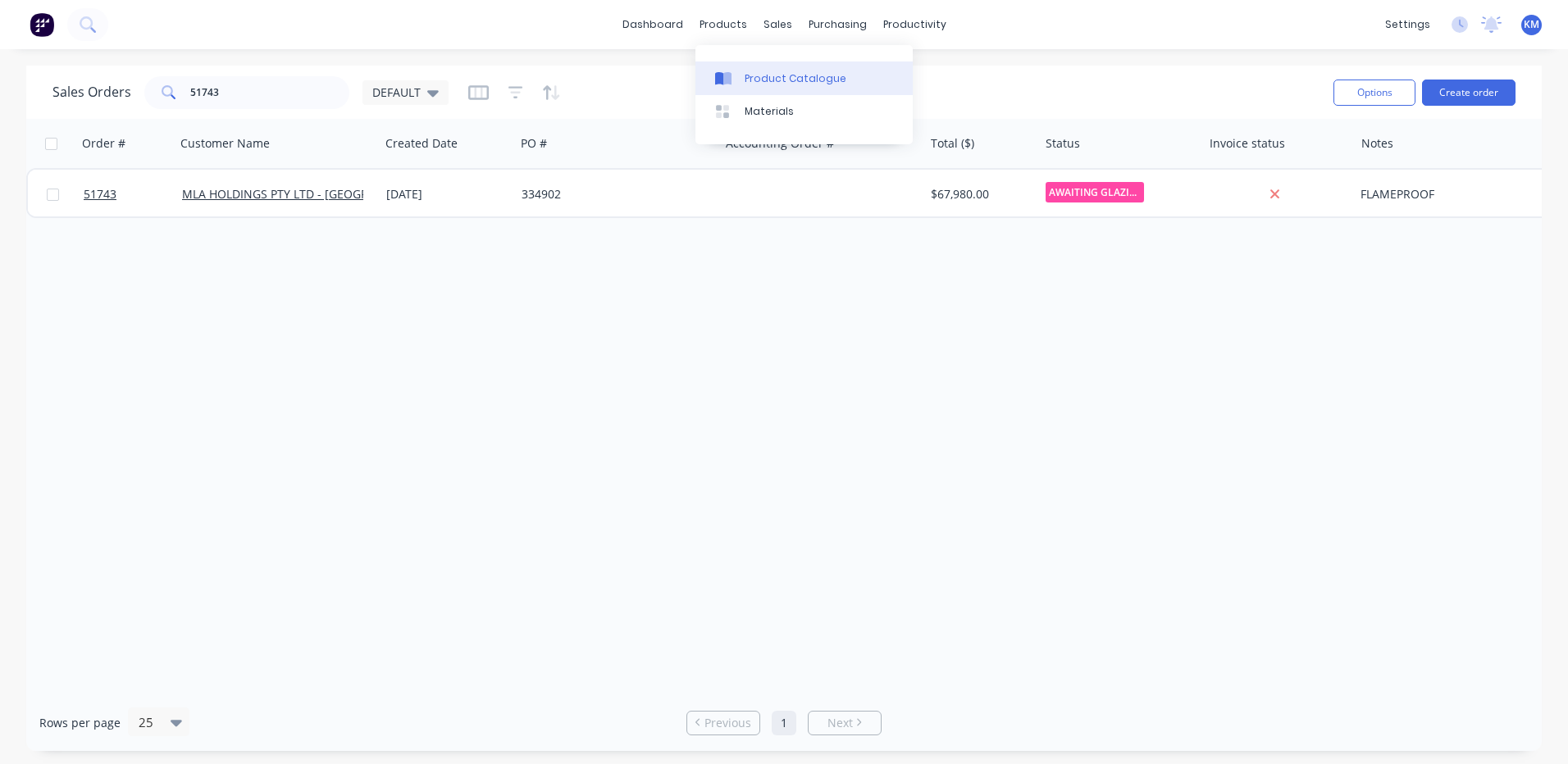
click at [740, 62] on link "Product Catalogue" at bounding box center [804, 77] width 217 height 33
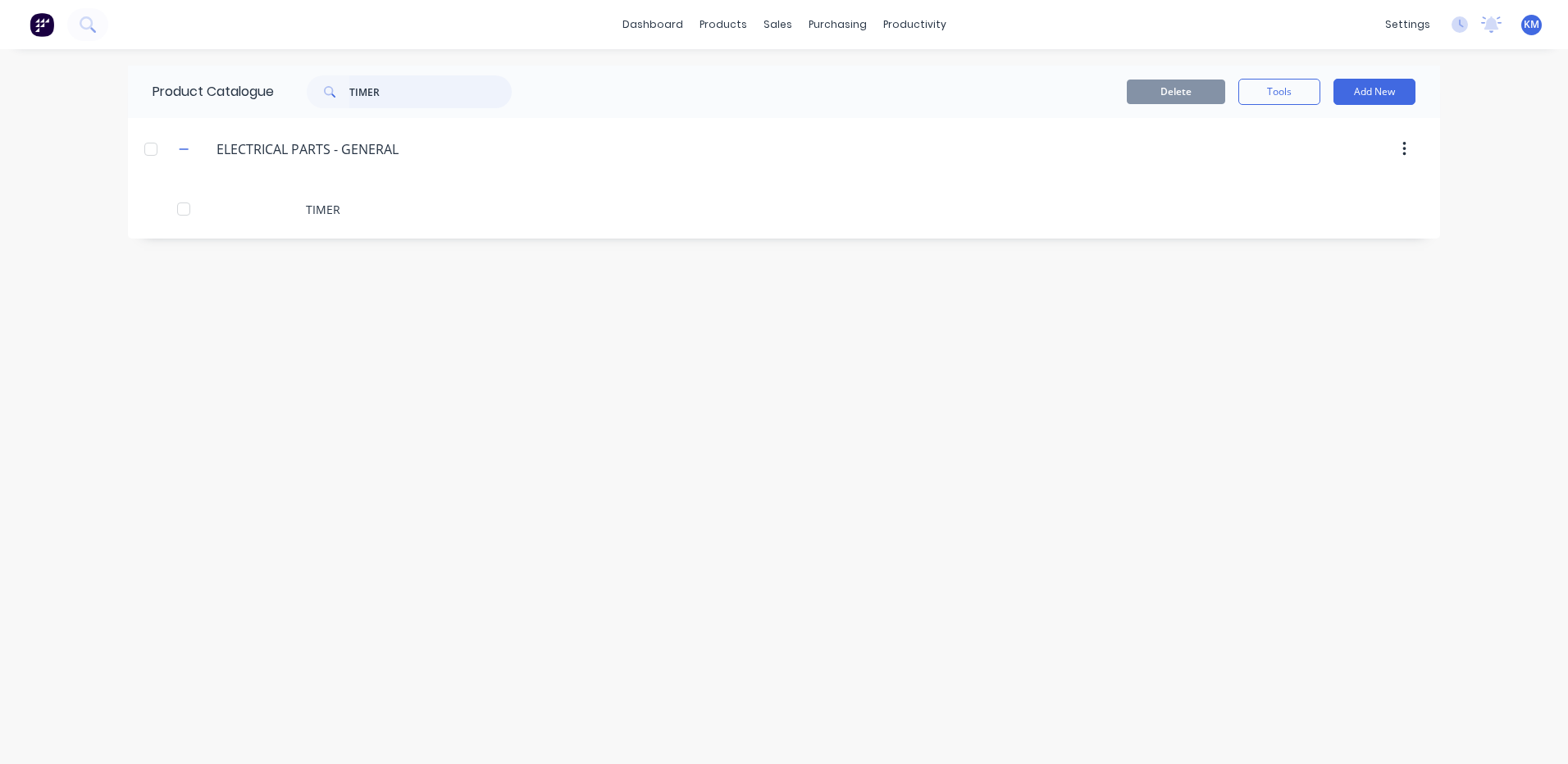
click at [355, 81] on input "TIMER" at bounding box center [430, 91] width 163 height 33
type input "barrier"
click at [409, 210] on div "BARRIER" at bounding box center [784, 209] width 1312 height 58
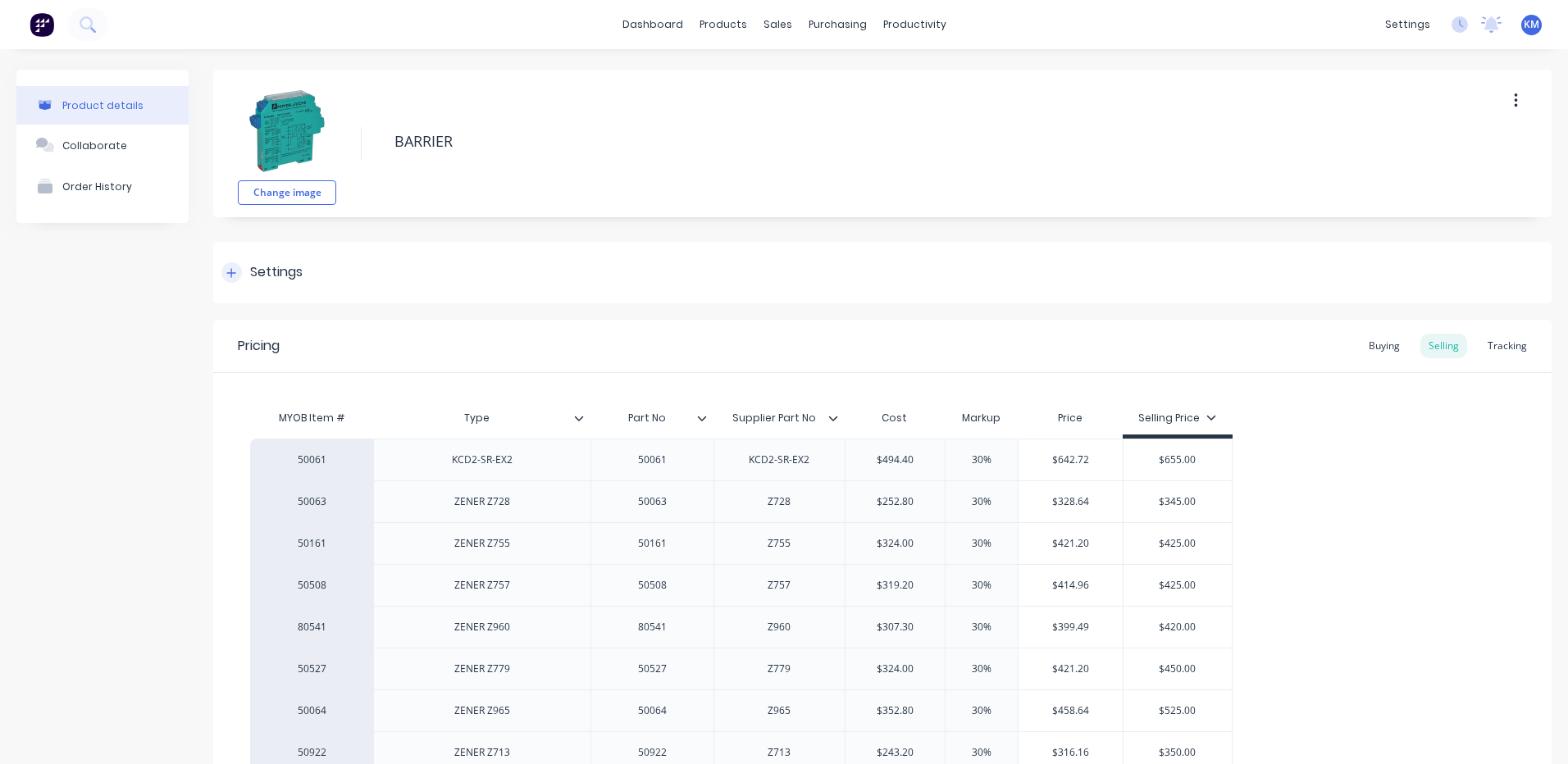
type textarea "x"
click at [837, 120] on link "Suppliers" at bounding box center [899, 111] width 217 height 33
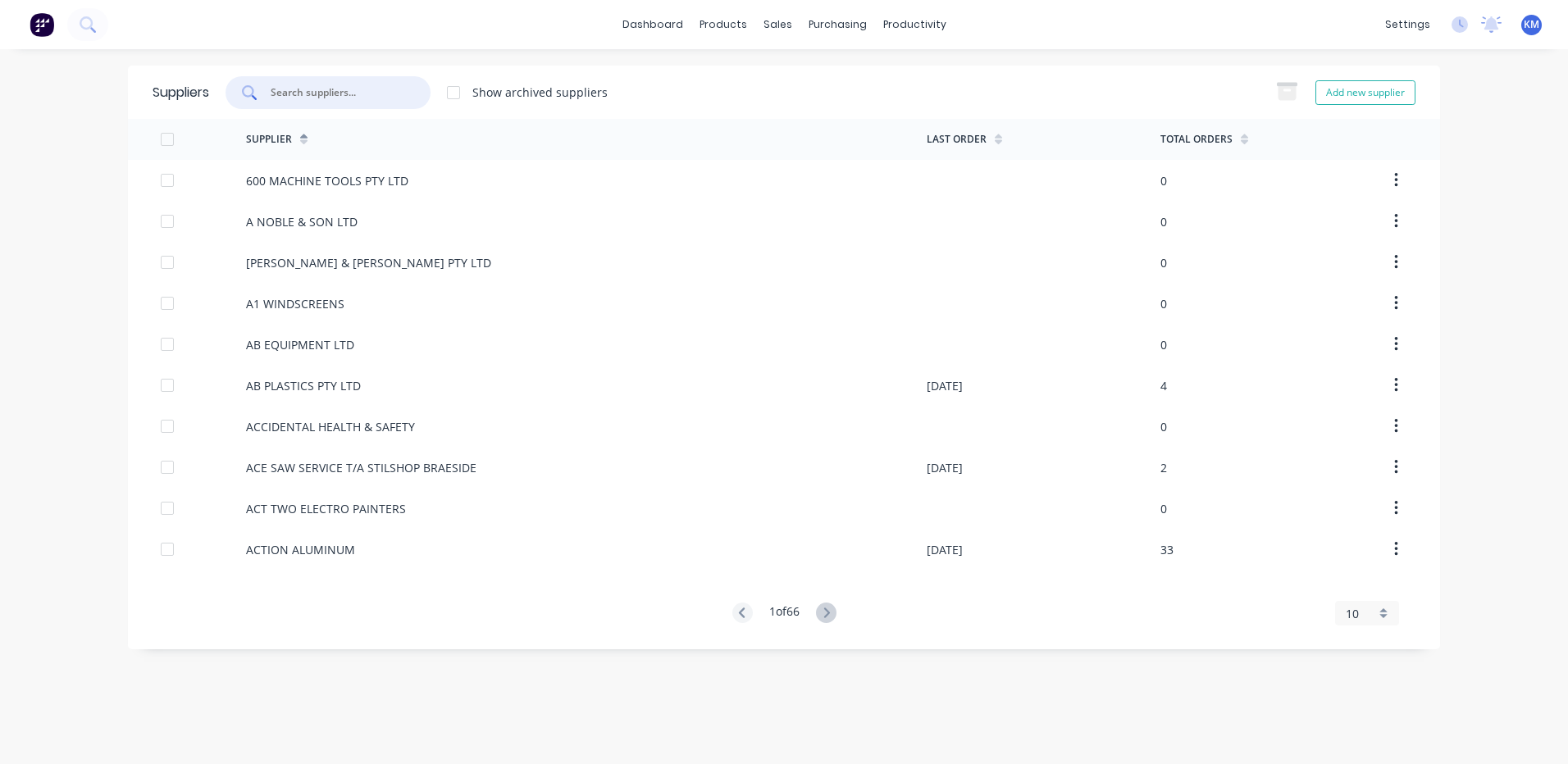
click at [383, 90] on input "text" at bounding box center [337, 93] width 136 height 17
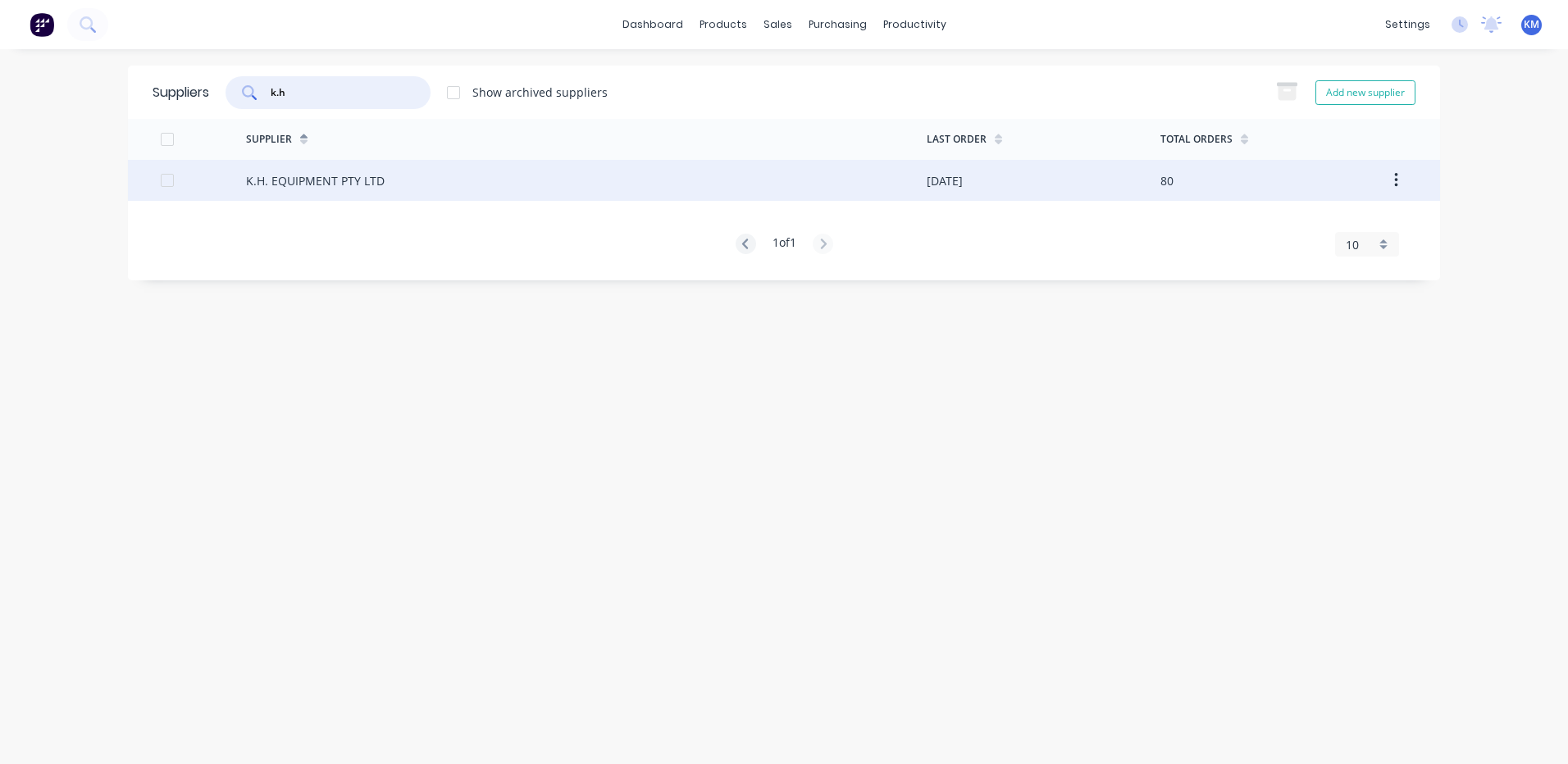
type input "k.h"
click at [607, 186] on div "K.H. EQUIPMENT PTY LTD" at bounding box center [586, 180] width 680 height 41
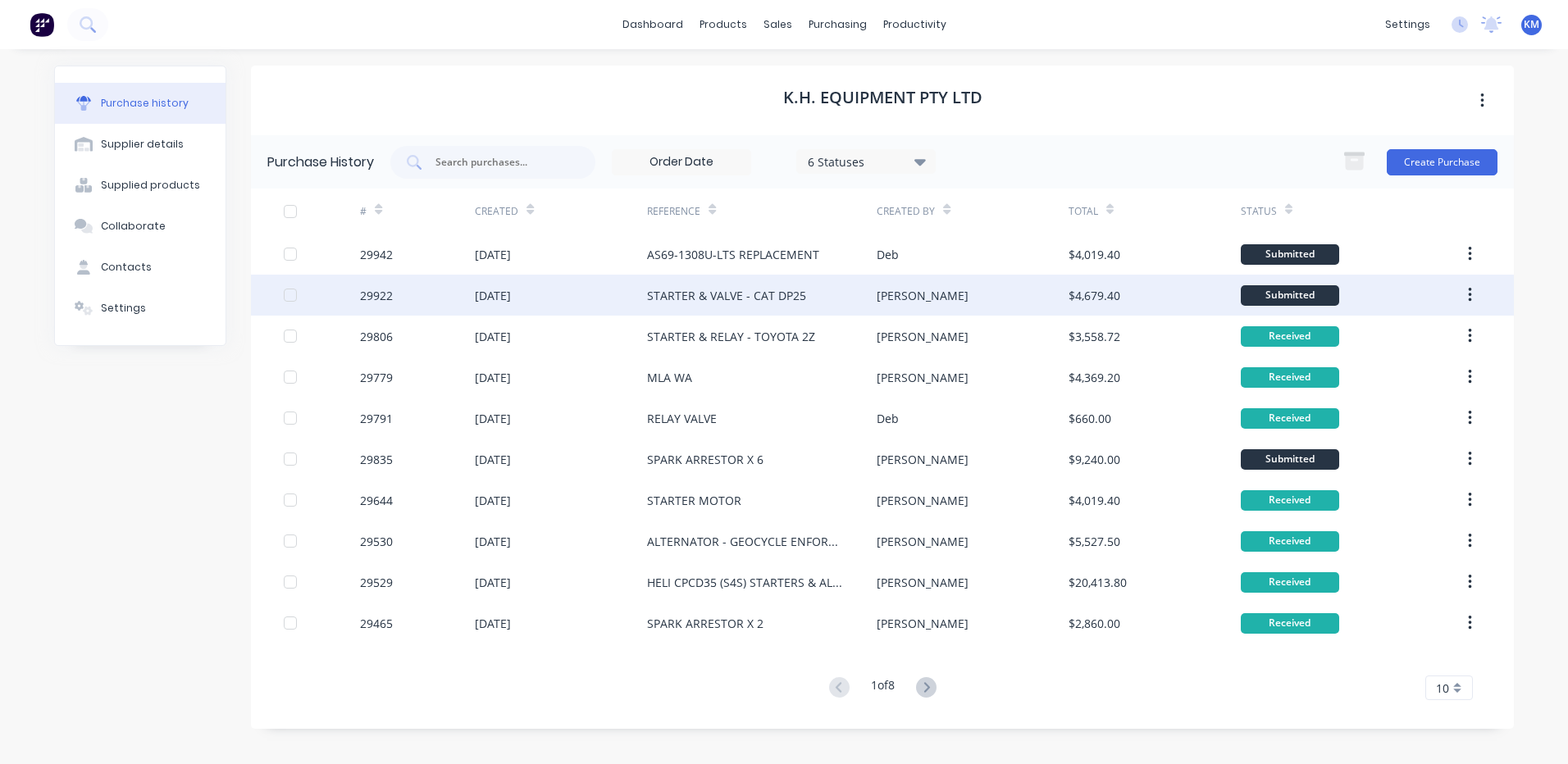
click at [780, 294] on div "STARTER & VALVE - CAT DP25" at bounding box center [727, 295] width 159 height 18
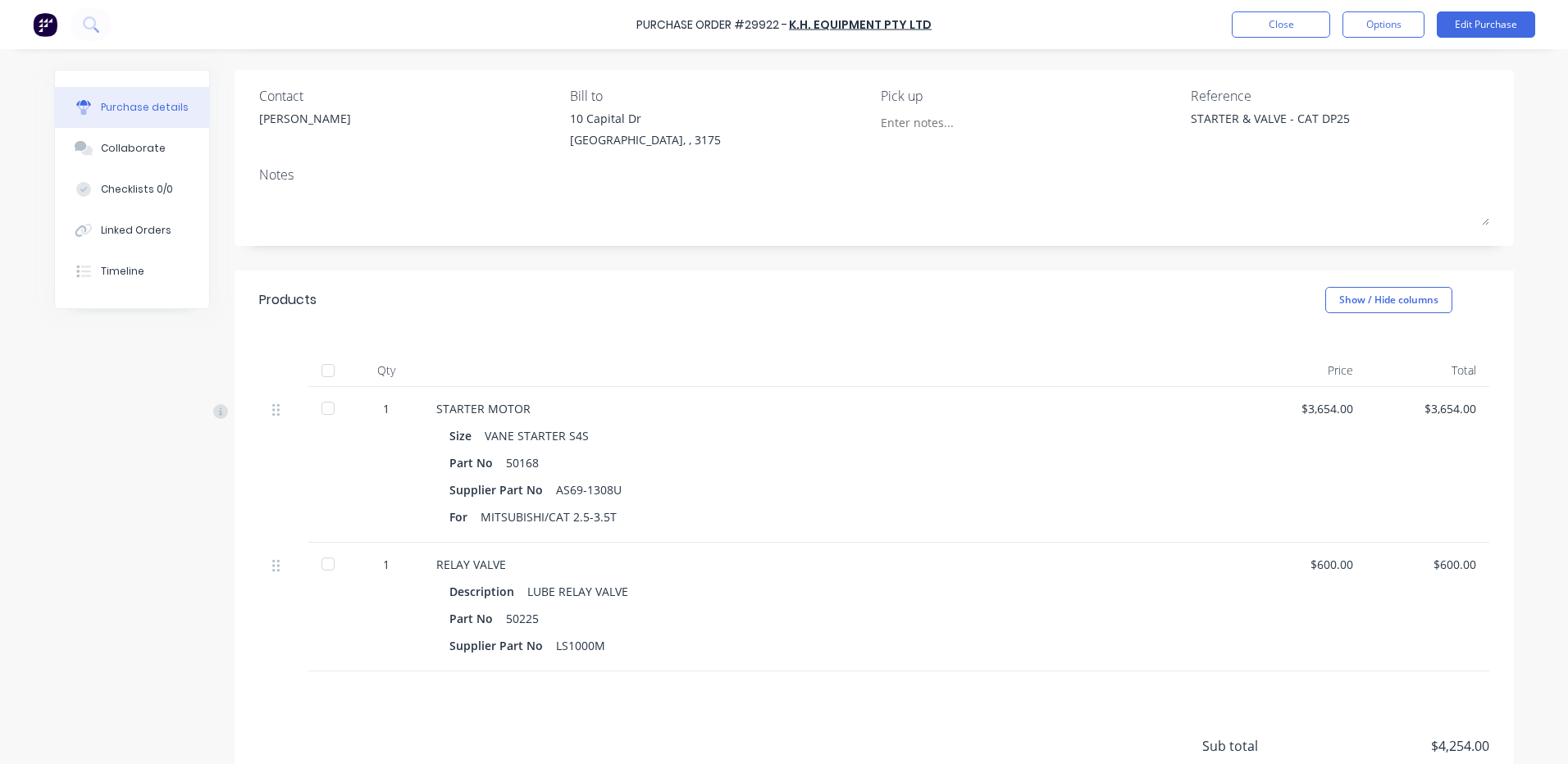
scroll to position [246, 0]
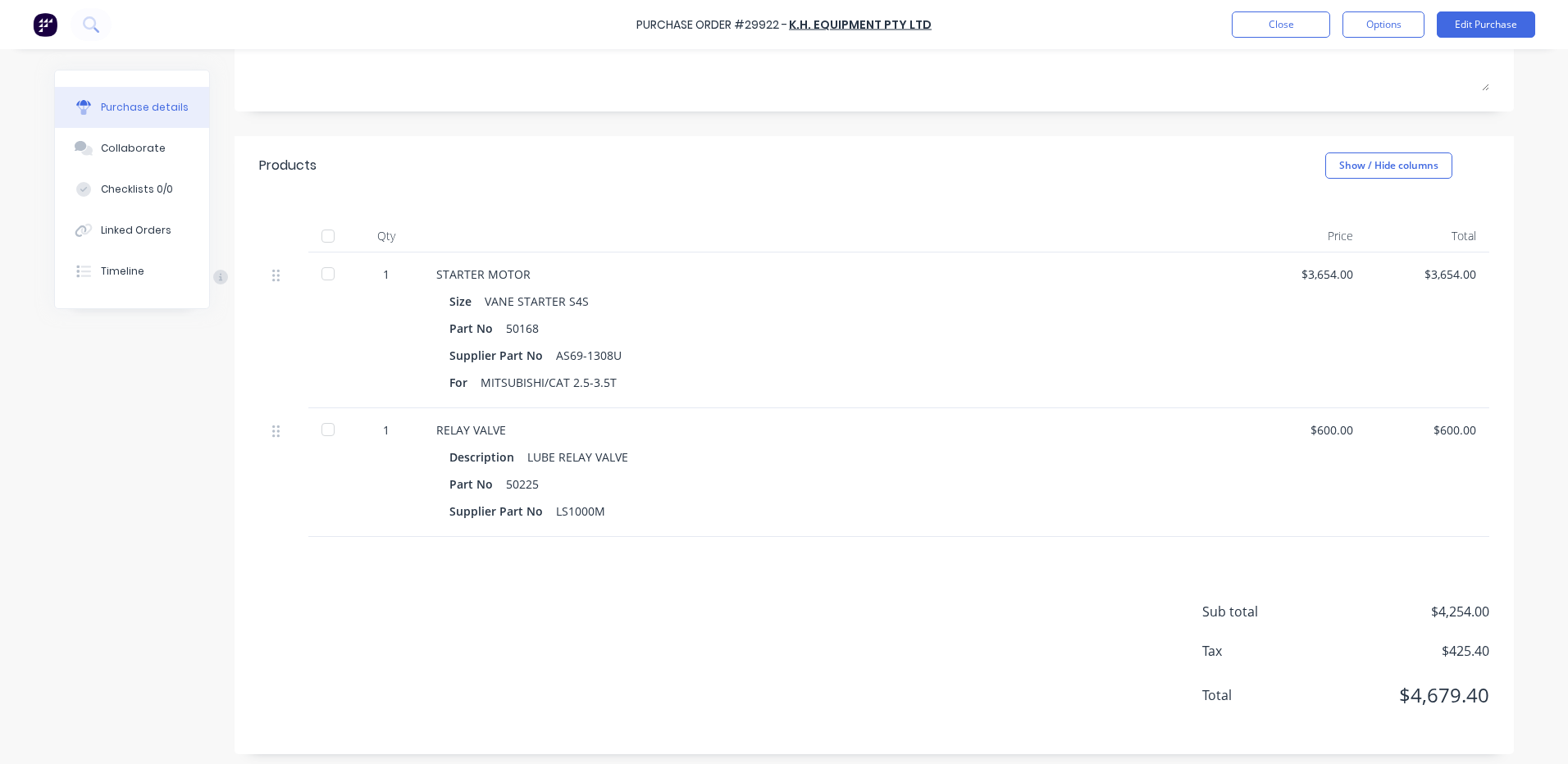
click at [323, 236] on div at bounding box center [327, 236] width 33 height 33
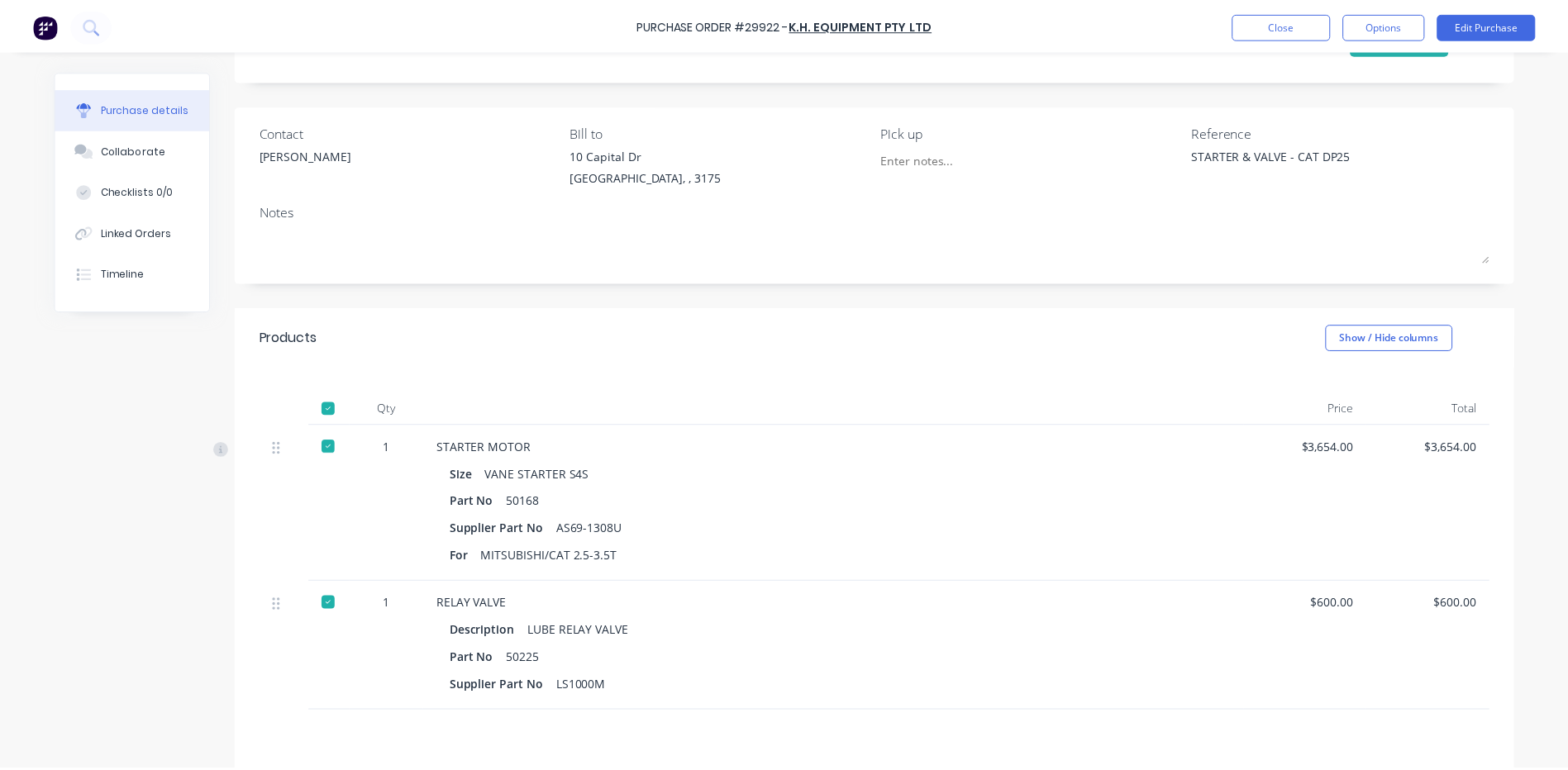
scroll to position [0, 0]
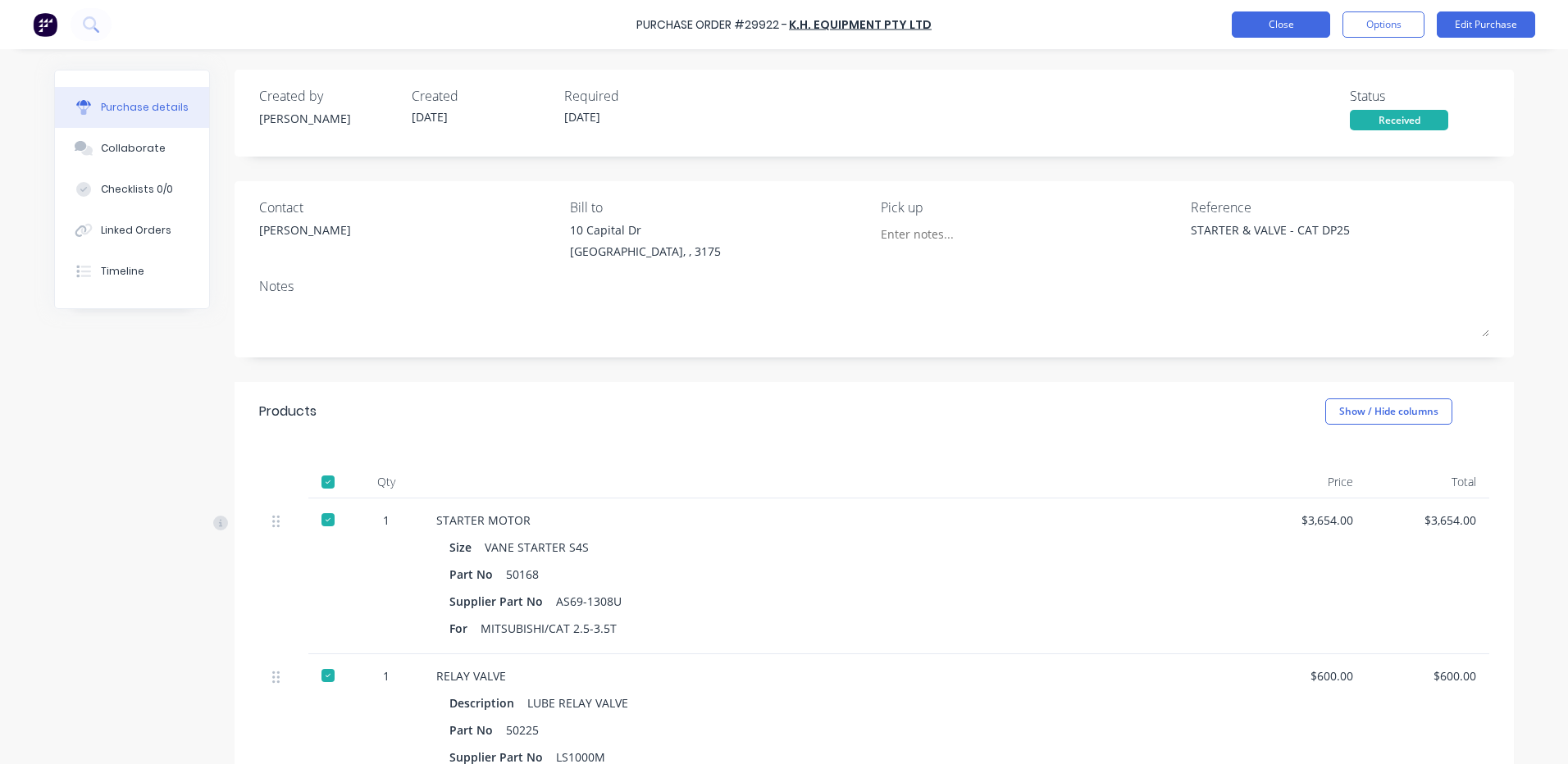
click at [1264, 34] on button "Close" at bounding box center [1280, 24] width 98 height 26
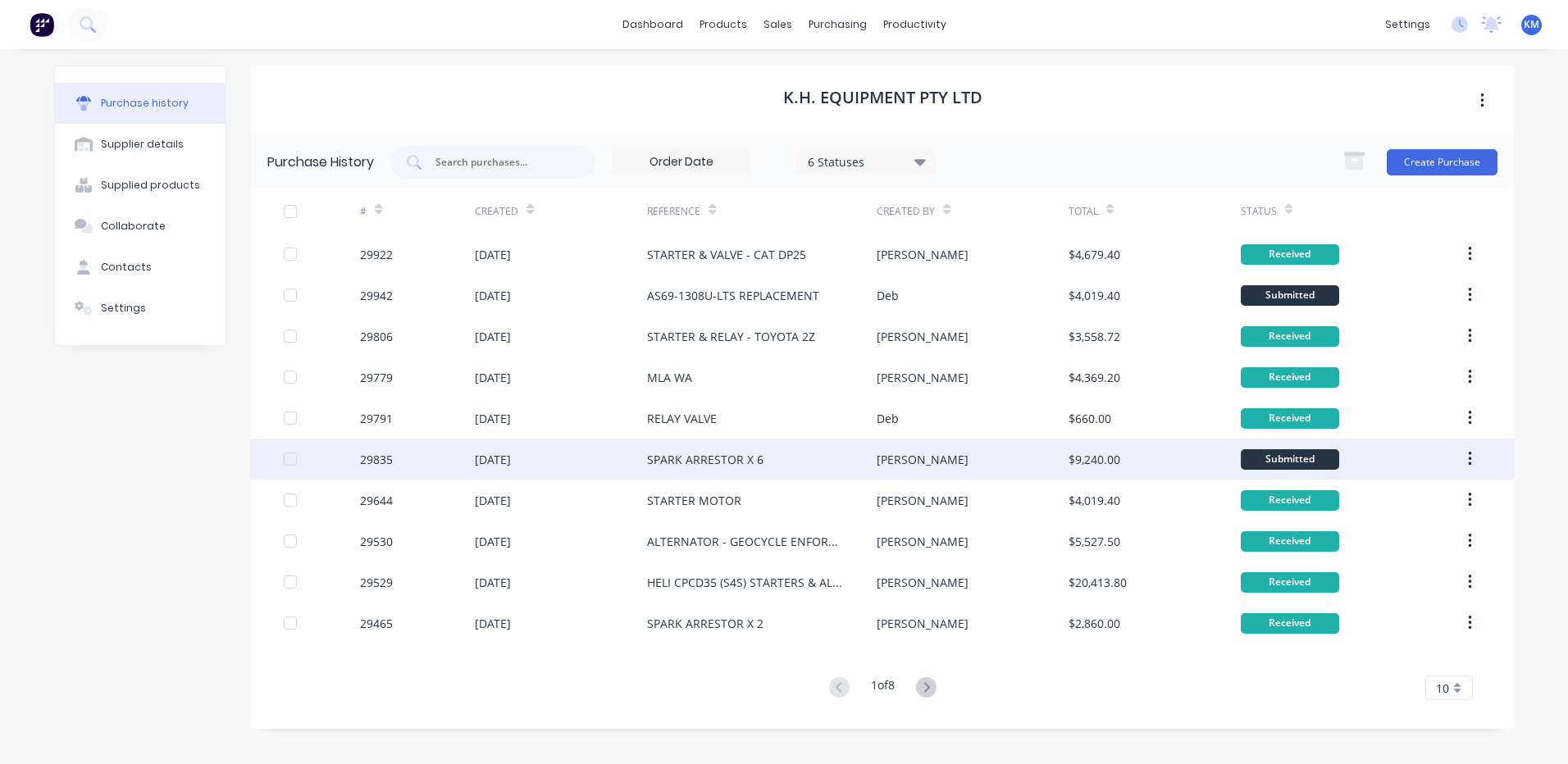
click at [1118, 460] on div "$9,240.00" at bounding box center [1095, 460] width 52 height 18
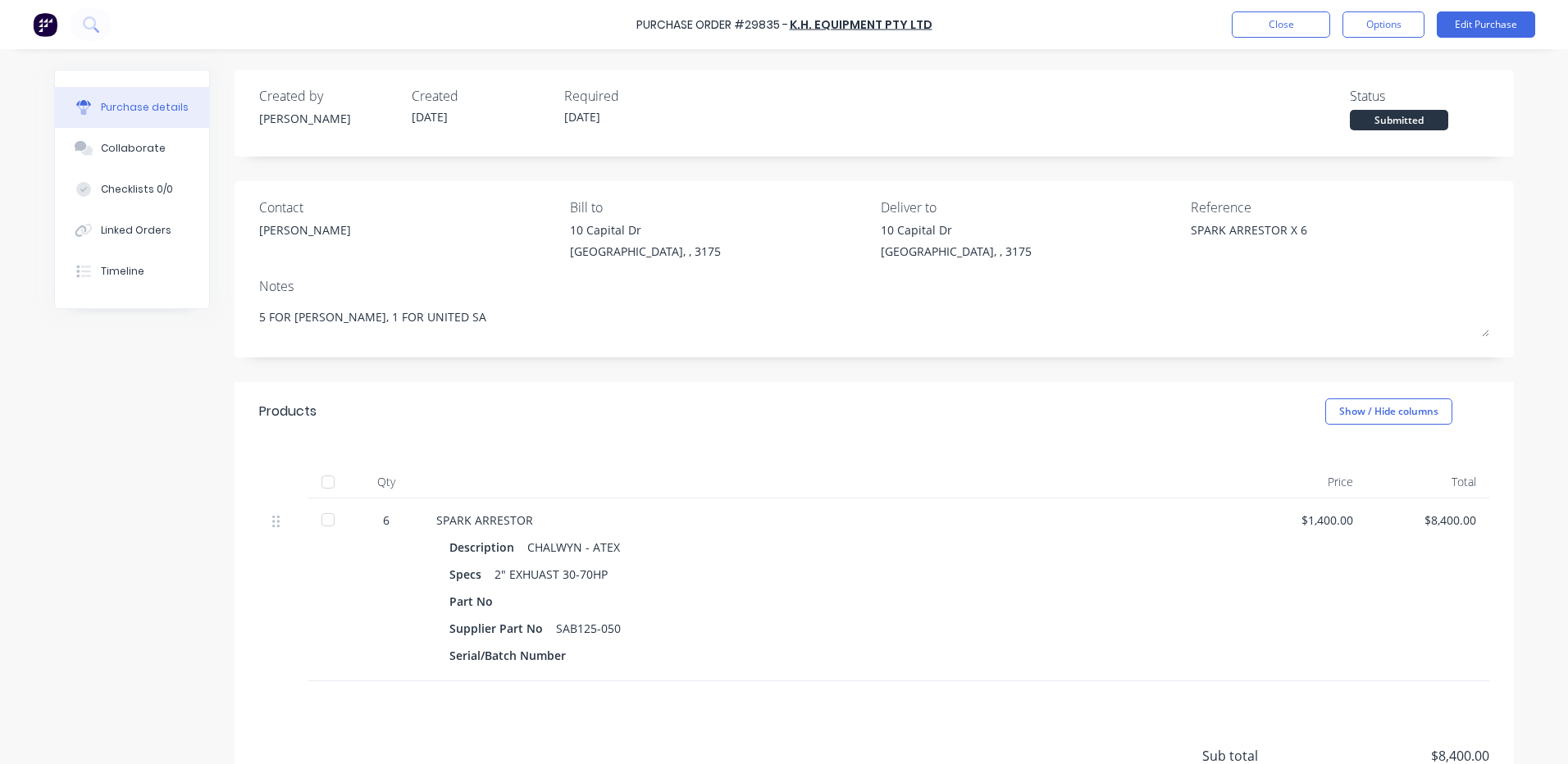
click at [321, 490] on div at bounding box center [327, 481] width 33 height 33
type textarea "x"
click at [1285, 27] on button "Close" at bounding box center [1280, 24] width 98 height 26
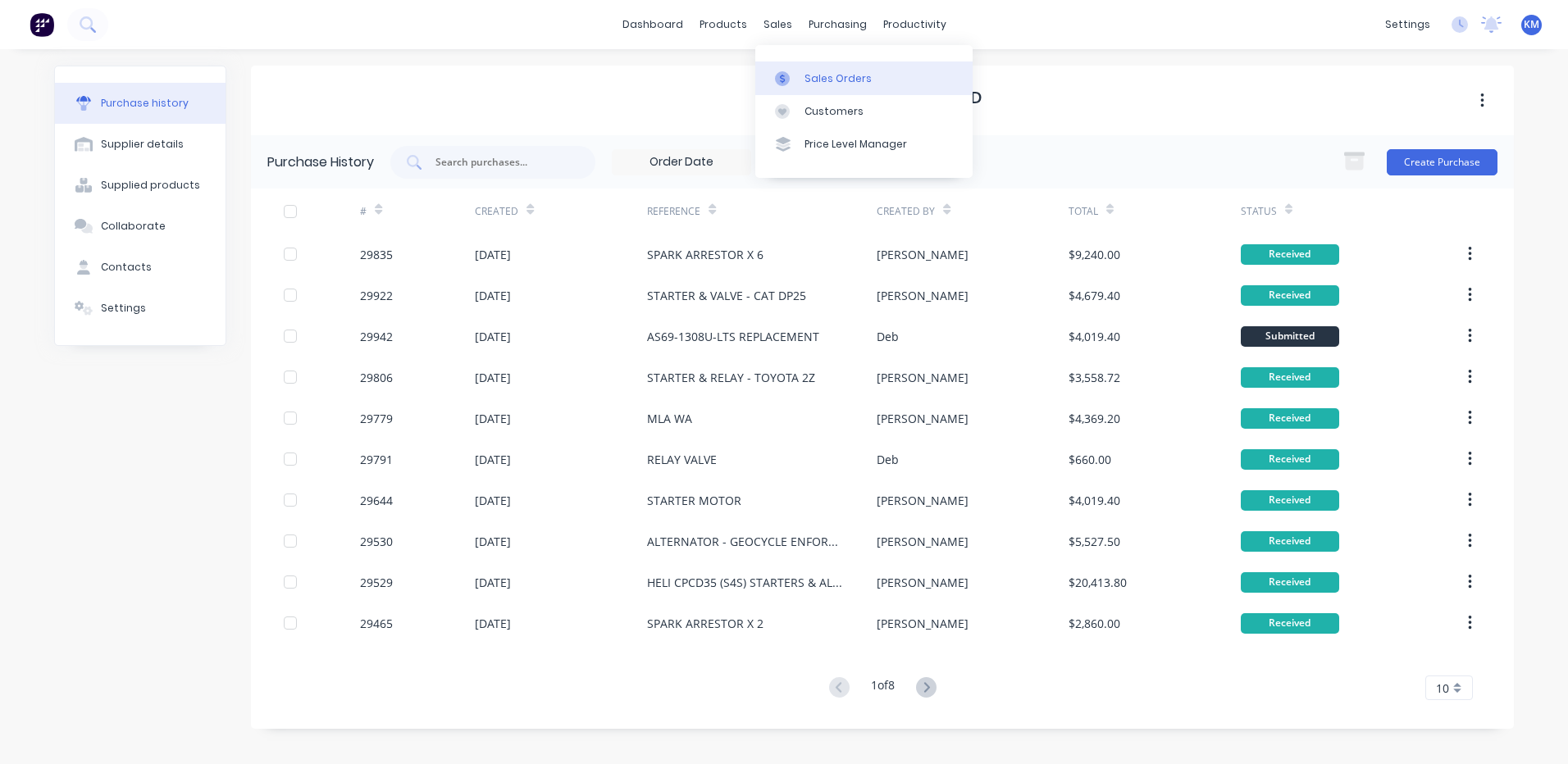
click at [791, 76] on div at bounding box center [787, 79] width 24 height 15
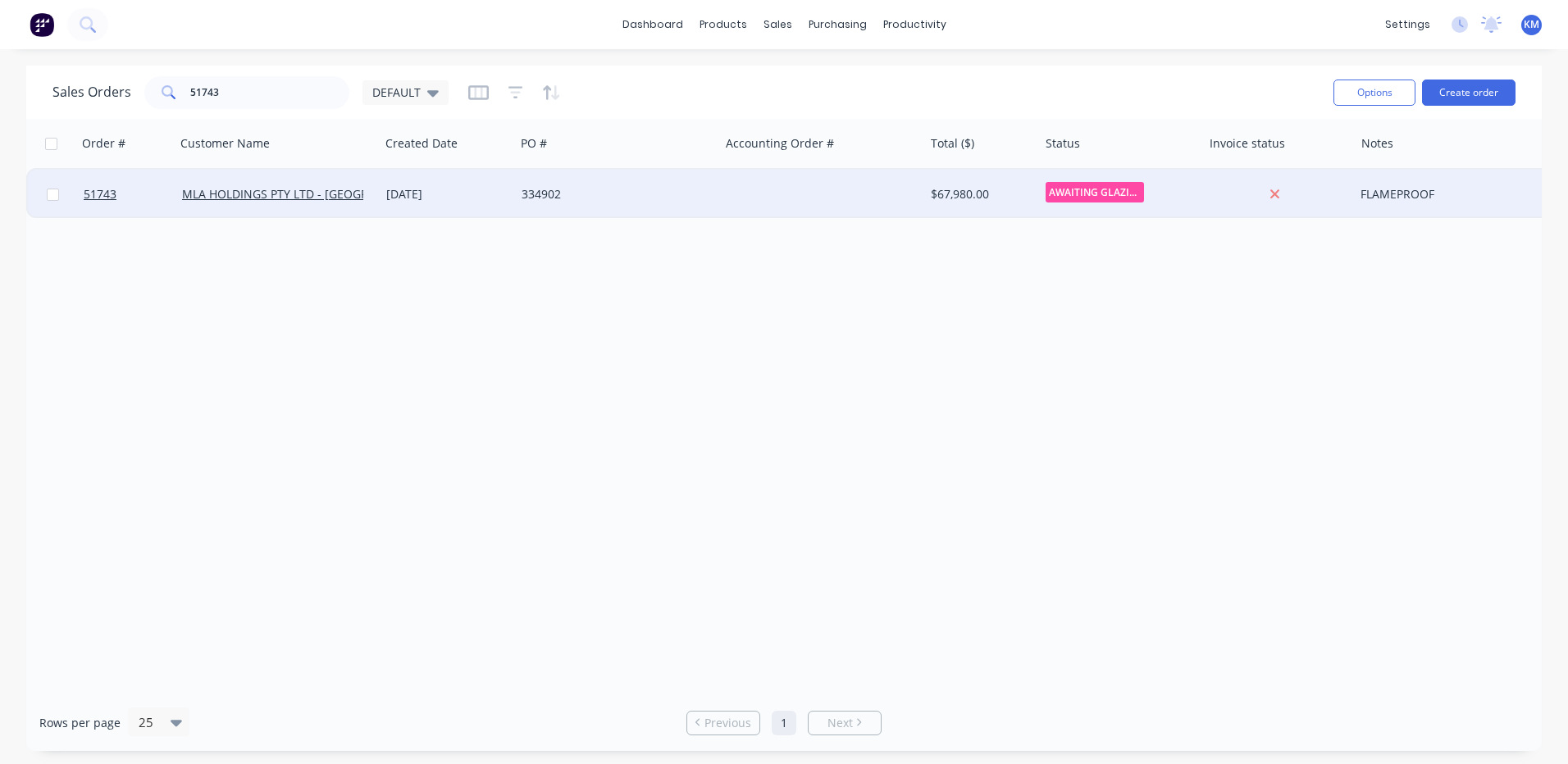
click at [393, 209] on div "[DATE]" at bounding box center [447, 194] width 135 height 49
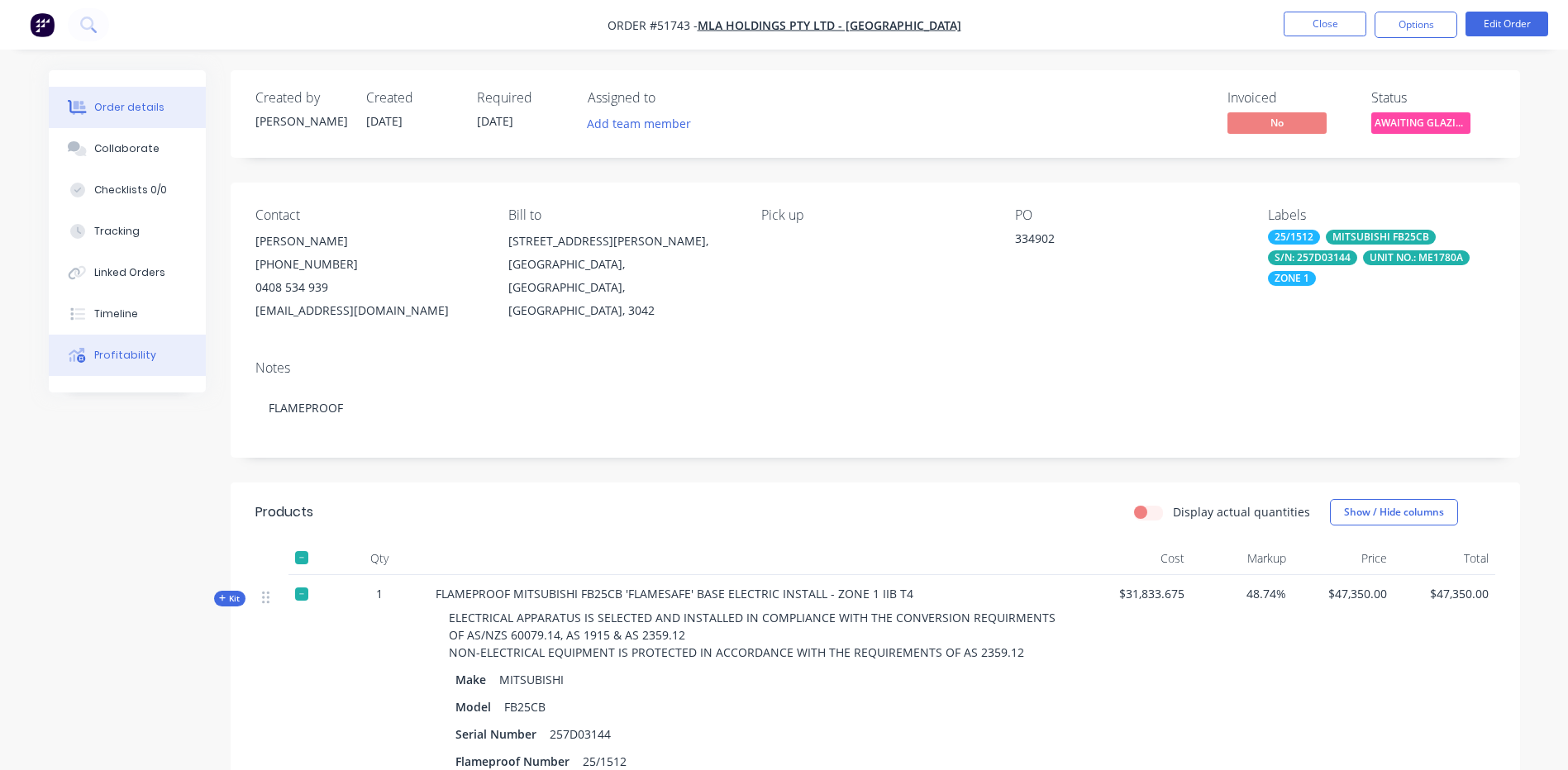
click at [135, 362] on div "Profitability" at bounding box center [124, 356] width 62 height 15
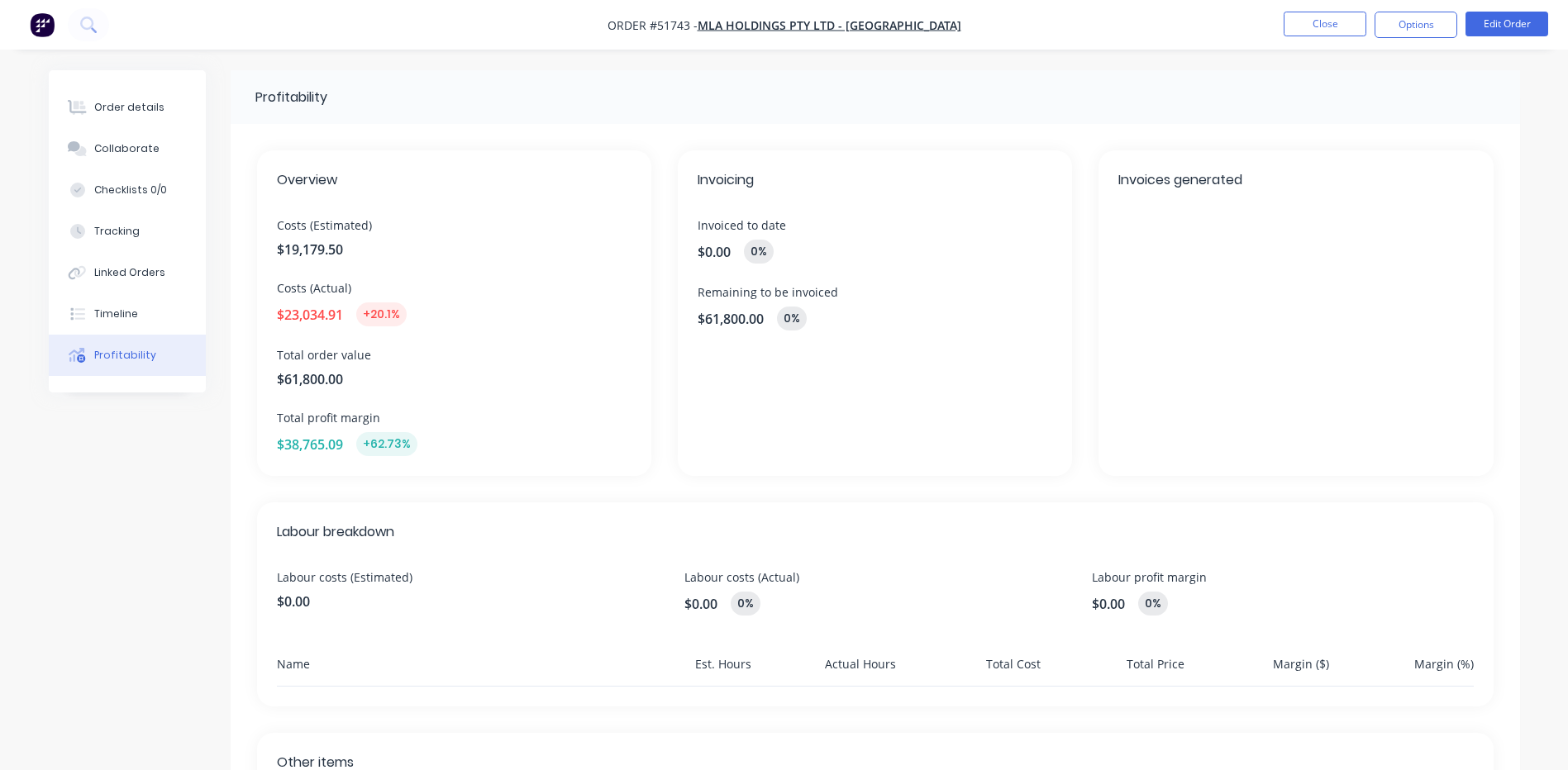
click at [794, 603] on div "$0.00 0%" at bounding box center [874, 603] width 381 height 24
click at [750, 598] on div "0%" at bounding box center [745, 603] width 30 height 24
click at [157, 115] on button "Order details" at bounding box center [128, 107] width 157 height 41
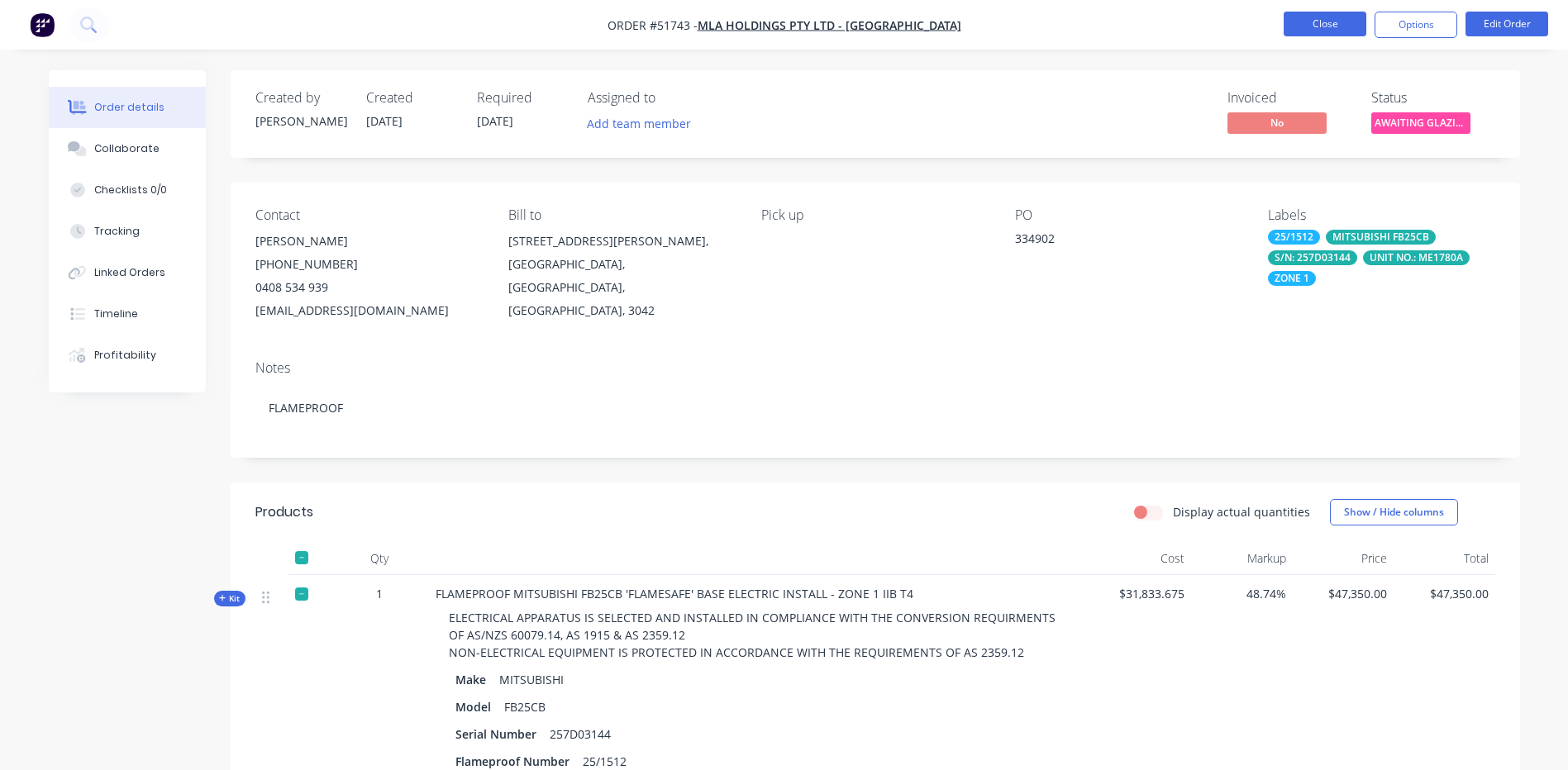
click at [1337, 24] on button "Close" at bounding box center [1325, 24] width 83 height 25
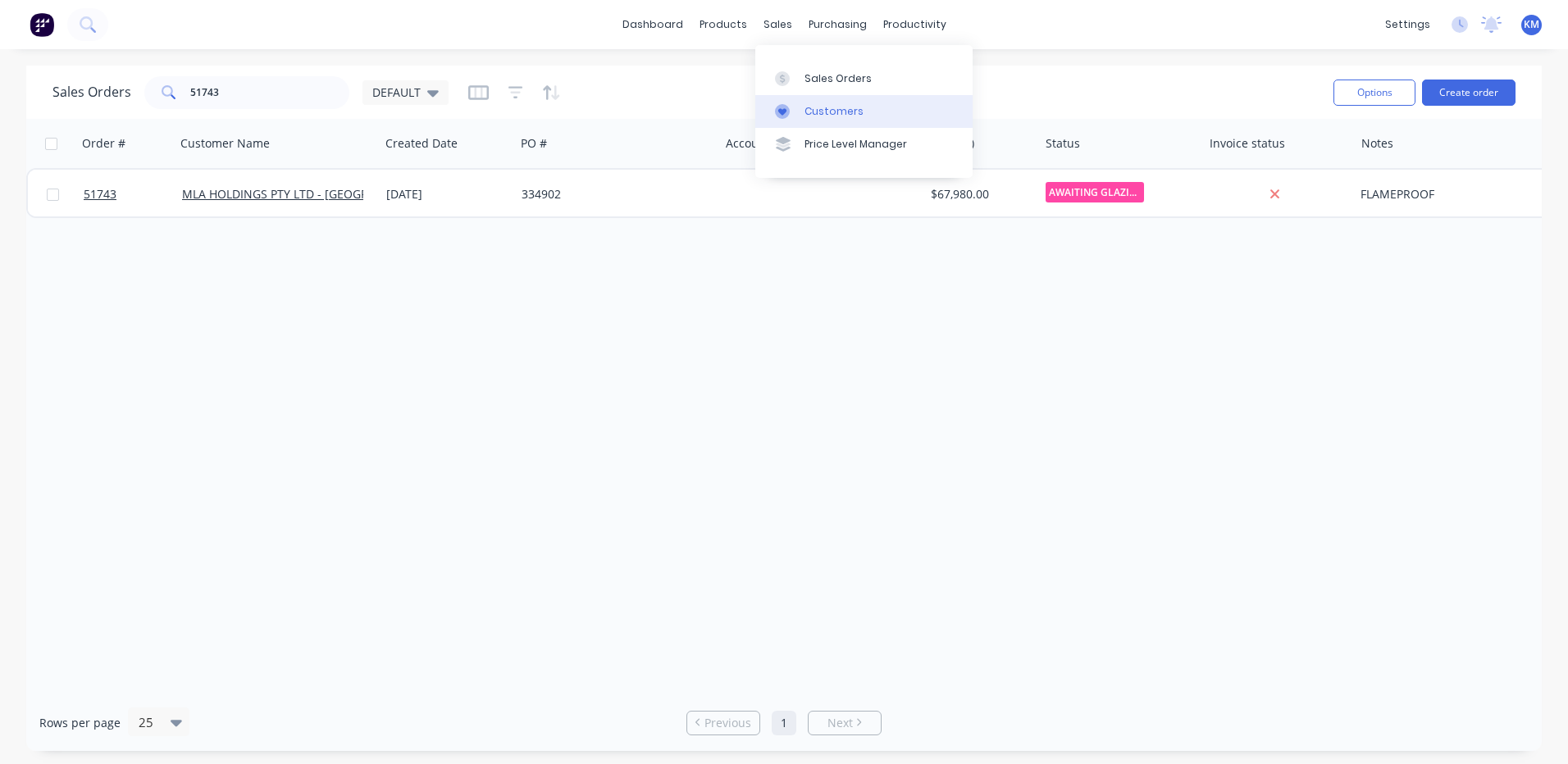
click at [800, 106] on link "Customers" at bounding box center [863, 111] width 217 height 33
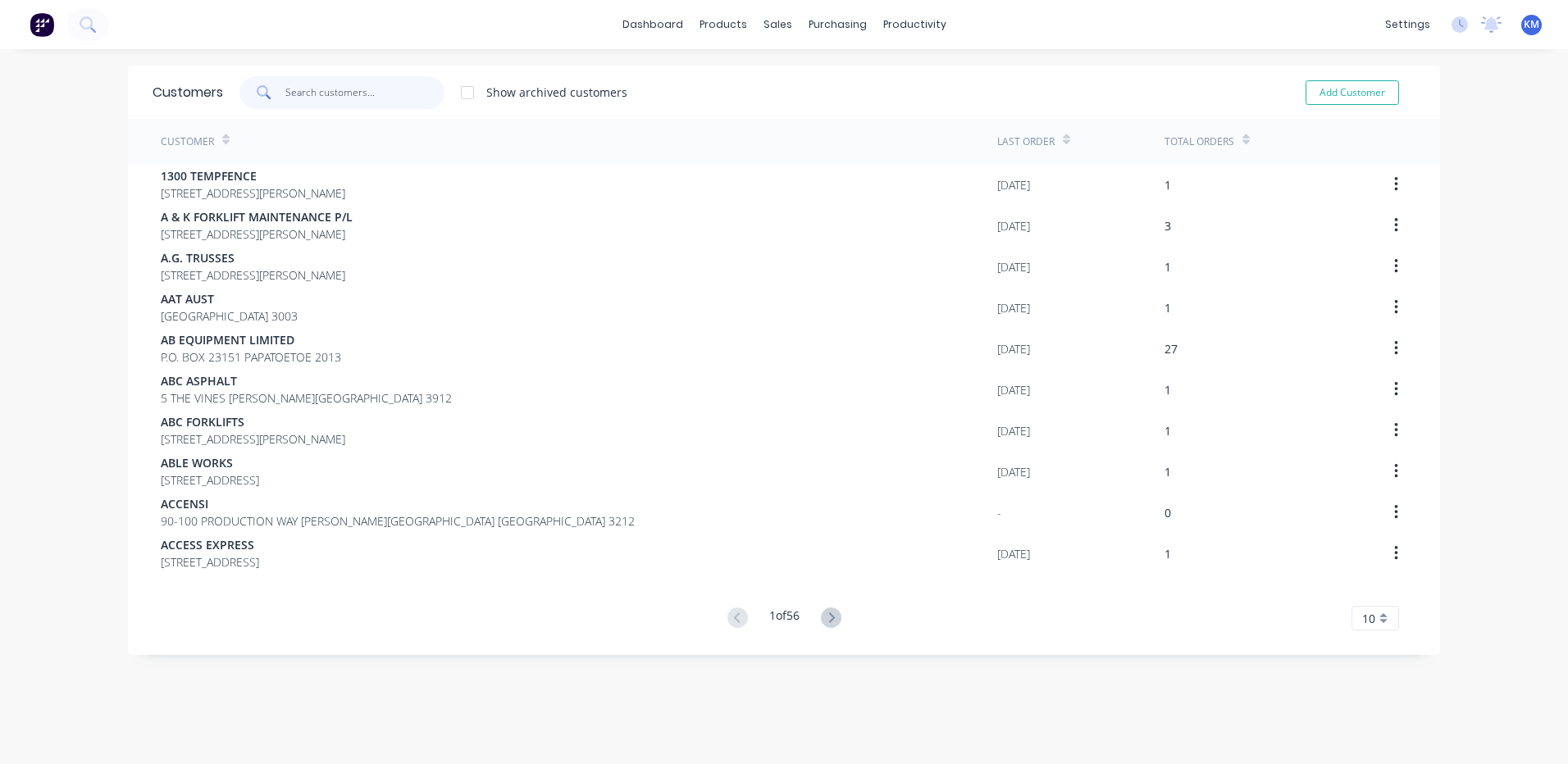
click at [404, 102] on input "text" at bounding box center [365, 92] width 160 height 33
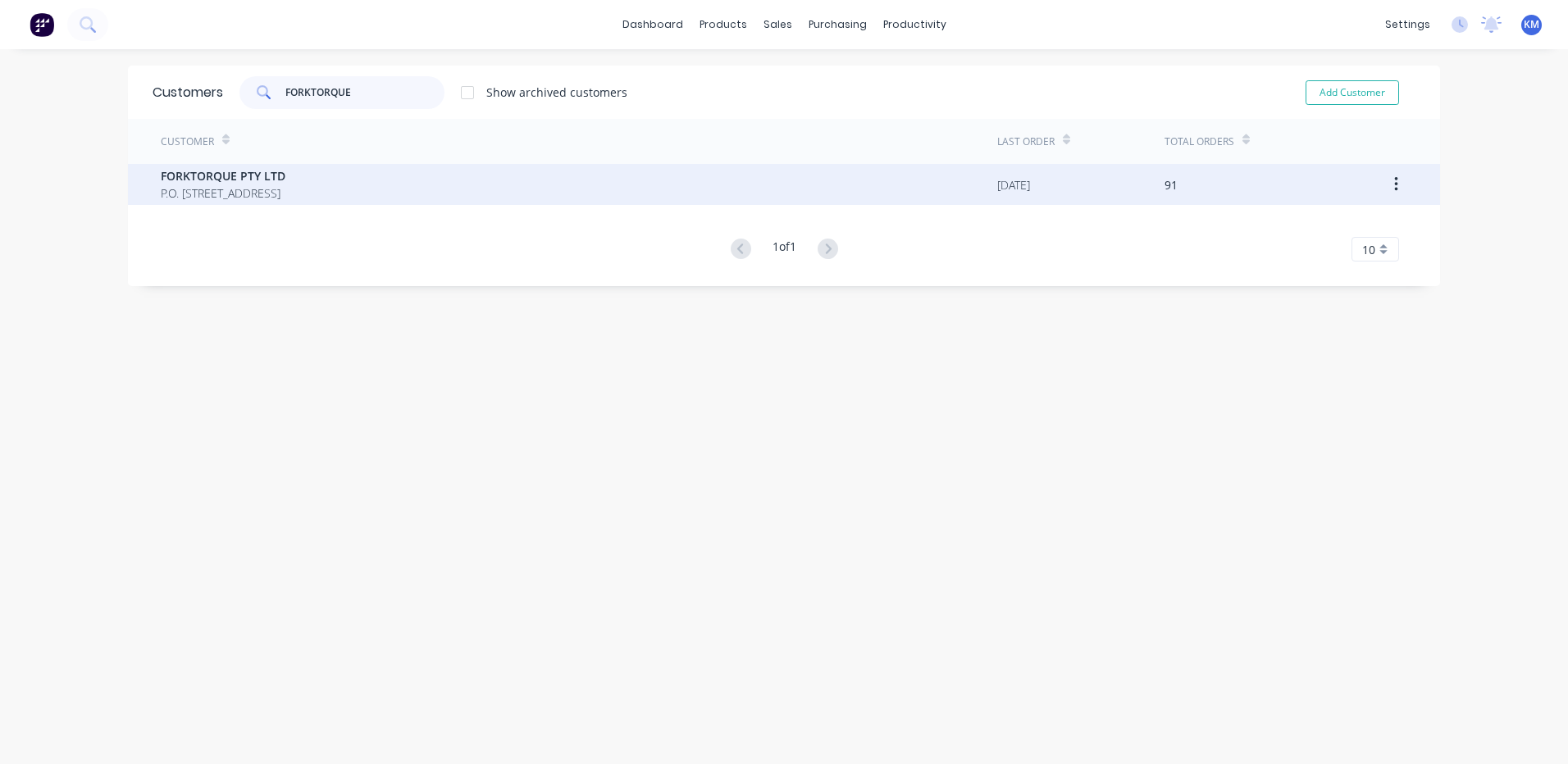
type input "FORKTORQUE"
click at [285, 167] on span "FORKTORQUE PTY LTD" at bounding box center [223, 175] width 125 height 18
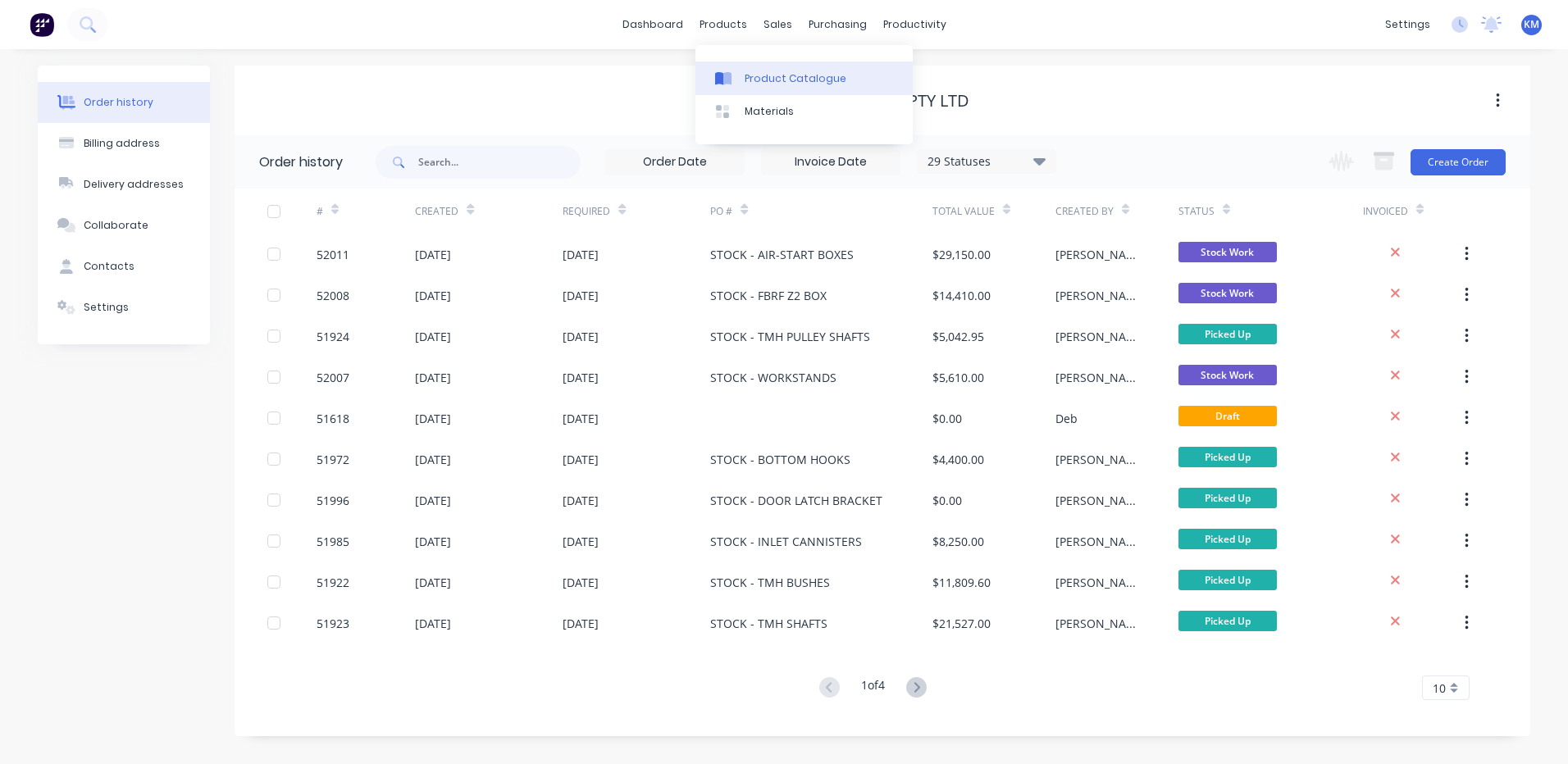
click at [748, 69] on link "Product Catalogue" at bounding box center [804, 77] width 217 height 33
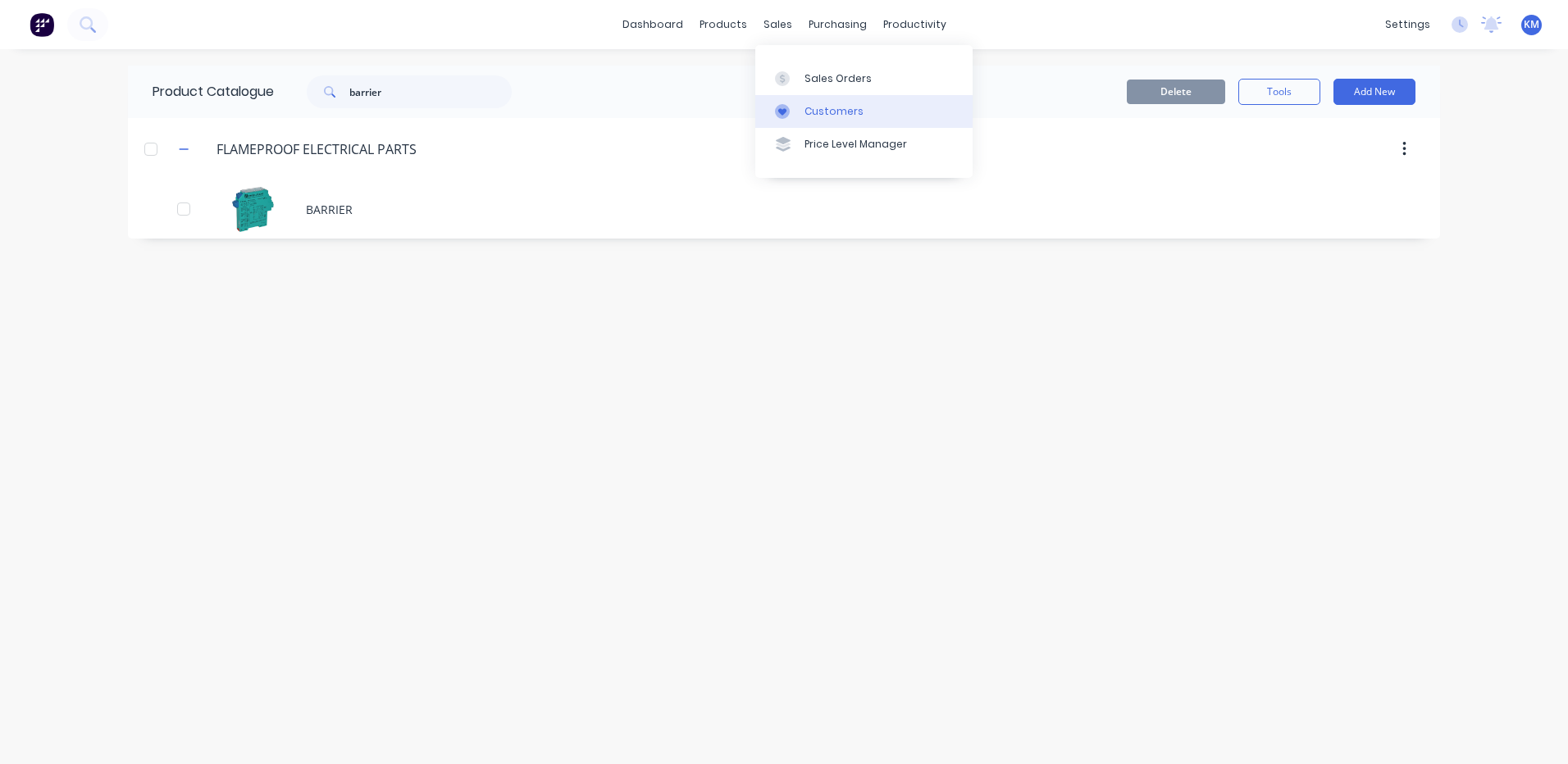
click at [805, 114] on div "Customers" at bounding box center [834, 112] width 59 height 15
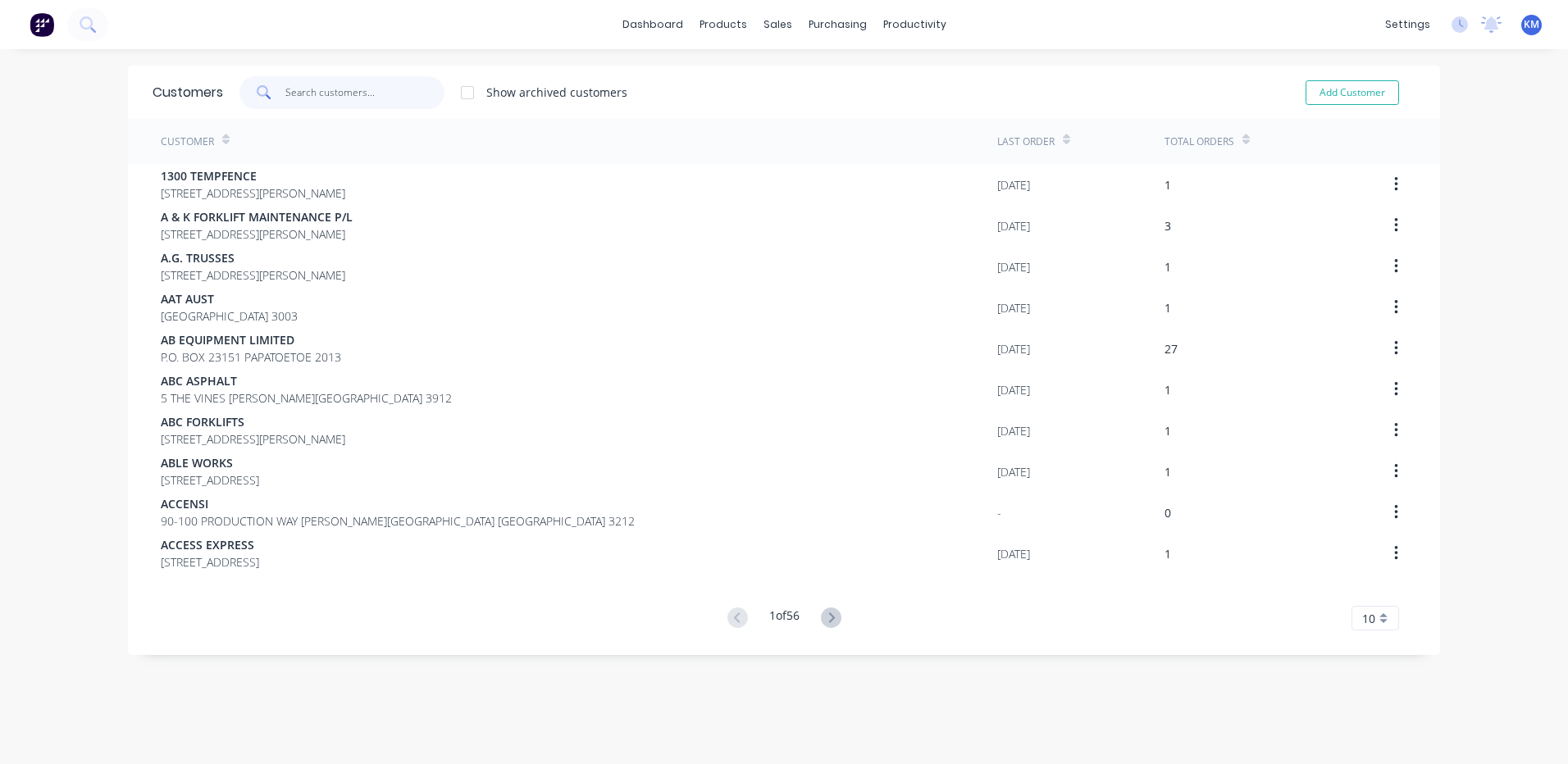
click at [323, 88] on input "text" at bounding box center [365, 92] width 160 height 33
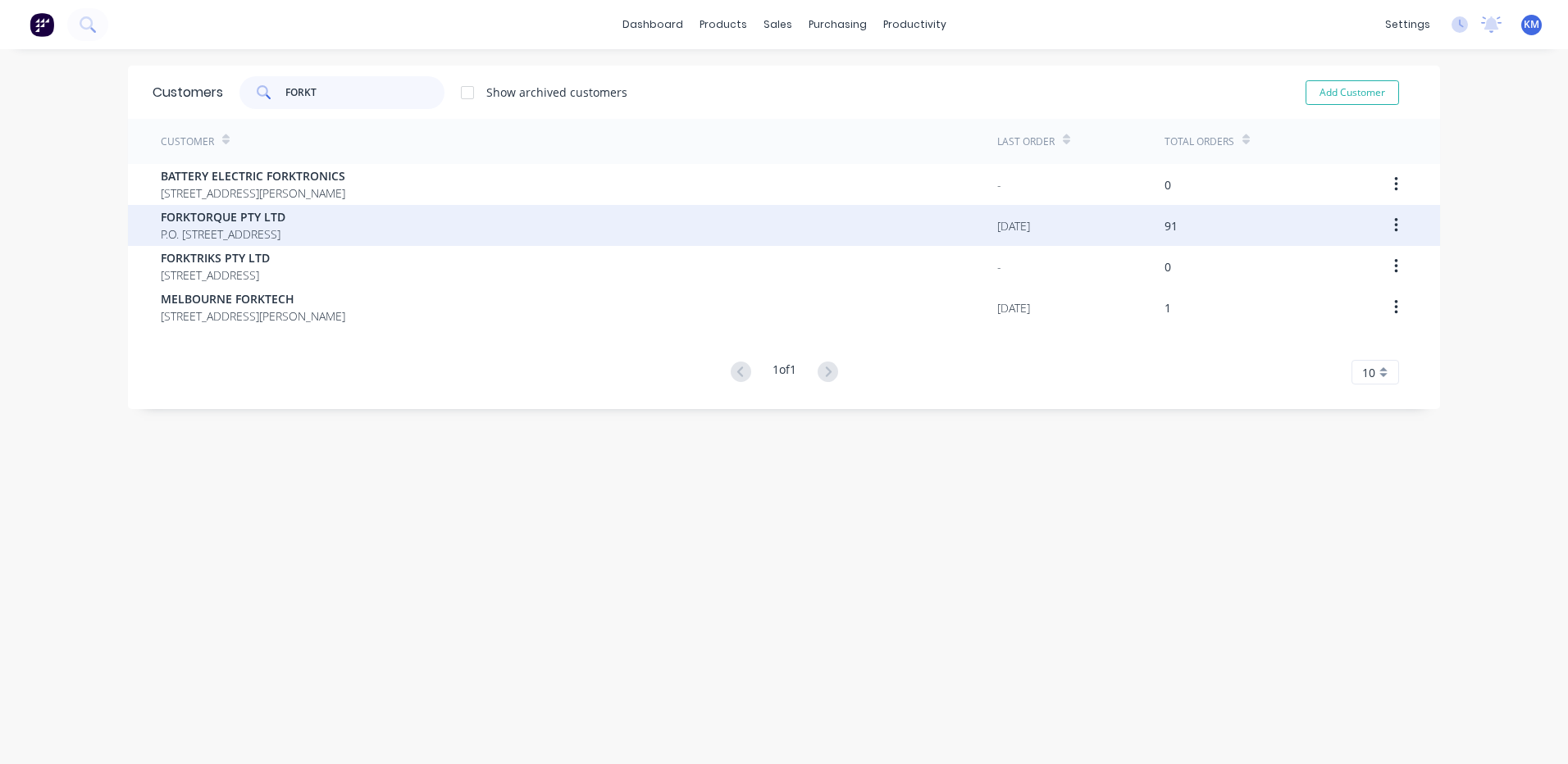
type input "FORKT"
click at [285, 212] on span "FORKTORQUE PTY LTD" at bounding box center [223, 216] width 125 height 18
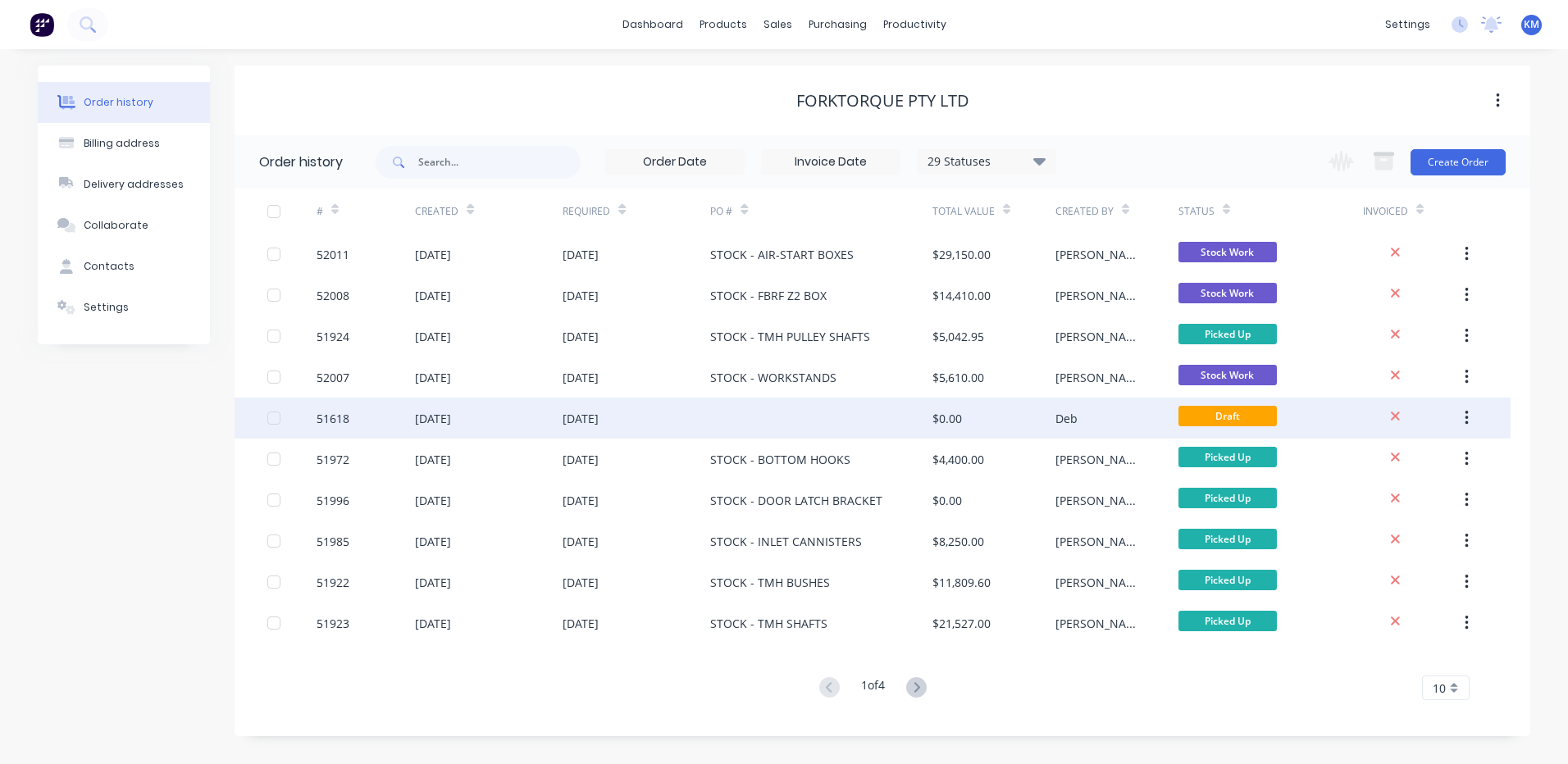
click at [633, 423] on div "[DATE]" at bounding box center [637, 418] width 148 height 41
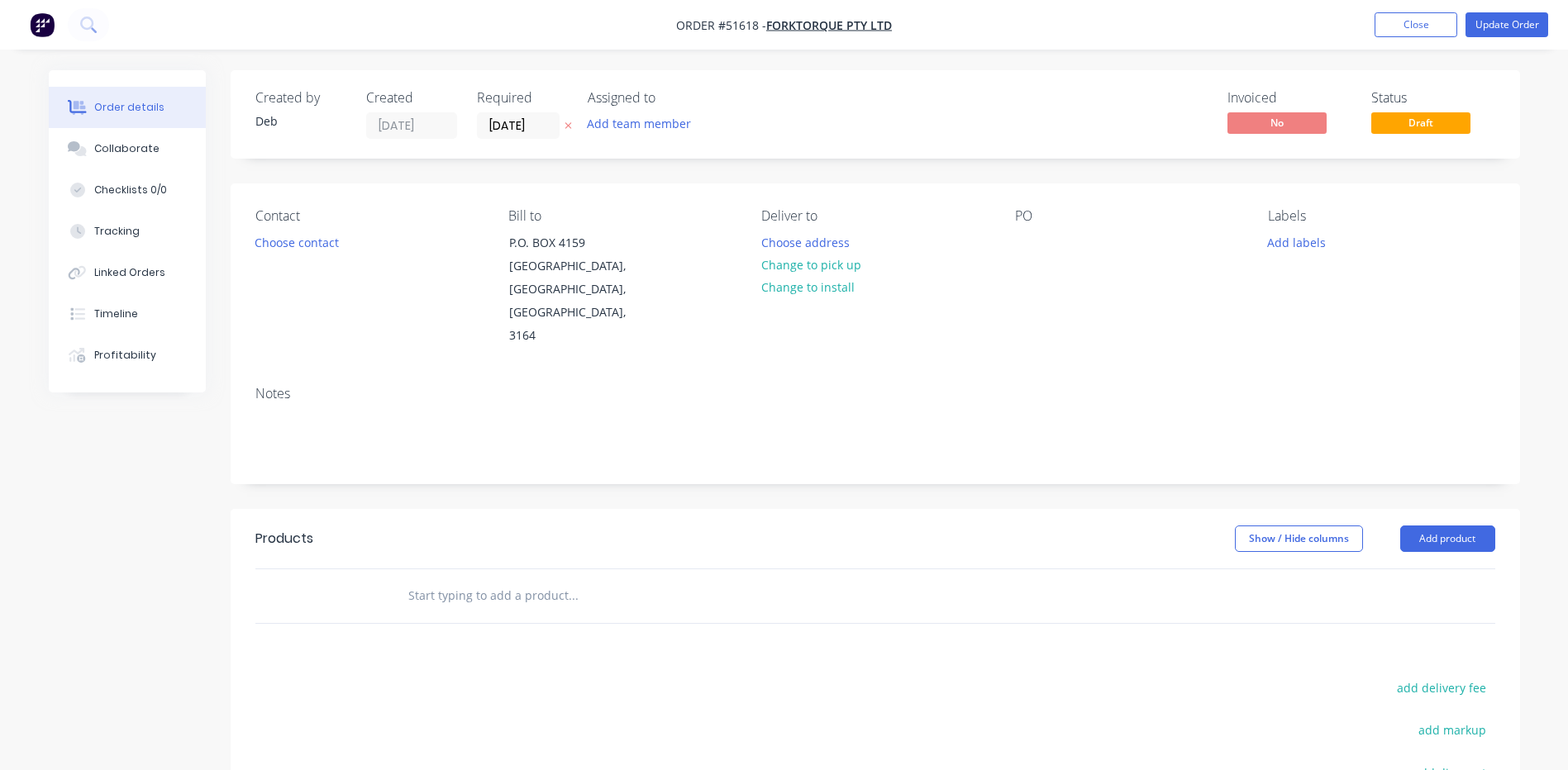
click at [1417, 526] on button "Add product" at bounding box center [1448, 538] width 95 height 26
click at [1407, 569] on div "Product catalogue" at bounding box center [1417, 581] width 128 height 24
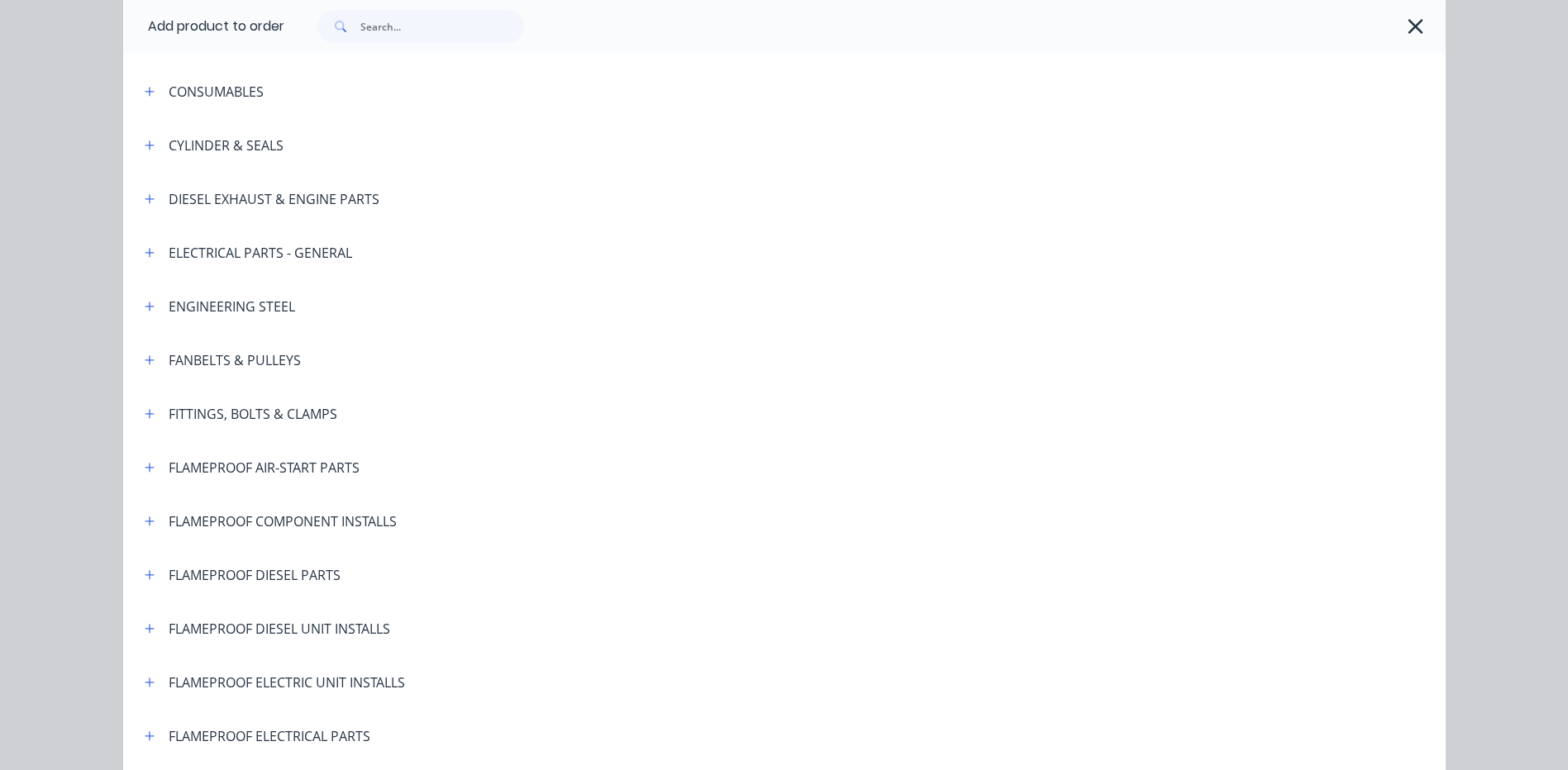
scroll to position [661, 0]
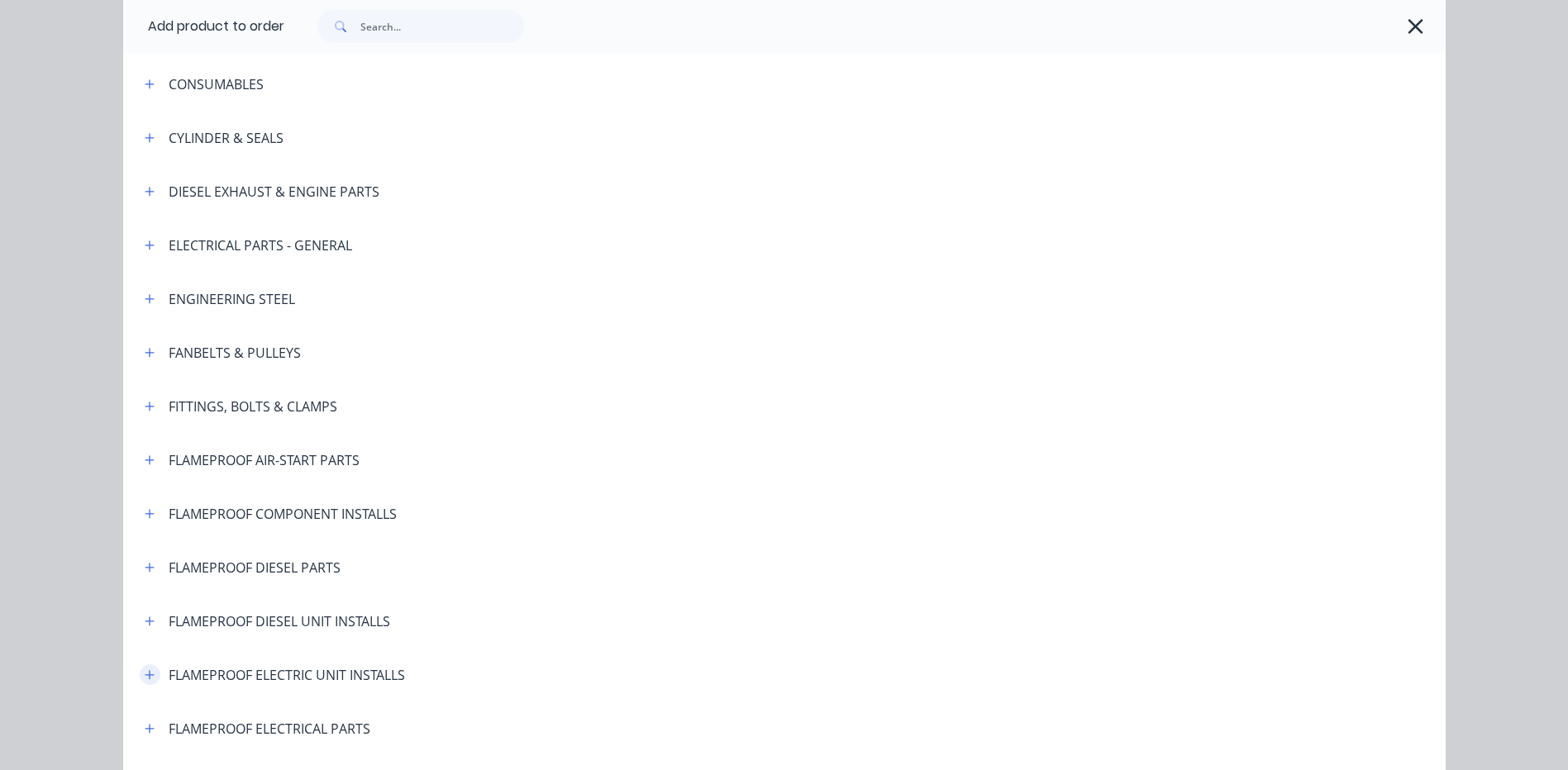
click at [147, 673] on icon "button" at bounding box center [150, 675] width 10 height 12
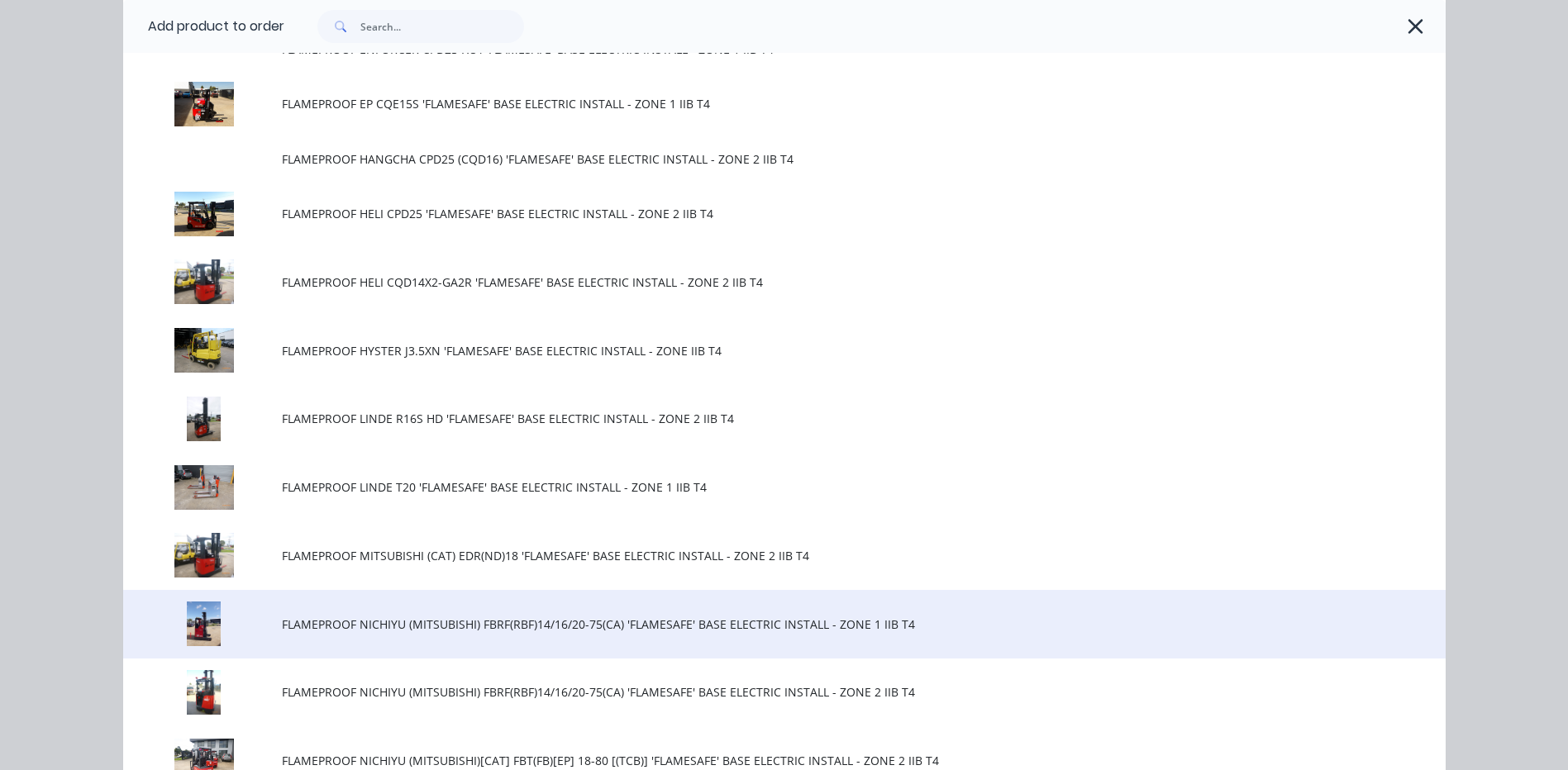
scroll to position [1652, 0]
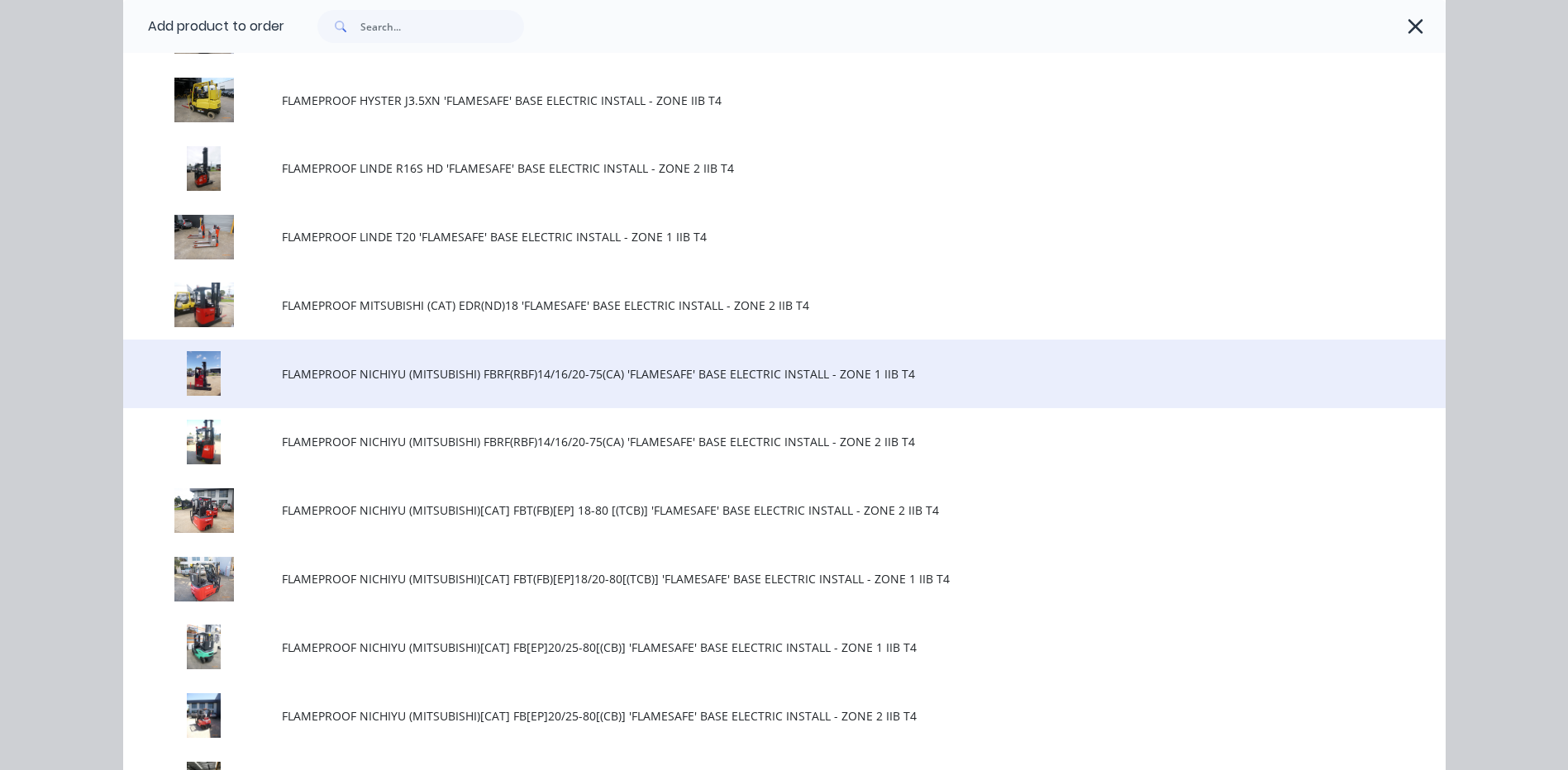
click at [697, 390] on td "FLAMEPROOF NICHIYU (MITSUBISHI) FBRF(RBF)14/16/20-75(CA) 'FLAMESAFE' BASE ELECT…" at bounding box center [863, 374] width 1164 height 68
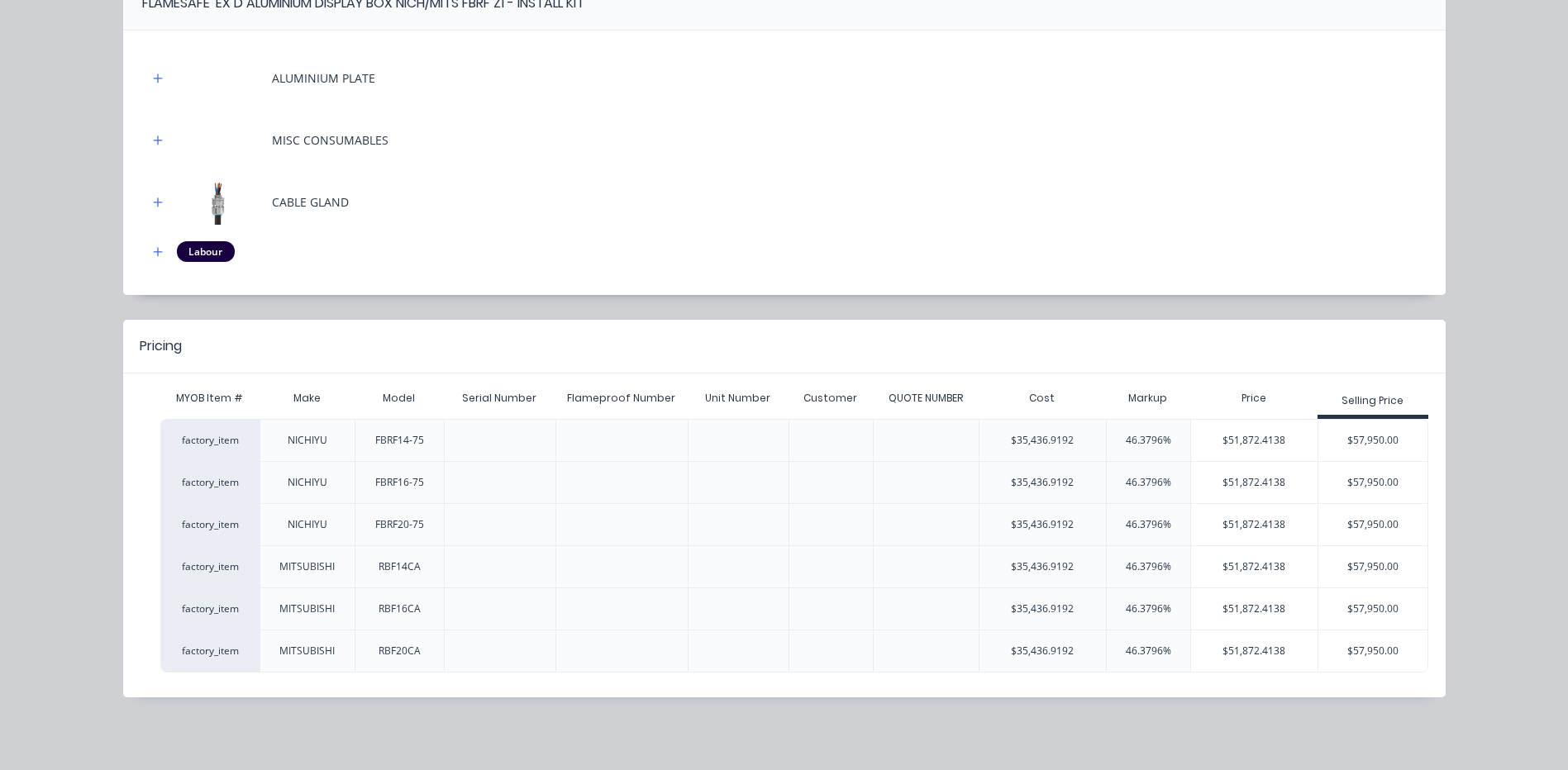
scroll to position [252, 0]
click at [1373, 438] on div "$57,950.00" at bounding box center [1373, 440] width 110 height 41
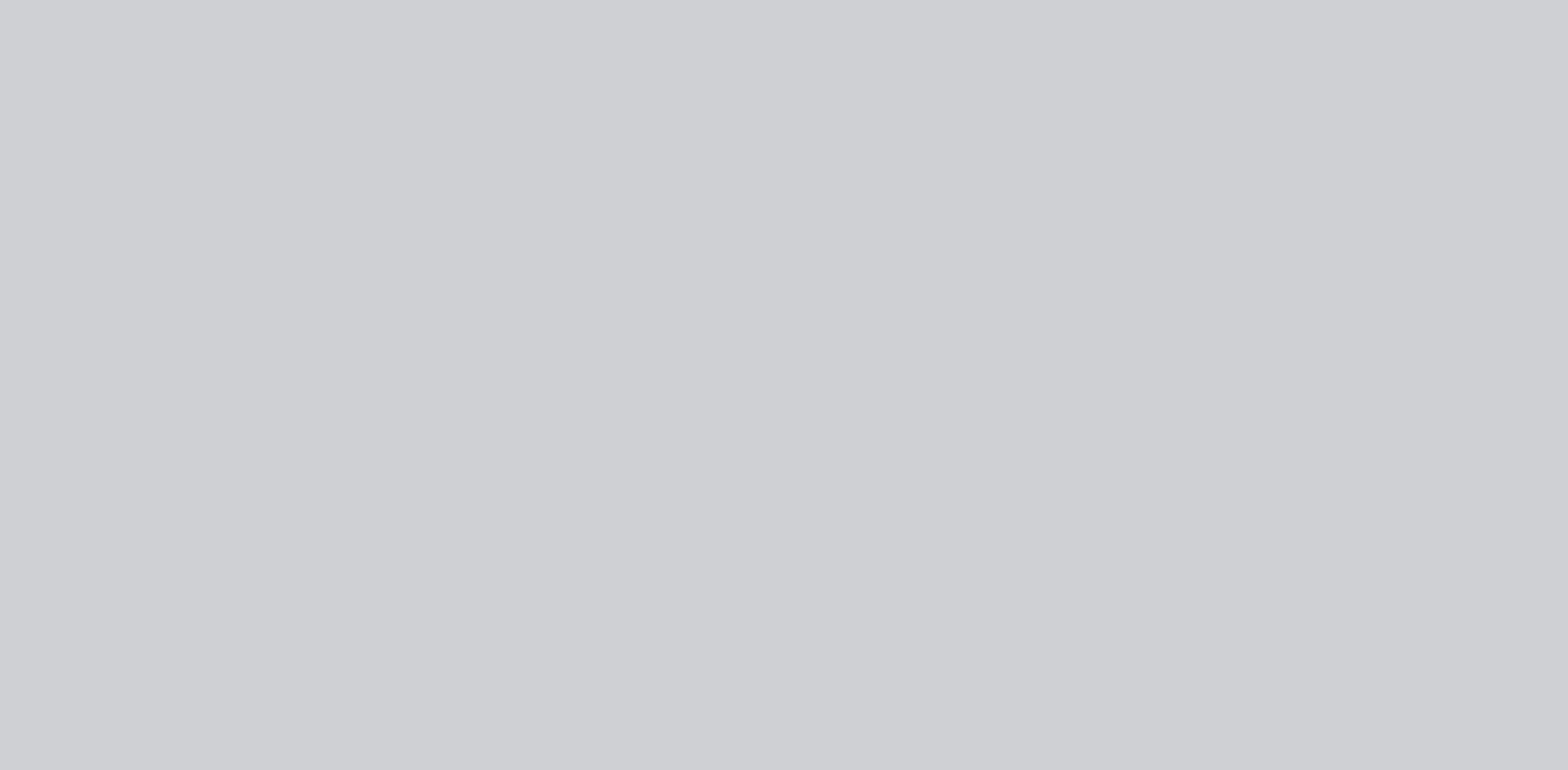
scroll to position [0, 0]
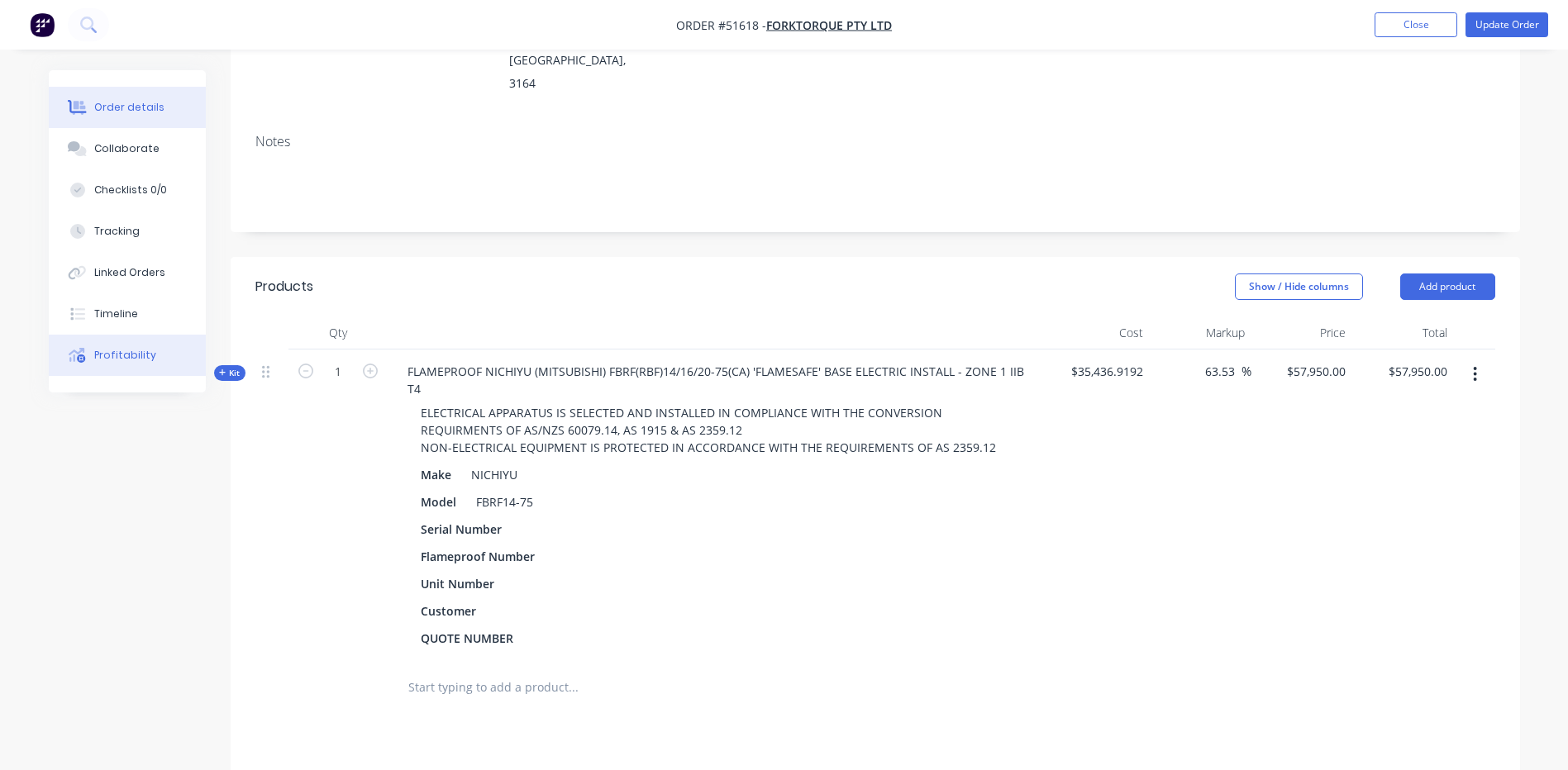
click at [134, 348] on div "Profitability" at bounding box center [124, 356] width 62 height 15
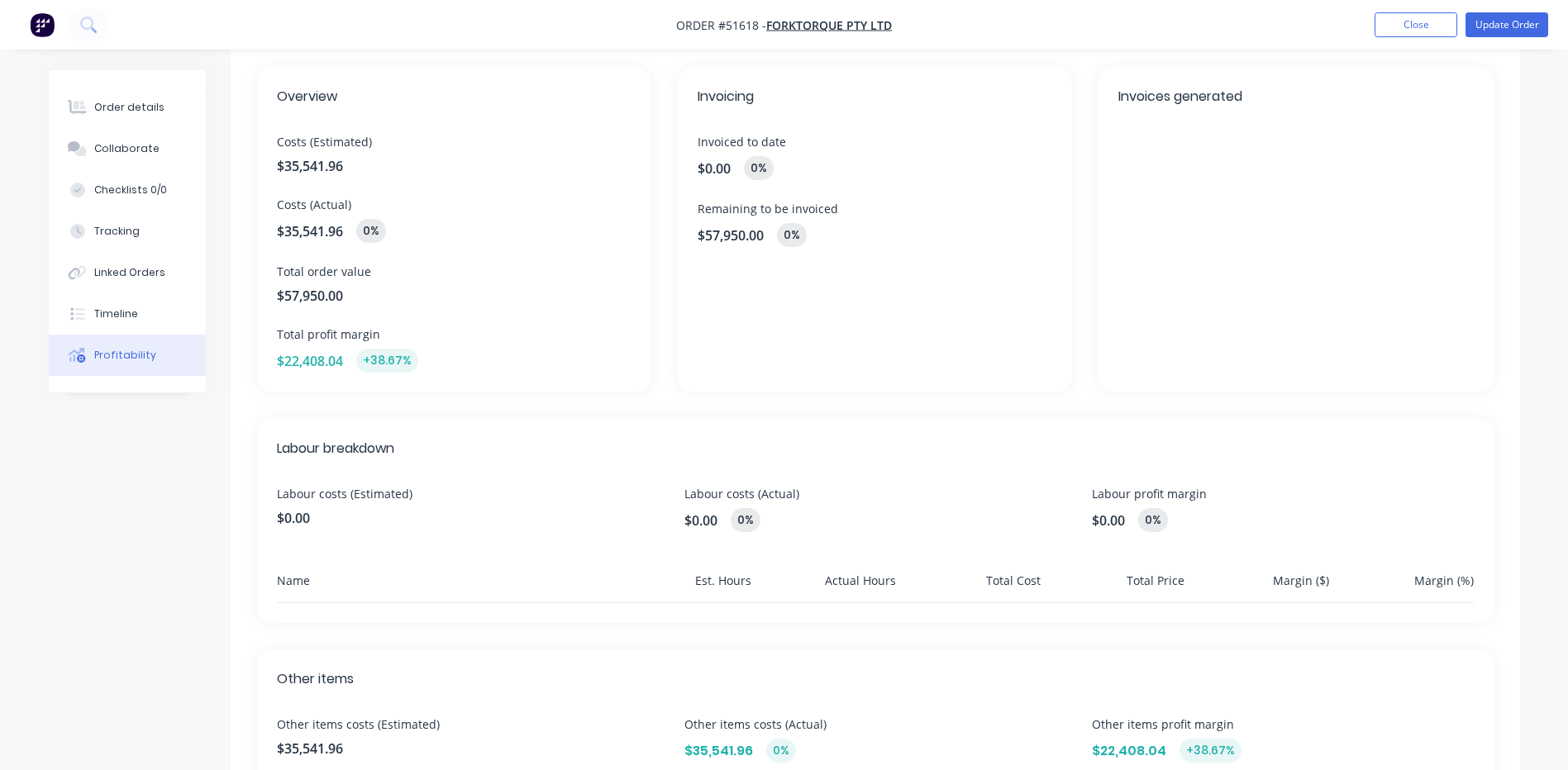
scroll to position [41, 0]
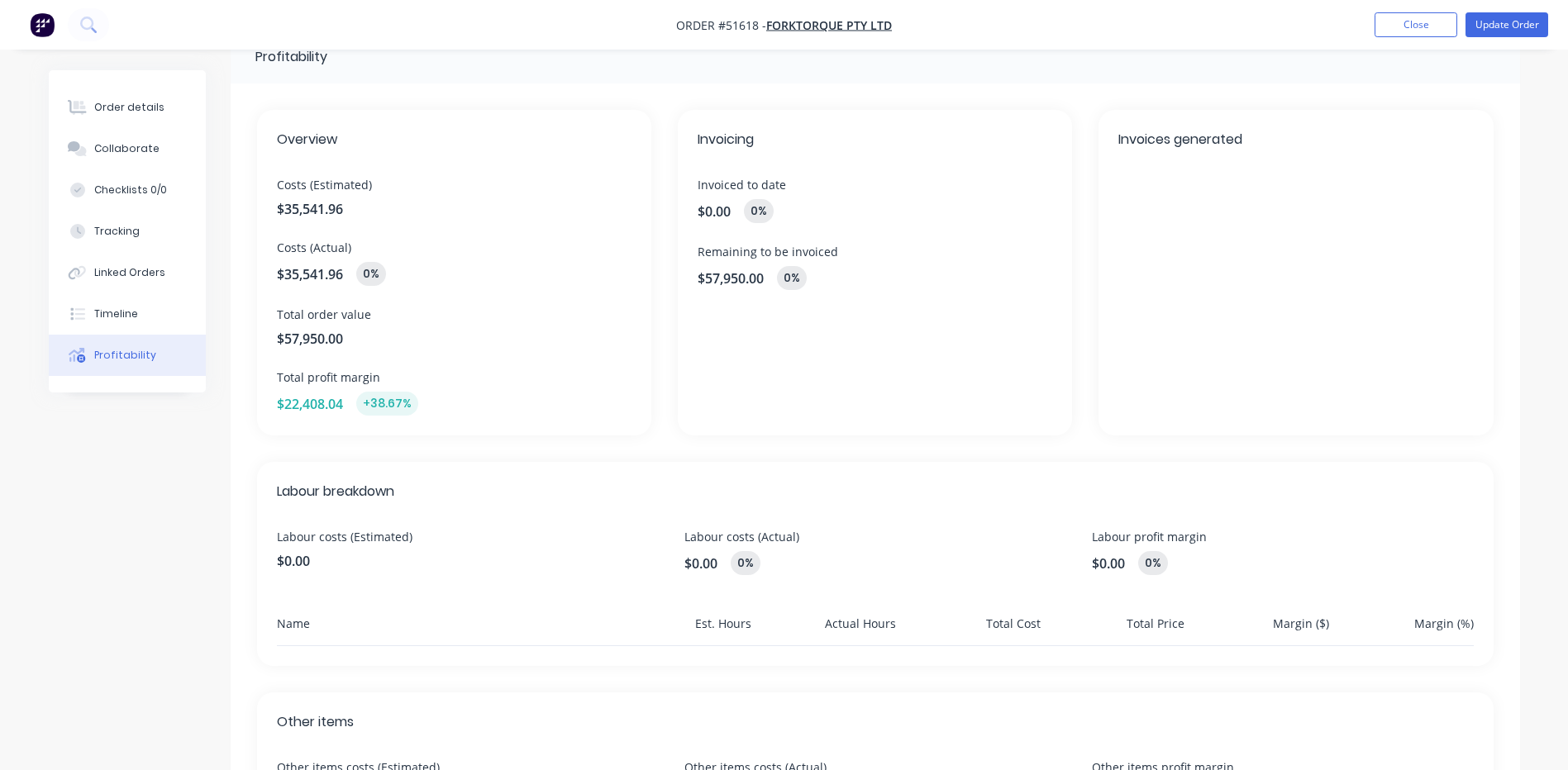
click at [677, 553] on div "Labour costs (Estimated) $0.00 Labour costs (Actual) $0.00 0% Labour profit mar…" at bounding box center [875, 552] width 1198 height 47
click at [158, 114] on div "Order details" at bounding box center [129, 107] width 70 height 15
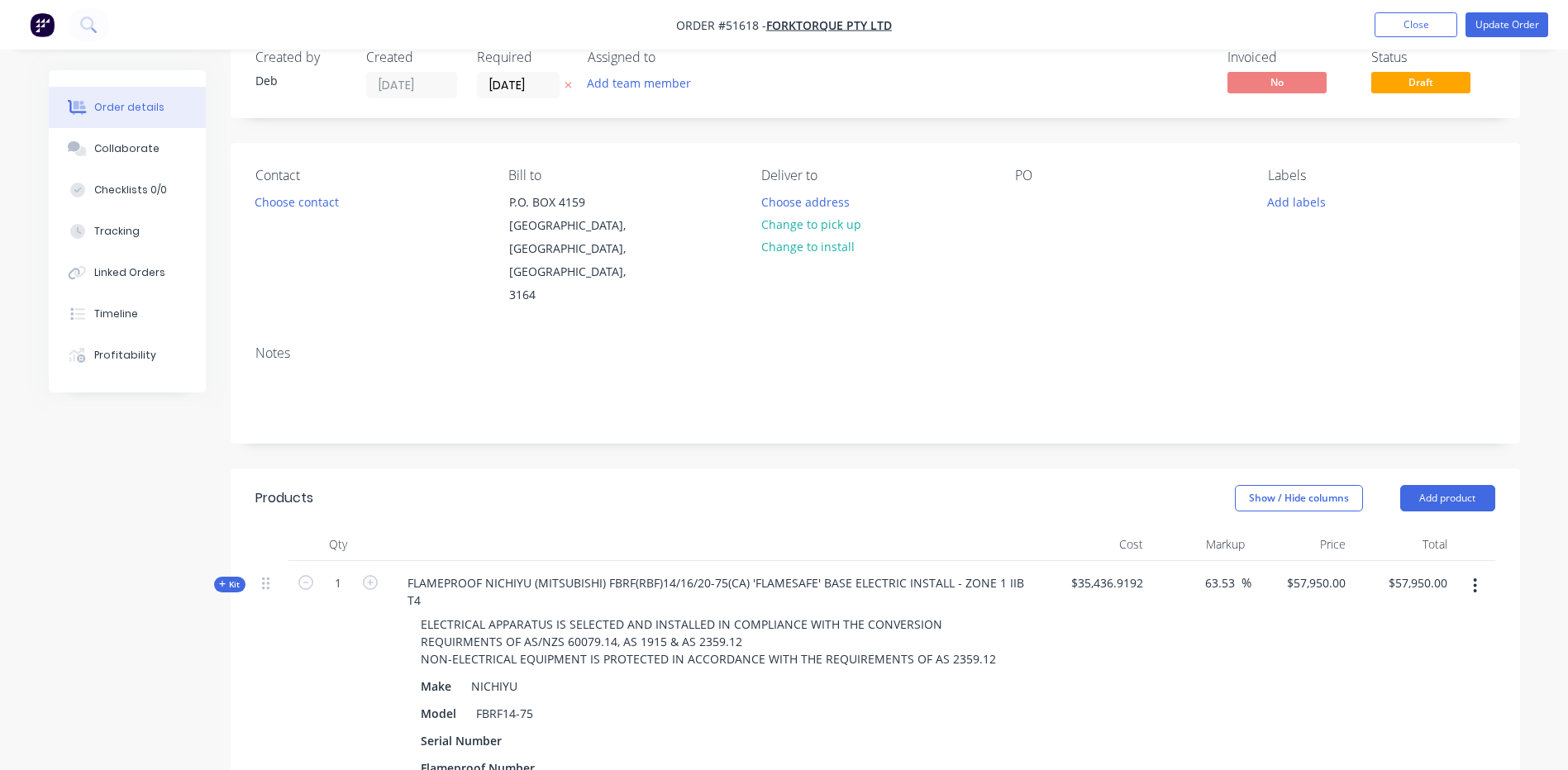
click at [229, 578] on span "Kit" at bounding box center [229, 584] width 21 height 13
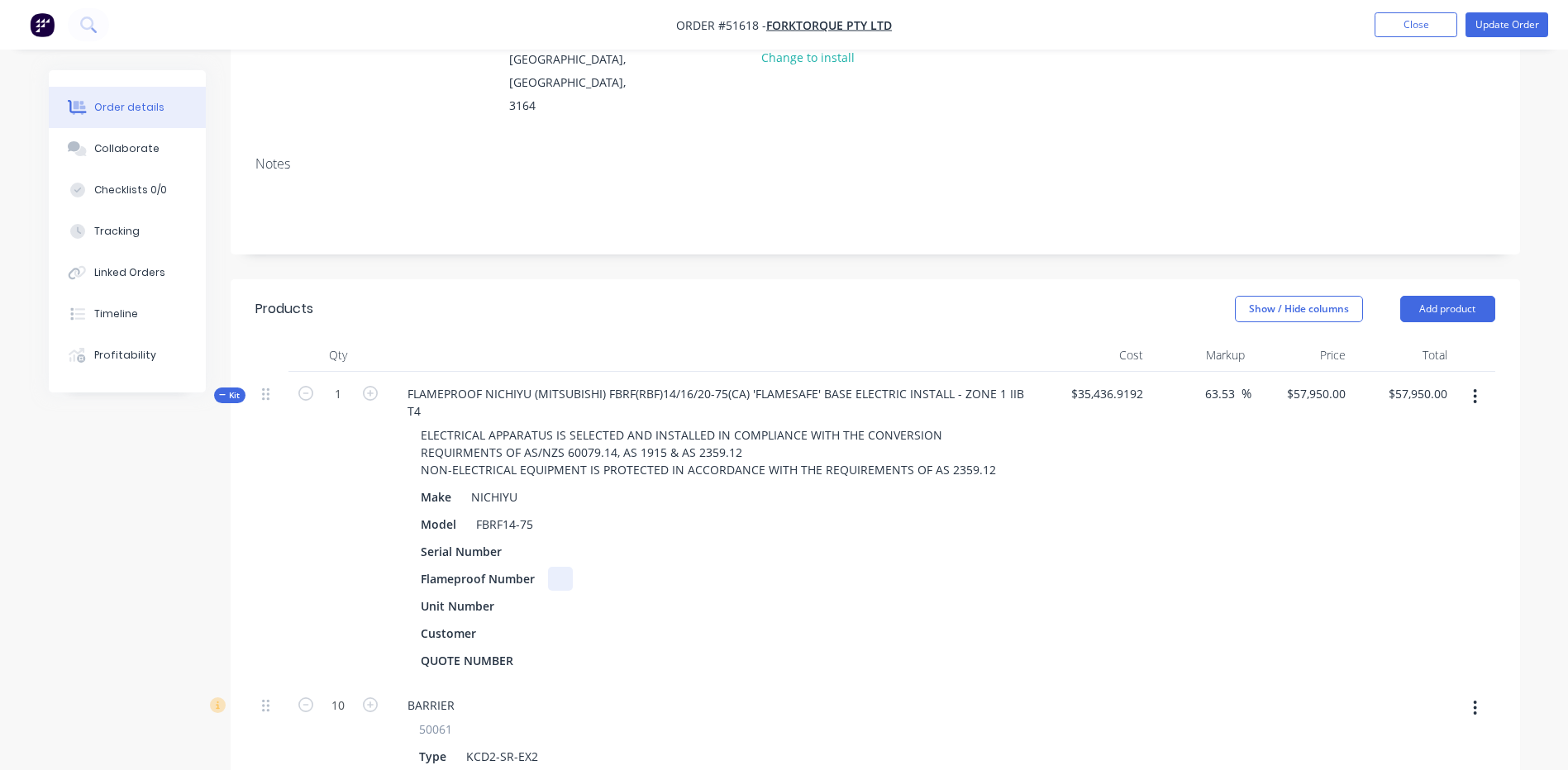
scroll to position [288, 0]
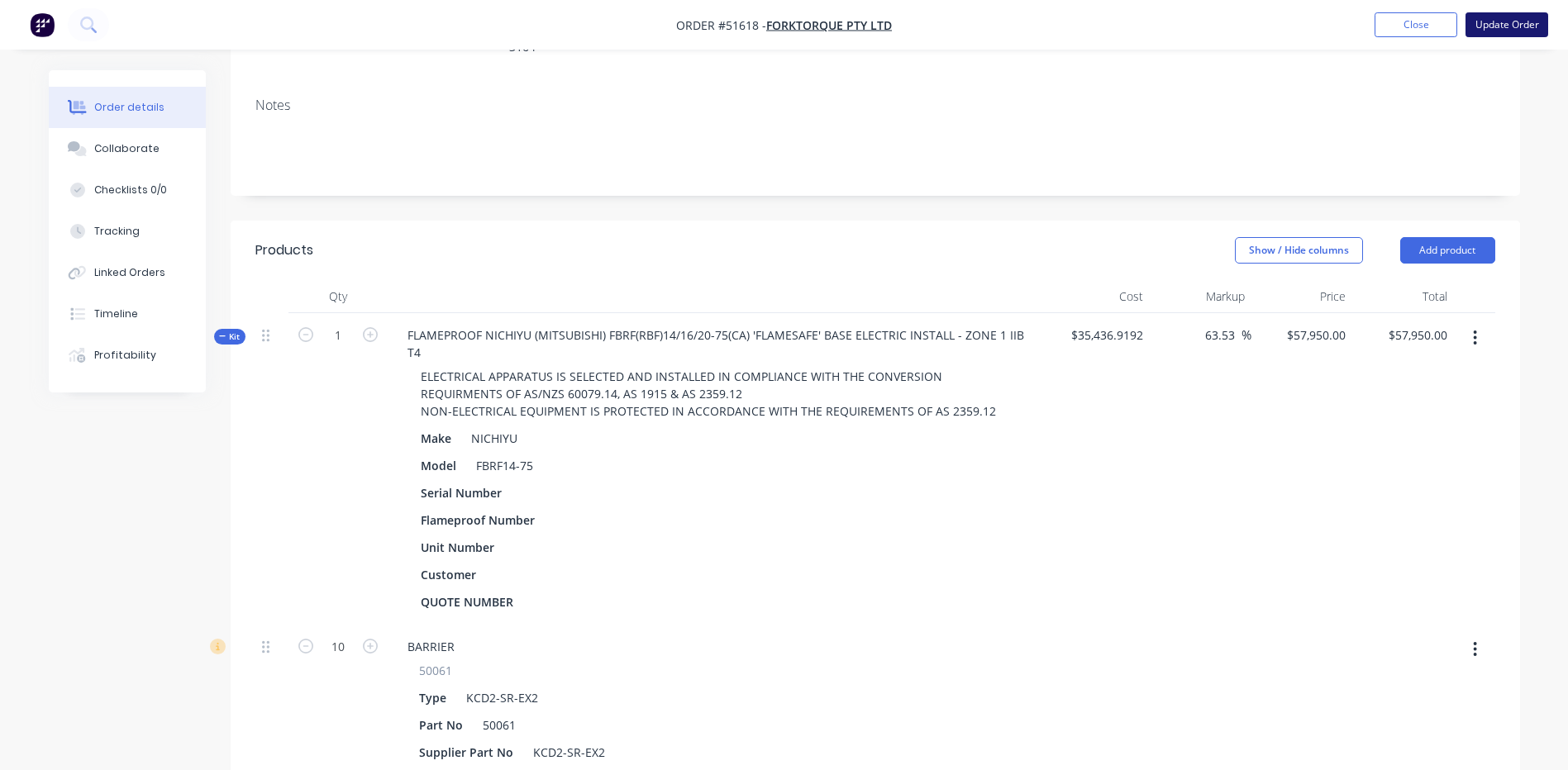
click at [1500, 13] on button "Update Order" at bounding box center [1507, 25] width 83 height 25
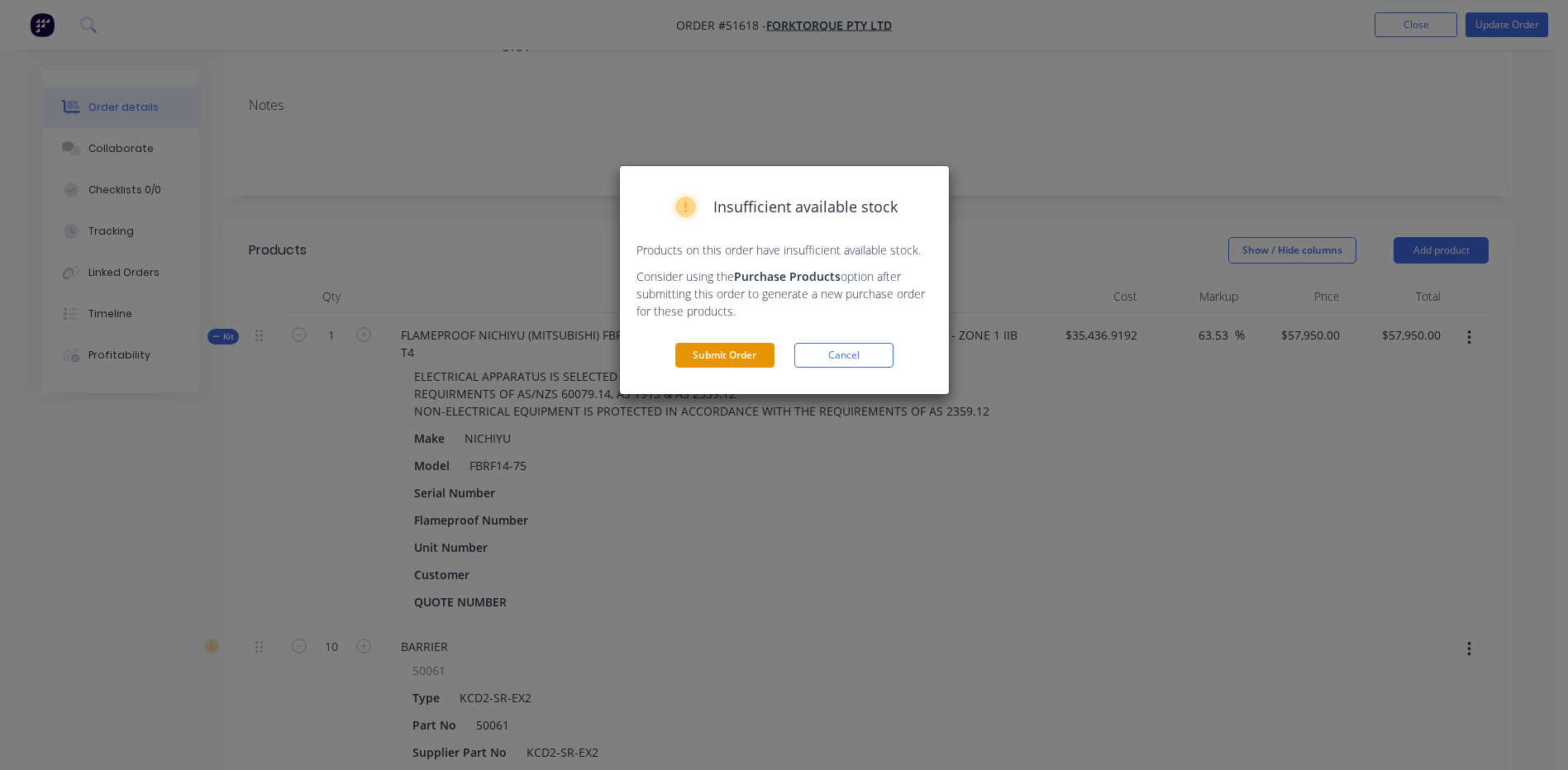
click at [748, 353] on button "Submit Order" at bounding box center [725, 355] width 99 height 25
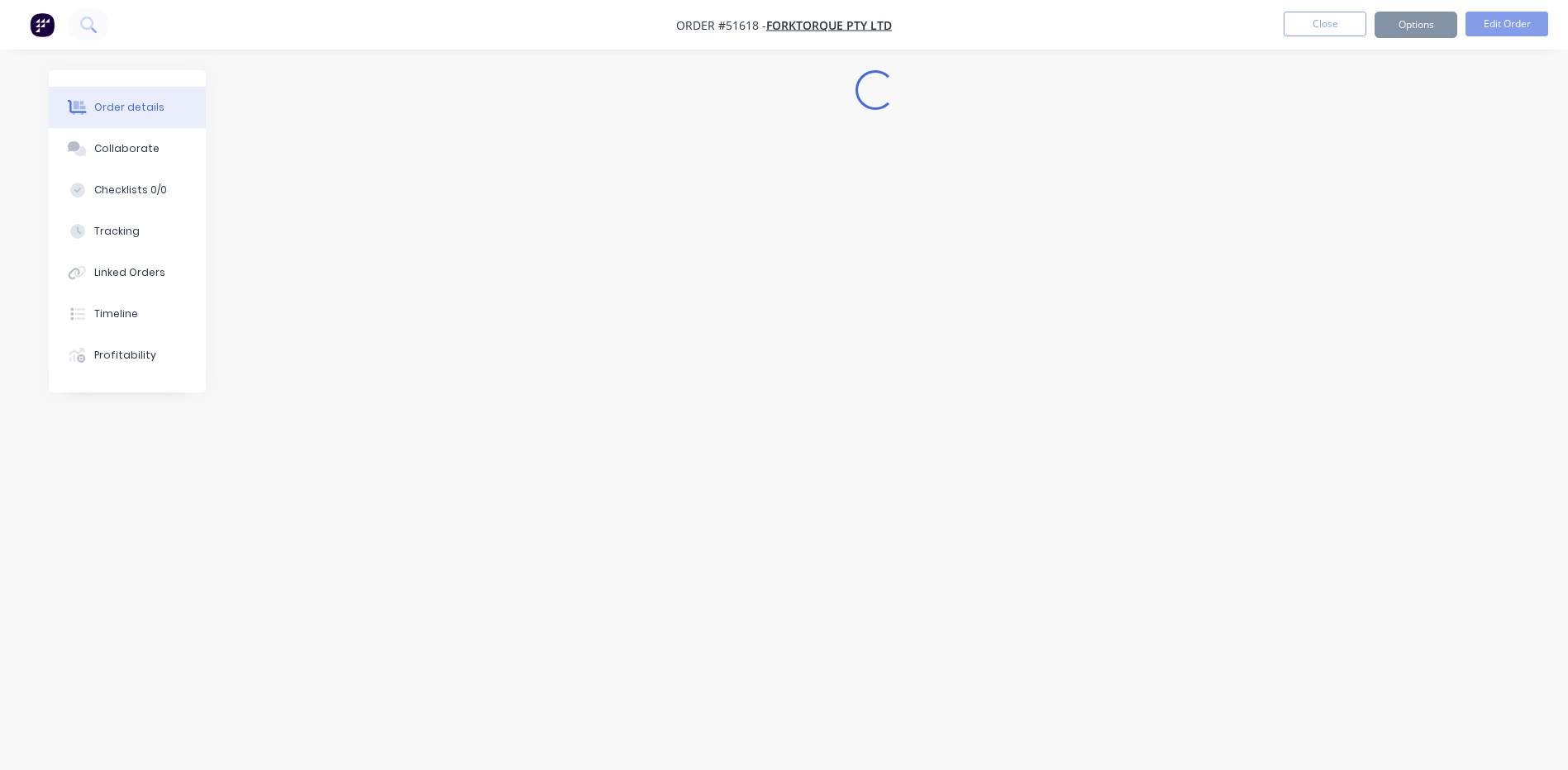
scroll to position [0, 0]
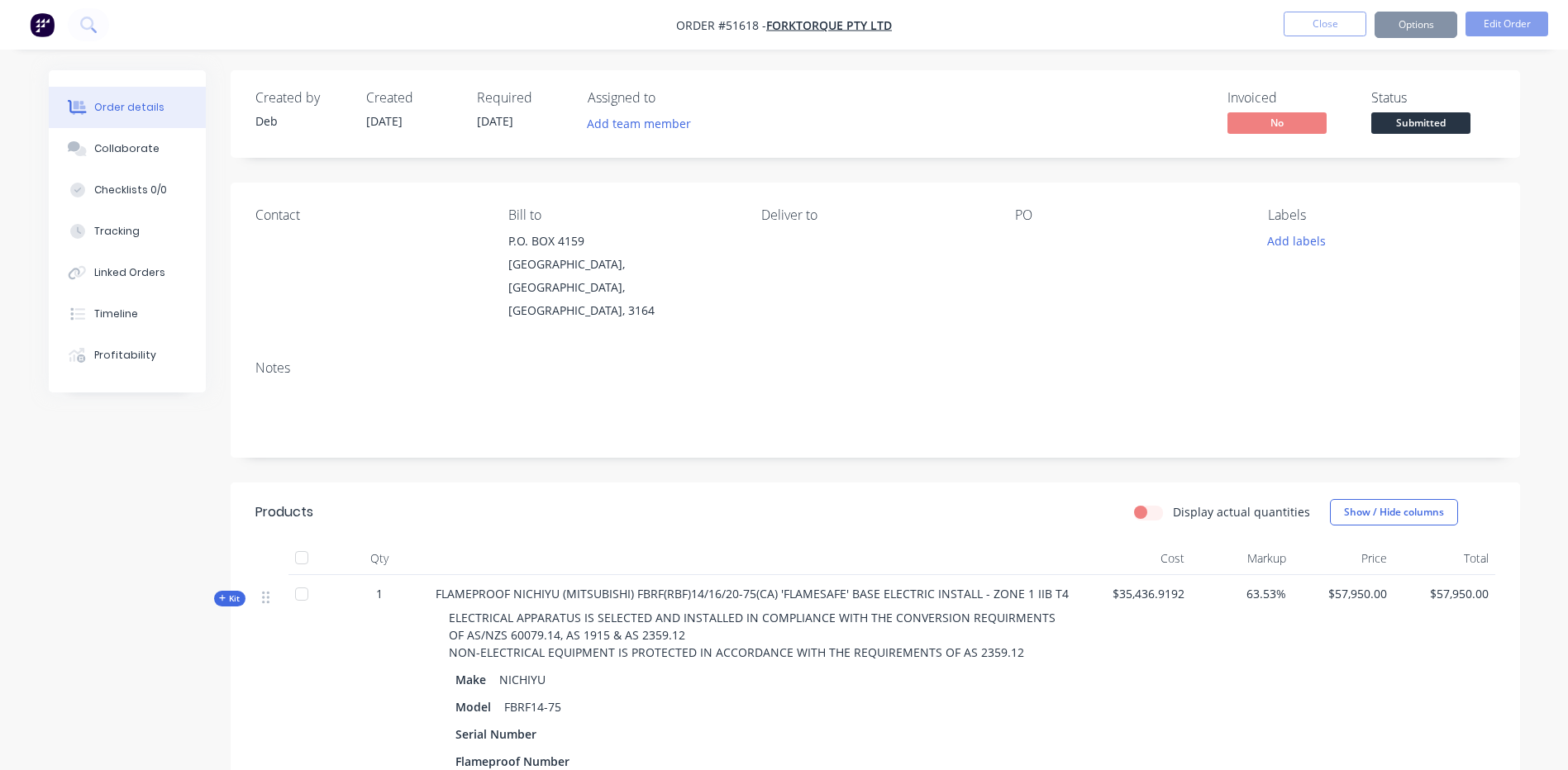
click at [1173, 503] on label "Display actual quantities" at bounding box center [1242, 511] width 137 height 18
click at [1148, 503] on input "Display actual quantities" at bounding box center [1141, 511] width 14 height 16
checkbox input "true"
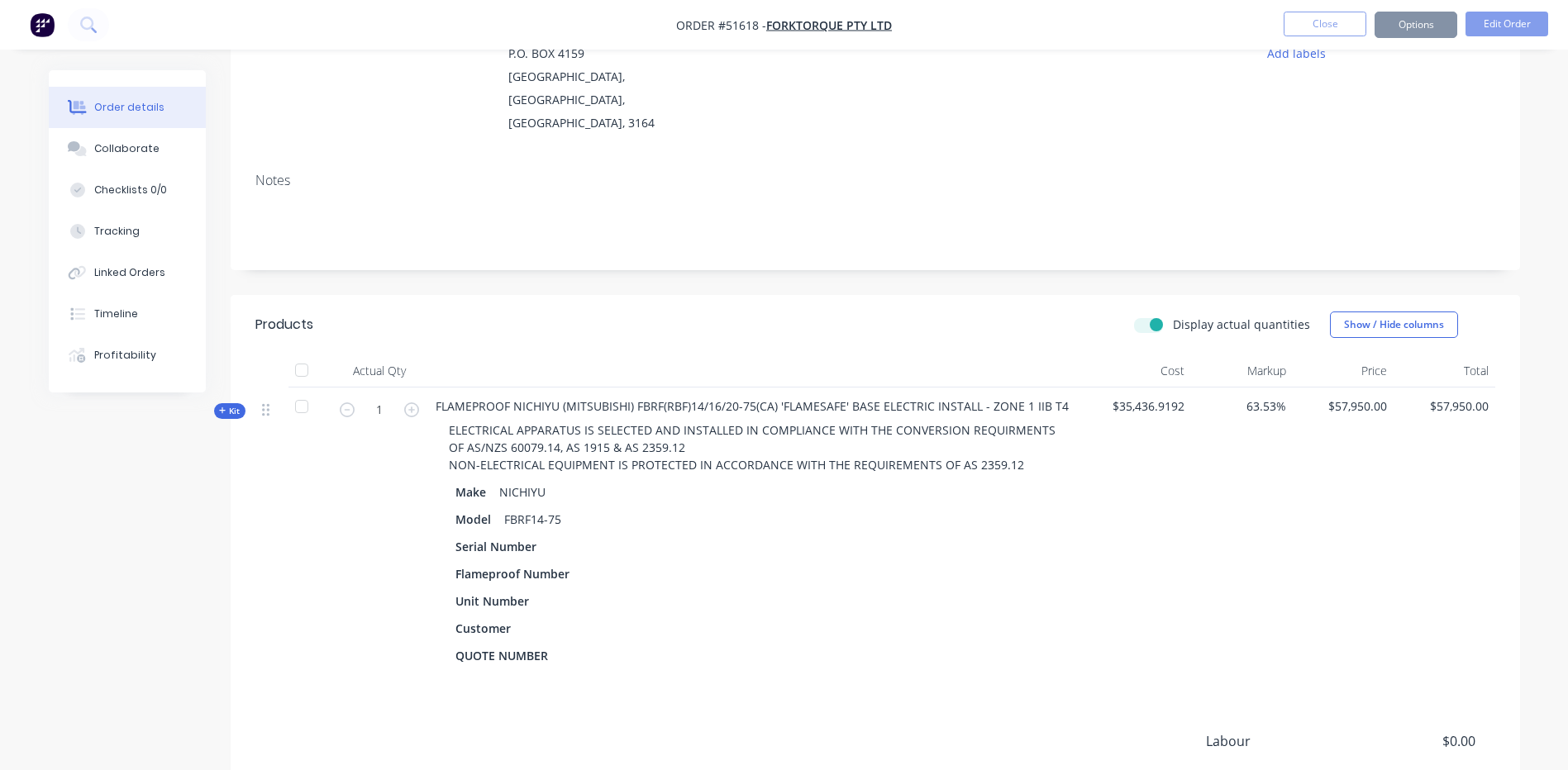
scroll to position [248, 0]
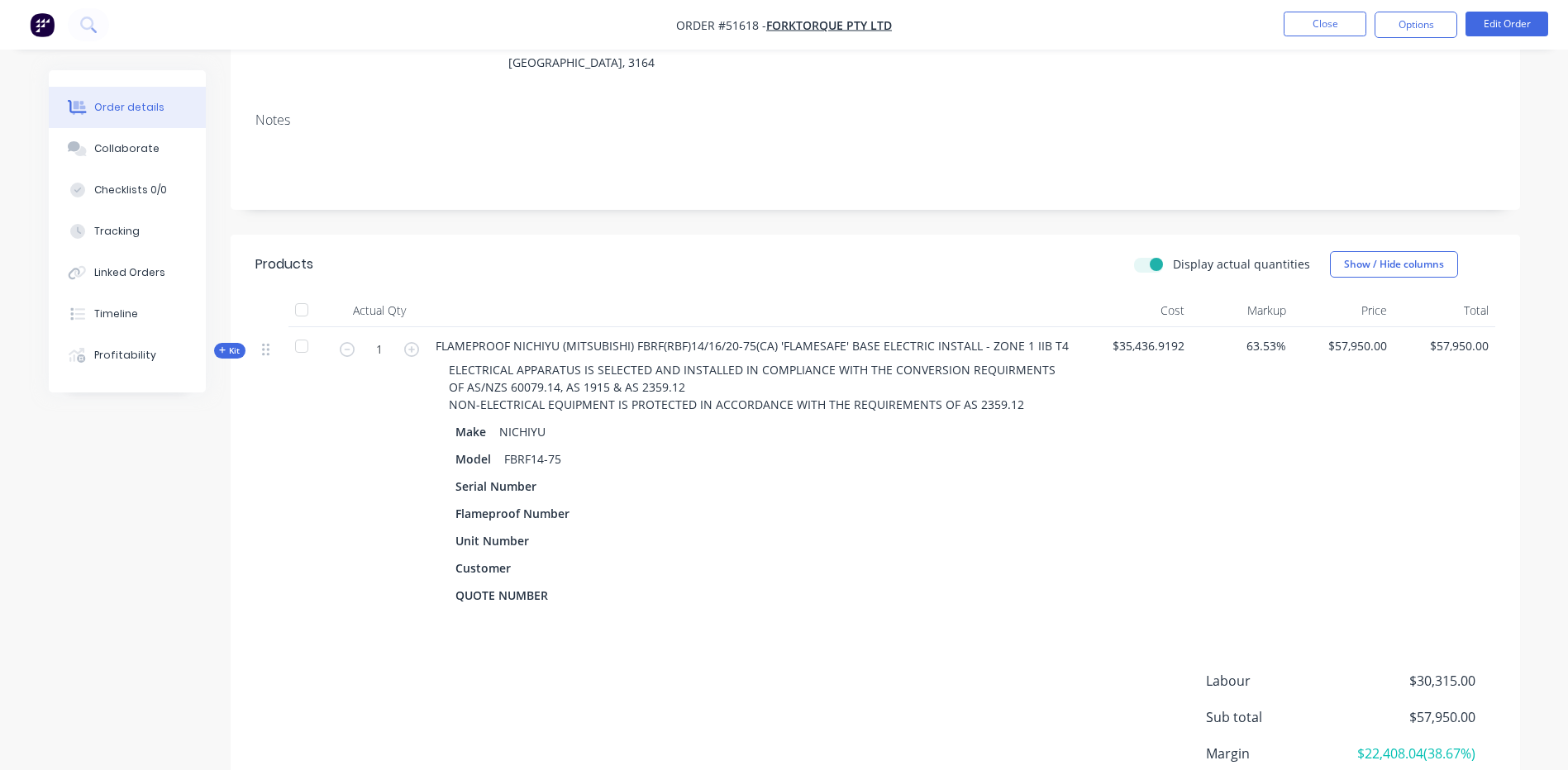
click at [238, 345] on span "Kit" at bounding box center [229, 351] width 21 height 13
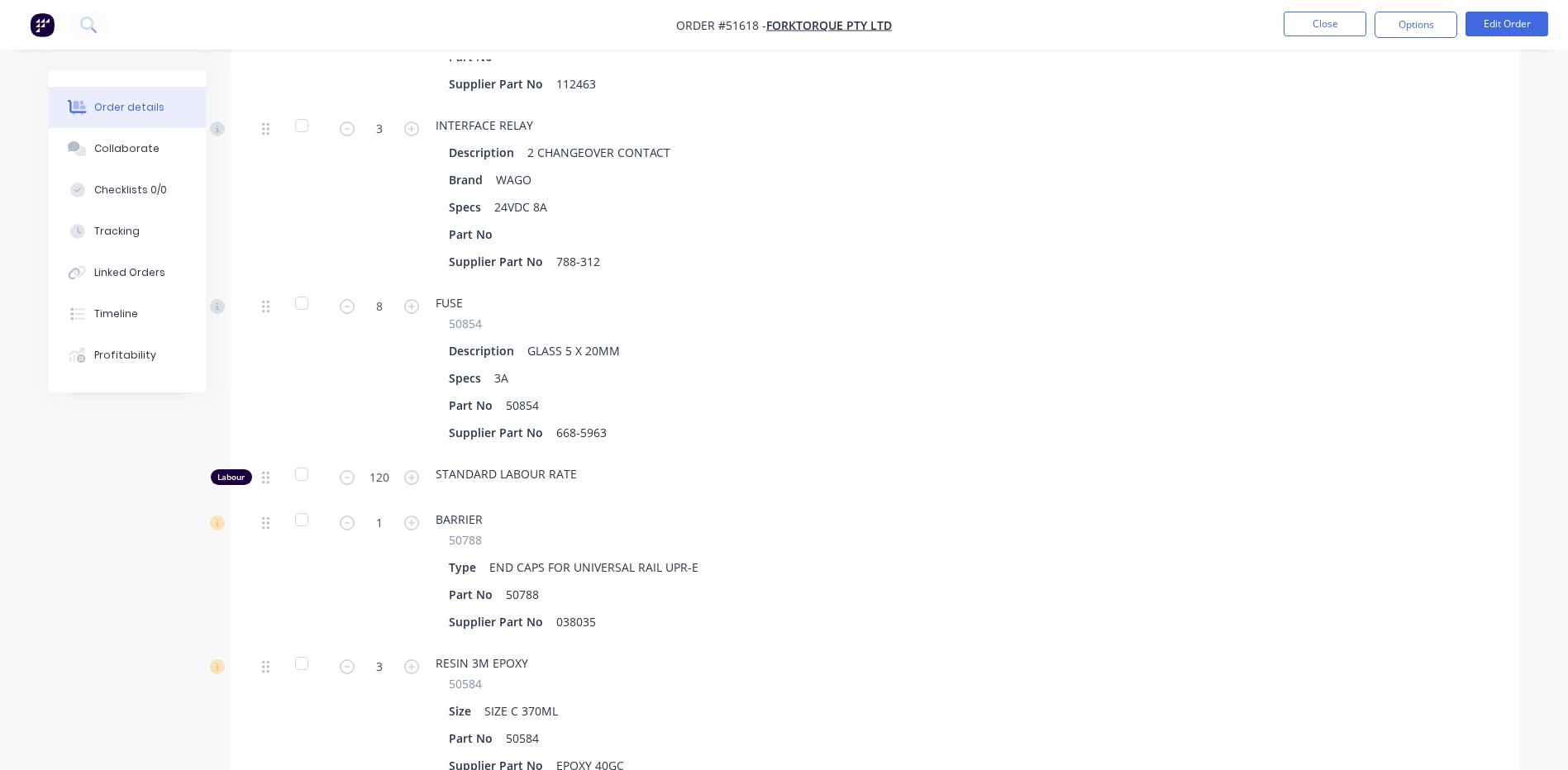
scroll to position [5536, 0]
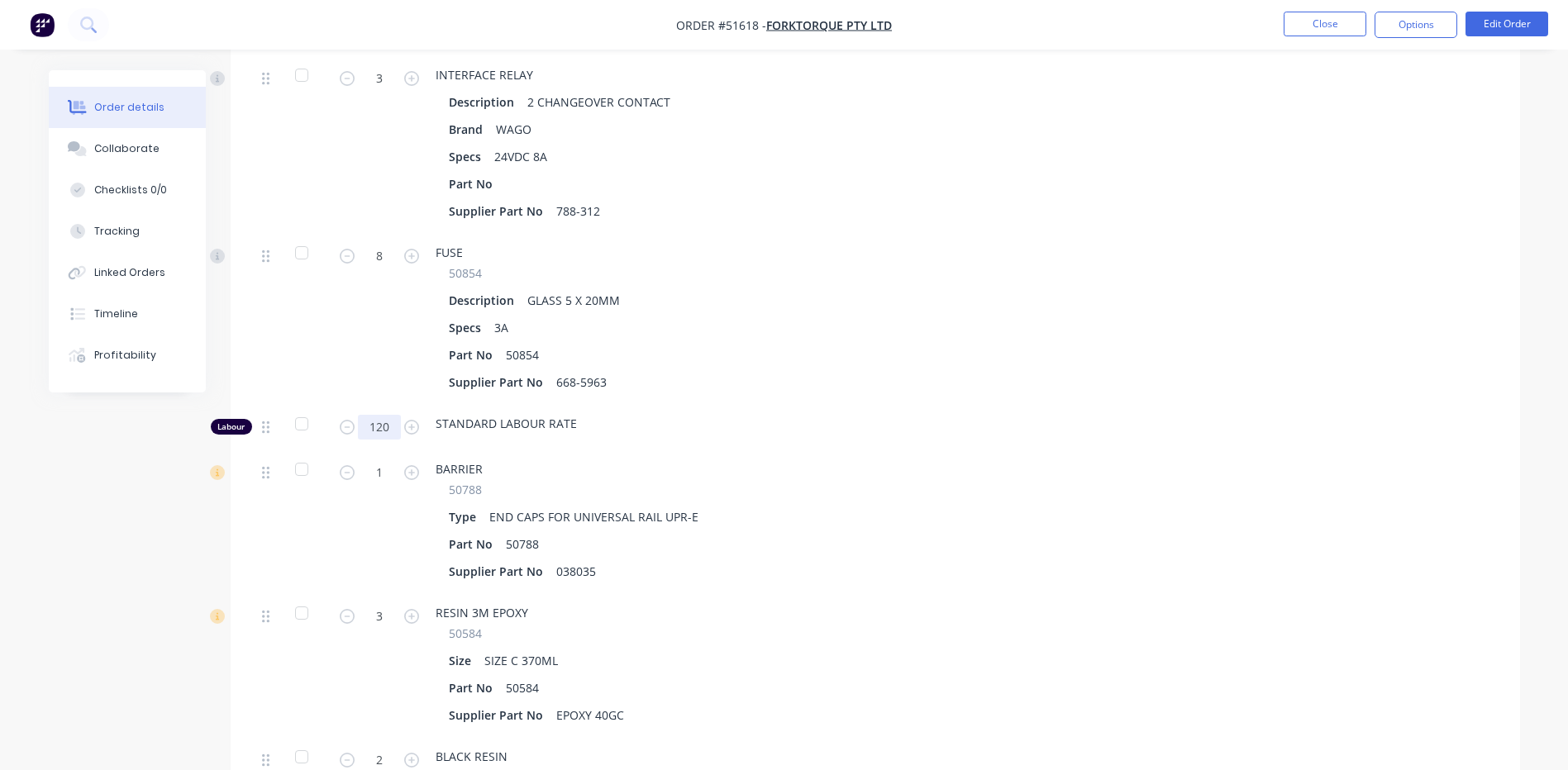
click at [379, 415] on input "120" at bounding box center [379, 427] width 43 height 25
type input "140"
click at [397, 345] on div "8" at bounding box center [379, 319] width 99 height 171
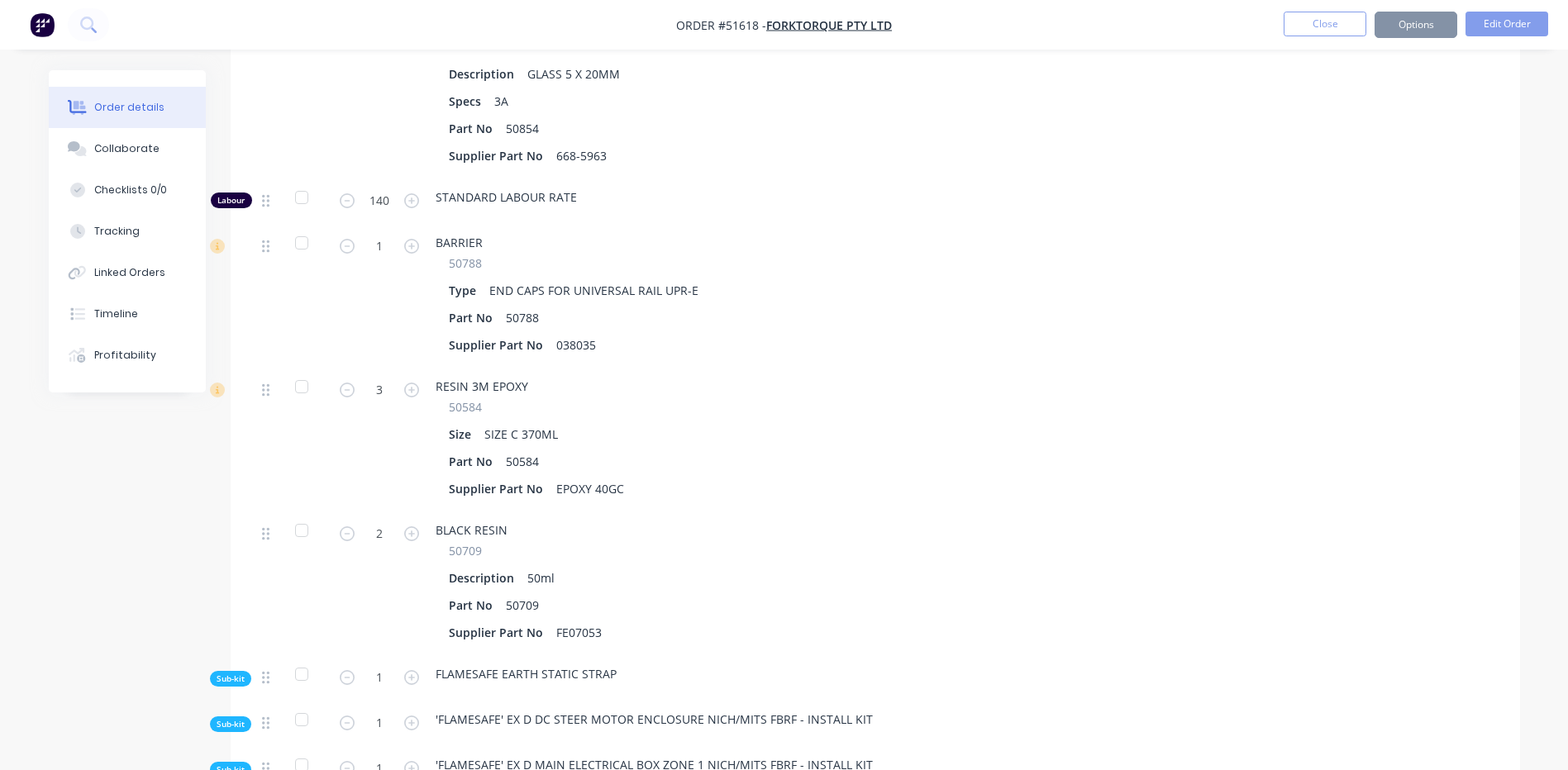
scroll to position [6032, 0]
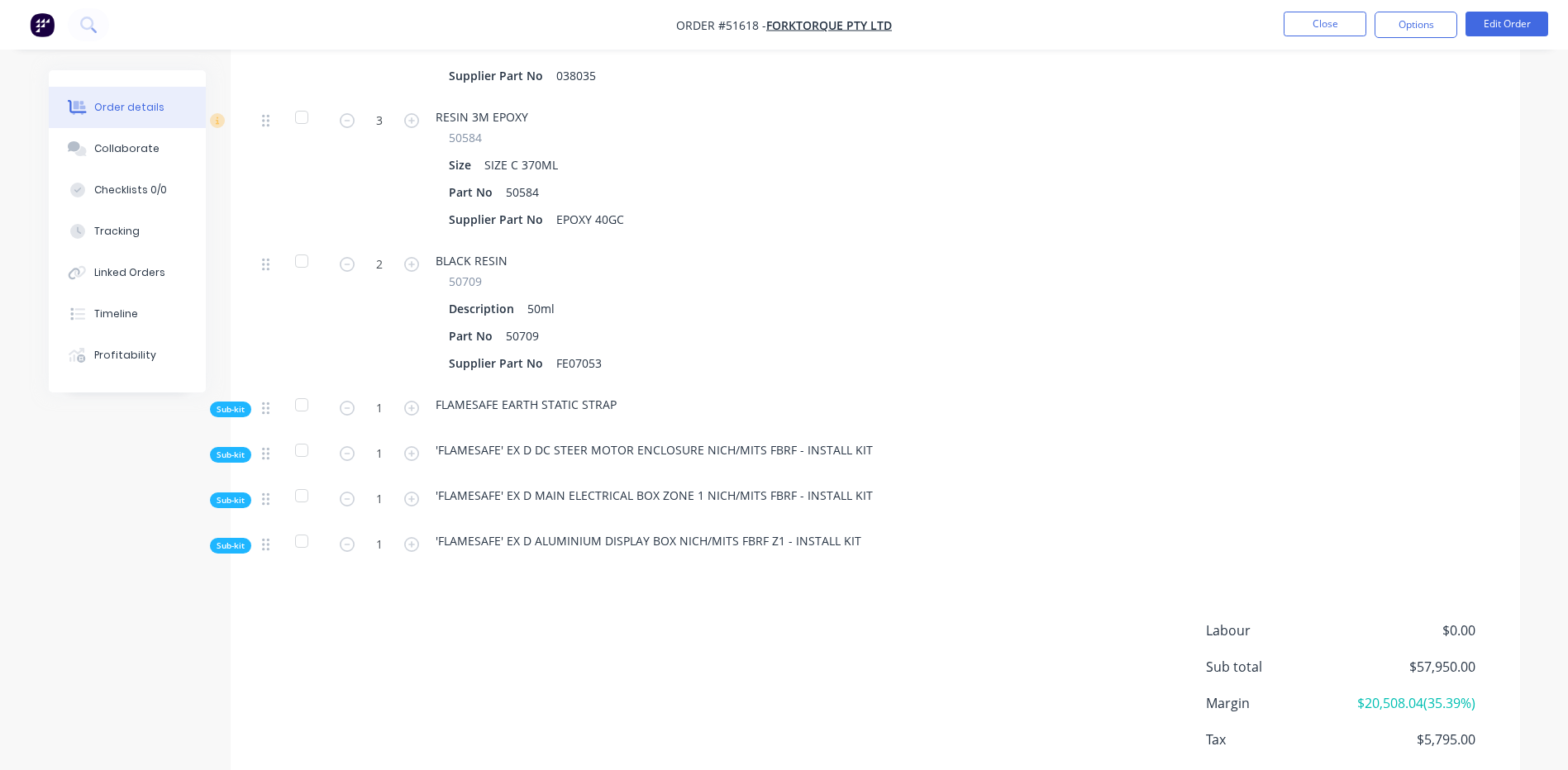
click at [226, 449] on span "Sub-kit" at bounding box center [230, 455] width 28 height 13
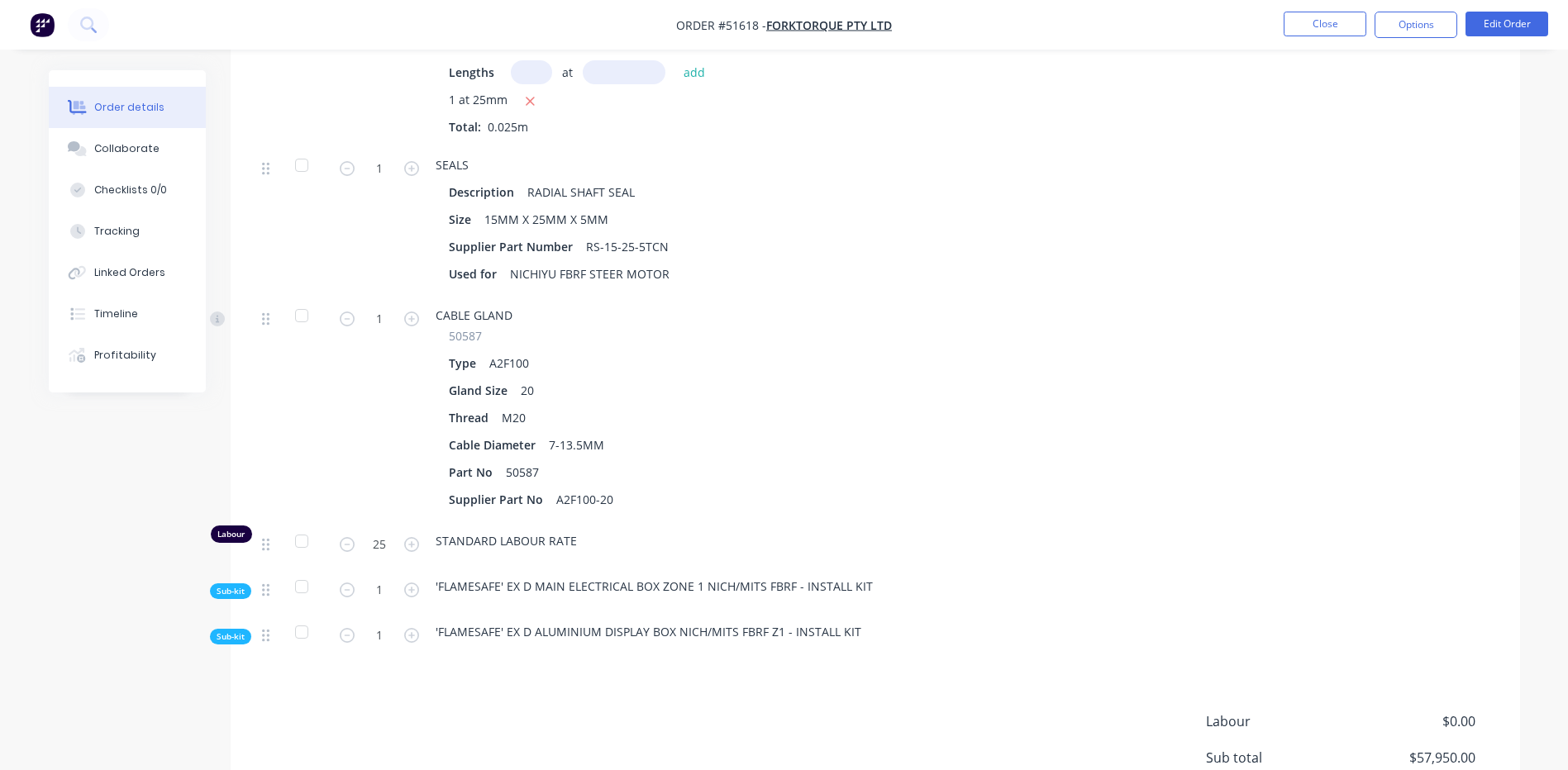
scroll to position [7279, 0]
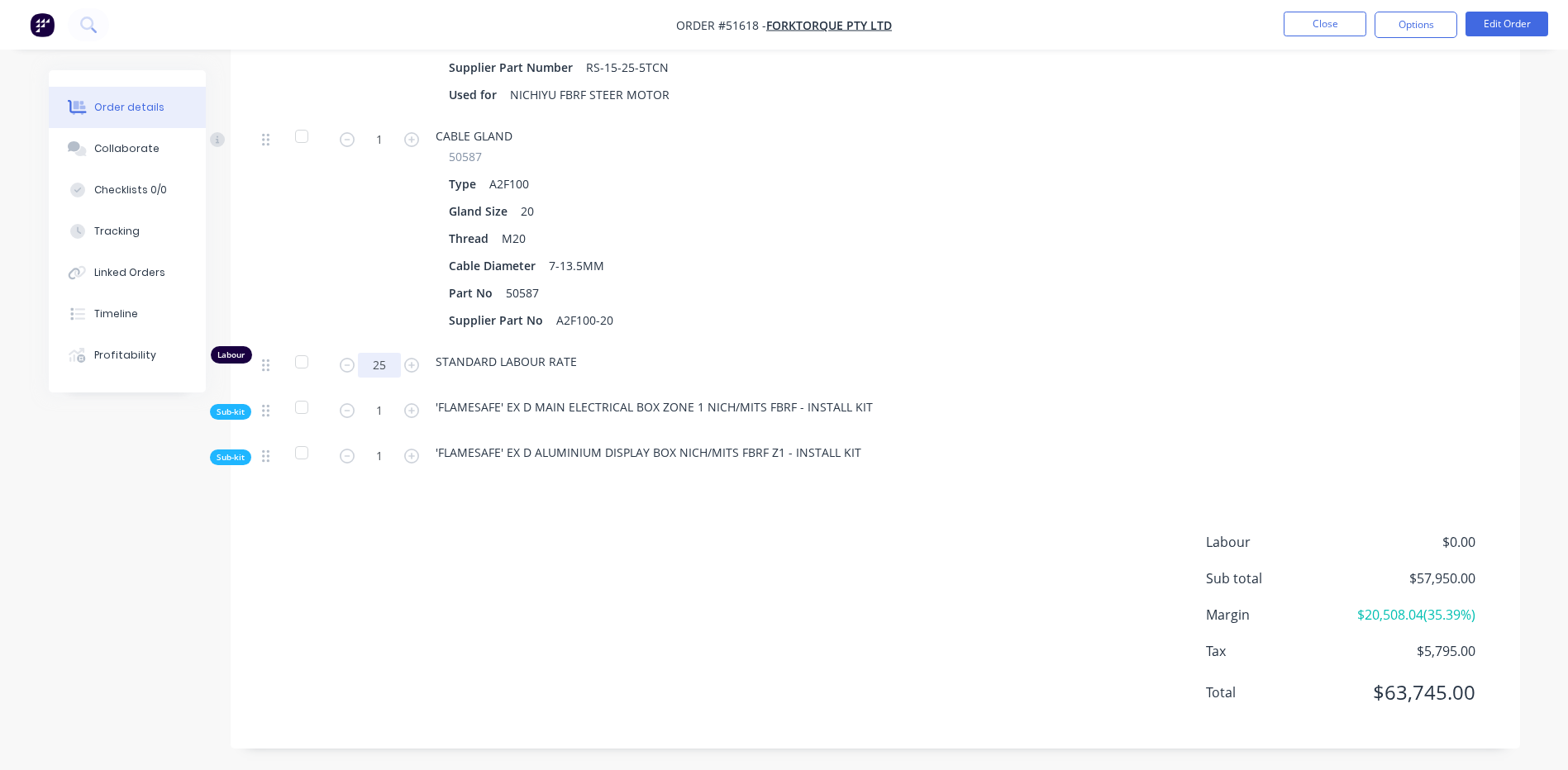
click at [370, 352] on input "25" at bounding box center [379, 364] width 43 height 25
type input "30"
click at [221, 406] on span "Sub-kit" at bounding box center [230, 412] width 28 height 13
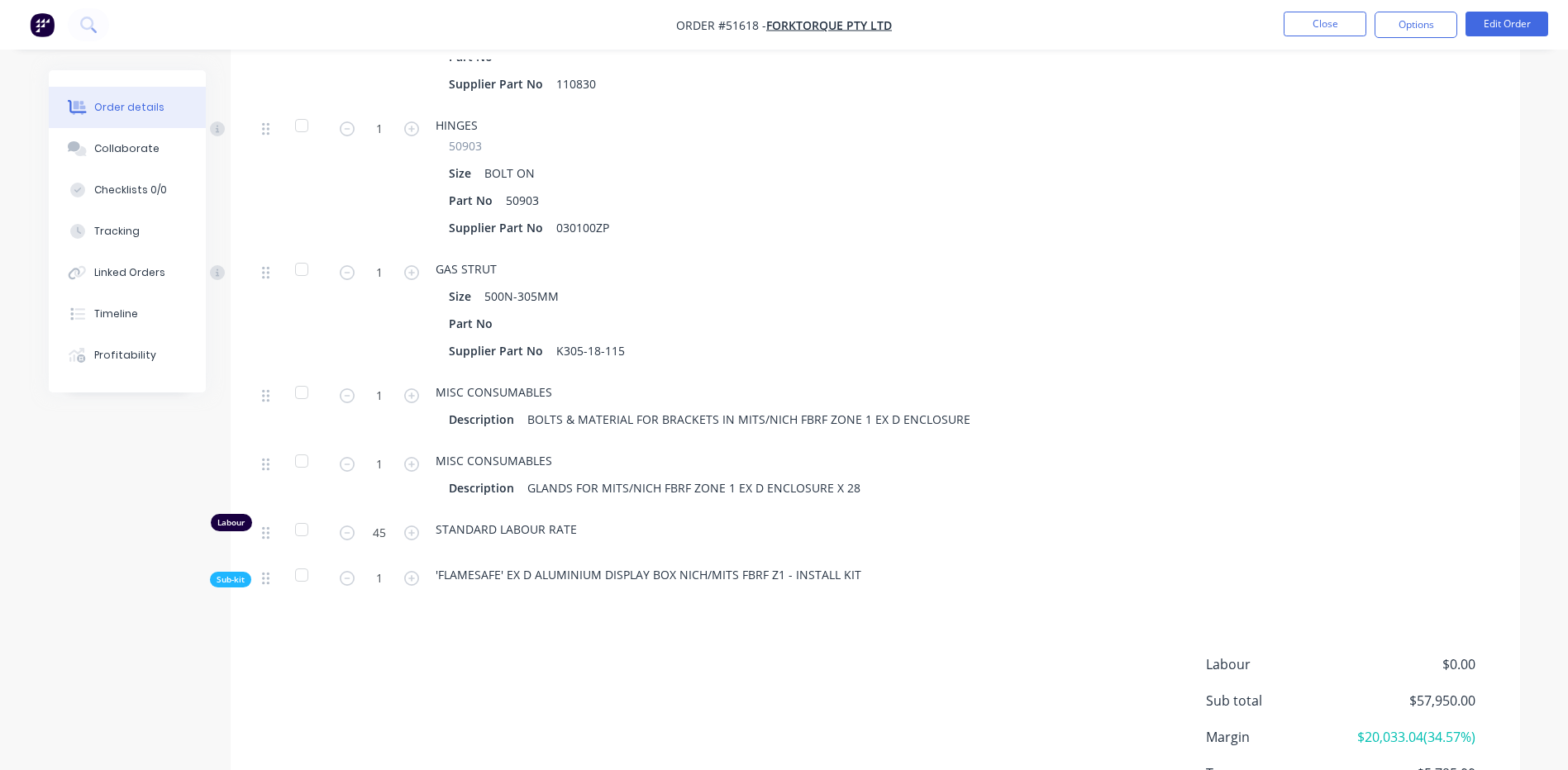
scroll to position [8753, 0]
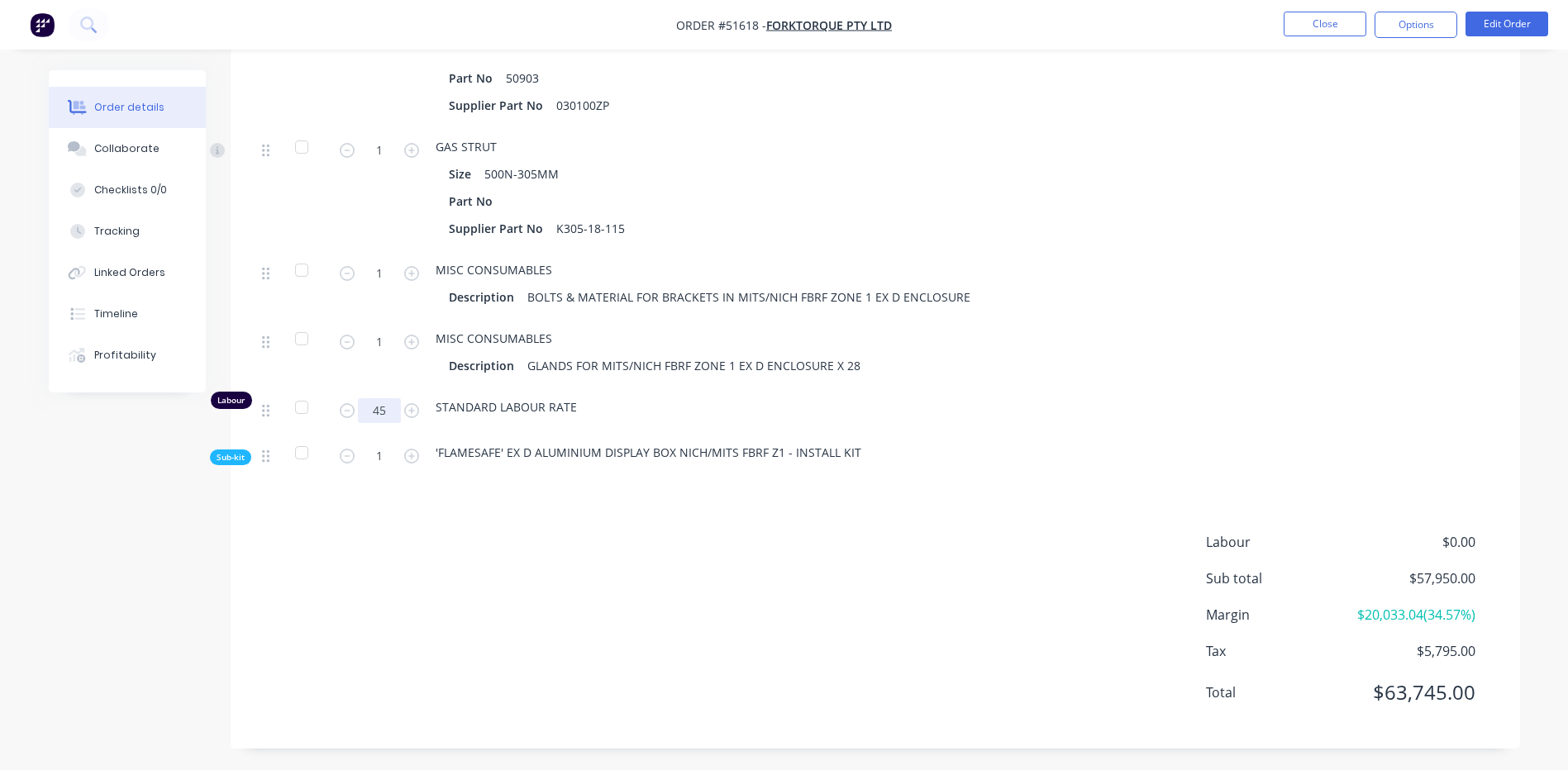
click at [383, 398] on input "45" at bounding box center [379, 410] width 43 height 25
type input "50"
click at [224, 451] on span "Sub-kit" at bounding box center [230, 457] width 28 height 13
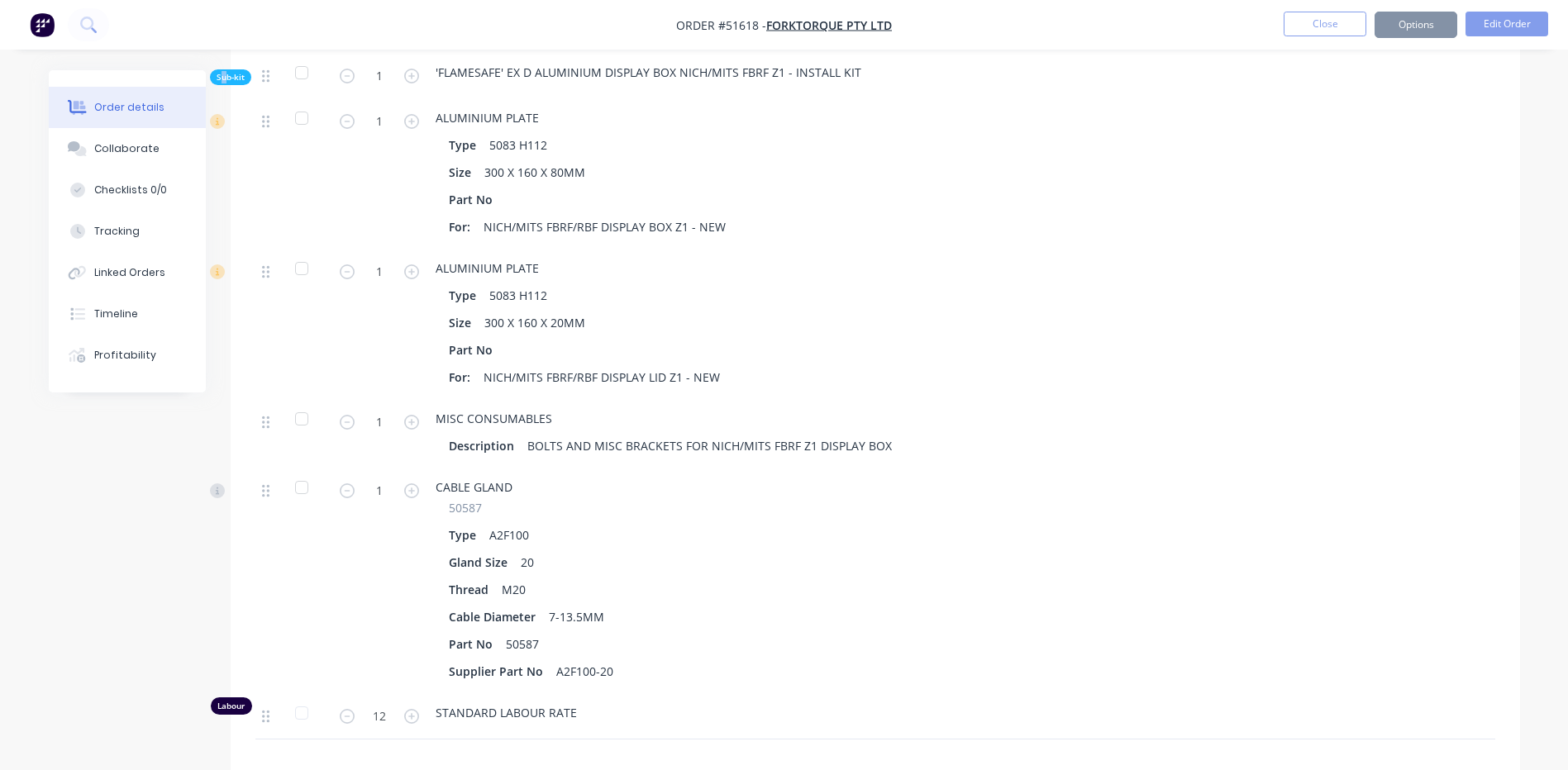
scroll to position [9332, 0]
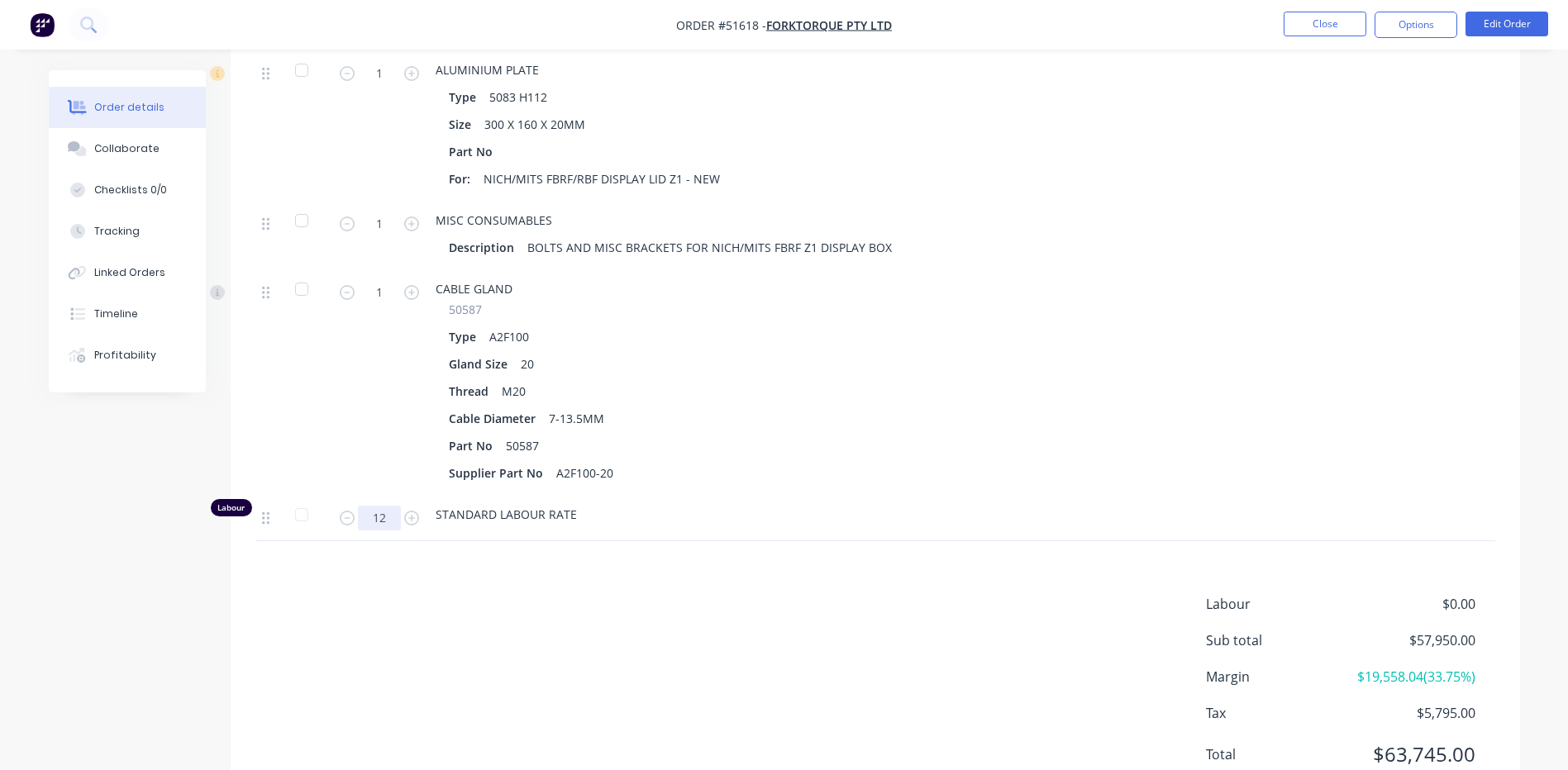
click at [391, 505] on input "12" at bounding box center [379, 517] width 43 height 25
type input "14"
click at [404, 412] on div "1" at bounding box center [379, 383] width 99 height 226
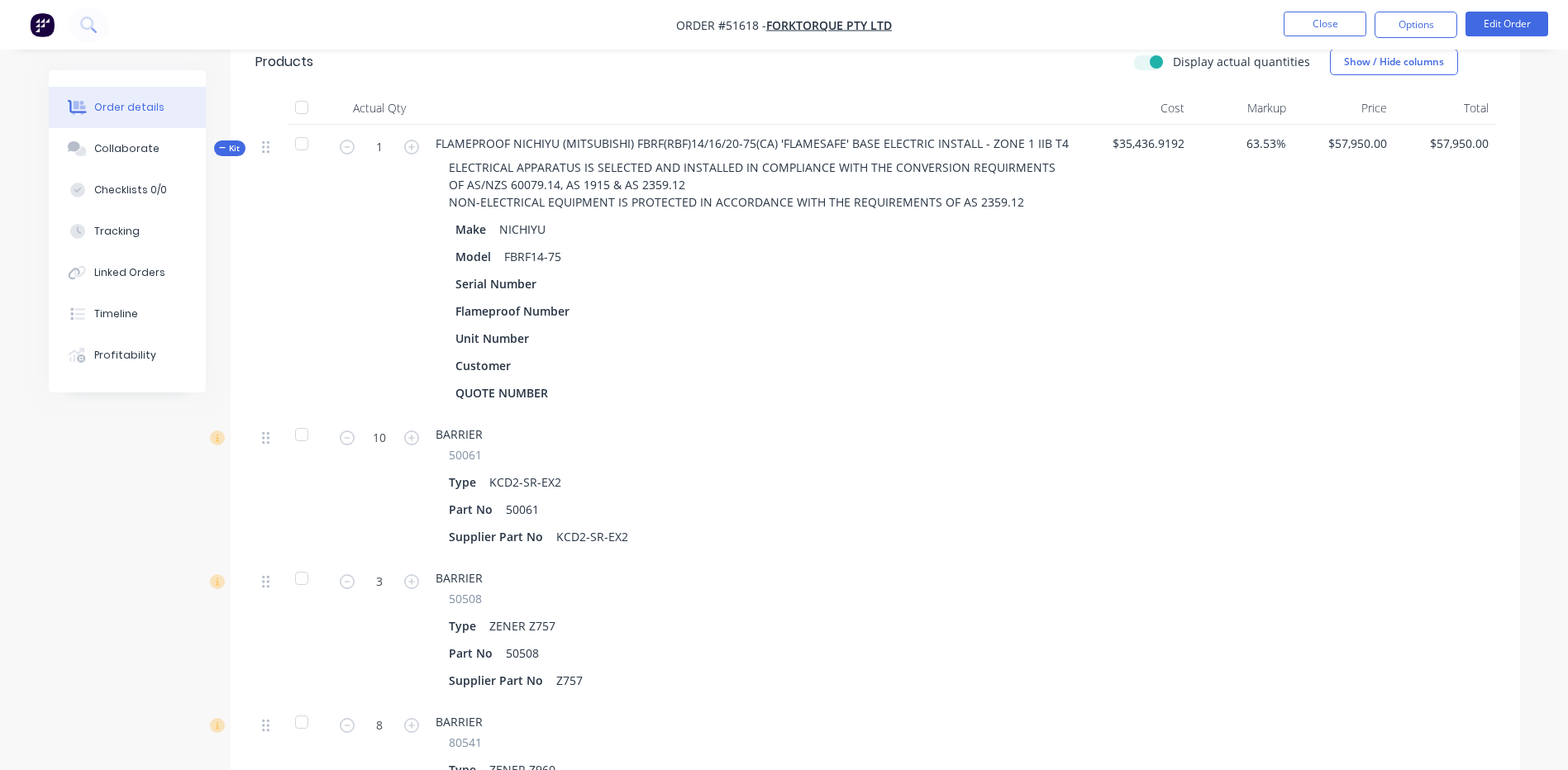
scroll to position [325, 0]
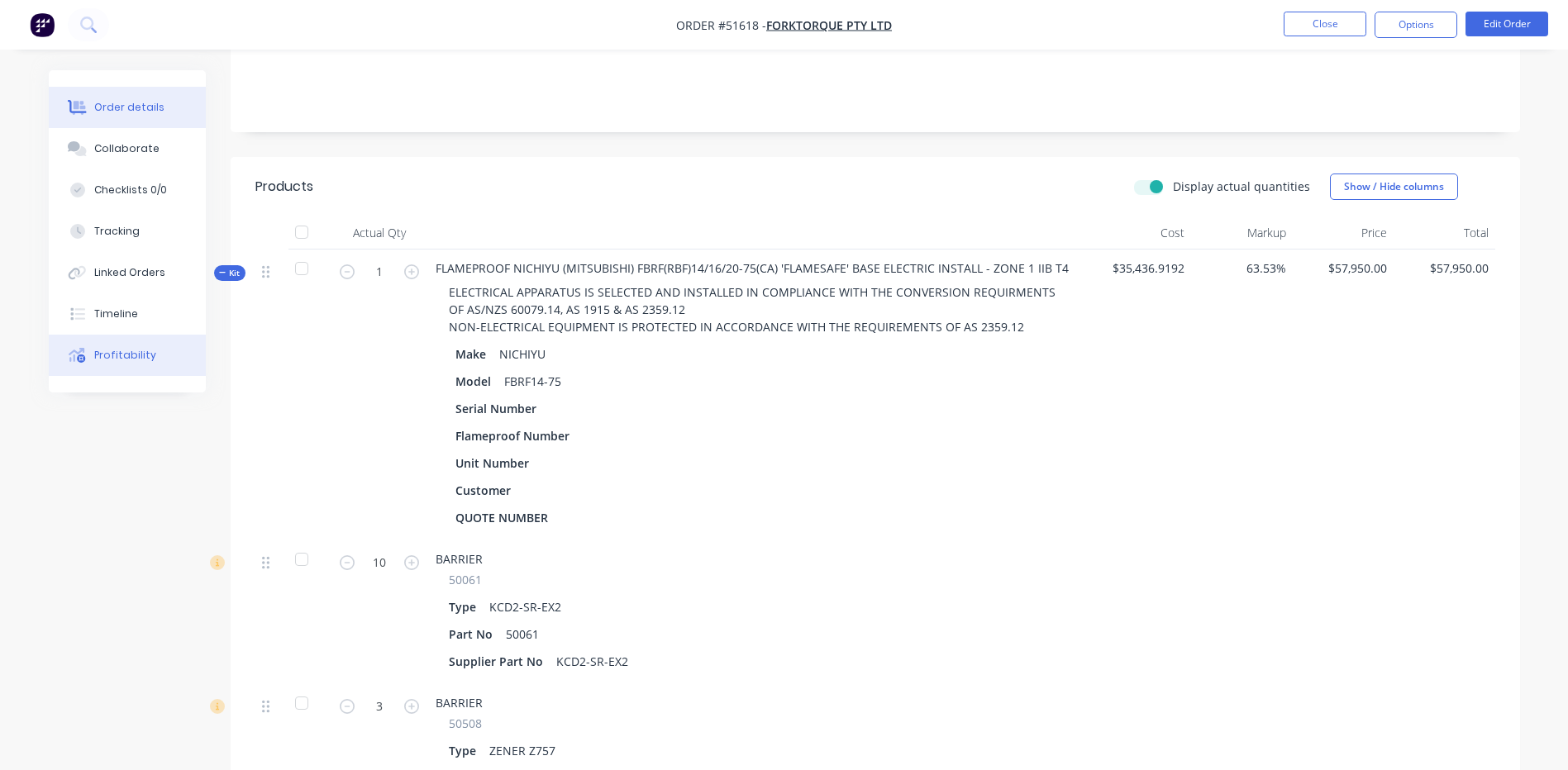
drag, startPoint x: 134, startPoint y: 347, endPoint x: 148, endPoint y: 347, distance: 14.0
click at [135, 347] on button "Profitability" at bounding box center [128, 355] width 157 height 41
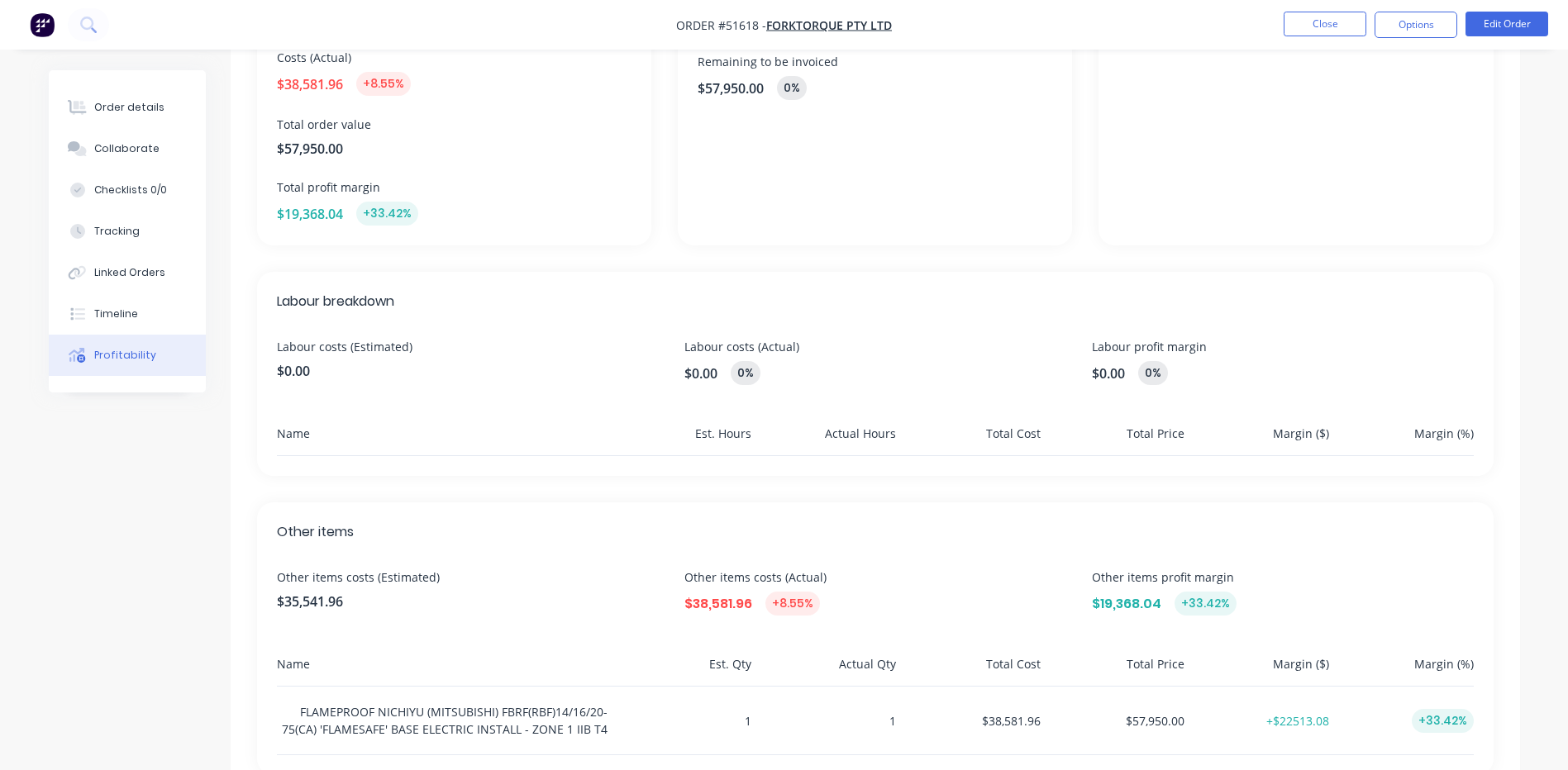
scroll to position [288, 0]
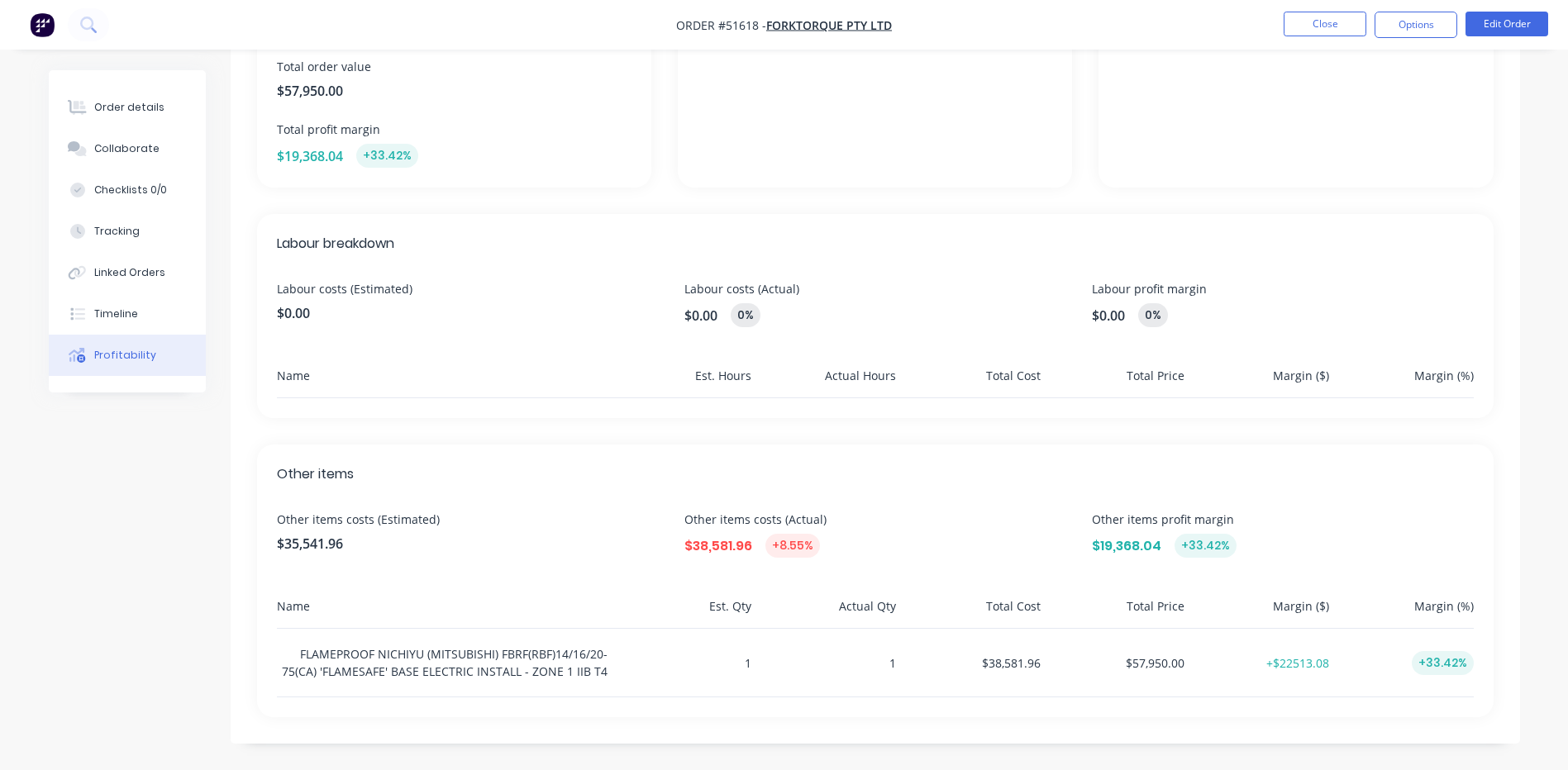
click at [845, 330] on div "Labour breakdown Labour costs (Estimated) $0.00 Labour costs (Actual) $0.00 0% …" at bounding box center [875, 315] width 1236 height 204
click at [691, 325] on span "$0.00" at bounding box center [700, 315] width 33 height 19
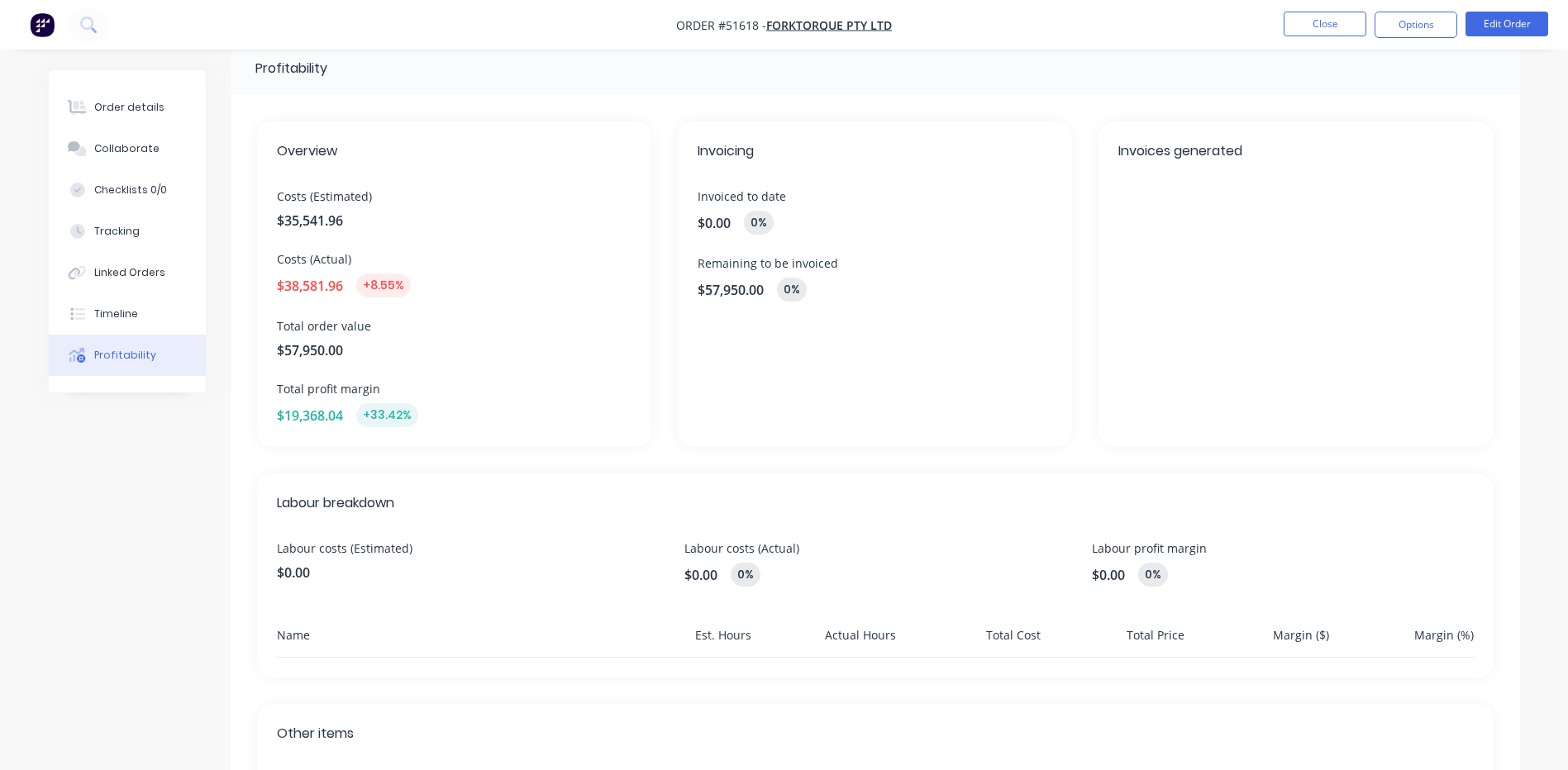
scroll to position [0, 0]
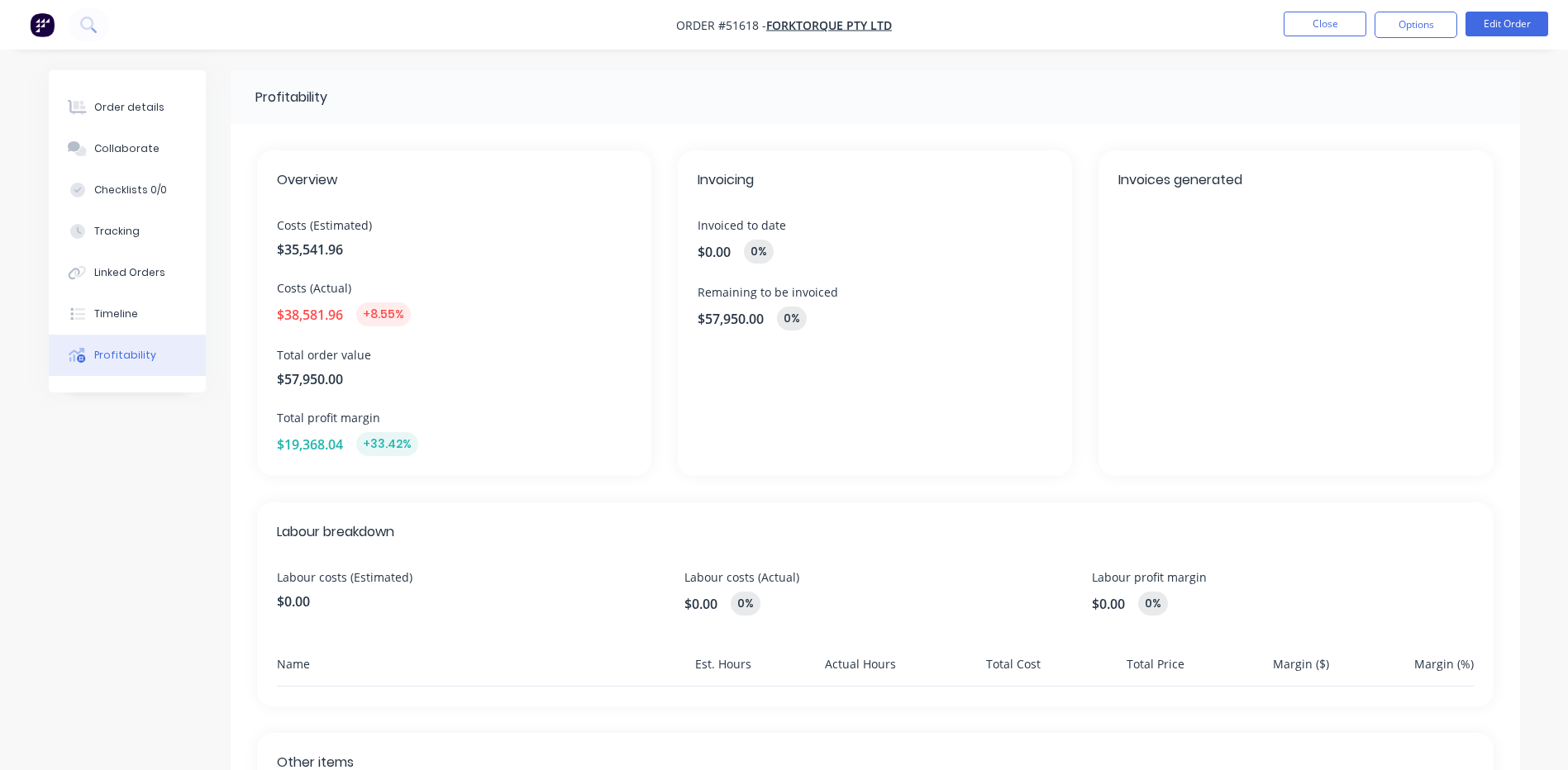
click at [380, 324] on div "+8.55%" at bounding box center [383, 314] width 55 height 24
click at [172, 108] on button "Order details" at bounding box center [128, 107] width 157 height 41
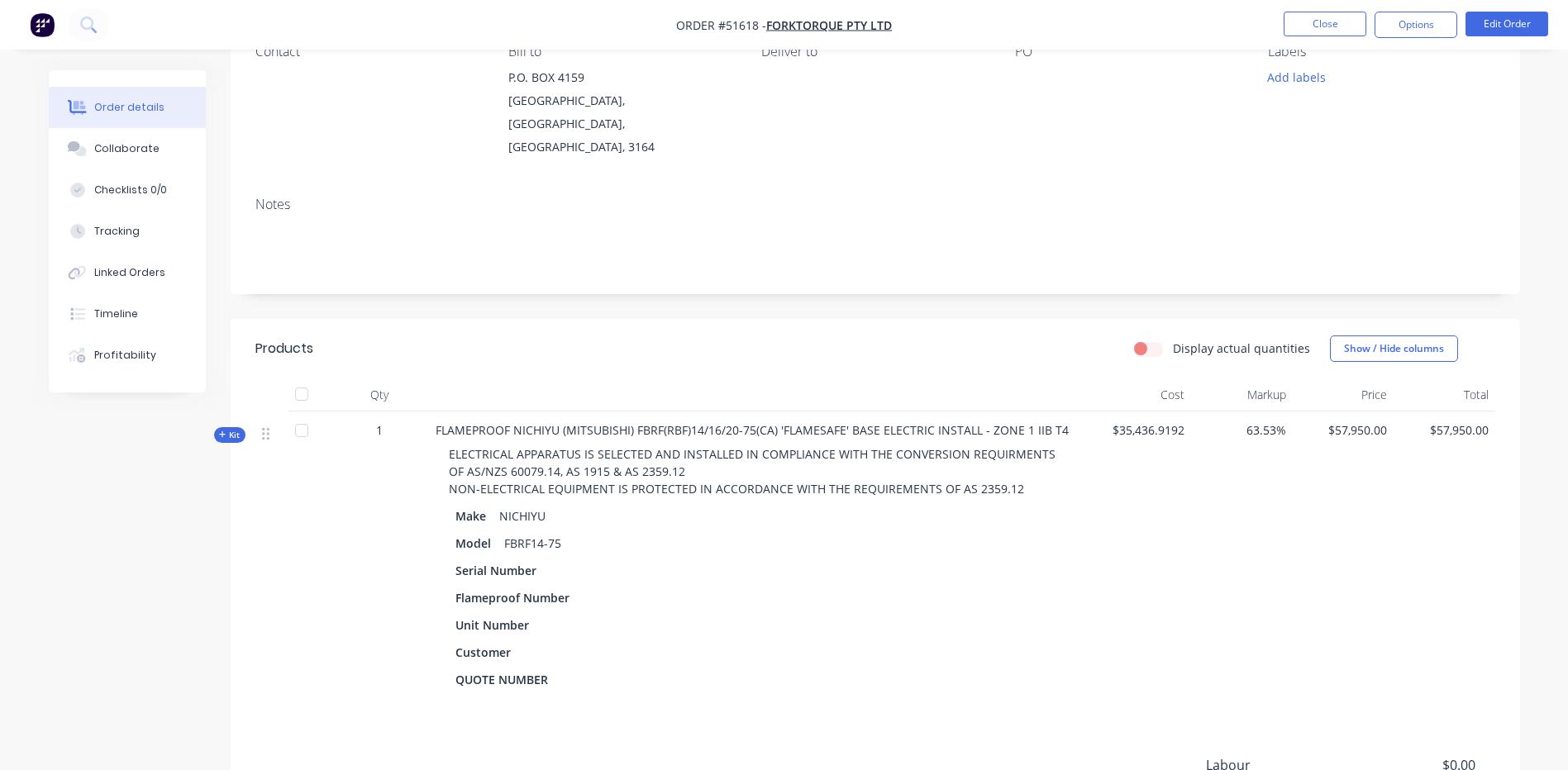
scroll to position [166, 0]
click at [238, 427] on span "Kit" at bounding box center [229, 433] width 21 height 13
click at [238, 427] on span "Kit" at bounding box center [229, 433] width 21 height 13
click at [237, 427] on span "Kit" at bounding box center [229, 433] width 21 height 13
click at [107, 359] on div "Profitability" at bounding box center [124, 356] width 62 height 15
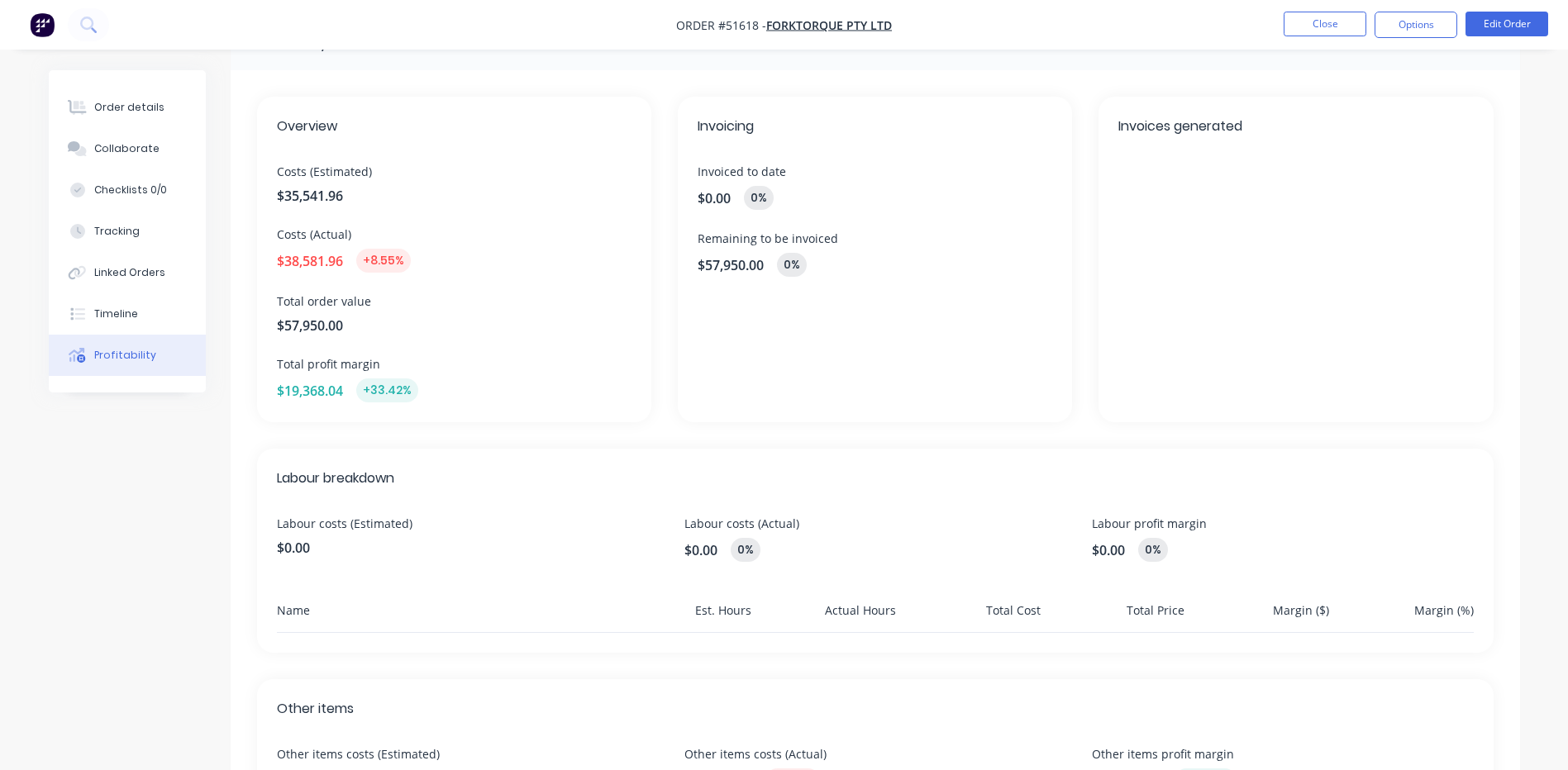
scroll to position [83, 0]
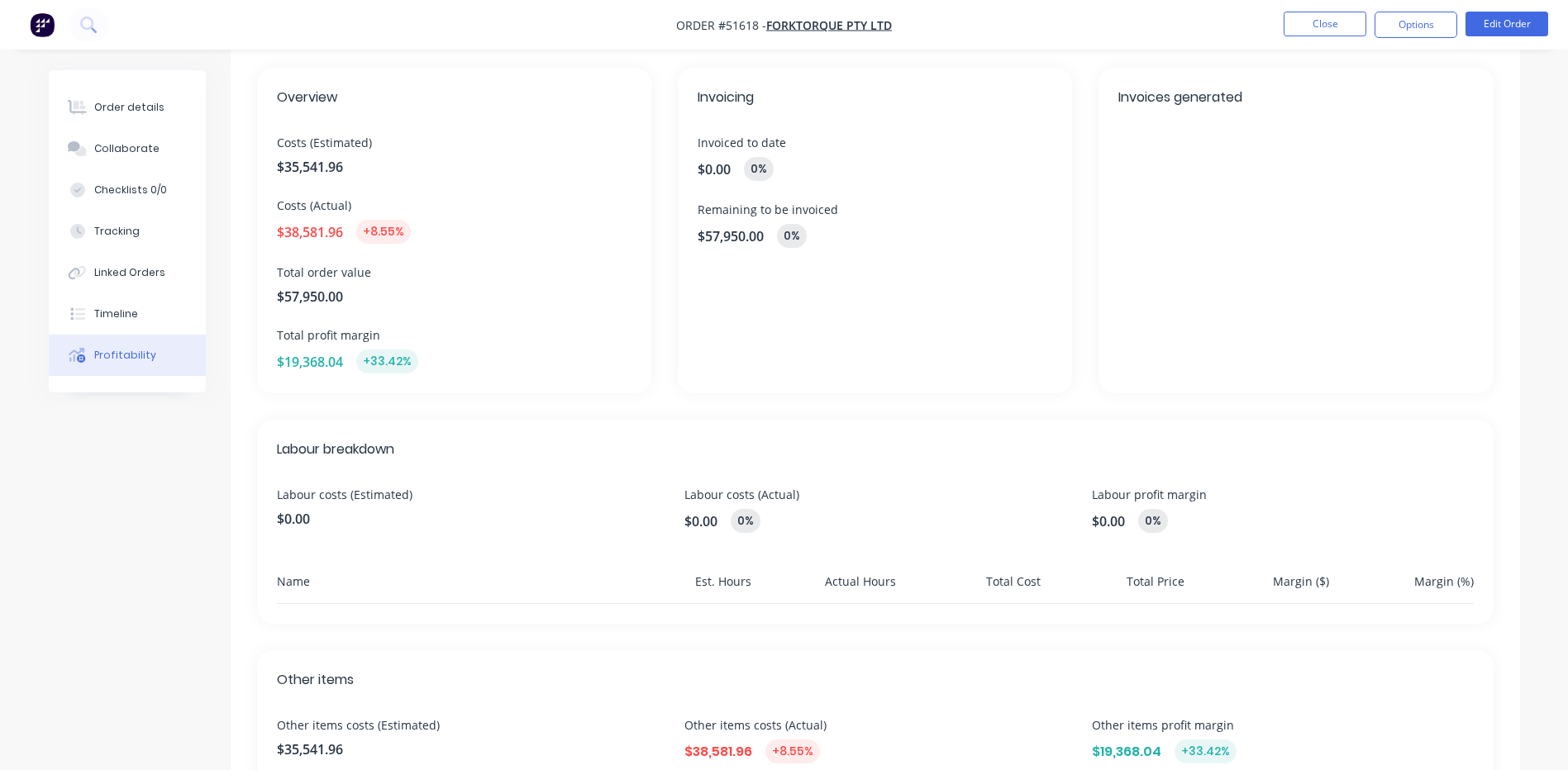
click at [720, 512] on div "$0.00 0%" at bounding box center [874, 521] width 381 height 24
click at [162, 106] on button "Order details" at bounding box center [128, 107] width 157 height 41
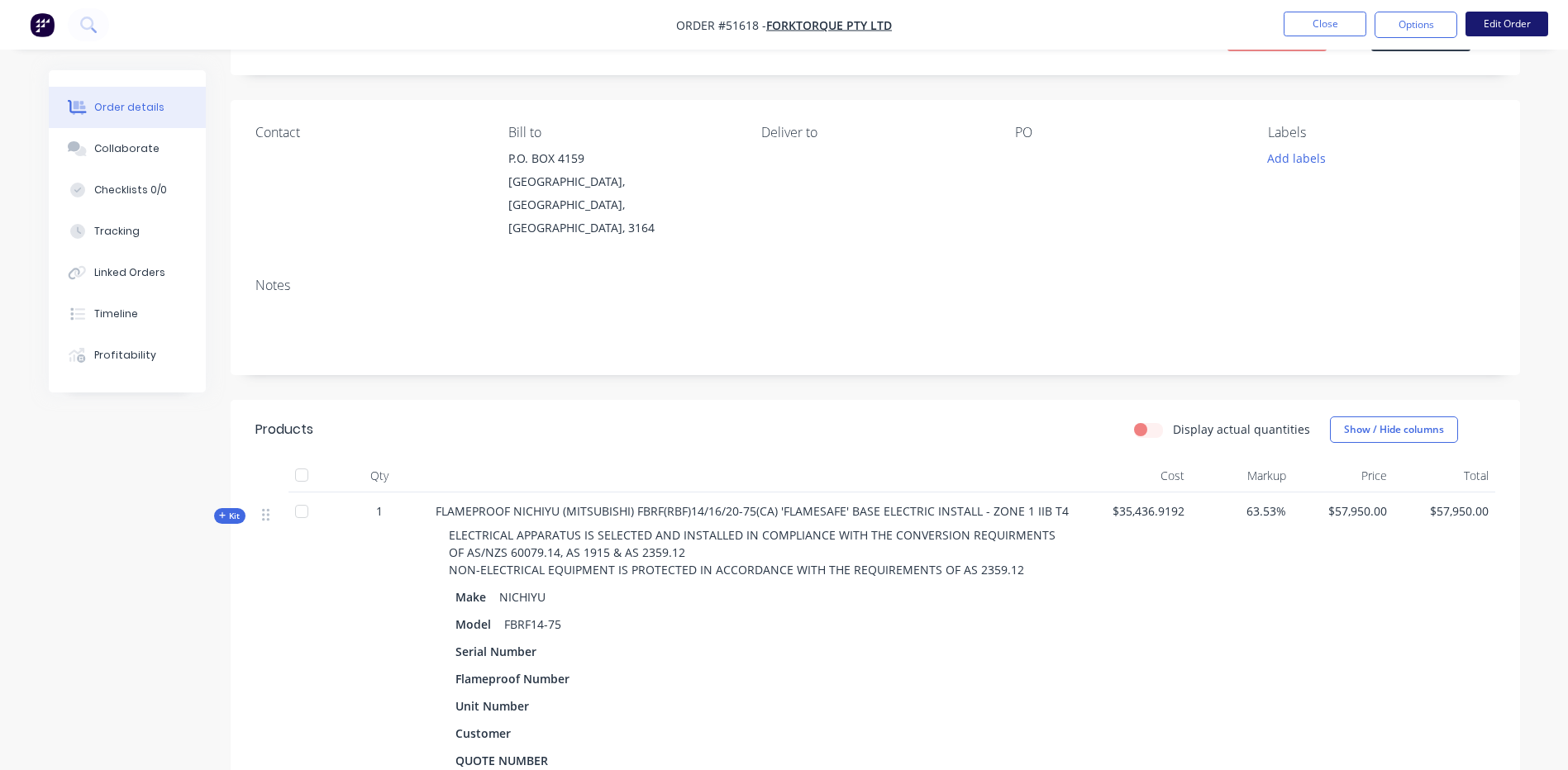
click at [1475, 33] on button "Edit Order" at bounding box center [1507, 24] width 83 height 25
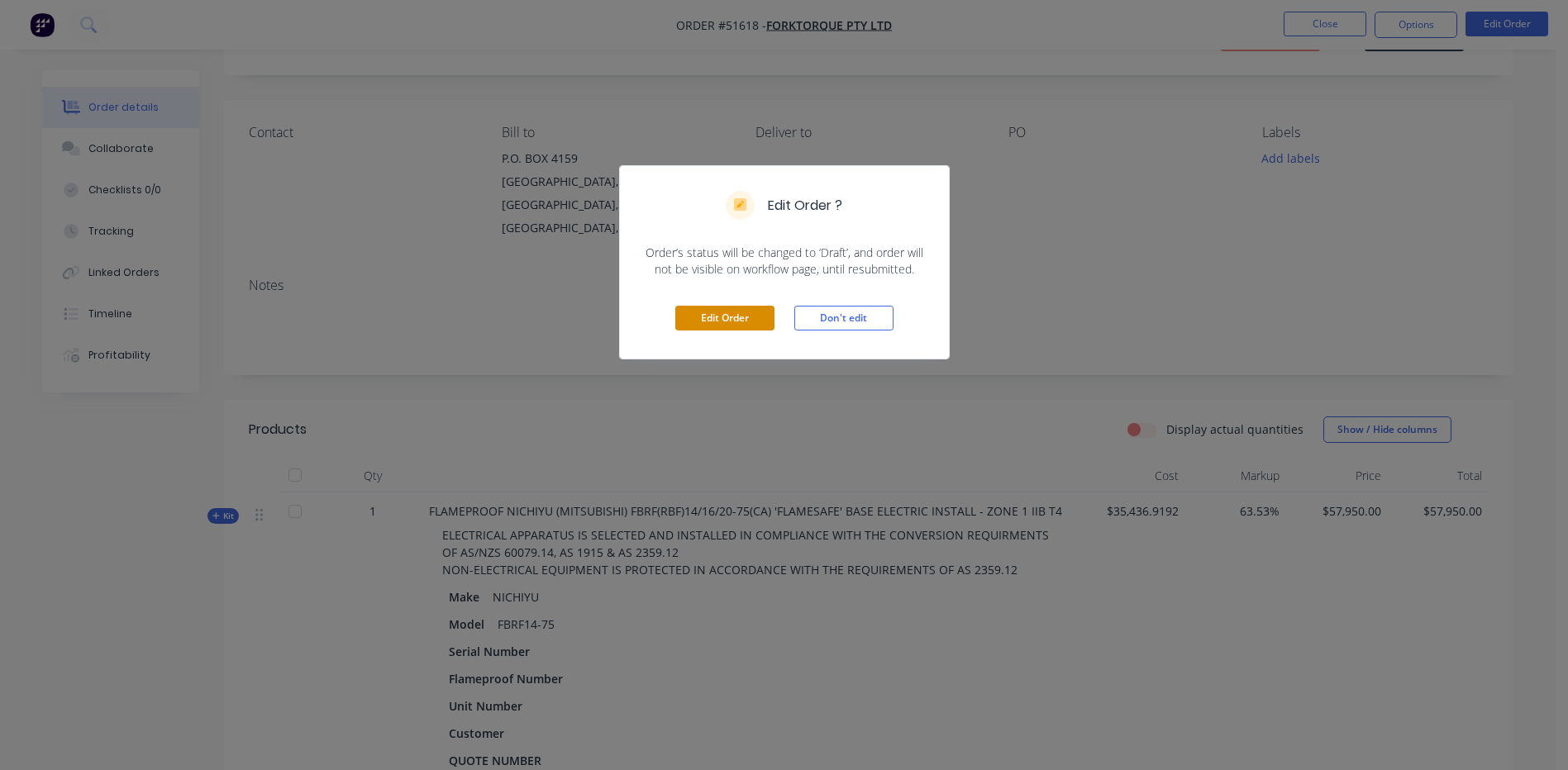
click at [699, 316] on button "Edit Order" at bounding box center [725, 318] width 99 height 25
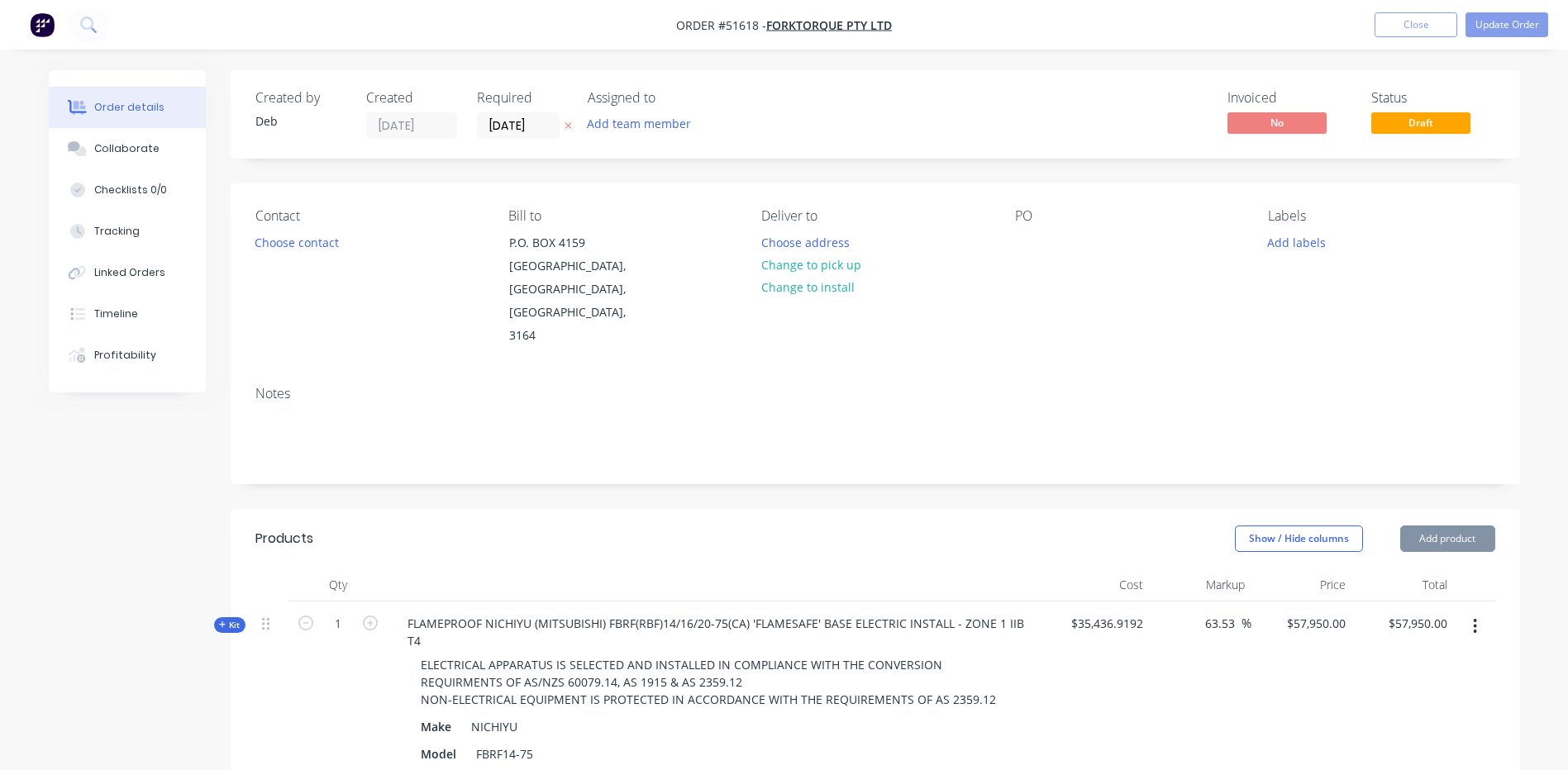
click at [1483, 611] on button "button" at bounding box center [1475, 625] width 39 height 30
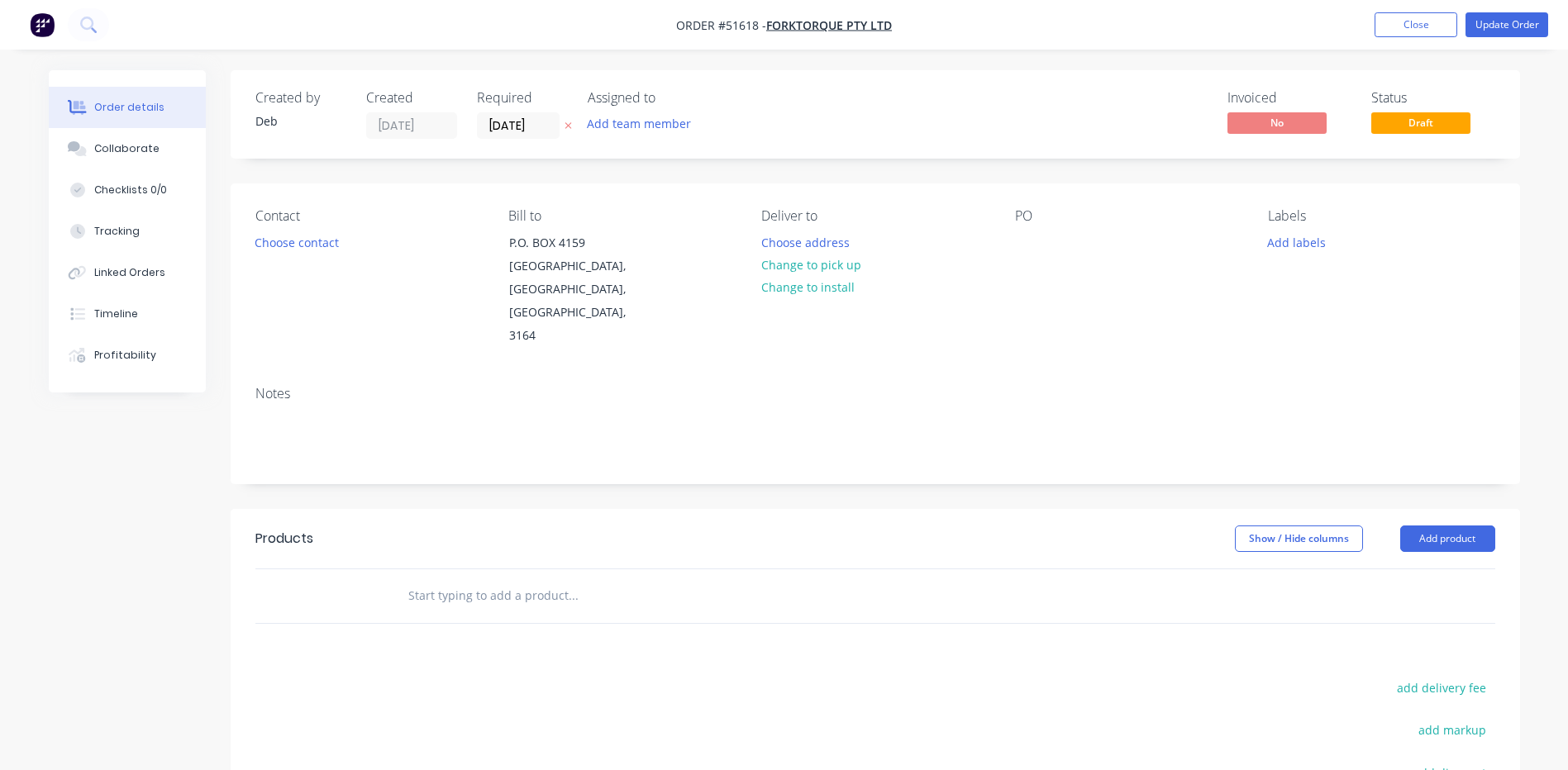
click at [1423, 38] on nav "Order #51618 - FORKTORQUE PTY LTD Add product Close Update Order" at bounding box center [784, 25] width 1568 height 50
click at [1423, 33] on button "Close" at bounding box center [1417, 25] width 83 height 25
